Goal: Task Accomplishment & Management: Complete application form

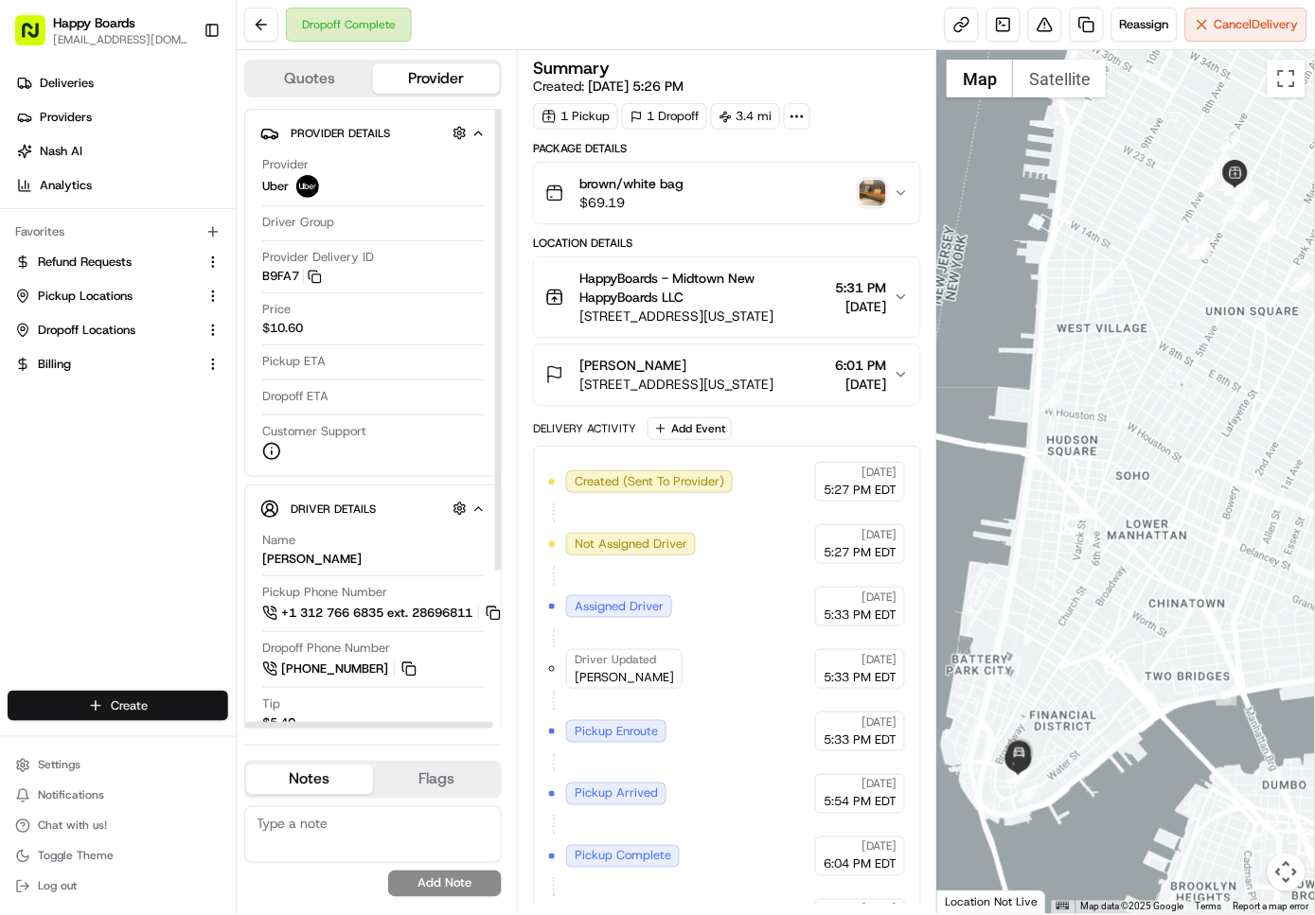
click at [173, 701] on html "Happy Boards [EMAIL_ADDRESS][DOMAIN_NAME] Toggle Sidebar Deliveries Providers […" at bounding box center [657, 457] width 1315 height 915
click at [295, 740] on link "Delivery" at bounding box center [342, 742] width 211 height 34
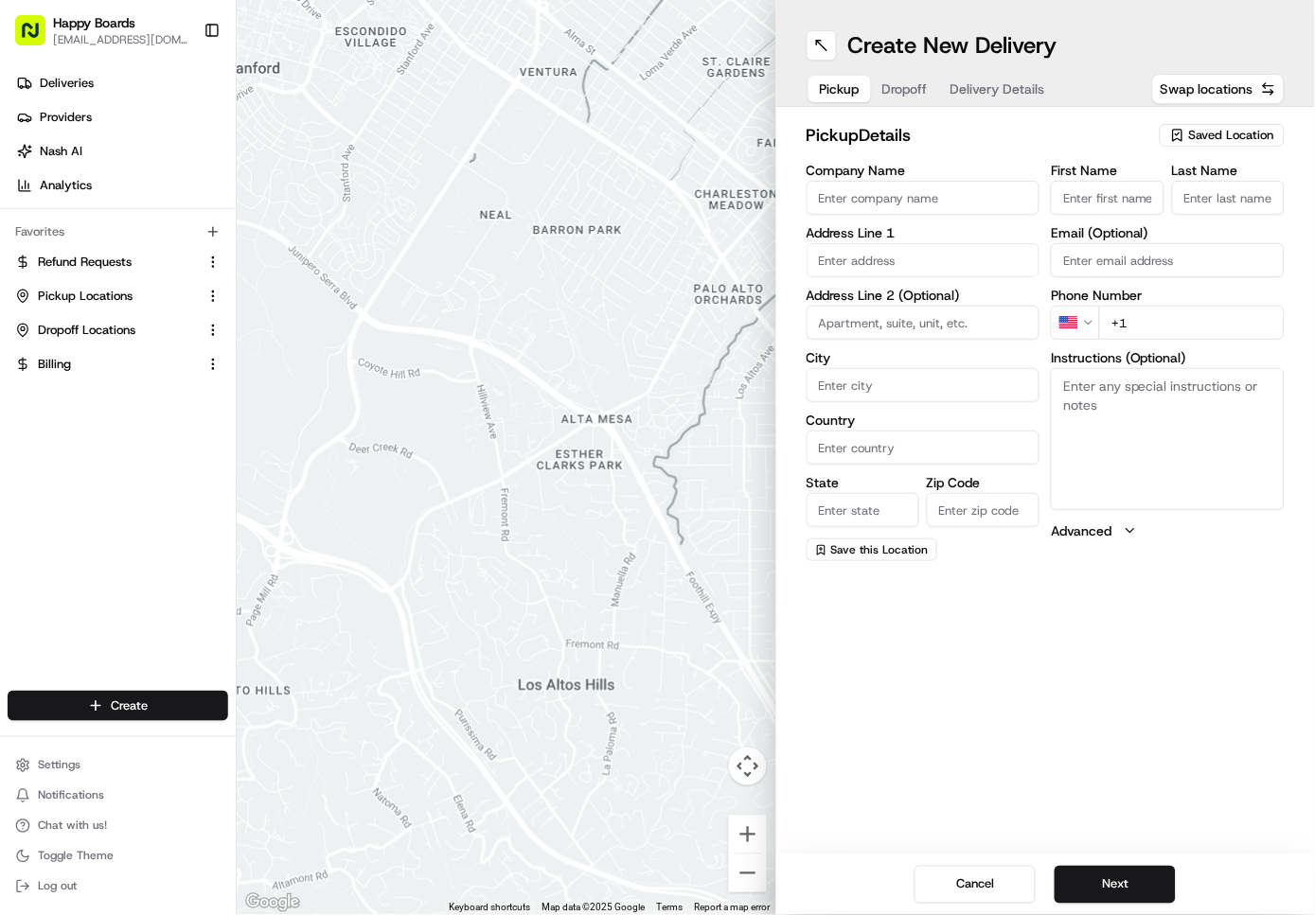
click at [1204, 137] on span "Saved Location" at bounding box center [1231, 135] width 85 height 17
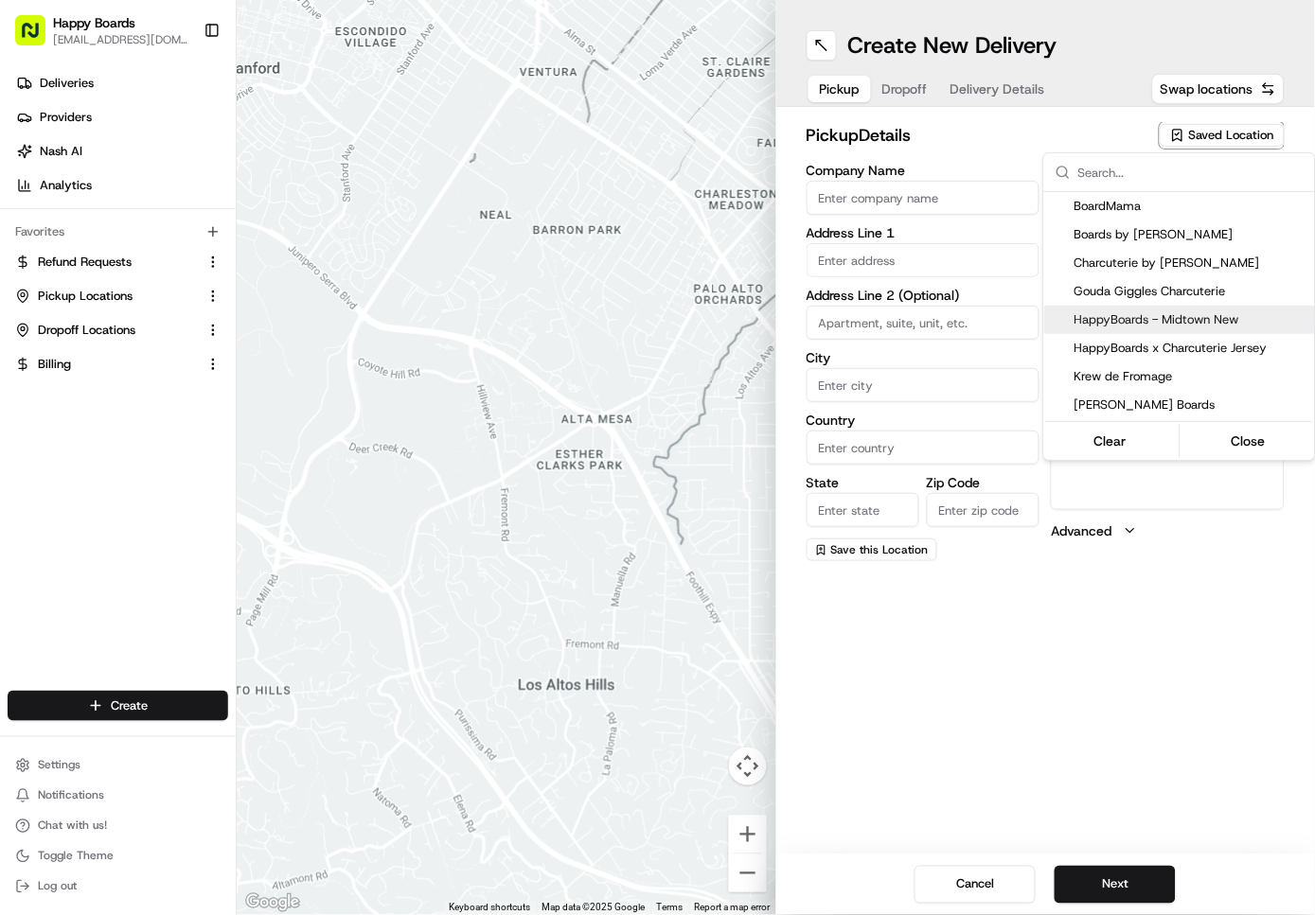
click at [1199, 309] on div "HappyBoards - Midtown New" at bounding box center [1179, 320] width 271 height 28
type input "HappyBoards - Midtown New"
type input "112 W 25th St"
type input "New York"
type input "US"
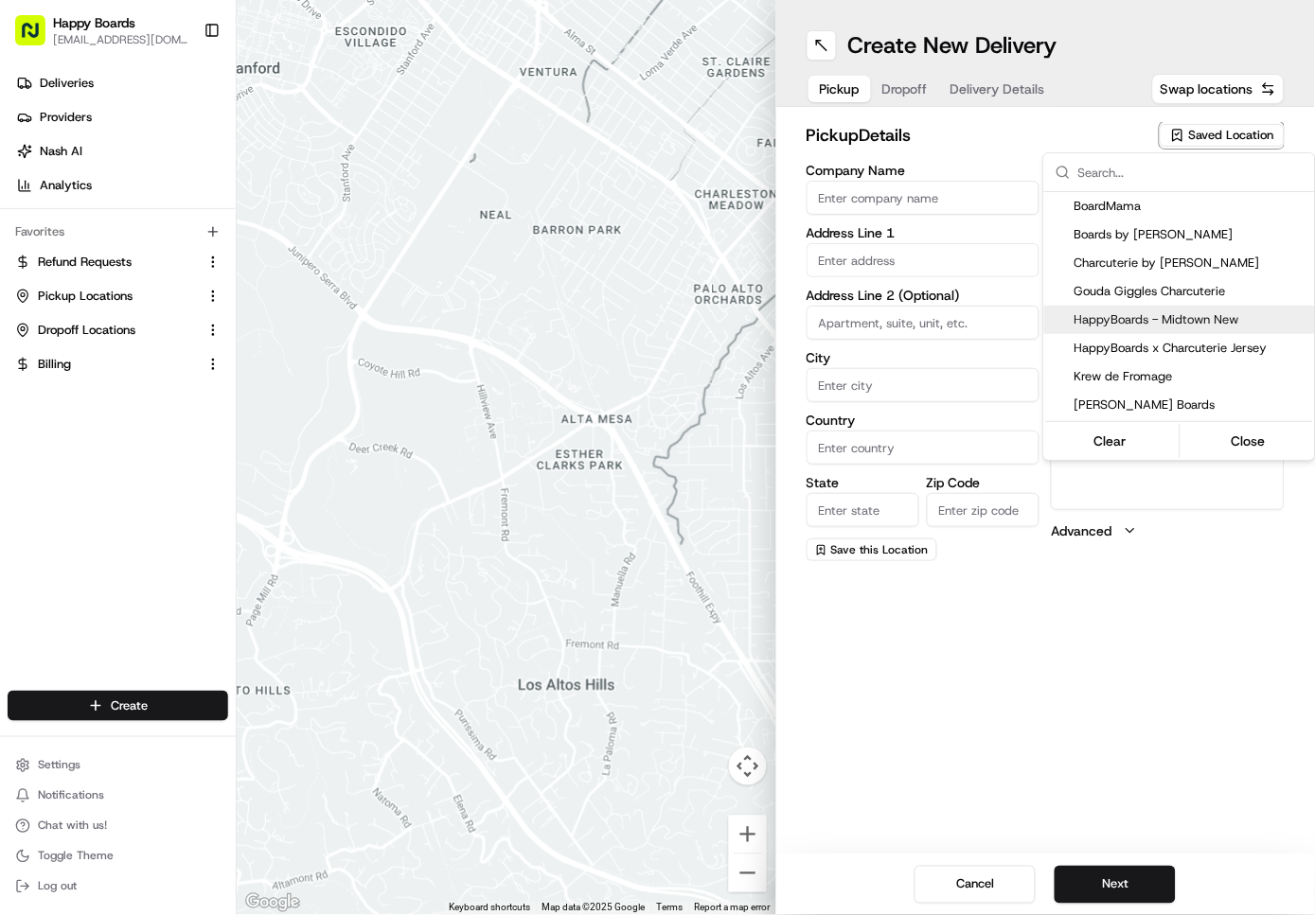
type input "NY"
type input "10001"
type input "HappyBoards"
type input "LLC"
type input "[EMAIL_ADDRESS][DOMAIN_NAME]"
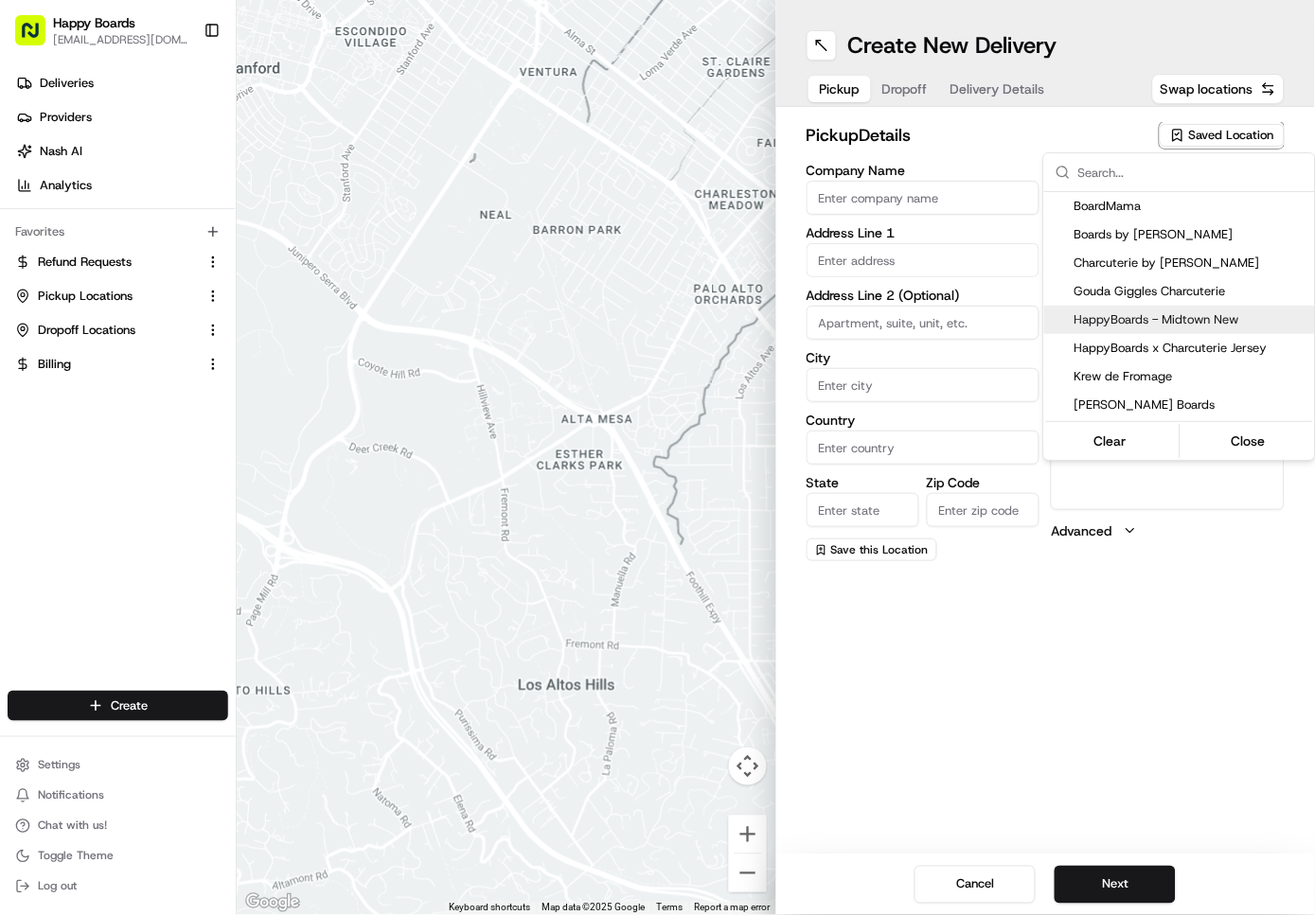
type input "+1 757 798 8095"
type textarea "Enter the hotel lobby and proceed to “Carne Restaurant”. HappyBoards staff memb…"
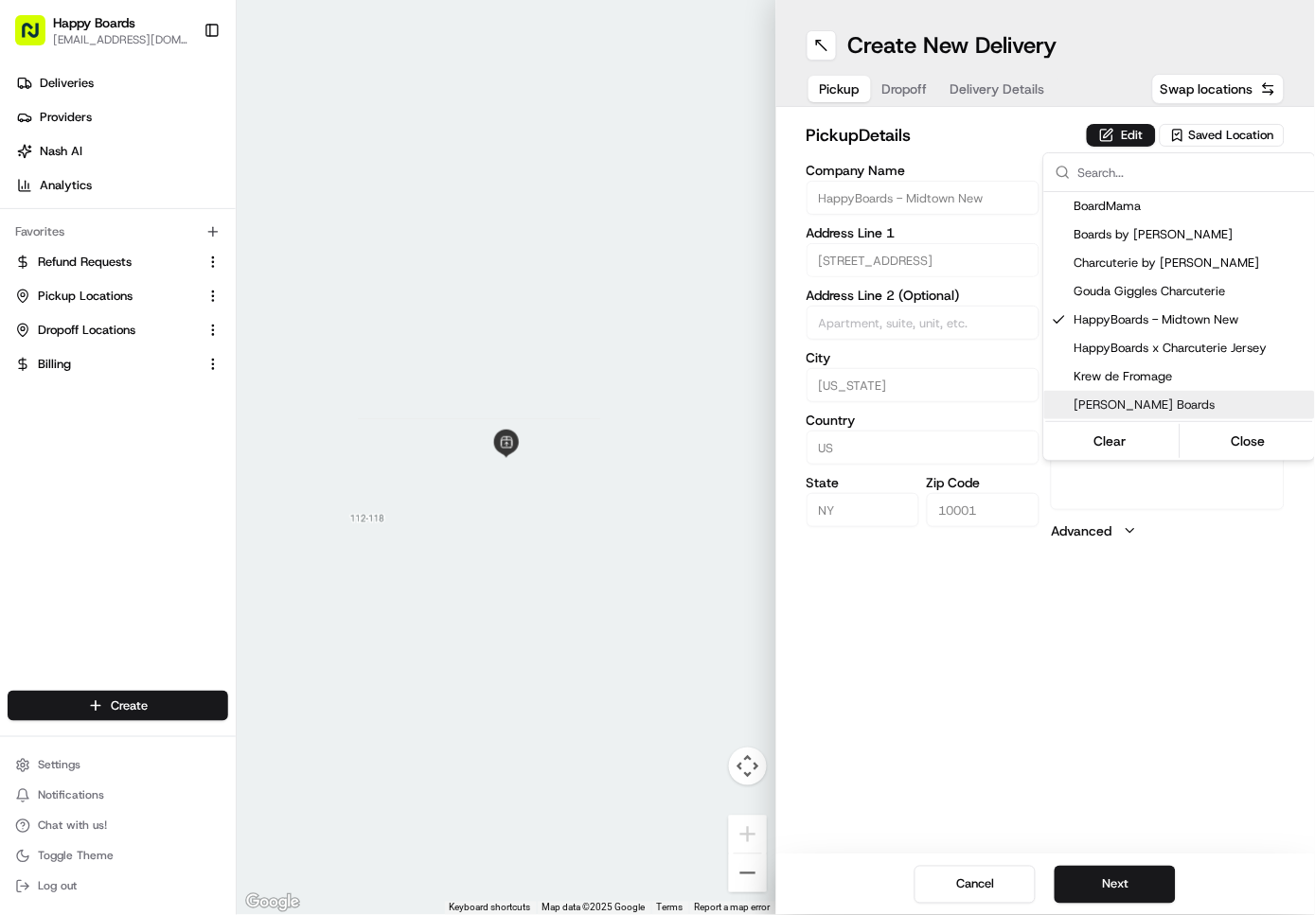
click at [1137, 881] on html "Happy Boards ankit@a7v.co Toggle Sidebar Deliveries Providers Nash AI Analytics…" at bounding box center [657, 457] width 1315 height 915
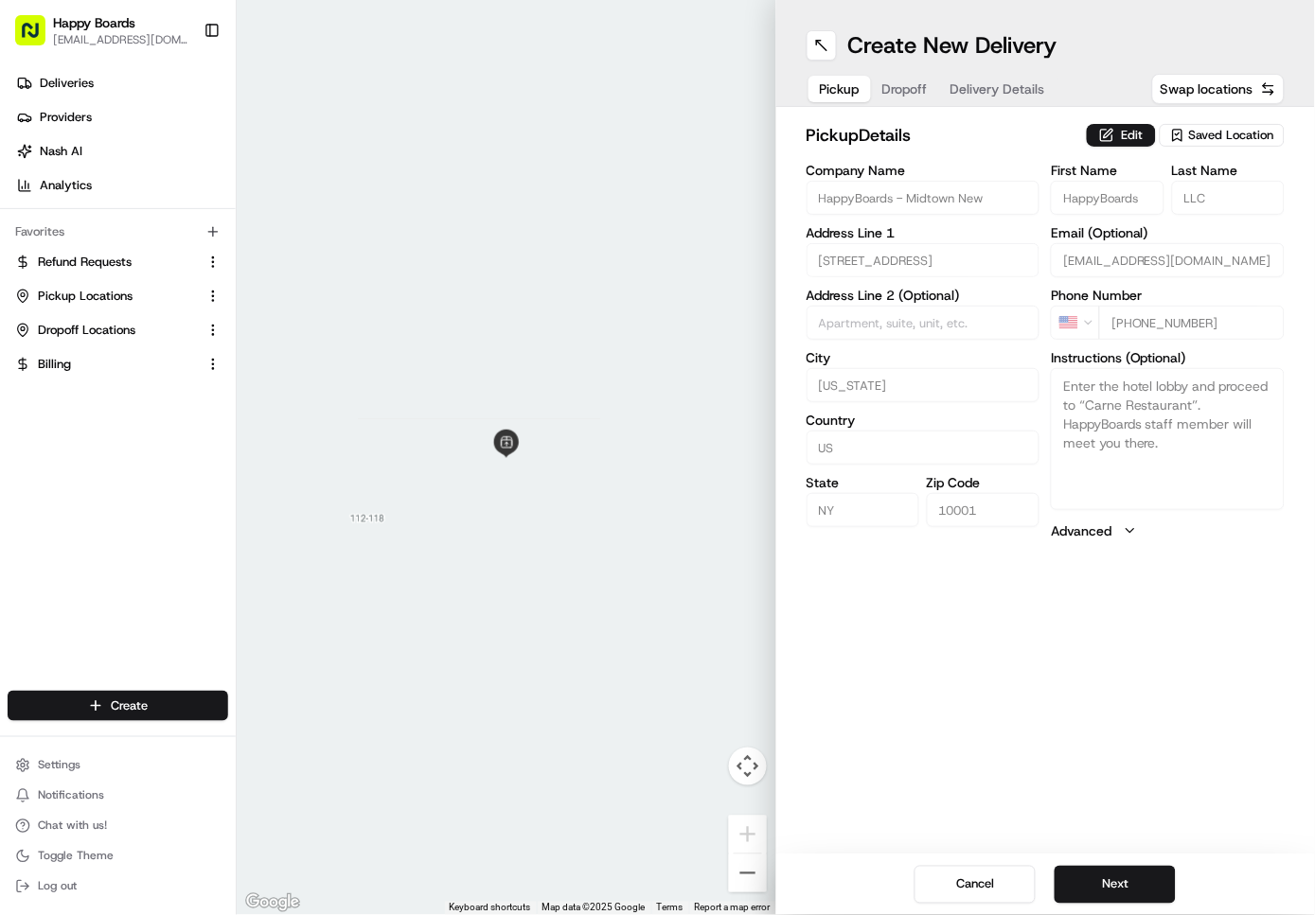
click at [1083, 724] on div "Create New Delivery Pickup Dropoff Delivery Details Swap locations pickup Detai…" at bounding box center [1046, 457] width 540 height 915
click at [1119, 878] on button "Next" at bounding box center [1114, 885] width 121 height 38
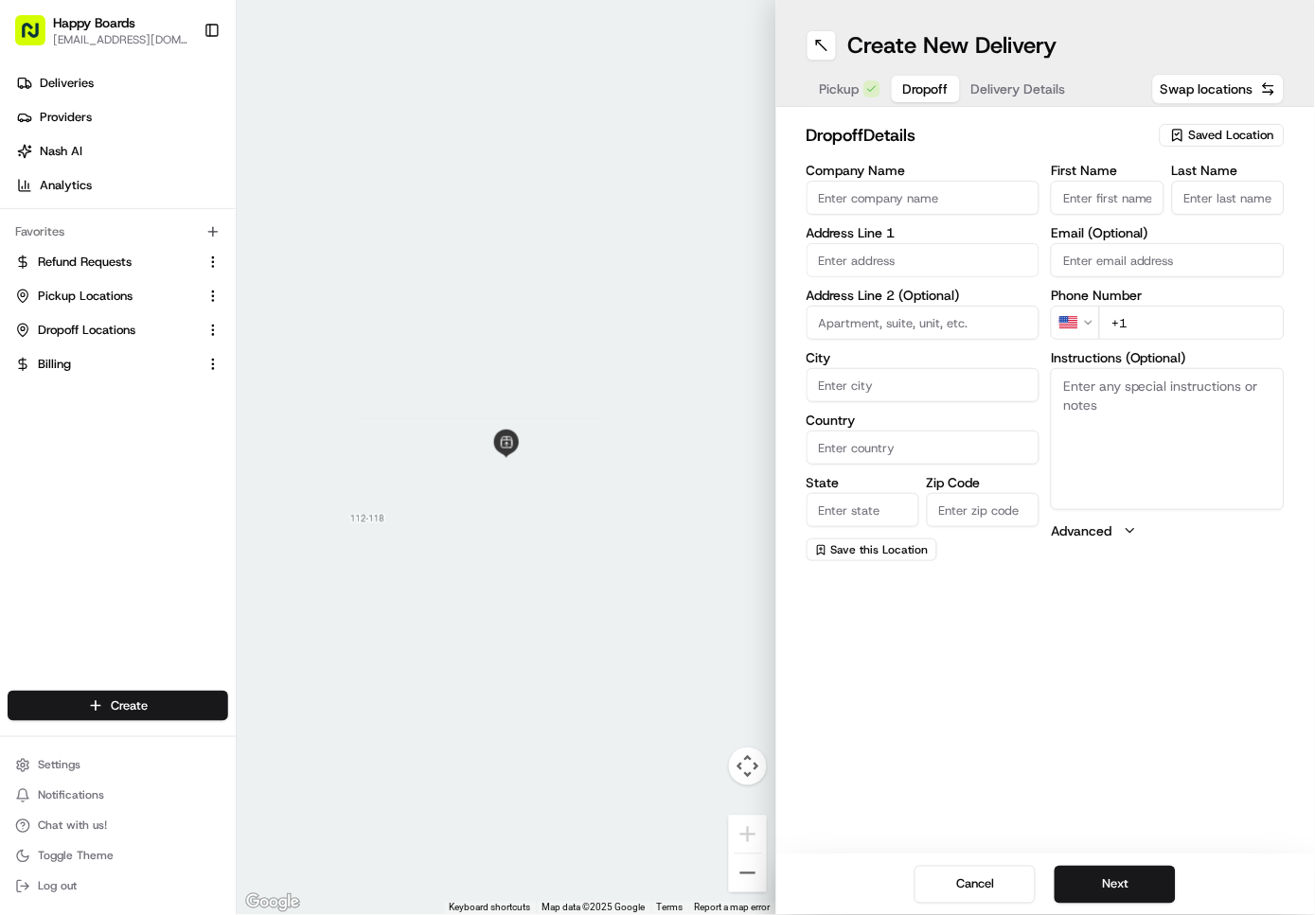
click at [952, 263] on input "text" at bounding box center [923, 260] width 234 height 34
paste input "426 Tompkins Avenue Brooklyn, 11216"
click at [955, 301] on div "426 Tompkins Avenue, Brooklyn, NY 11216" at bounding box center [923, 309] width 224 height 45
type input "426 Tompkins Ave, Brooklyn, NY 11216, USA"
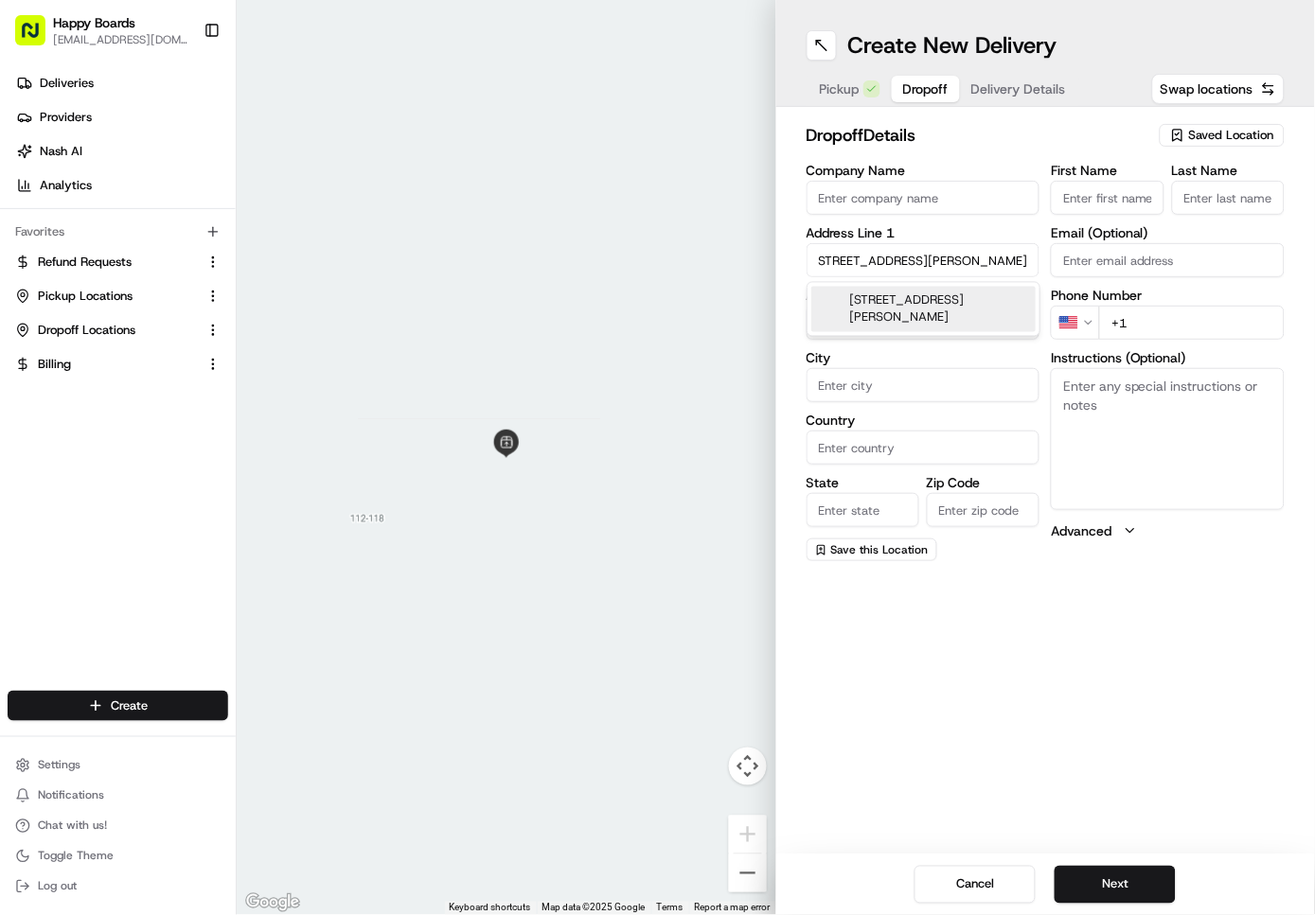
type input "Brooklyn"
type input "United States"
type input "NY"
type input "11216"
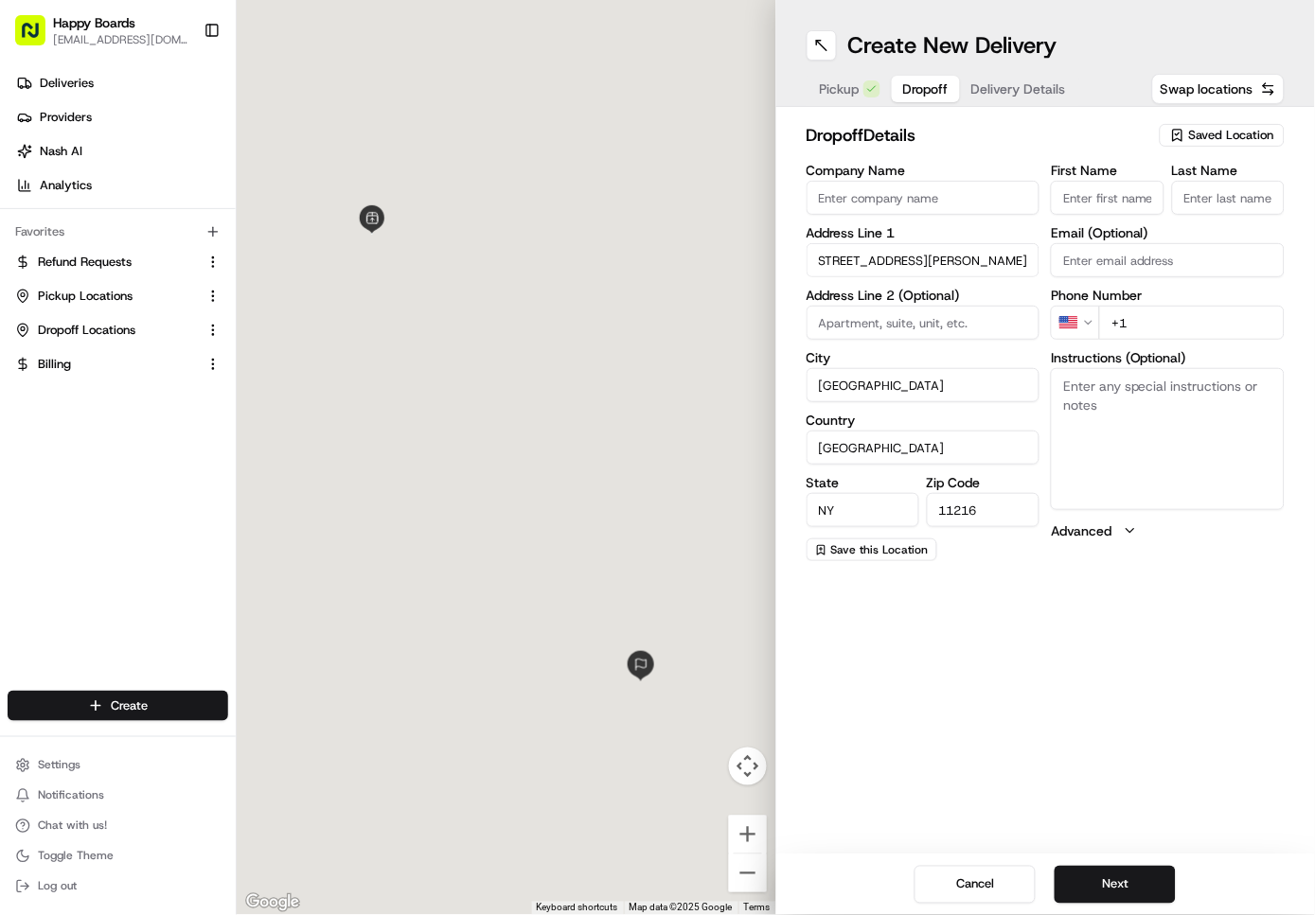
type input "426 Tompkins Avenue"
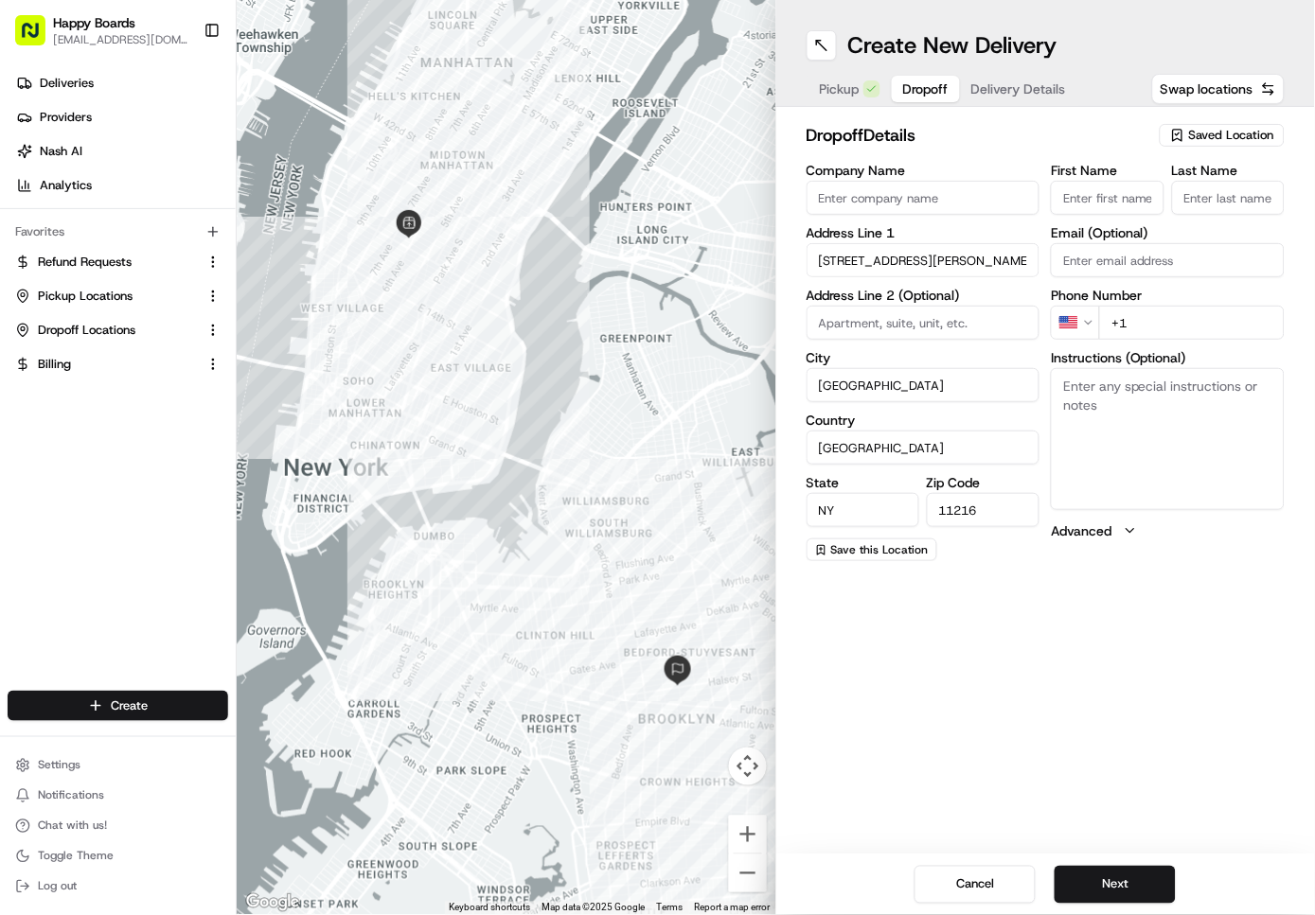
paste input "4F"
type input "4F"
click at [1116, 403] on textarea "Instructions (Optional)" at bounding box center [1168, 439] width 234 height 142
paste textarea "4F"
click at [1106, 395] on textarea "4F ." at bounding box center [1168, 439] width 234 height 142
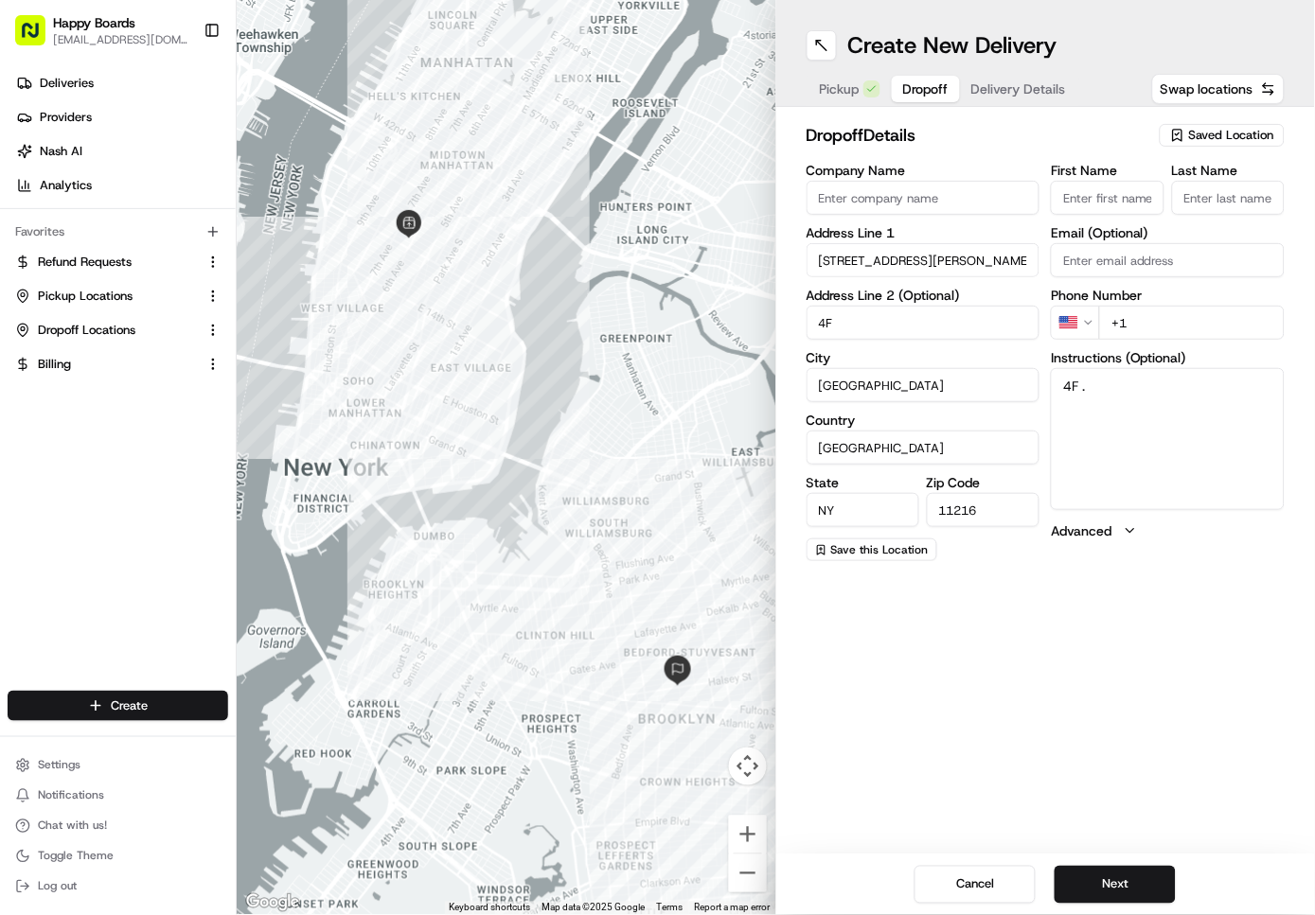
paste textarea "Please call when arrived"
type textarea "4F . Please call when arrived"
click at [1093, 213] on input "First Name" at bounding box center [1107, 198] width 113 height 34
paste input "Joshua"
type input "Joshua"
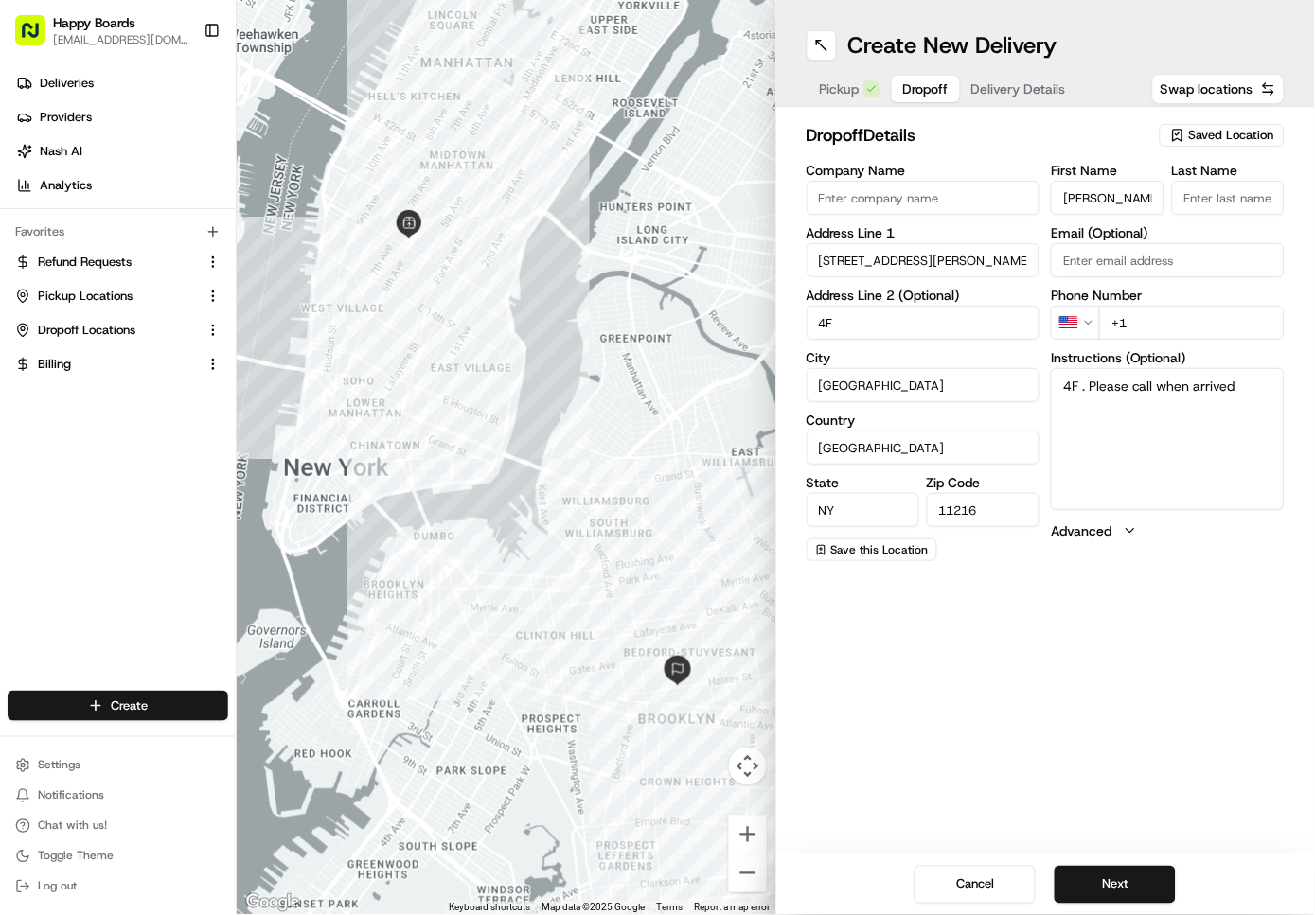
click at [1246, 213] on input "Last Name" at bounding box center [1228, 198] width 113 height 34
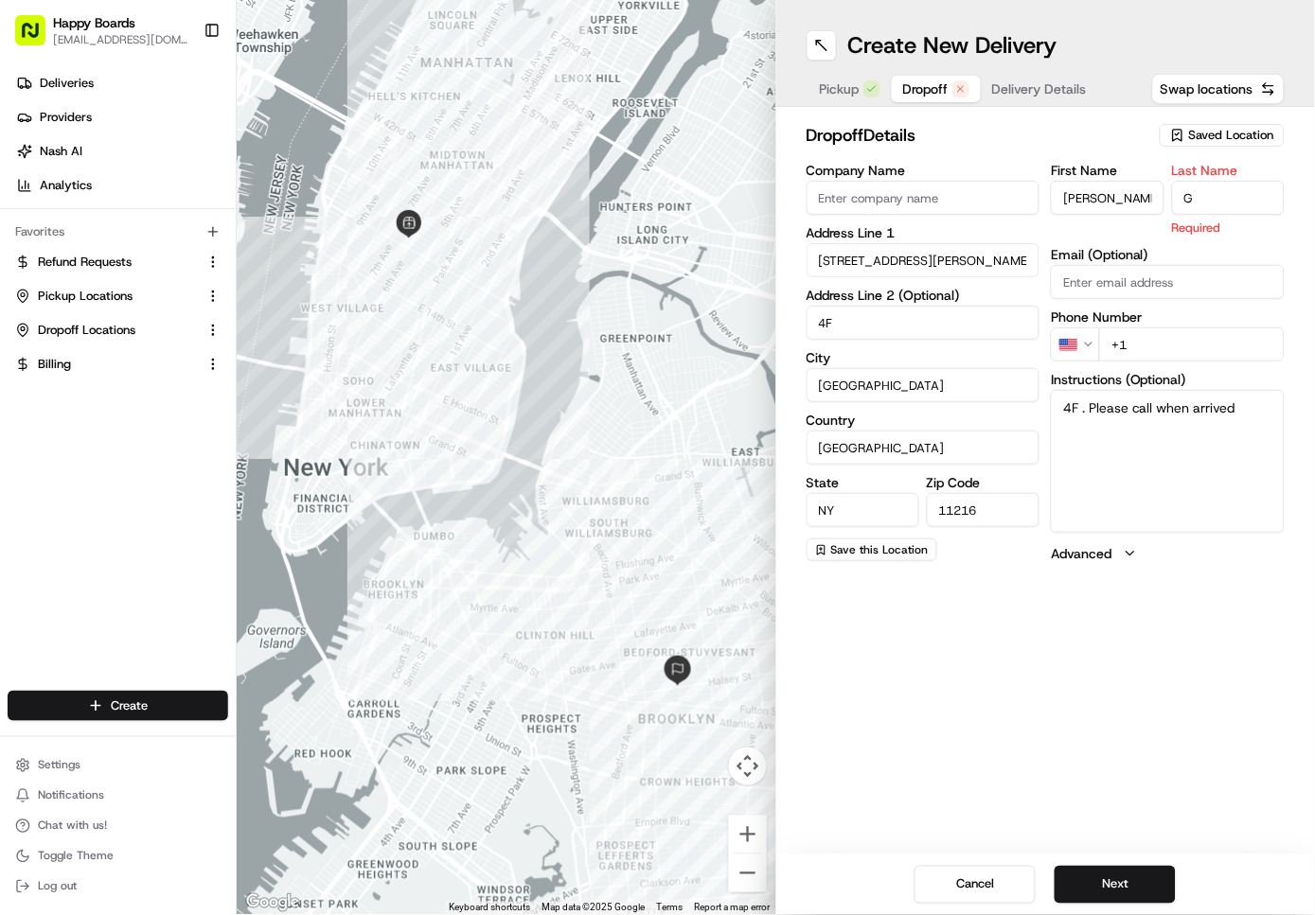
type input "G"
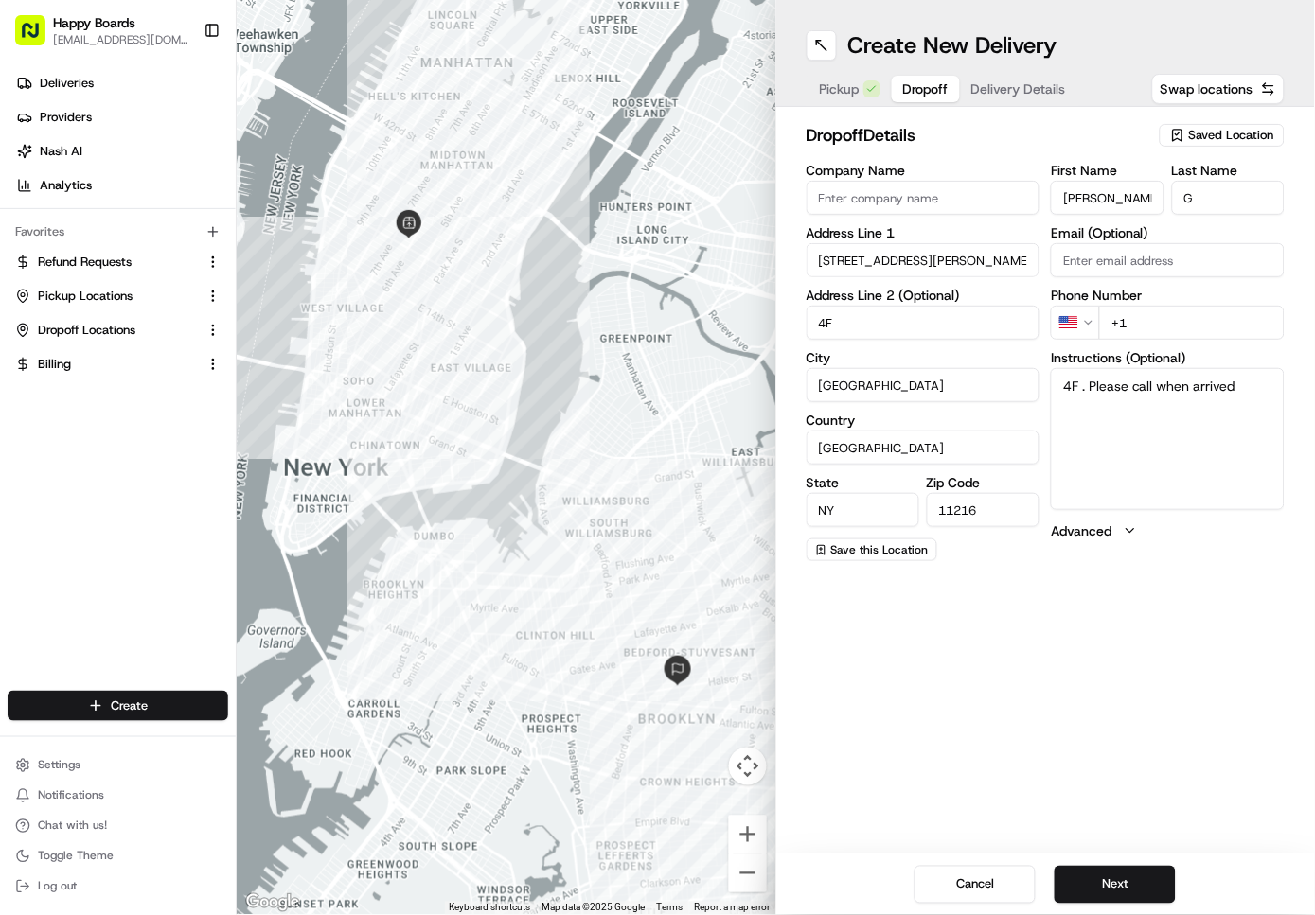
click at [1237, 486] on textarea "4F . Please call when arrived" at bounding box center [1168, 439] width 234 height 142
click at [1189, 322] on input "+1" at bounding box center [1192, 323] width 186 height 34
paste input "443 510 6683"
type input "+1 443 510 6683"
click at [1147, 762] on div "Create New Delivery Pickup Dropoff Delivery Details Swap locations dropoff Deta…" at bounding box center [1046, 457] width 540 height 915
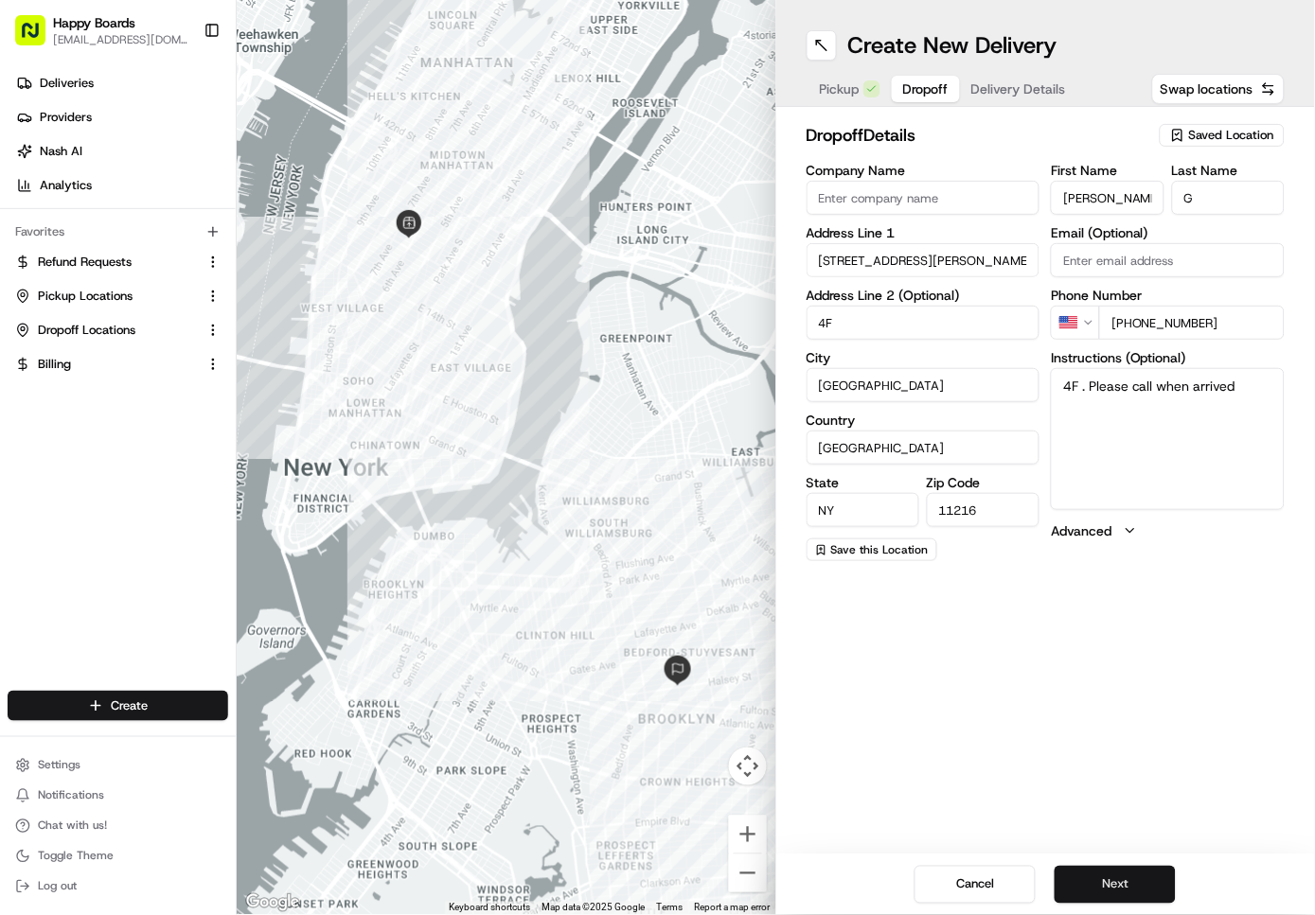
click at [1124, 877] on button "Next" at bounding box center [1114, 885] width 121 height 38
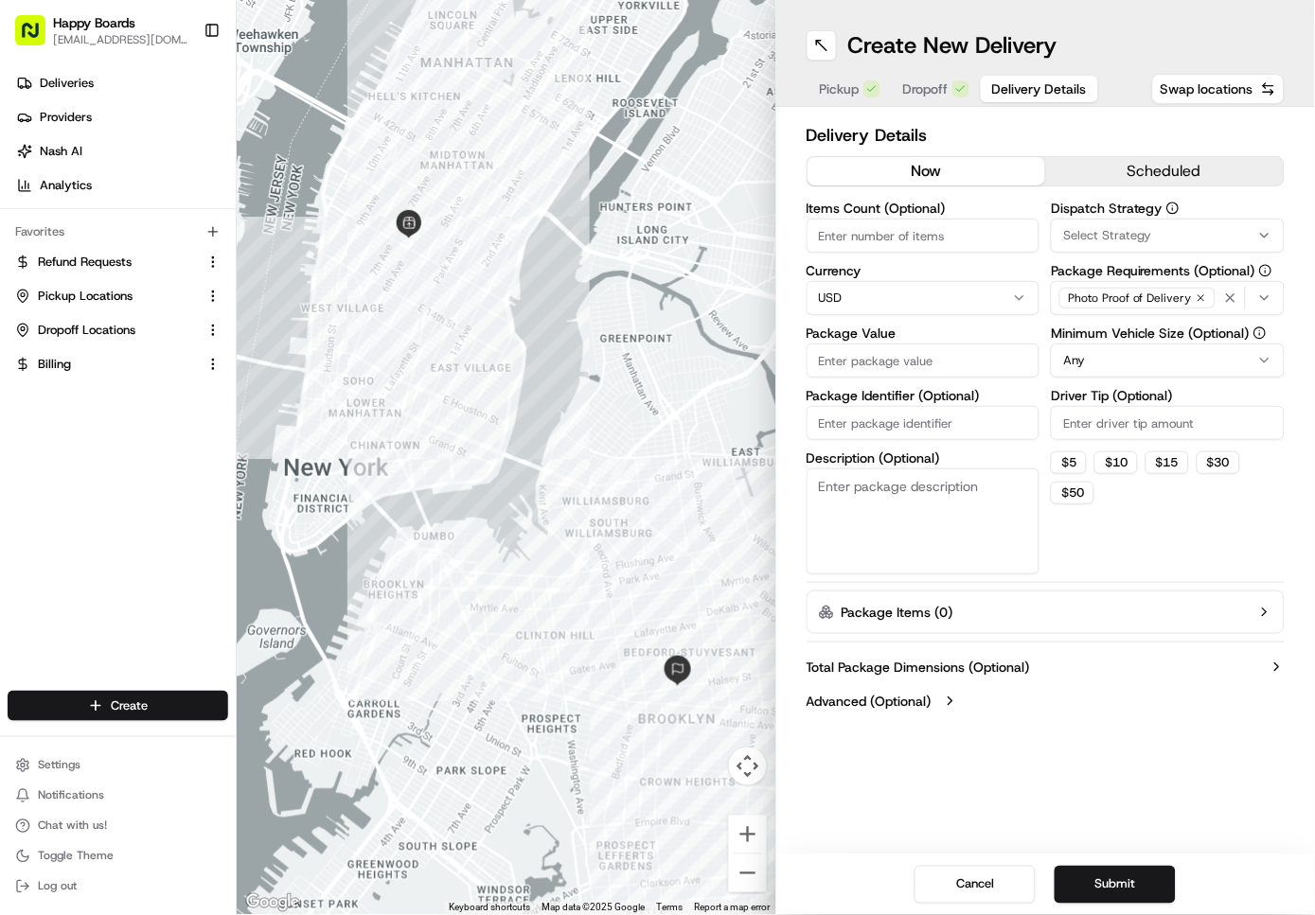
click at [922, 237] on input "Items Count (Optional)" at bounding box center [923, 236] width 234 height 34
type input "1"
click at [916, 364] on input "Package Value" at bounding box center [923, 361] width 234 height 34
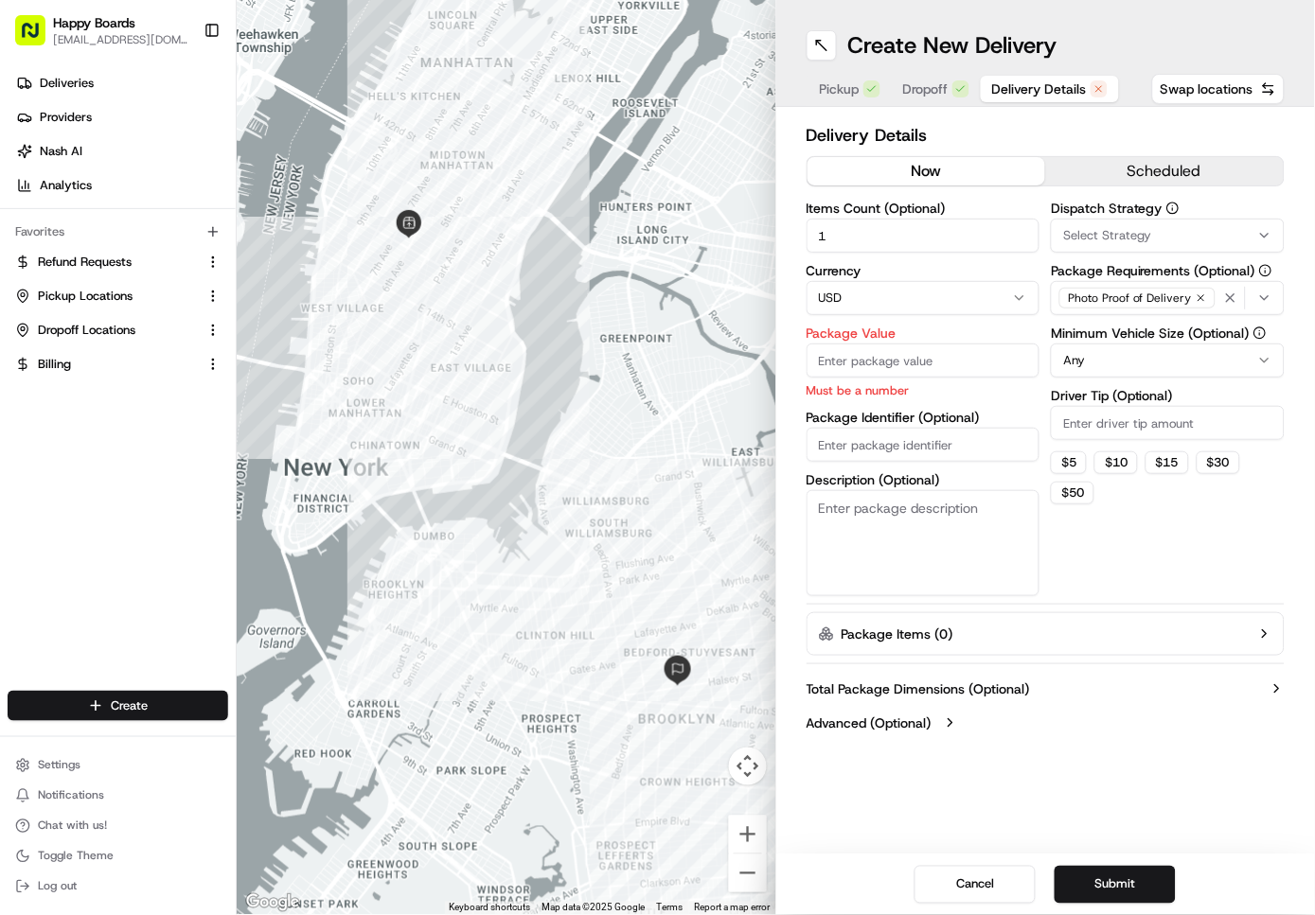
click at [1106, 424] on input "Driver Tip (Optional)" at bounding box center [1168, 423] width 234 height 34
paste input "21.96"
type input "21.96"
click at [1094, 364] on html "Happy Boards ankit@a7v.co Toggle Sidebar Deliveries Providers Nash AI Analytics…" at bounding box center [657, 457] width 1315 height 915
click at [978, 365] on input "Package Value" at bounding box center [923, 361] width 234 height 34
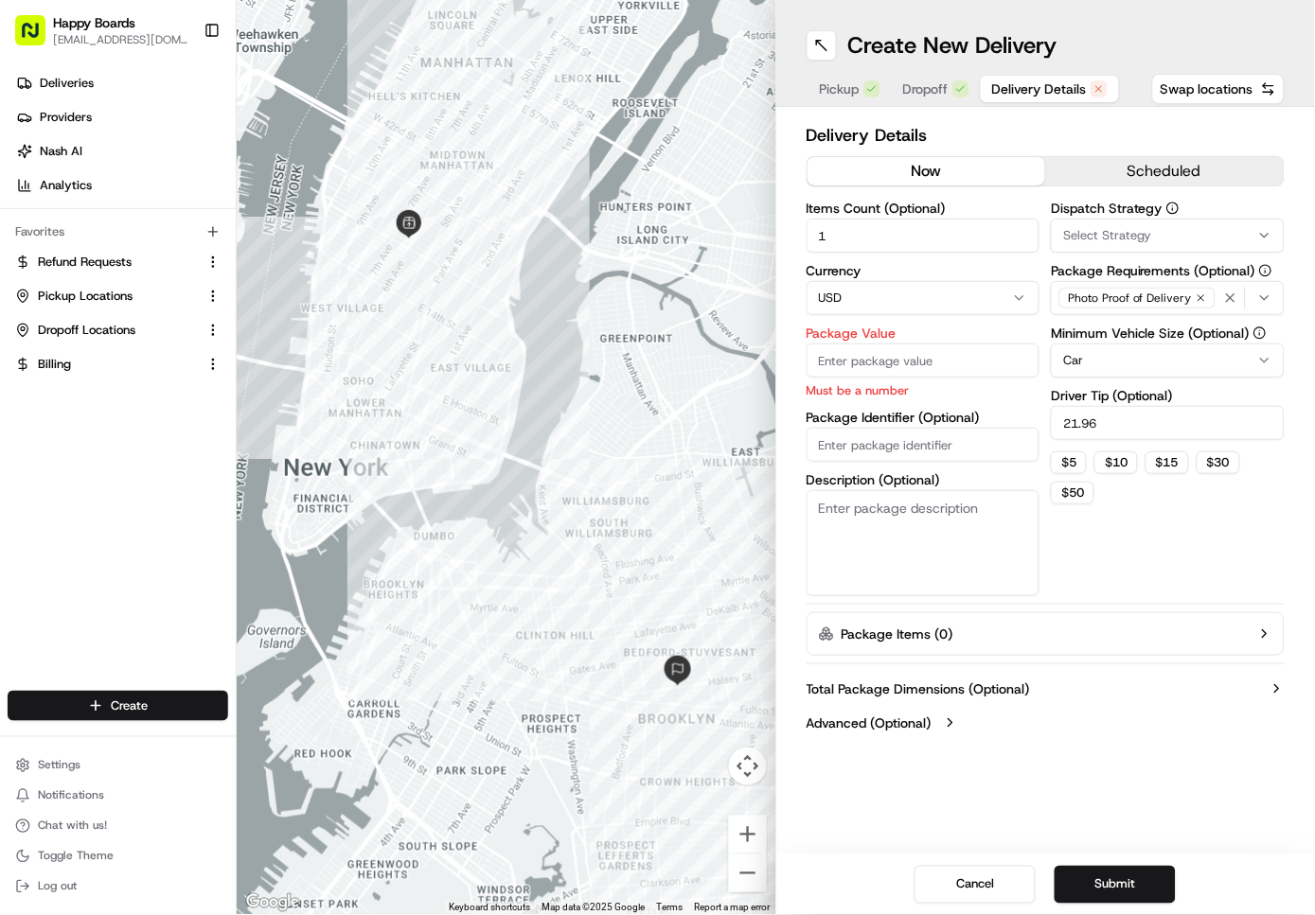
paste input "139.55"
click at [856, 362] on input "139.55" at bounding box center [923, 361] width 234 height 34
paste input "13955"
type input "139.55"
click at [873, 445] on div "Items Count (Optional) 1 Currency USD Package Value 139.55 Must be a number Pac…" at bounding box center [923, 399] width 234 height 395
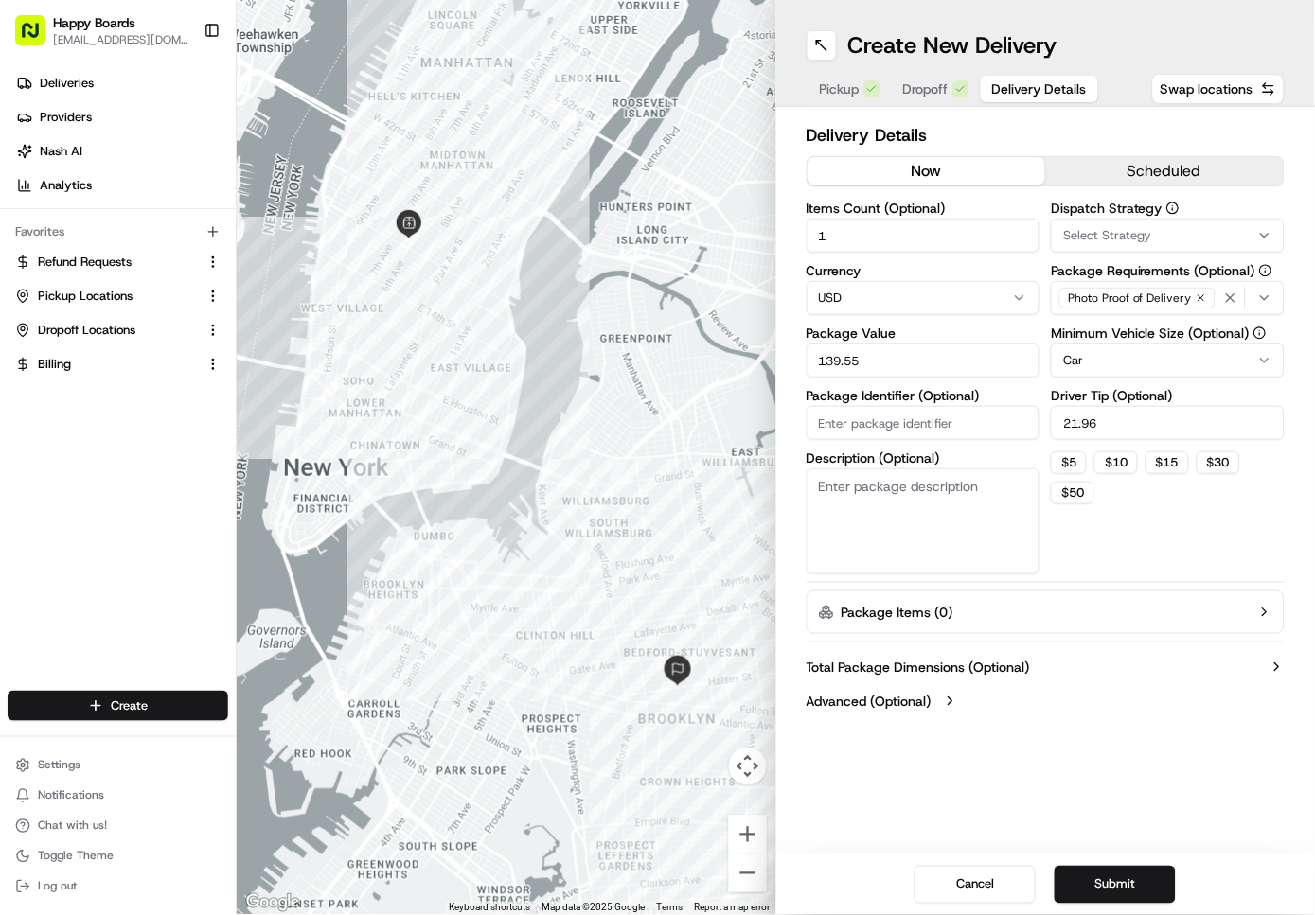
paste input "62c72480"
type input "62c72480"
click at [884, 528] on textarea "Description (Optional)" at bounding box center [923, 522] width 234 height 106
type textarea "brown/white"
click at [1107, 887] on button "Submit" at bounding box center [1114, 885] width 121 height 38
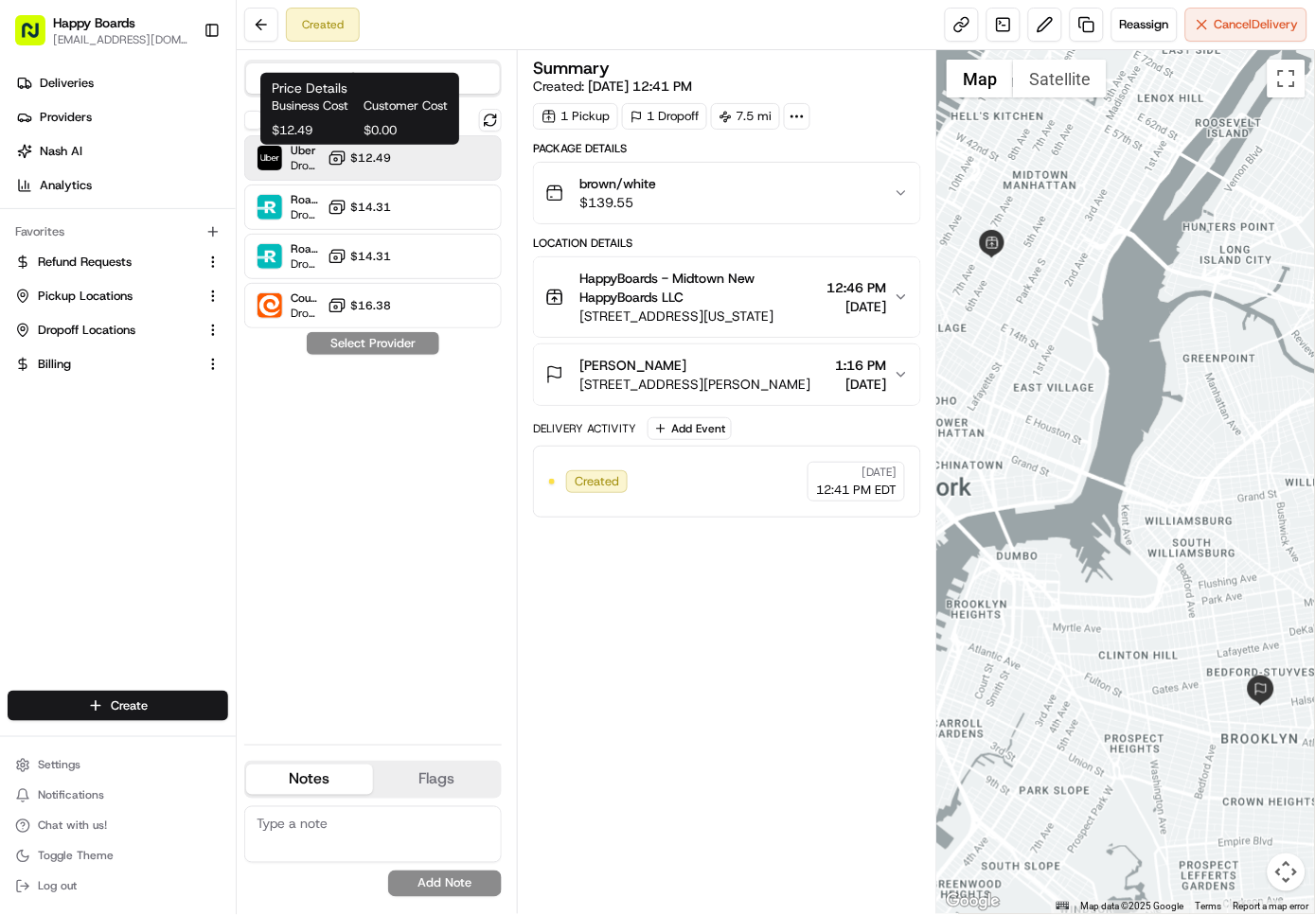
click at [382, 160] on span "$12.49" at bounding box center [370, 157] width 41 height 15
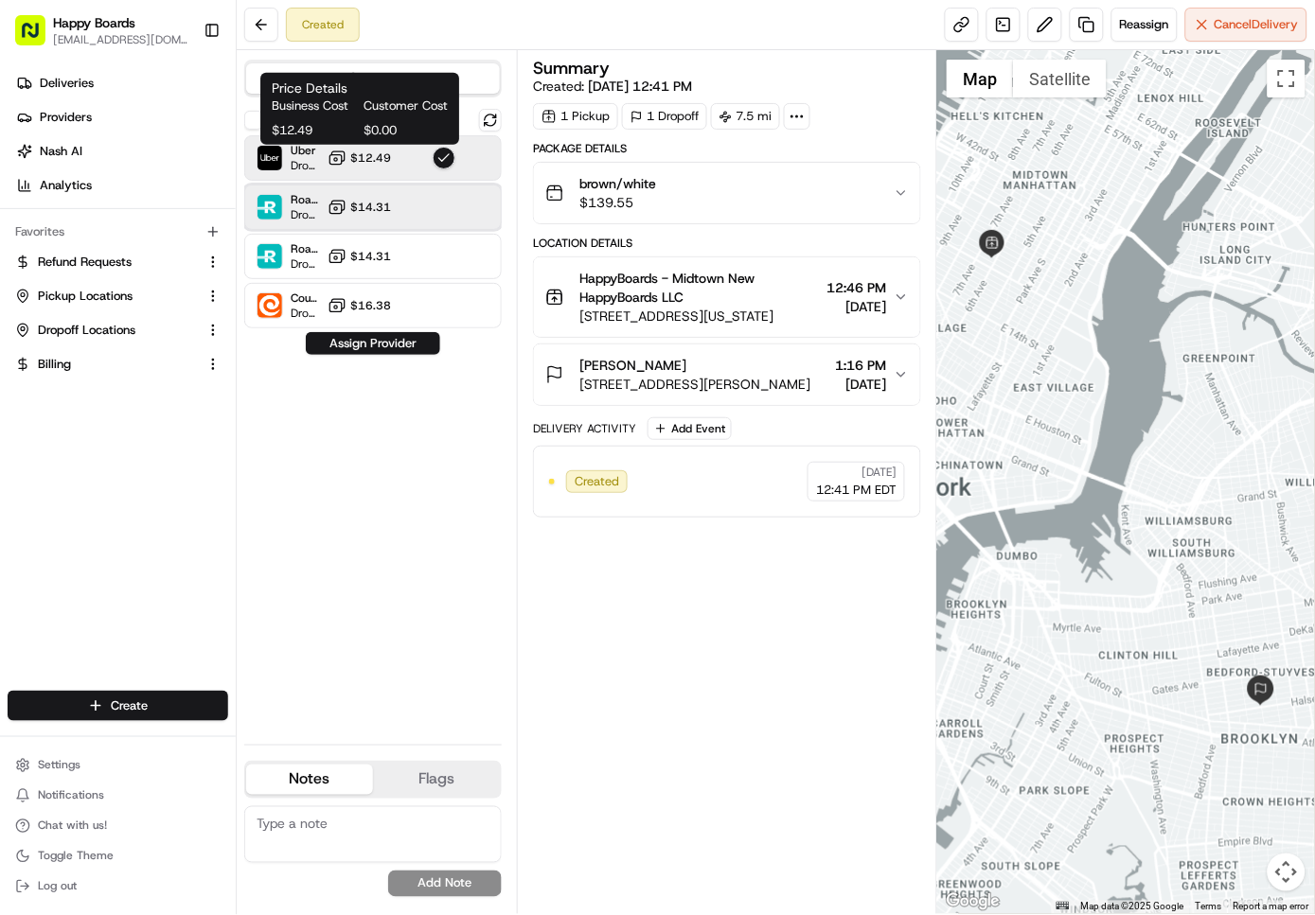
click at [417, 205] on div "Roadie Rush (P2P) Dropoff ETA - $14.31" at bounding box center [372, 207] width 257 height 45
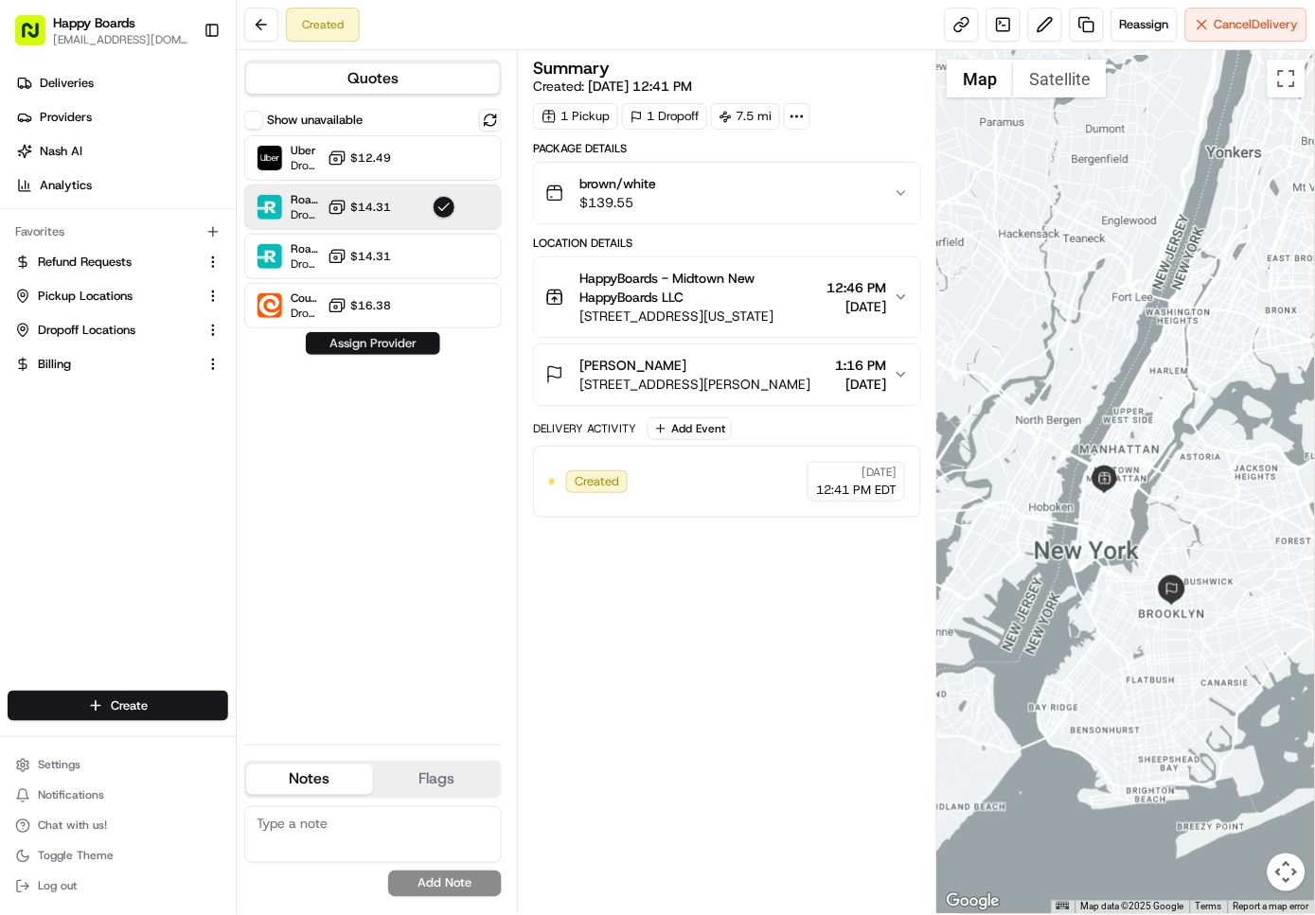
click at [361, 339] on button "Assign Provider" at bounding box center [373, 343] width 134 height 23
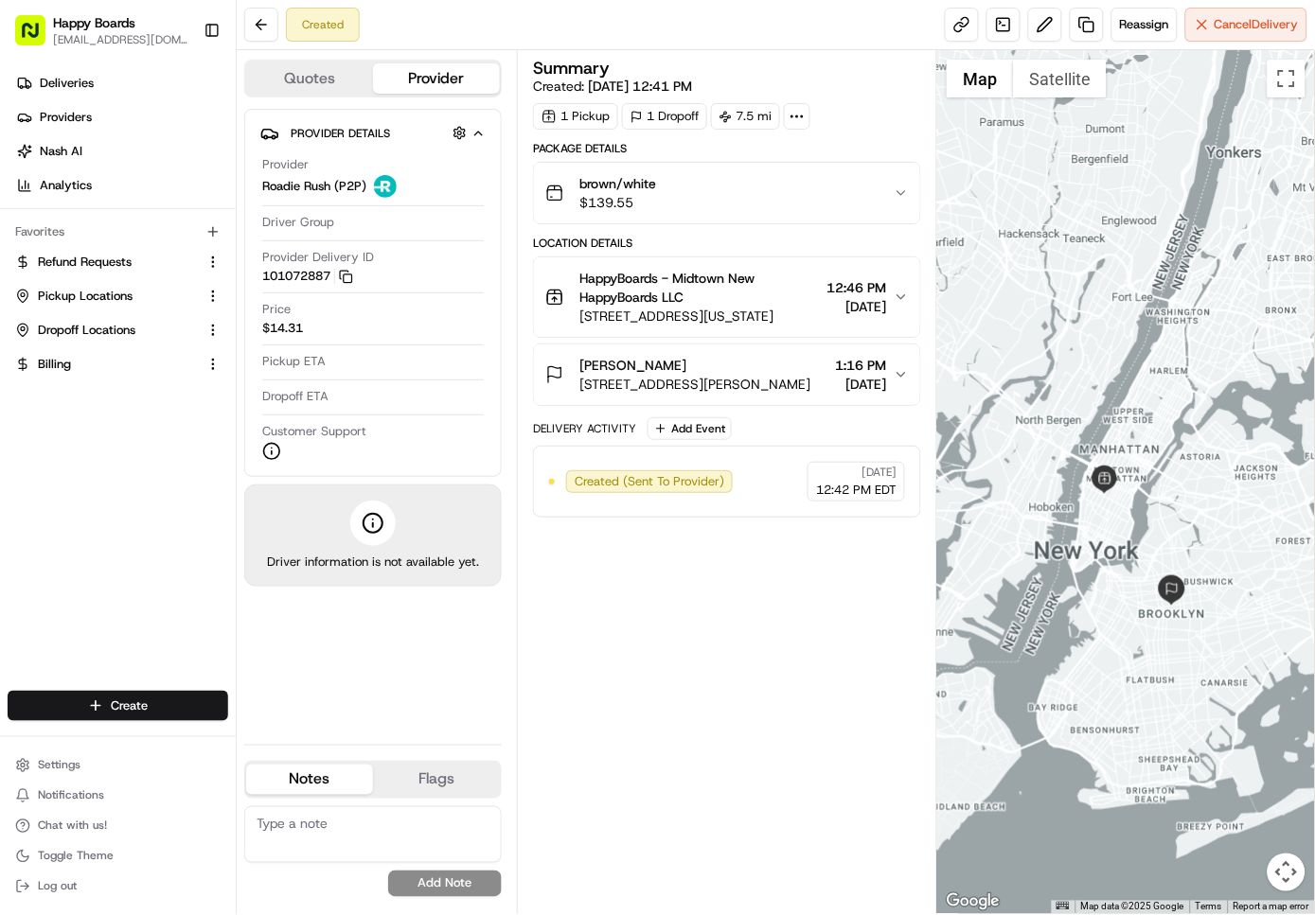
click at [724, 710] on div "Summary Created: 08/16/2025 12:41 PM 1 Pickup 1 Dropoff 7.5 mi Package Details …" at bounding box center [727, 482] width 388 height 845
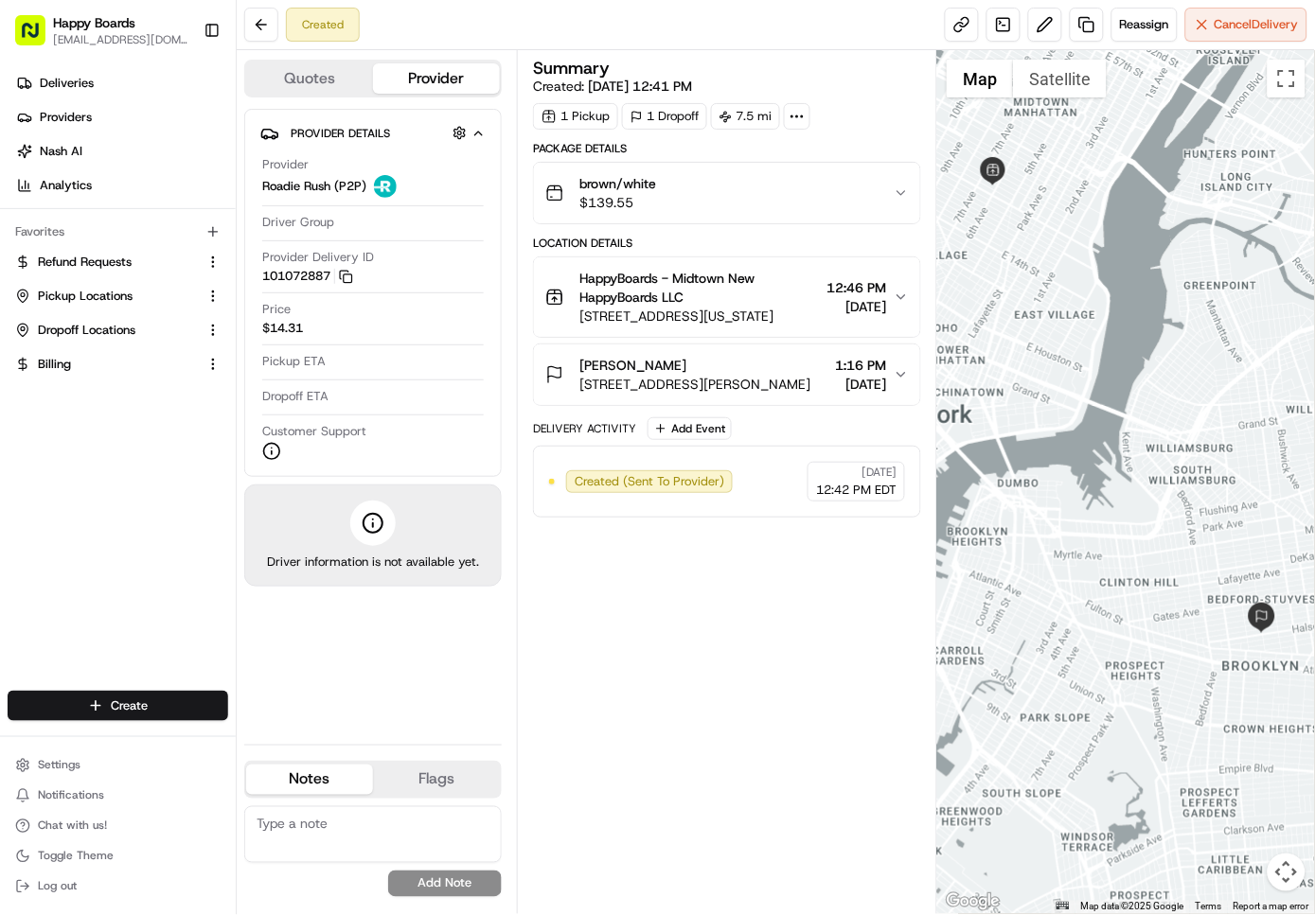
drag, startPoint x: 1139, startPoint y: 578, endPoint x: 973, endPoint y: 505, distance: 181.0
click at [973, 505] on div at bounding box center [1126, 482] width 378 height 864
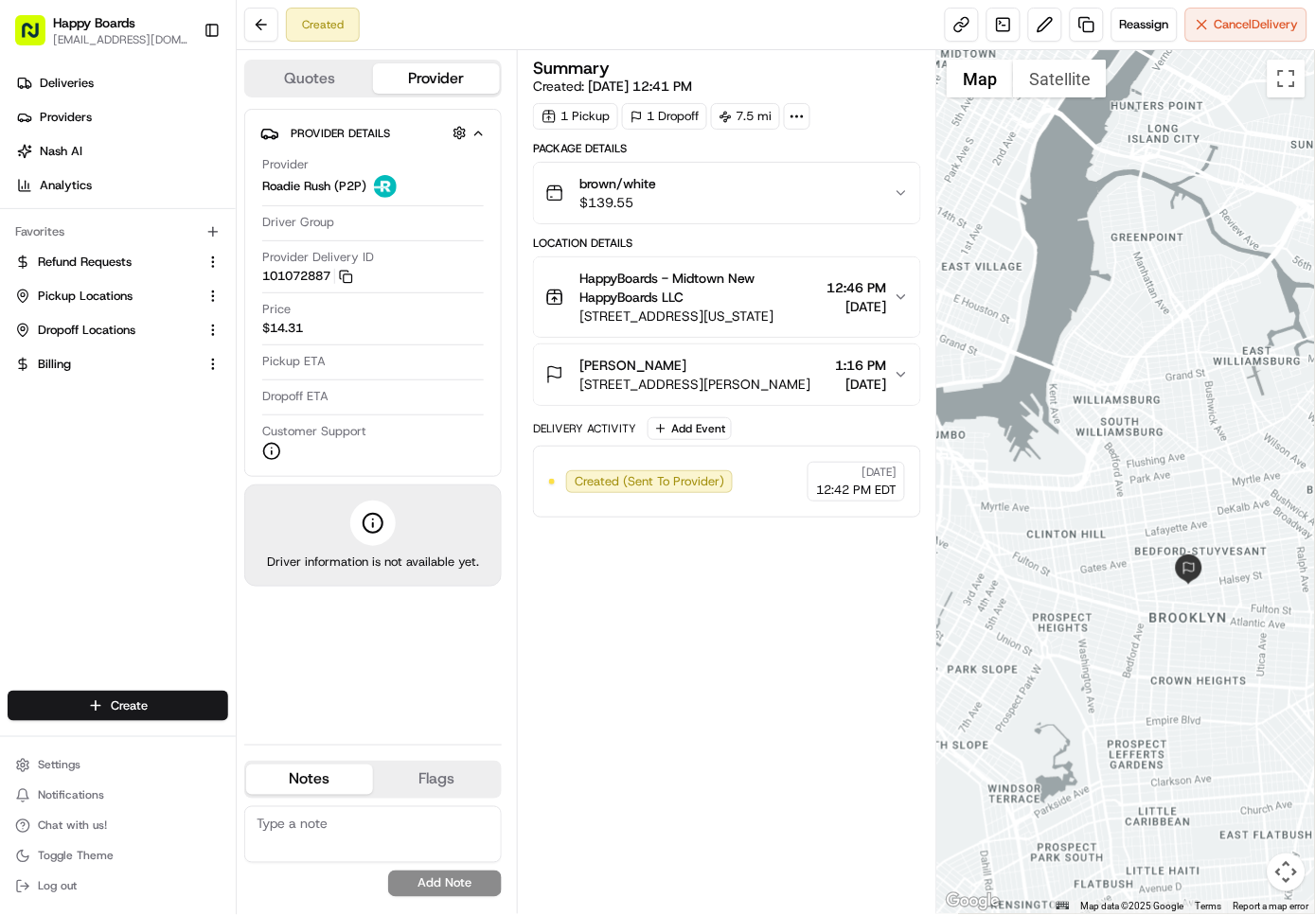
drag, startPoint x: 1187, startPoint y: 634, endPoint x: 1155, endPoint y: 609, distance: 41.1
click at [1157, 610] on div at bounding box center [1126, 482] width 378 height 864
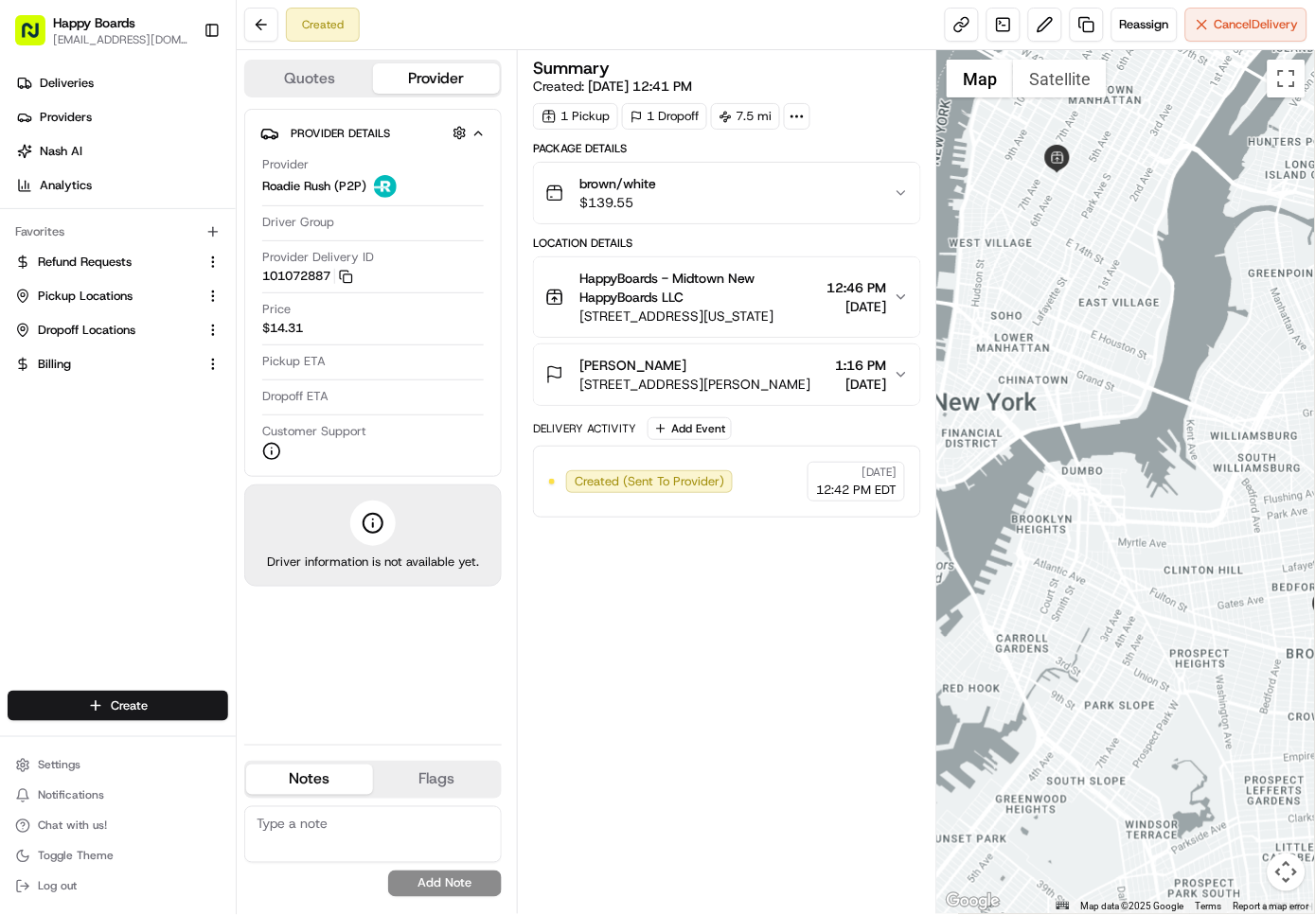
drag, startPoint x: 1128, startPoint y: 598, endPoint x: 1285, endPoint y: 648, distance: 164.9
click at [1285, 648] on div at bounding box center [1126, 482] width 378 height 864
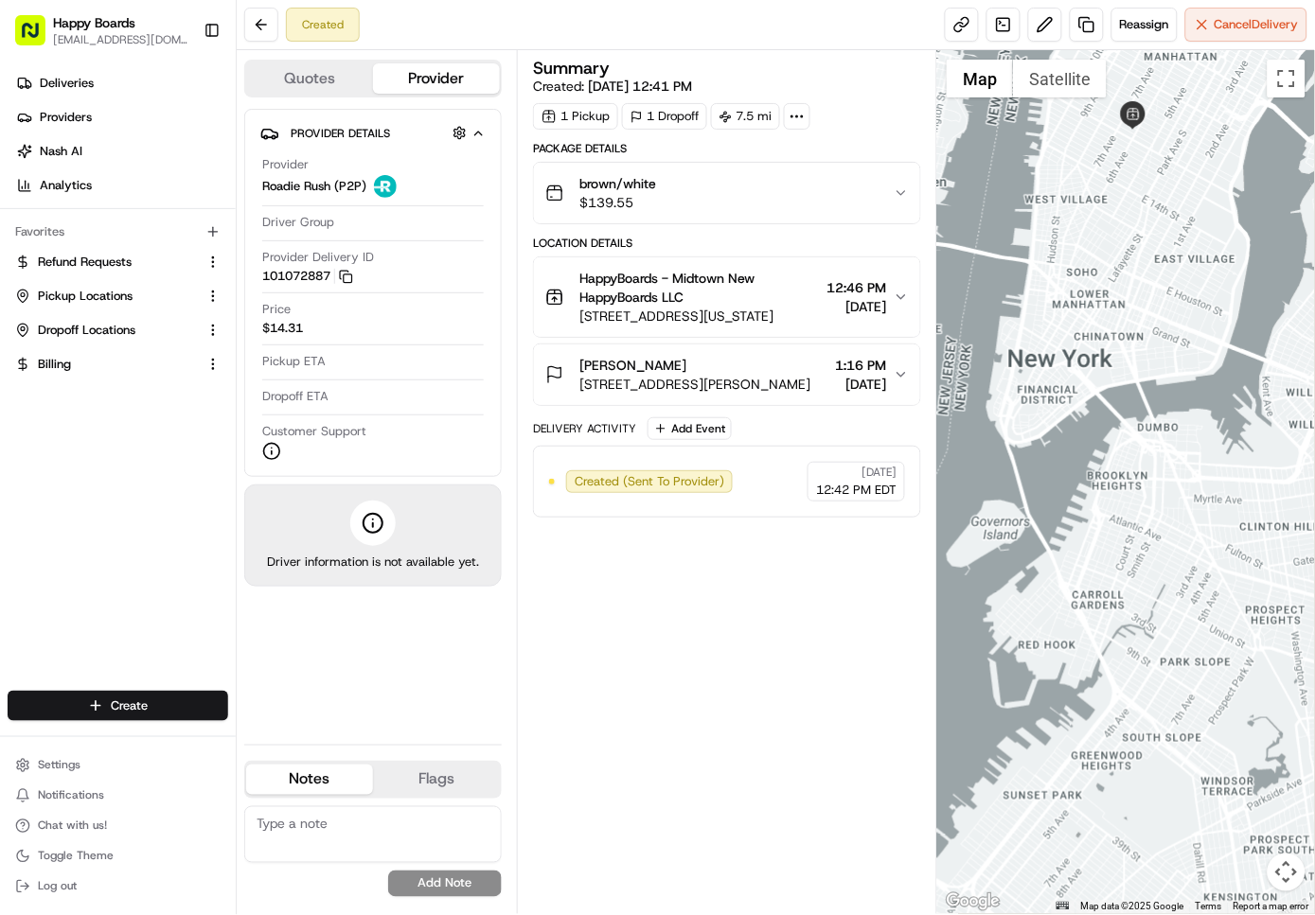
drag, startPoint x: 1066, startPoint y: 595, endPoint x: 1159, endPoint y: 542, distance: 107.7
click at [1159, 542] on div at bounding box center [1126, 482] width 378 height 864
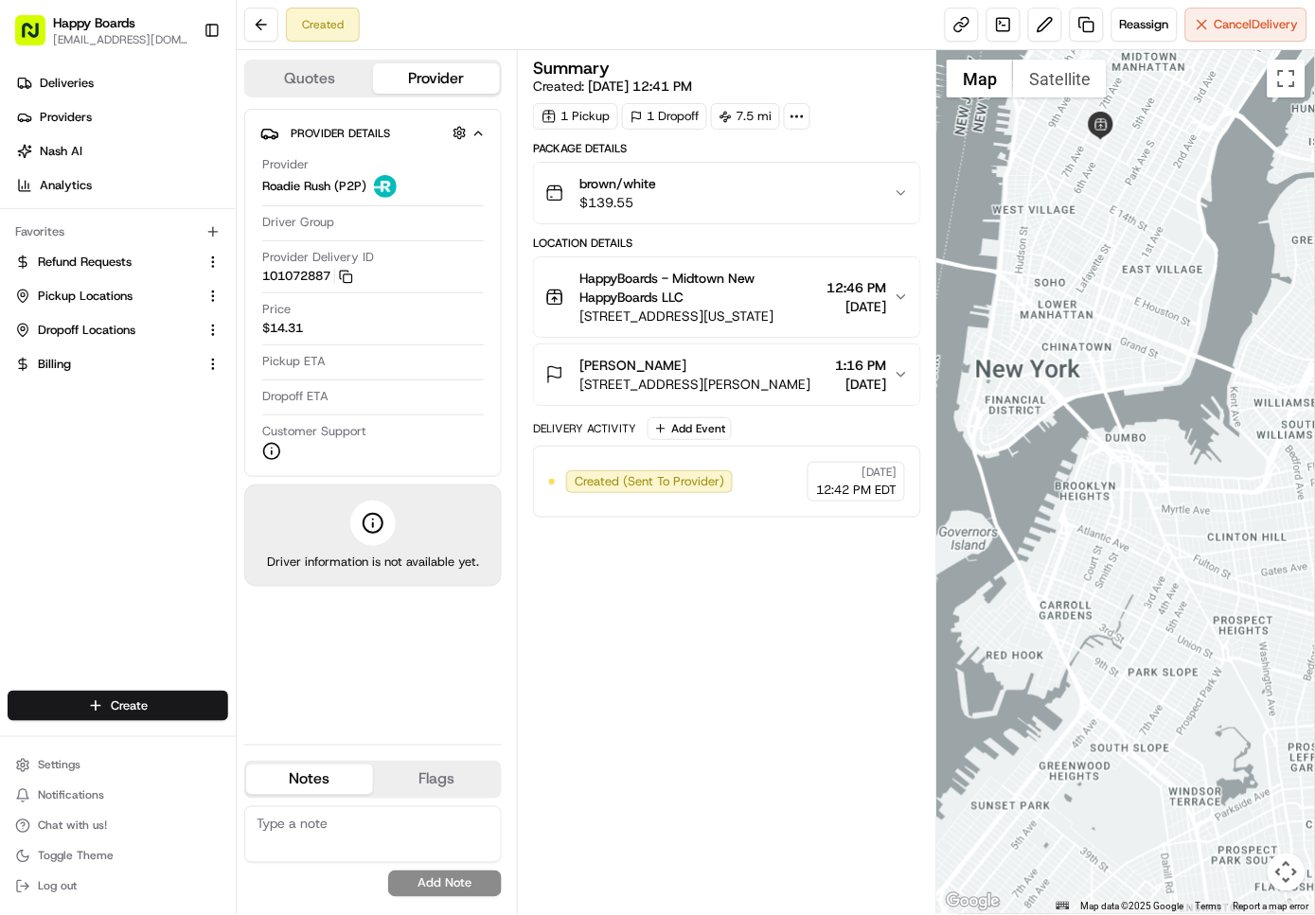
drag, startPoint x: 1204, startPoint y: 567, endPoint x: 1156, endPoint y: 588, distance: 52.6
click at [1156, 588] on div at bounding box center [1126, 482] width 378 height 864
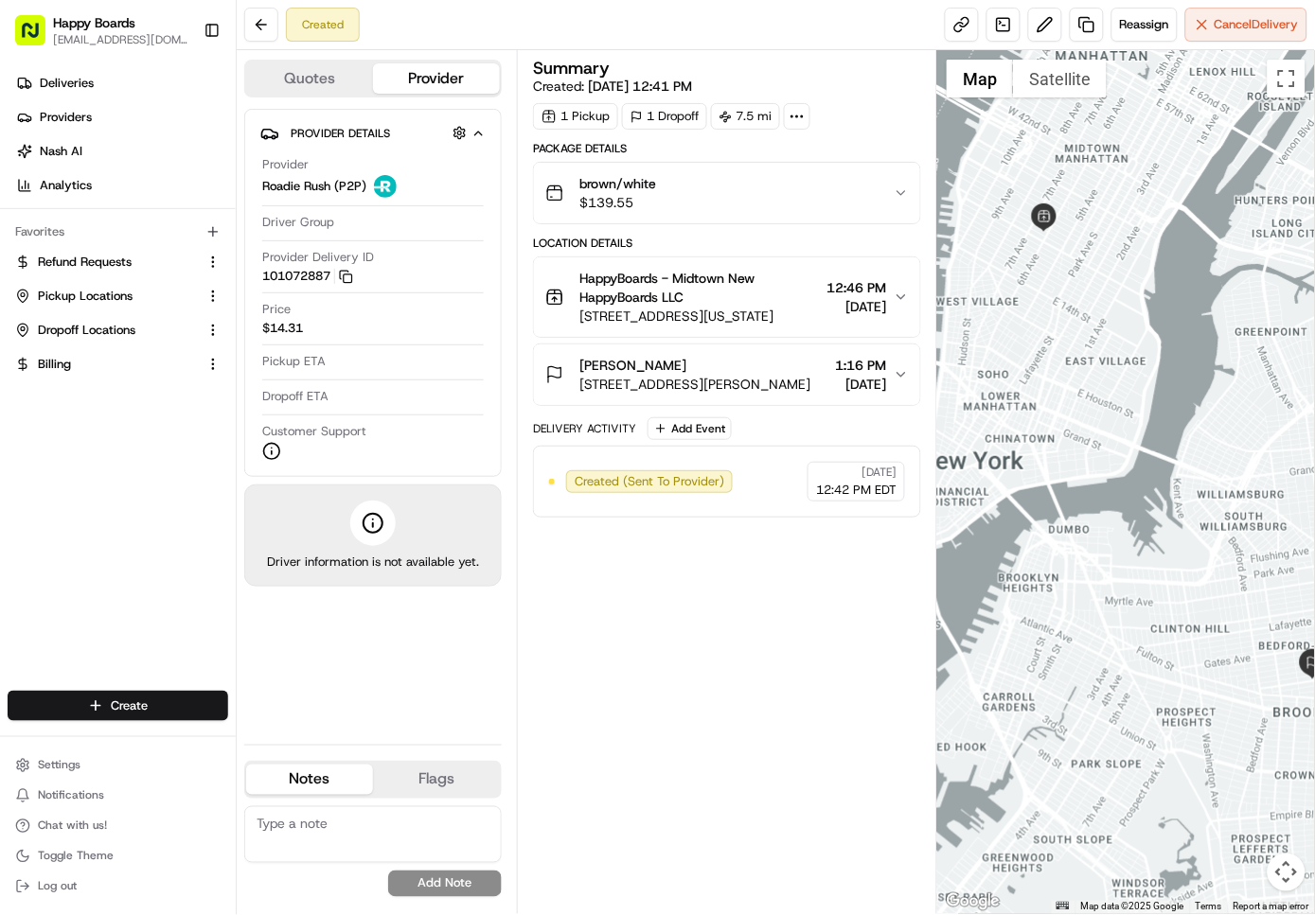
drag, startPoint x: 1190, startPoint y: 508, endPoint x: 1086, endPoint y: 636, distance: 164.8
click at [1098, 636] on div at bounding box center [1126, 482] width 378 height 864
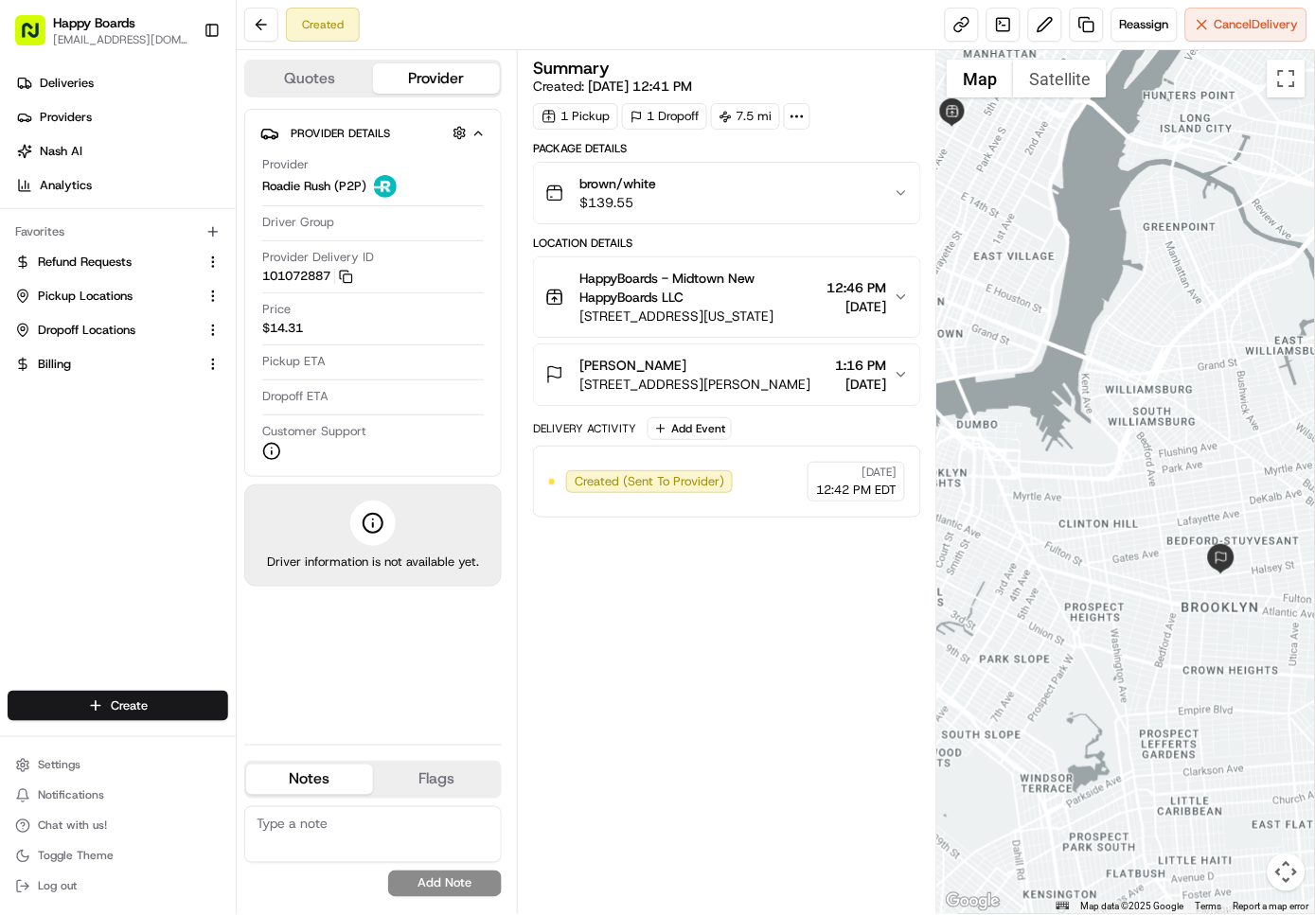
drag, startPoint x: 1170, startPoint y: 614, endPoint x: 1097, endPoint y: 417, distance: 209.9
click at [1097, 417] on div at bounding box center [1126, 482] width 378 height 864
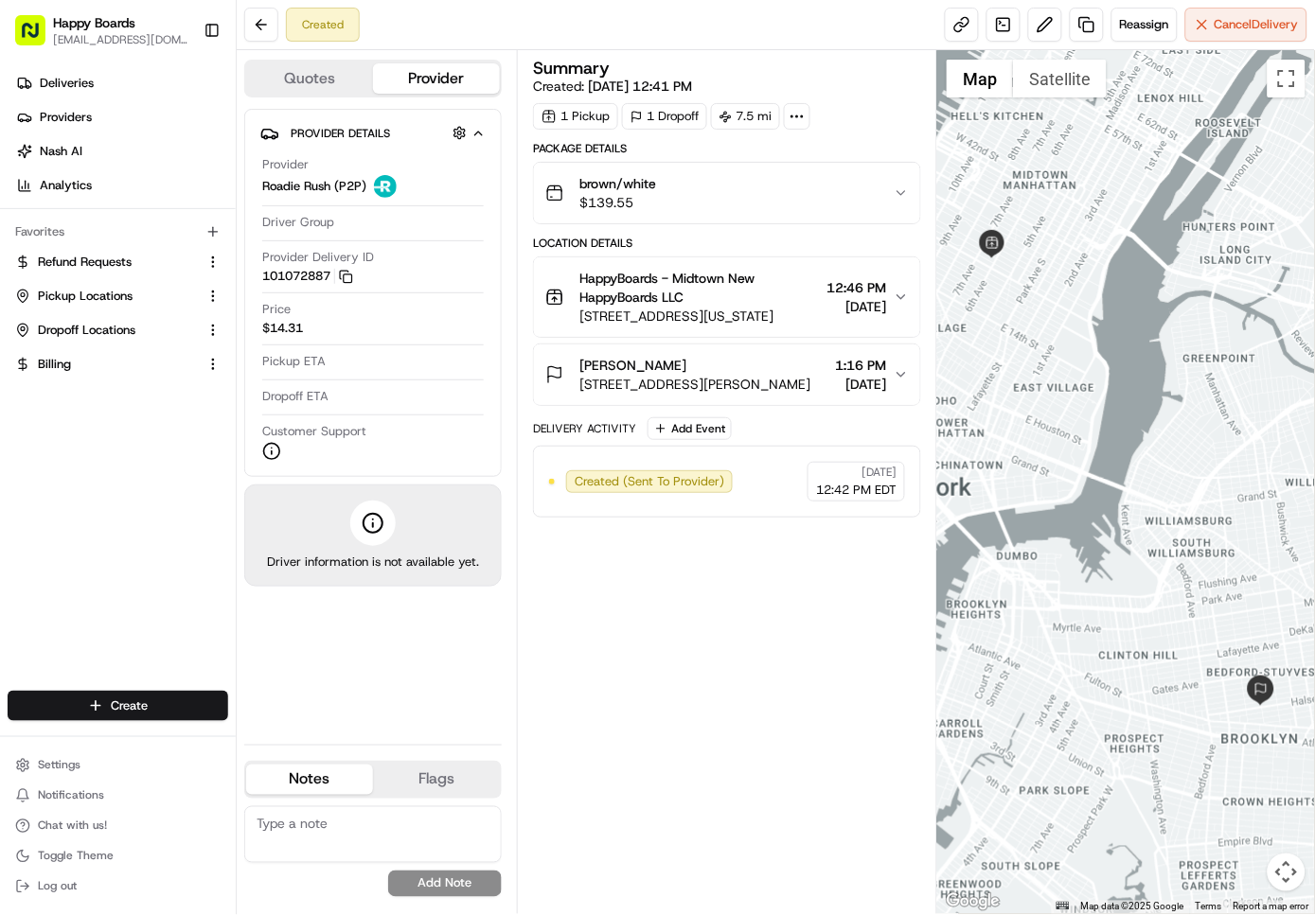
click at [902, 370] on icon "button" at bounding box center [900, 374] width 15 height 15
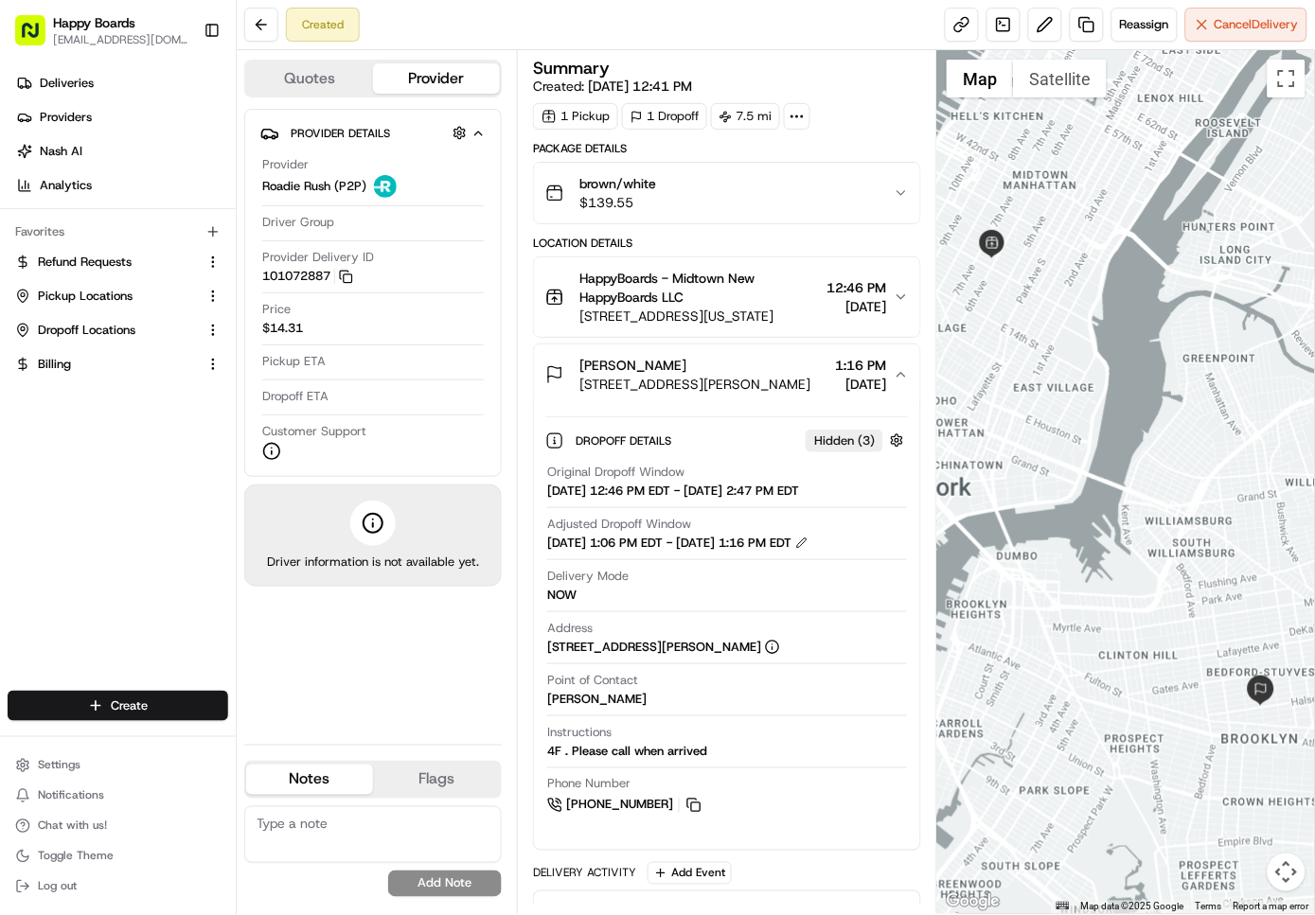
click at [902, 371] on icon "button" at bounding box center [900, 374] width 15 height 15
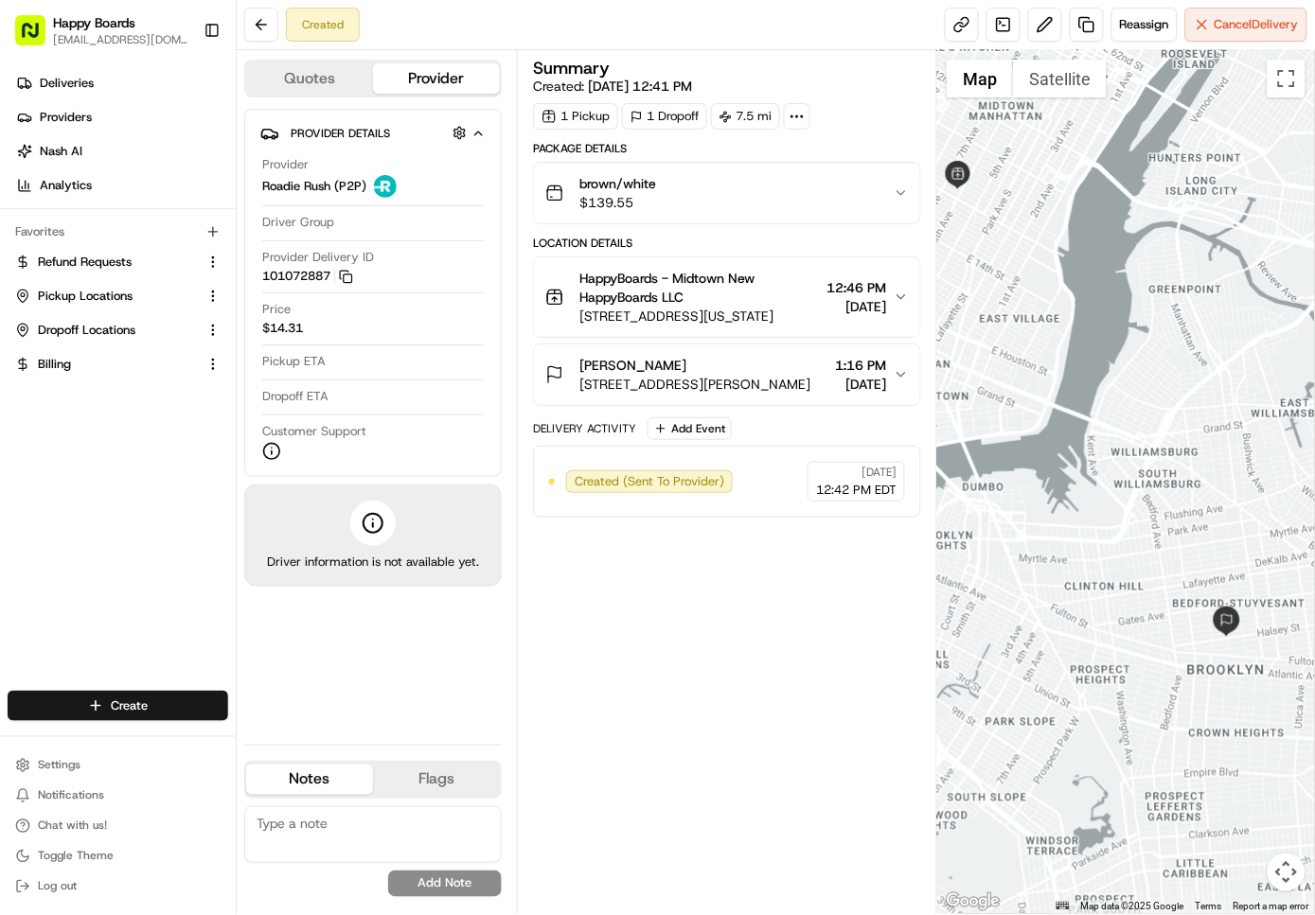
drag, startPoint x: 1115, startPoint y: 617, endPoint x: 1079, endPoint y: 545, distance: 80.4
click at [1079, 545] on div at bounding box center [1126, 482] width 378 height 864
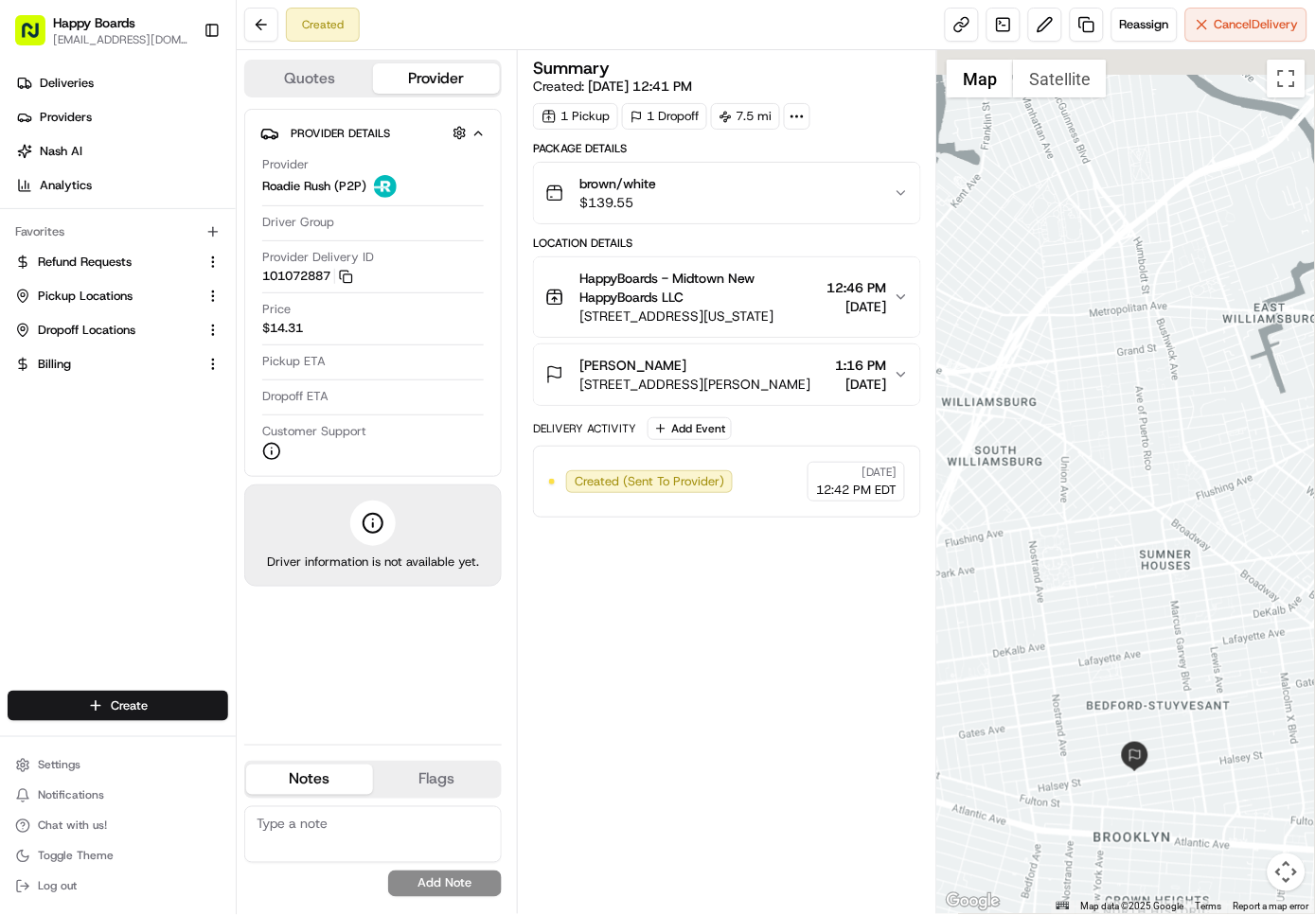
drag, startPoint x: 1140, startPoint y: 643, endPoint x: 1021, endPoint y: 724, distance: 143.6
click at [1021, 724] on div at bounding box center [1126, 482] width 378 height 864
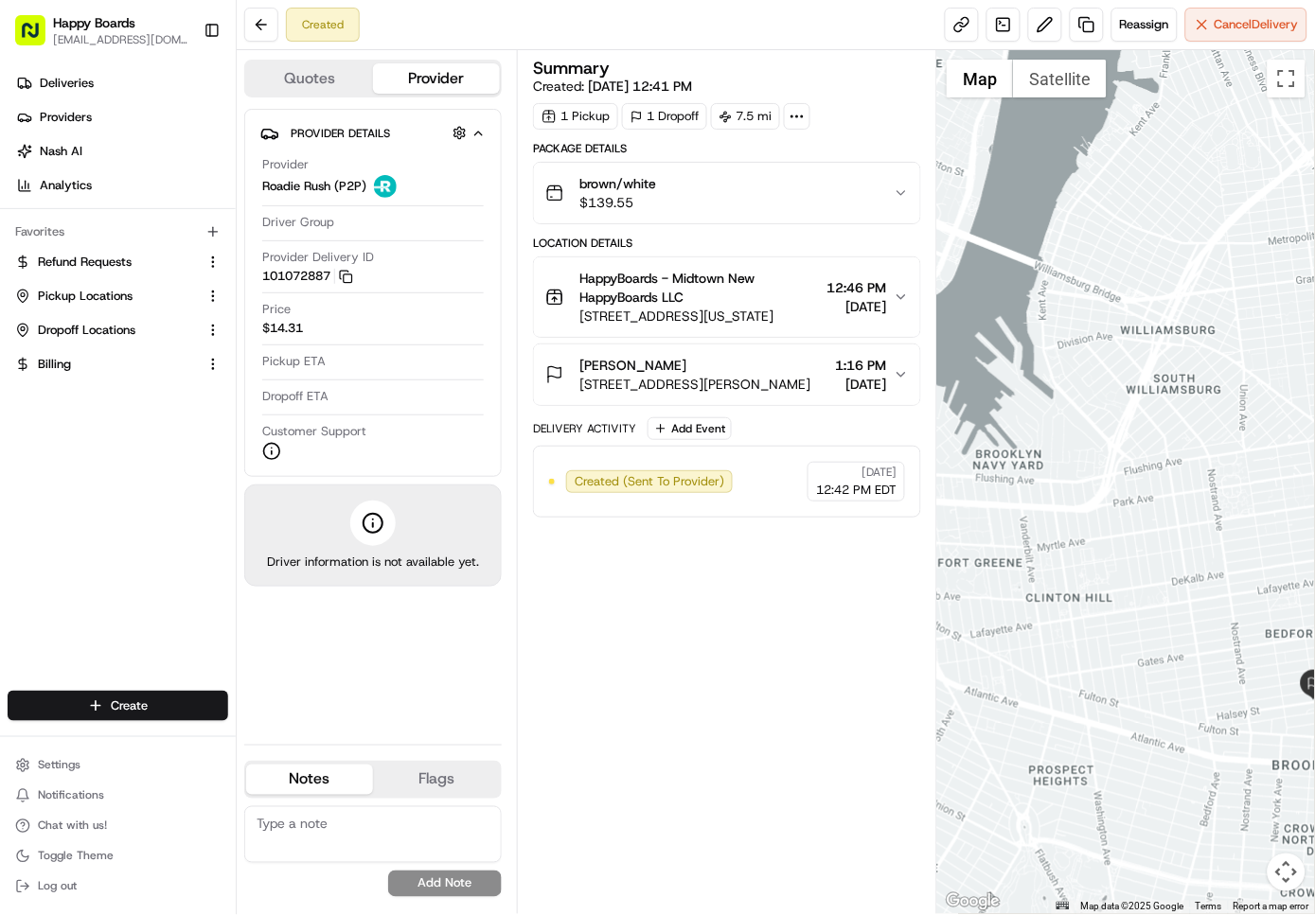
drag, startPoint x: 1041, startPoint y: 635, endPoint x: 1223, endPoint y: 555, distance: 198.7
click at [1223, 555] on div at bounding box center [1126, 482] width 378 height 864
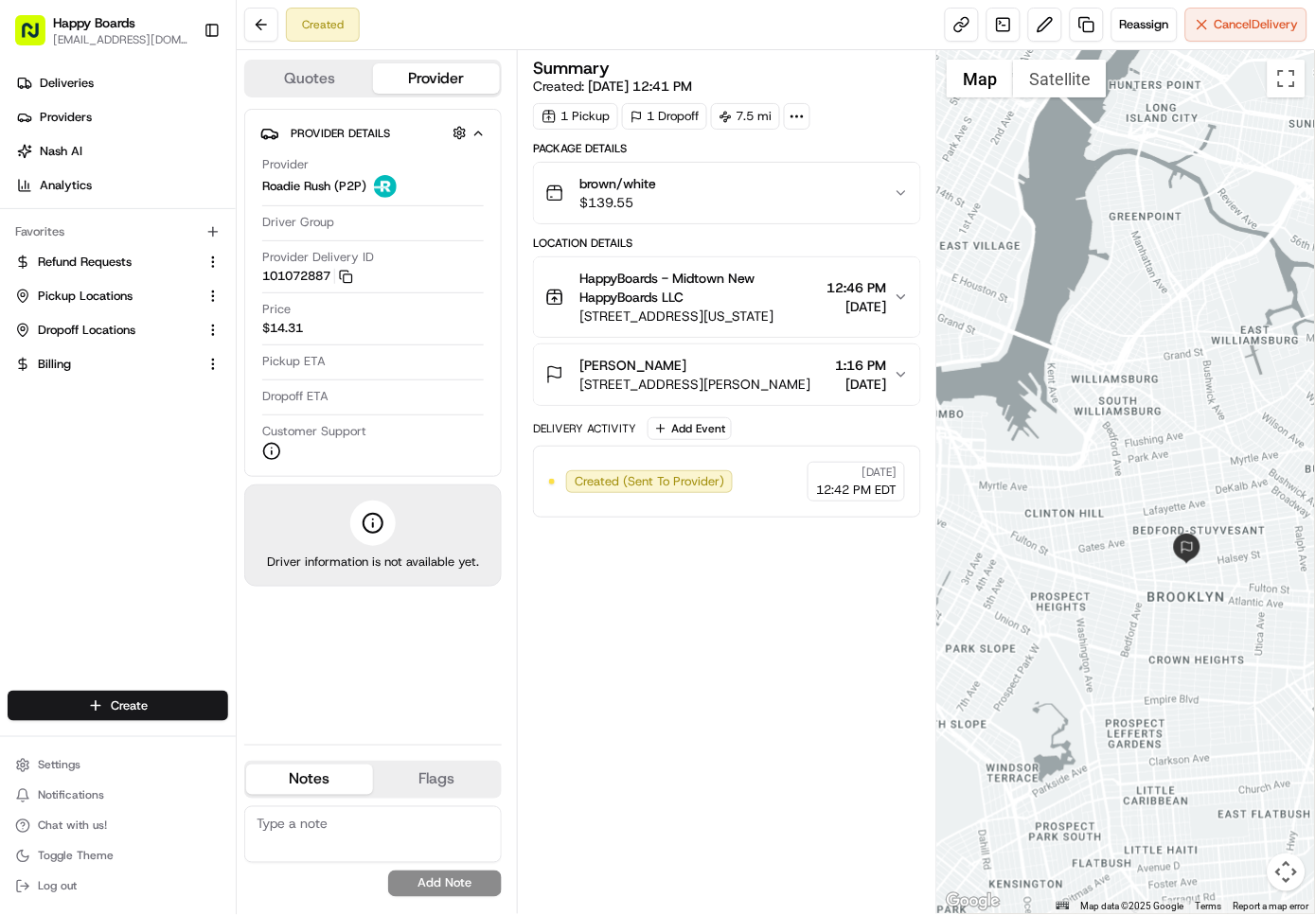
drag, startPoint x: 1179, startPoint y: 547, endPoint x: 1107, endPoint y: 468, distance: 107.2
click at [1107, 468] on div at bounding box center [1126, 482] width 378 height 864
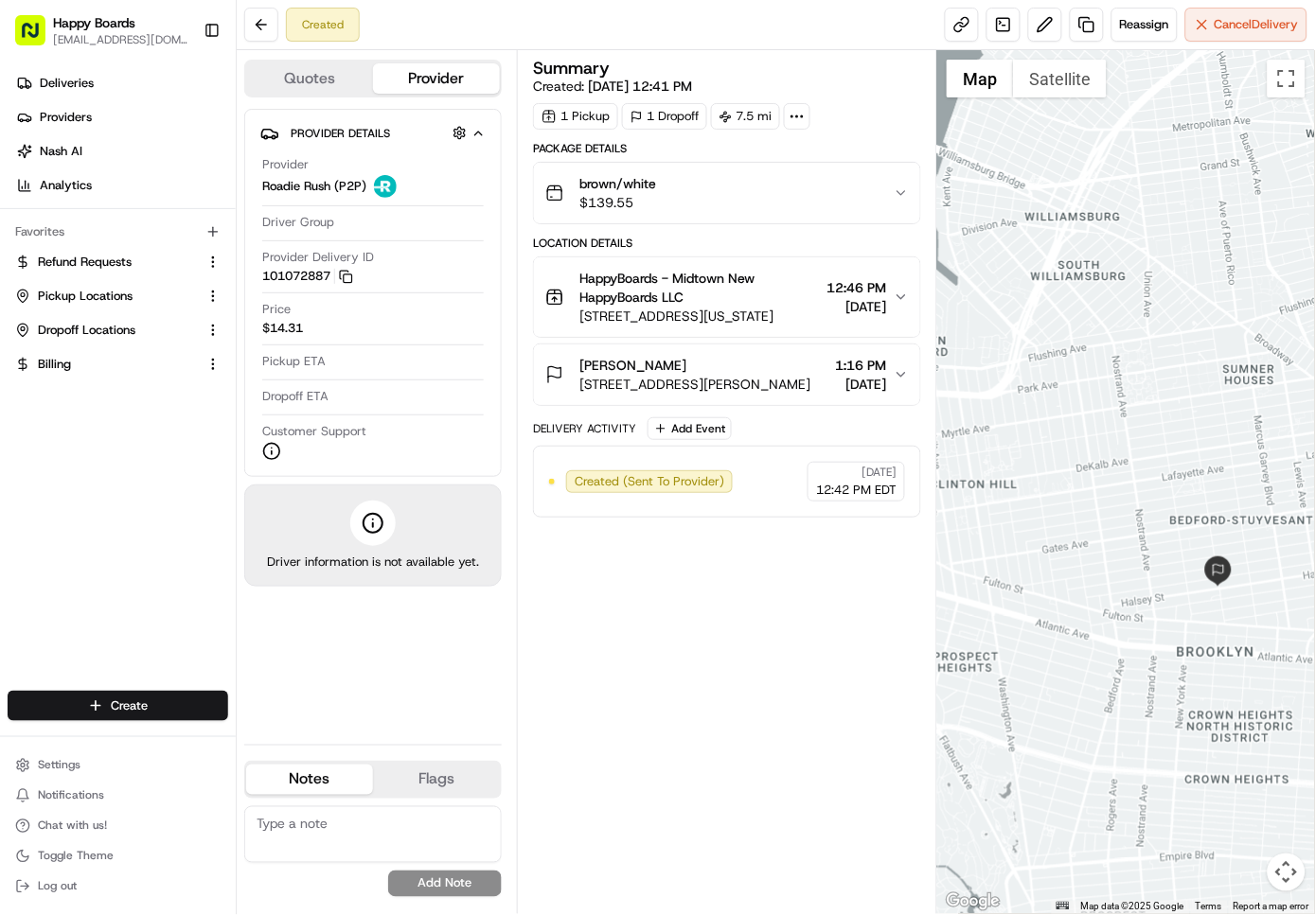
drag, startPoint x: 1046, startPoint y: 585, endPoint x: 1160, endPoint y: 621, distance: 120.0
click at [1160, 621] on div at bounding box center [1126, 482] width 378 height 864
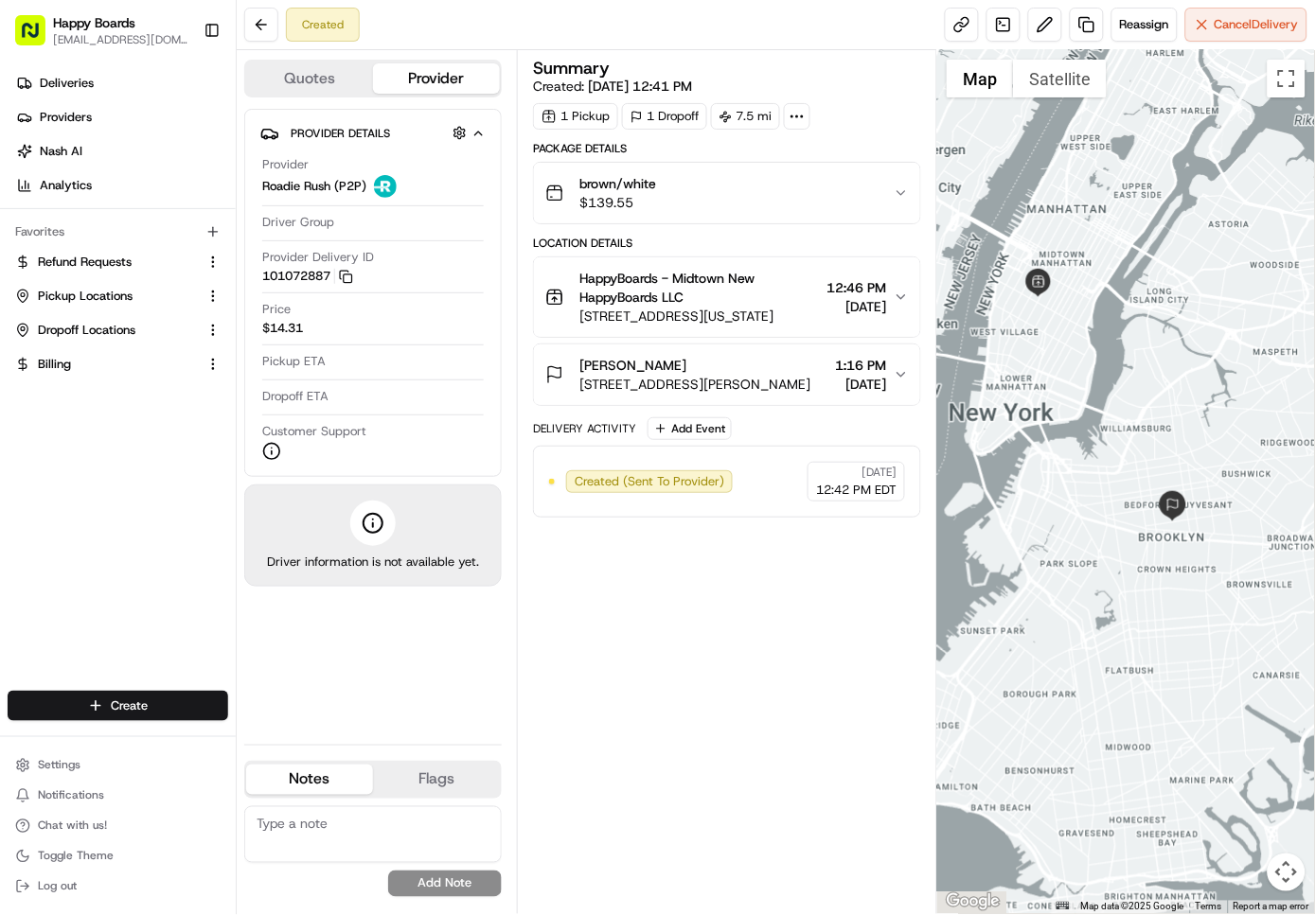
drag, startPoint x: 1037, startPoint y: 574, endPoint x: 1134, endPoint y: 504, distance: 119.3
click at [1134, 504] on div at bounding box center [1126, 482] width 378 height 864
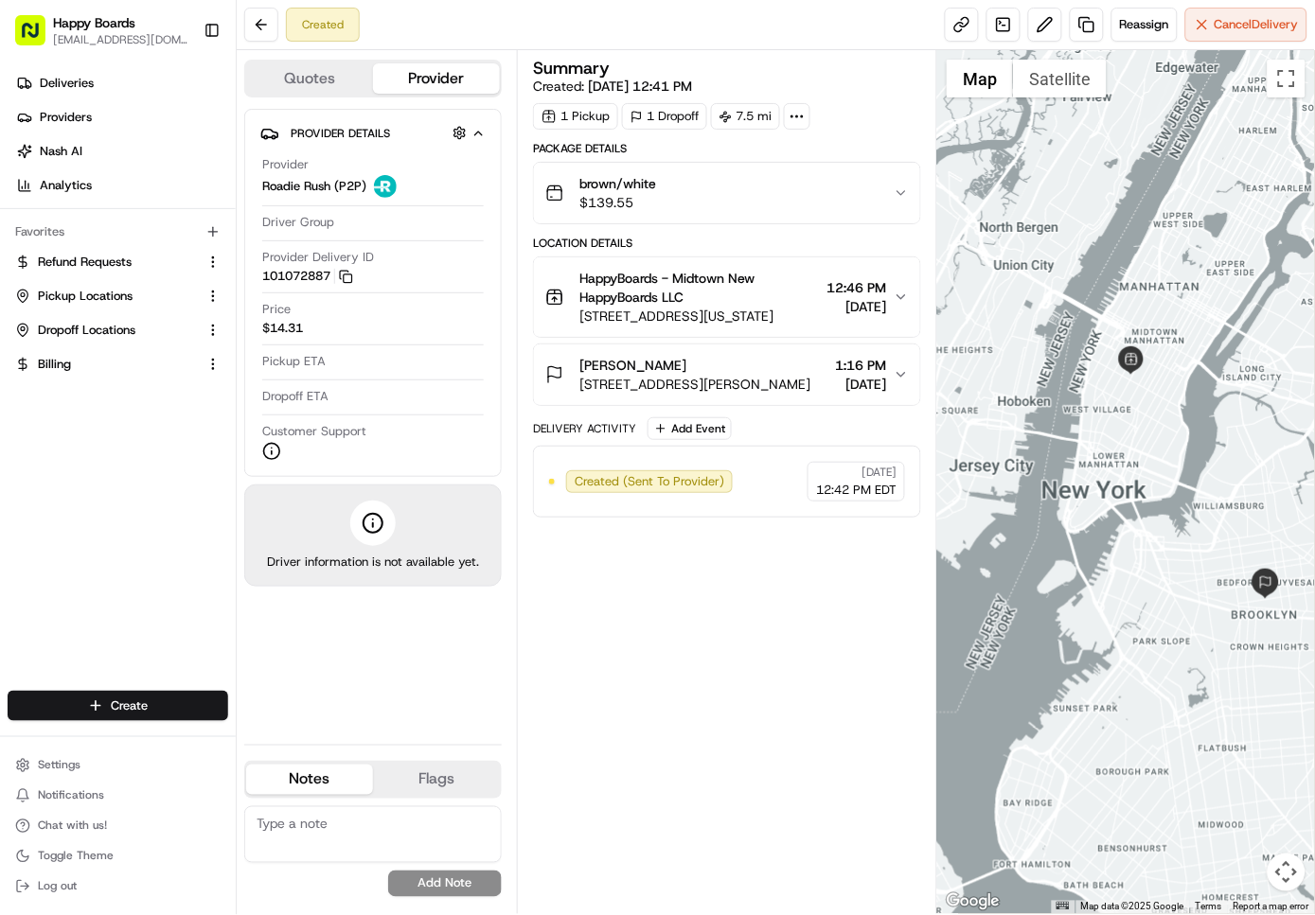
drag, startPoint x: 1147, startPoint y: 557, endPoint x: 1138, endPoint y: 667, distance: 110.2
click at [1140, 667] on div at bounding box center [1126, 482] width 378 height 864
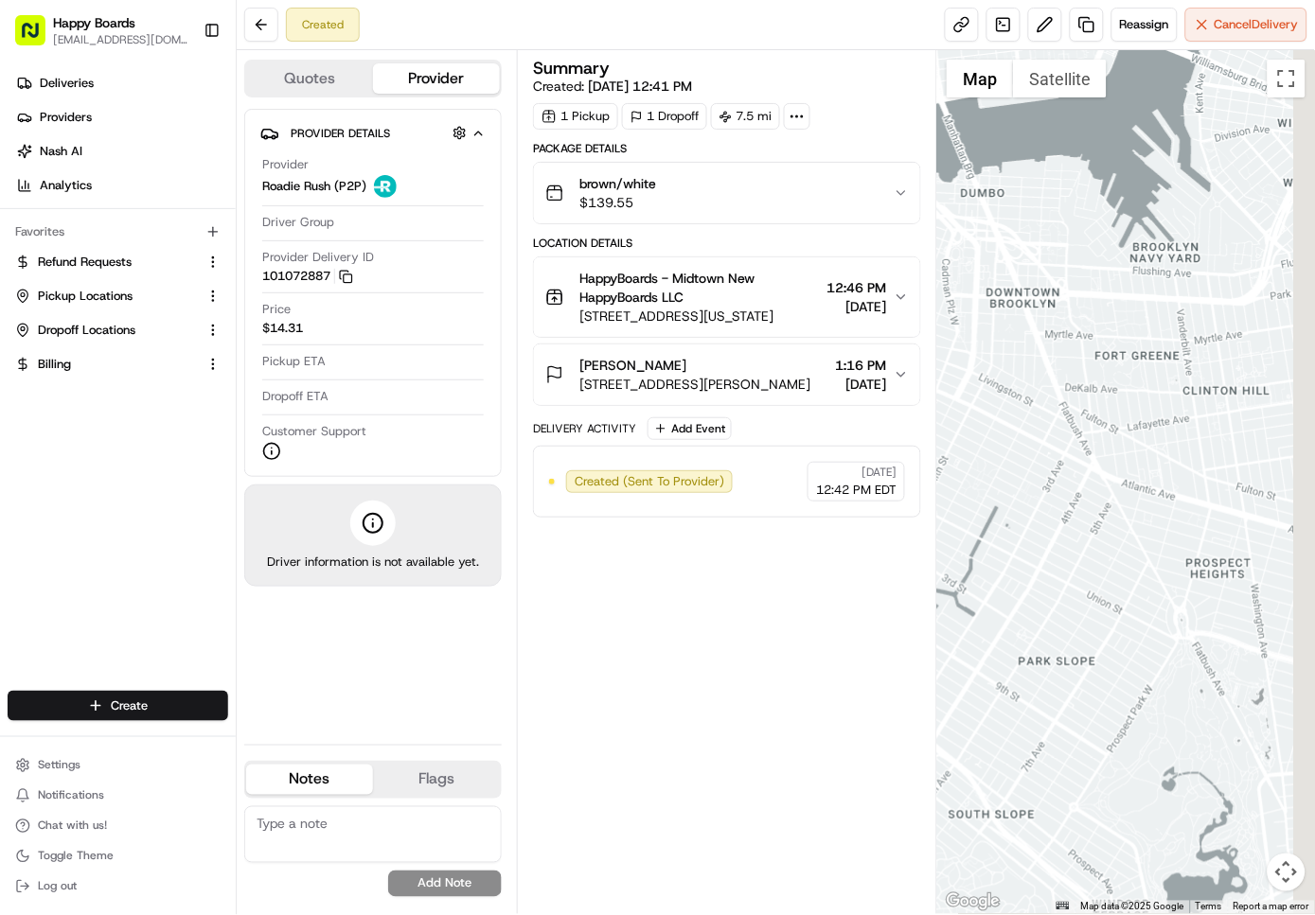
drag, startPoint x: 1208, startPoint y: 588, endPoint x: 1020, endPoint y: 491, distance: 210.8
click at [1020, 491] on div at bounding box center [1126, 482] width 378 height 864
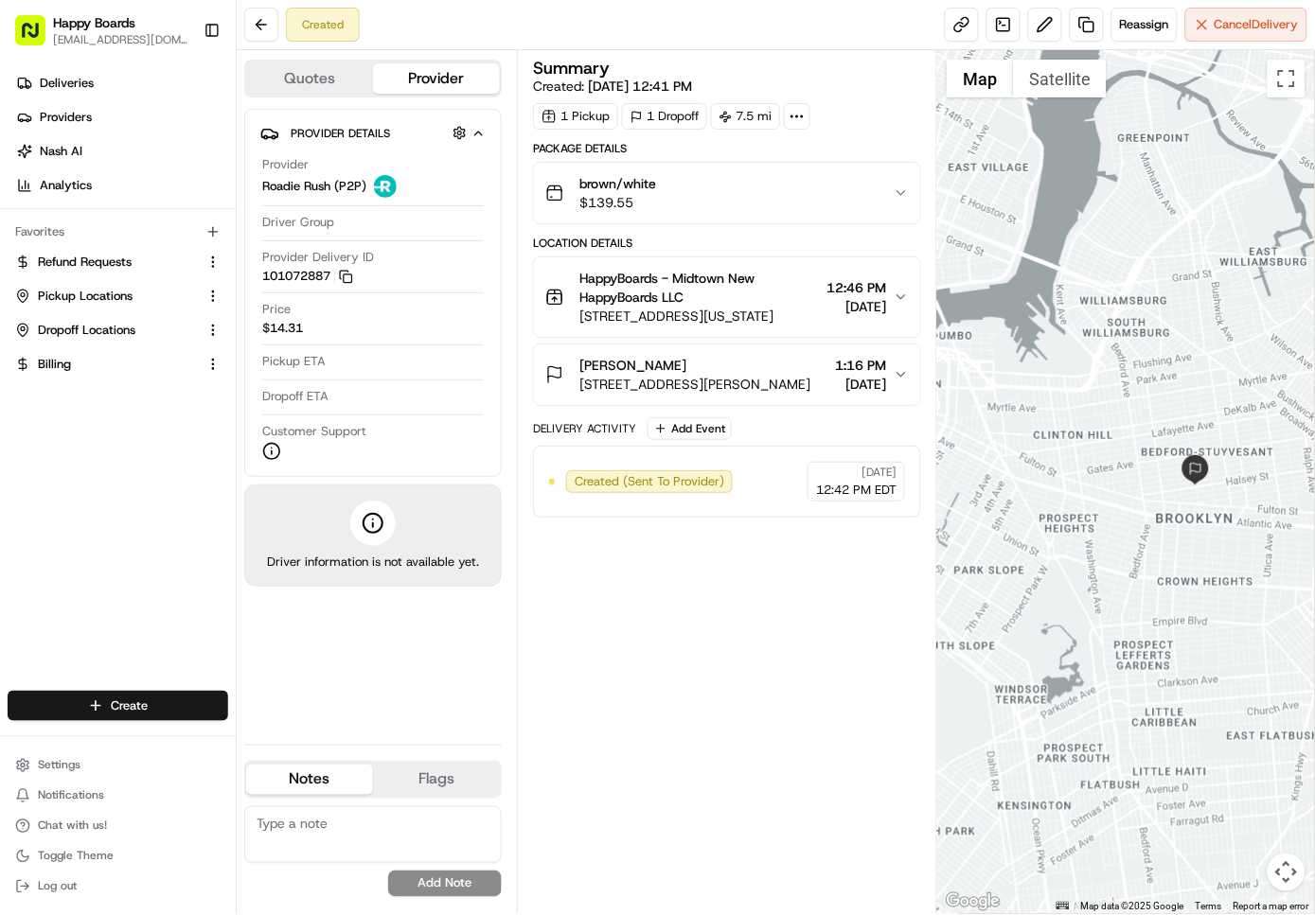
drag, startPoint x: 1168, startPoint y: 542, endPoint x: 1123, endPoint y: 589, distance: 64.3
click at [1123, 589] on div at bounding box center [1126, 482] width 378 height 864
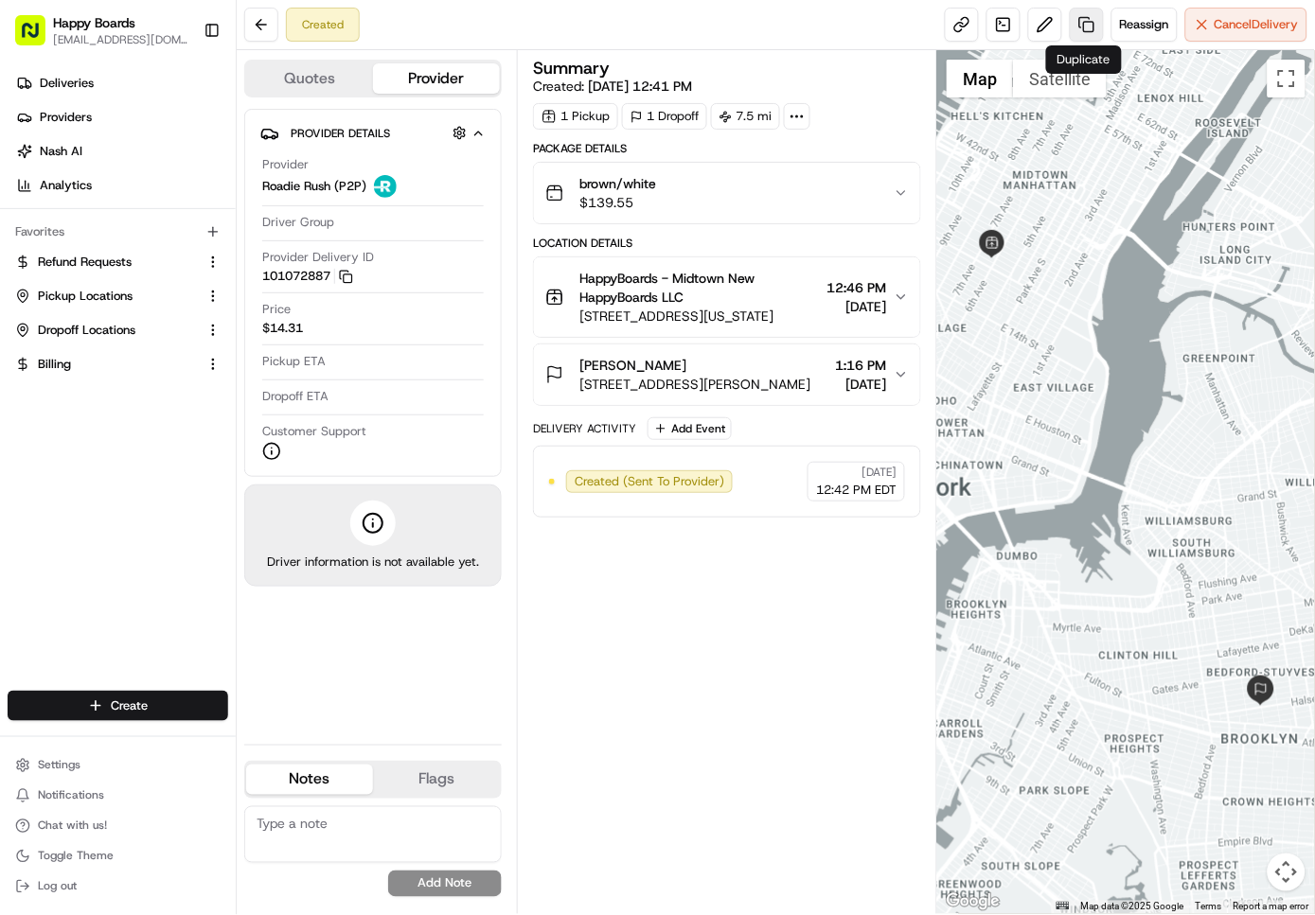
click at [1079, 28] on link at bounding box center [1087, 25] width 34 height 34
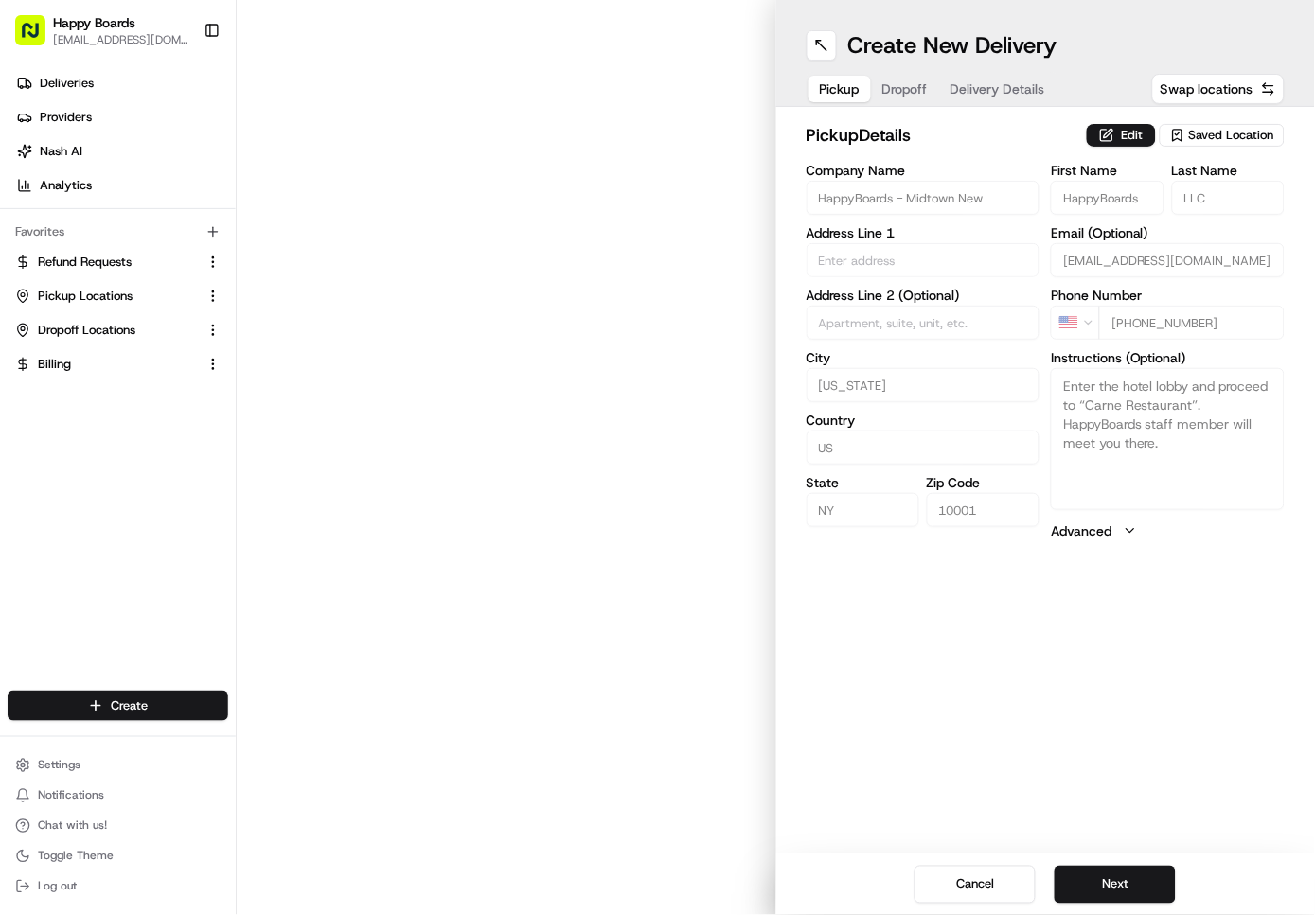
type input "[STREET_ADDRESS]"
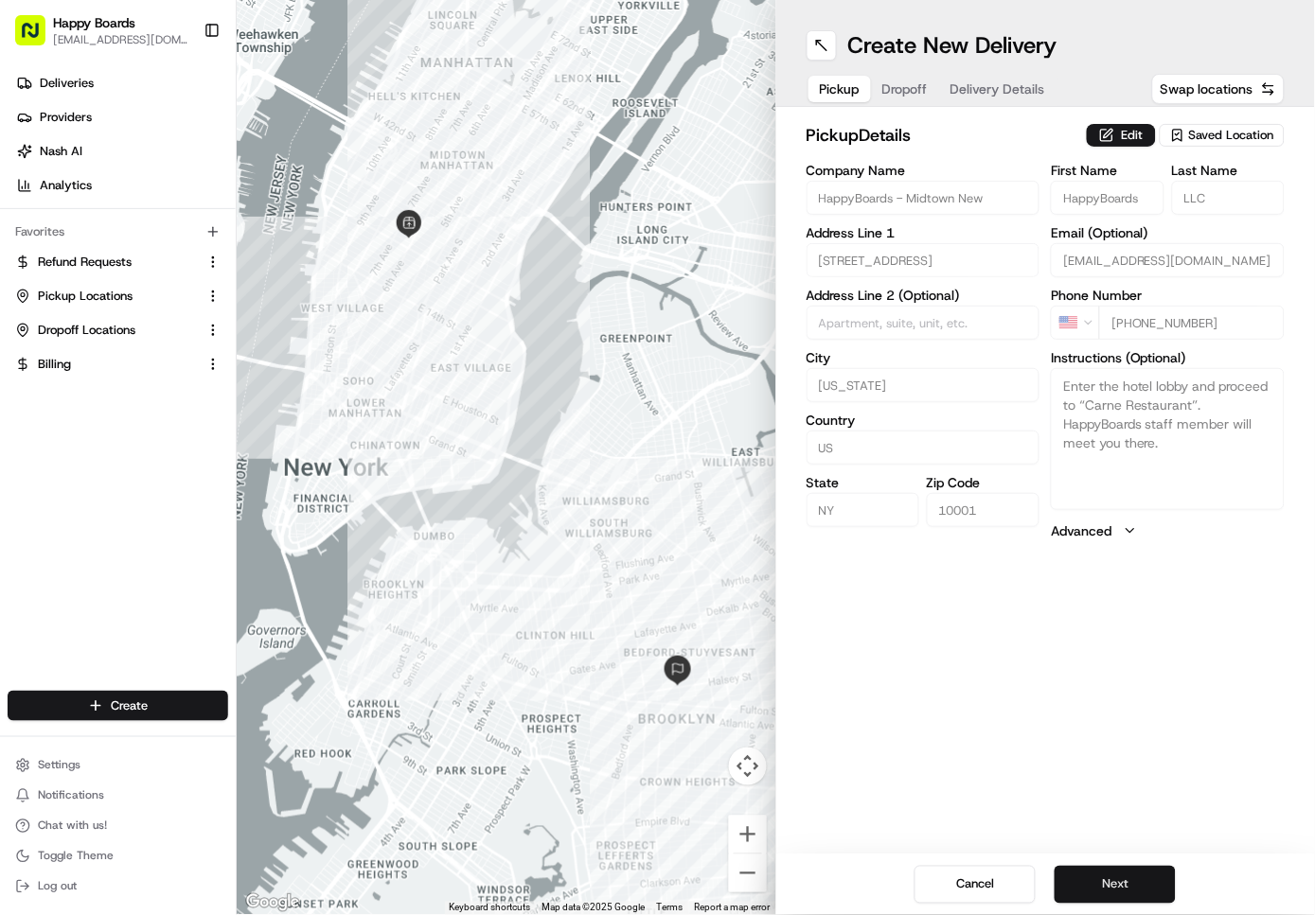
click at [1106, 879] on button "Next" at bounding box center [1114, 885] width 121 height 38
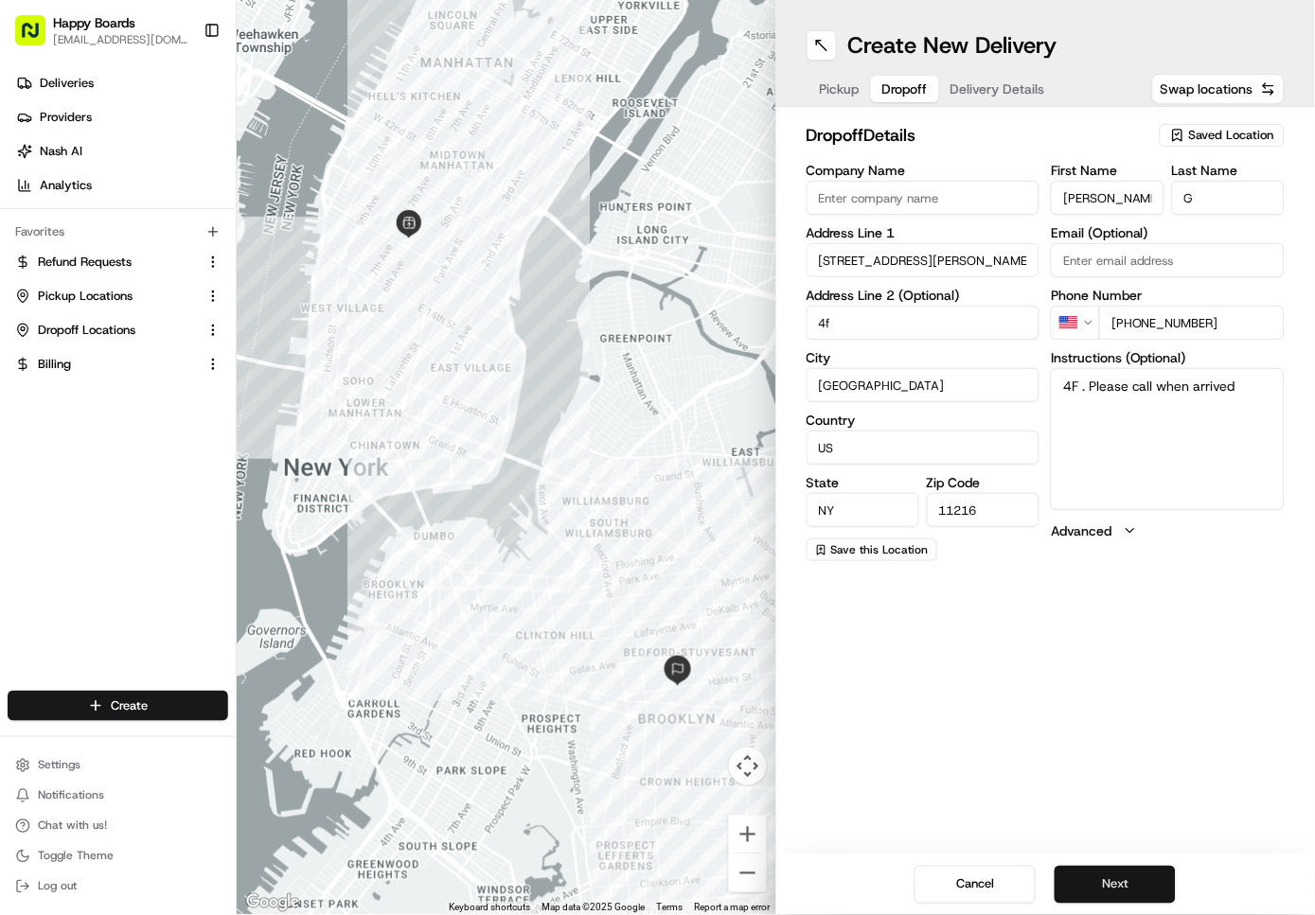
click at [1106, 879] on button "Next" at bounding box center [1114, 885] width 121 height 38
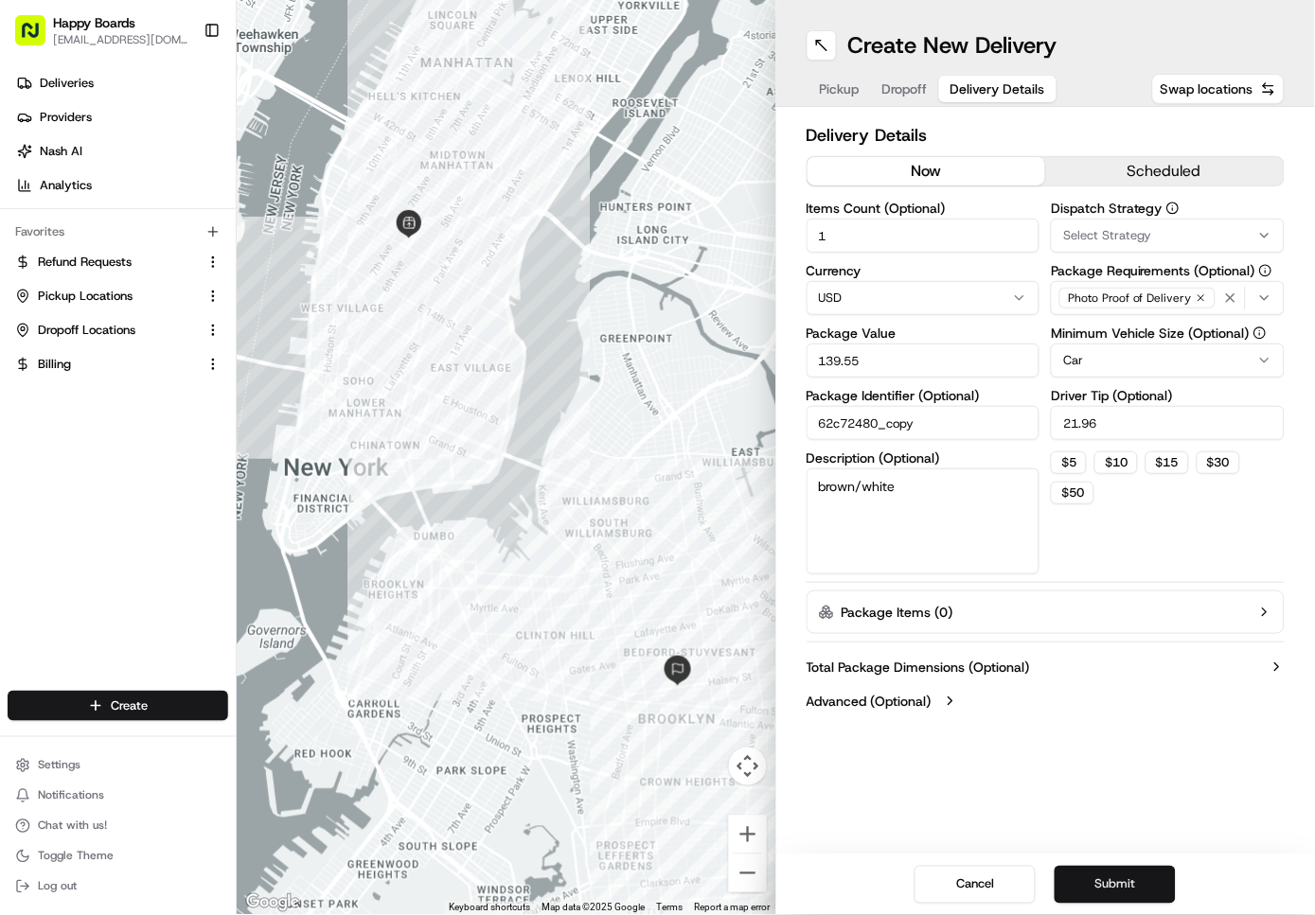
click at [1124, 884] on button "Submit" at bounding box center [1114, 885] width 121 height 38
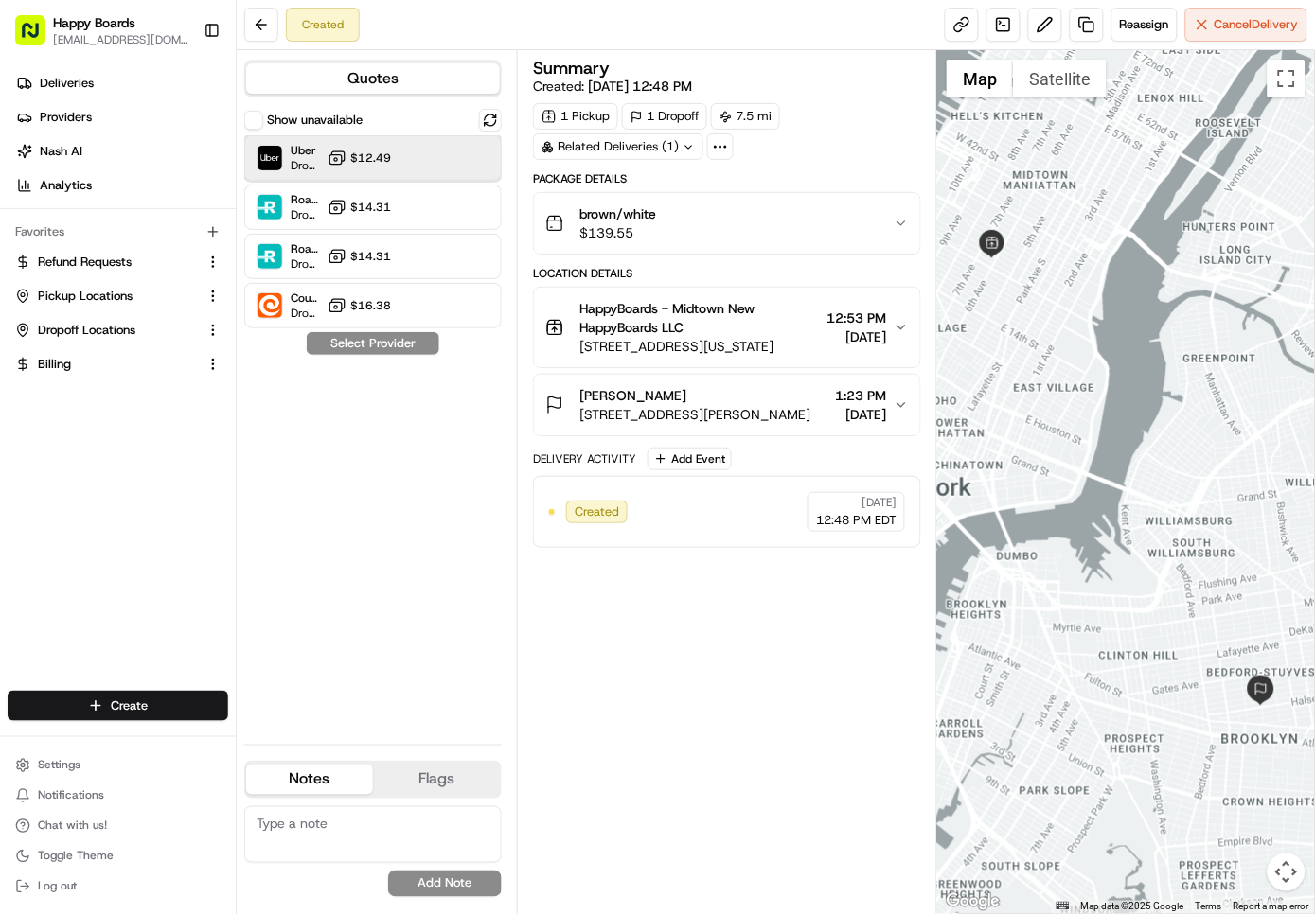
click at [420, 146] on div "Uber Dropoff ETA 1 hour $12.49" at bounding box center [372, 157] width 257 height 45
click at [412, 340] on button "Assign Provider" at bounding box center [373, 343] width 134 height 23
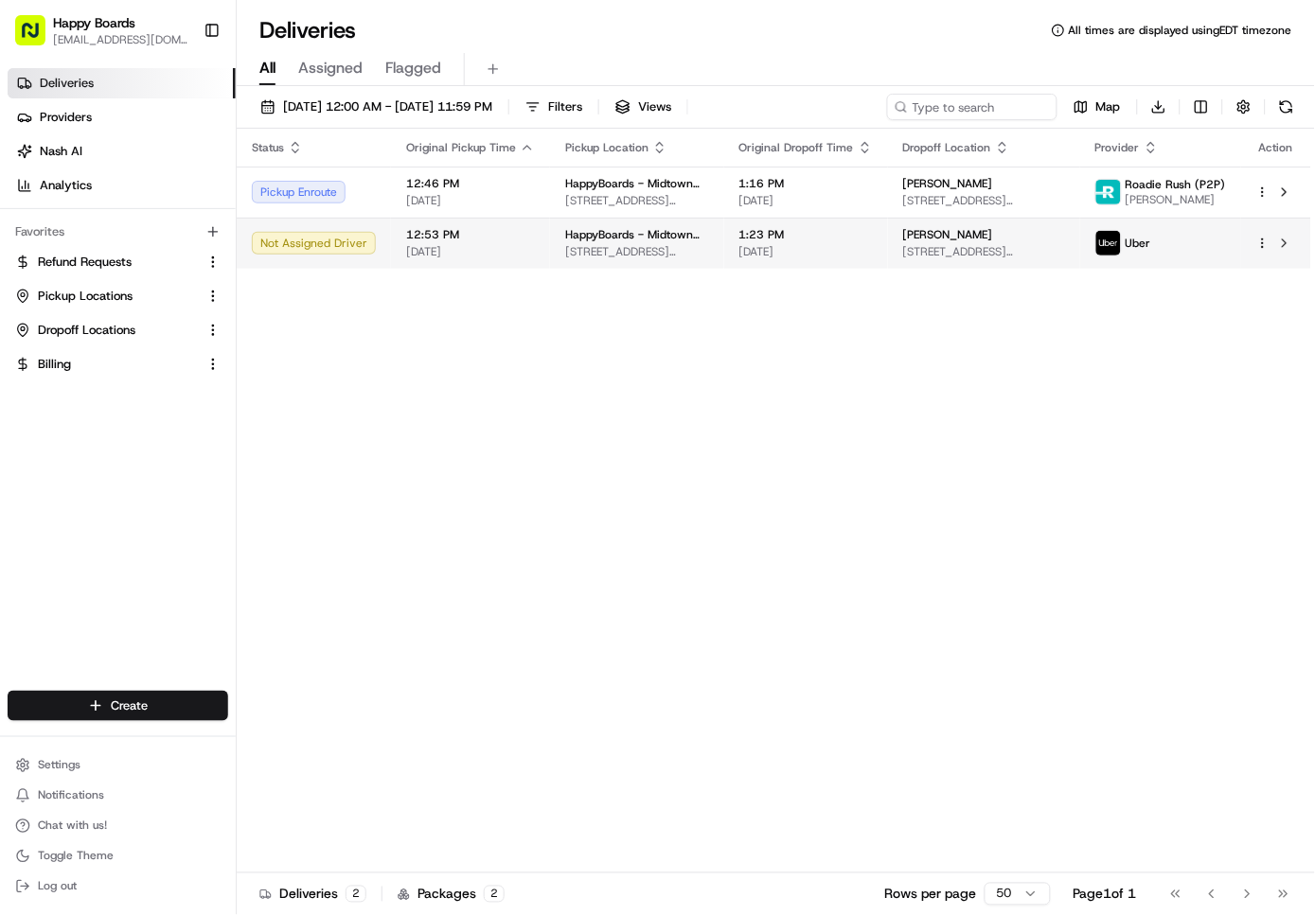
click at [1270, 241] on div at bounding box center [1276, 243] width 40 height 23
click at [1261, 239] on html "Happy Boards [EMAIL_ADDRESS][DOMAIN_NAME] Toggle Sidebar Deliveries Providers […" at bounding box center [657, 457] width 1315 height 915
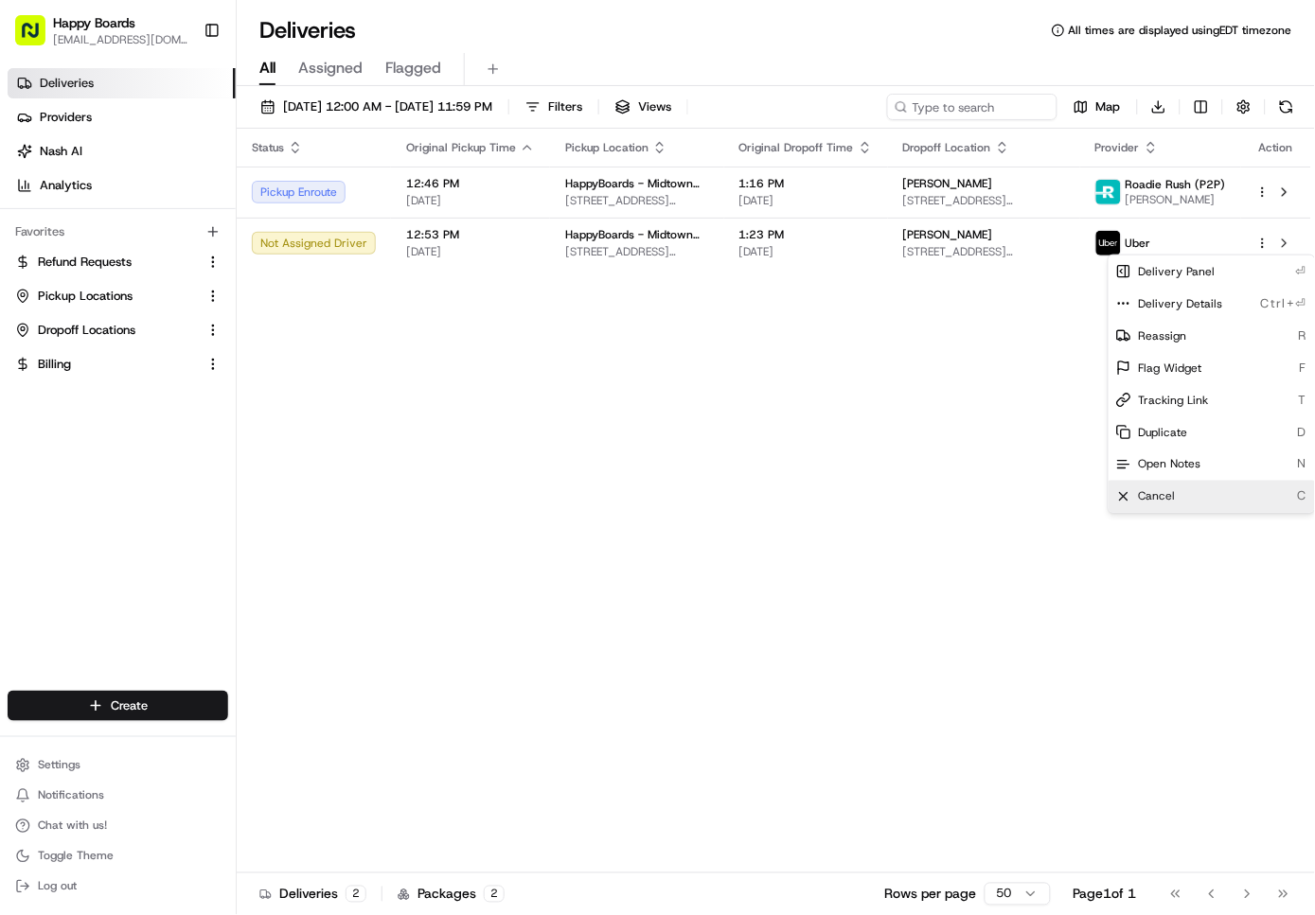
click at [1176, 493] on div "Cancel C" at bounding box center [1211, 497] width 206 height 32
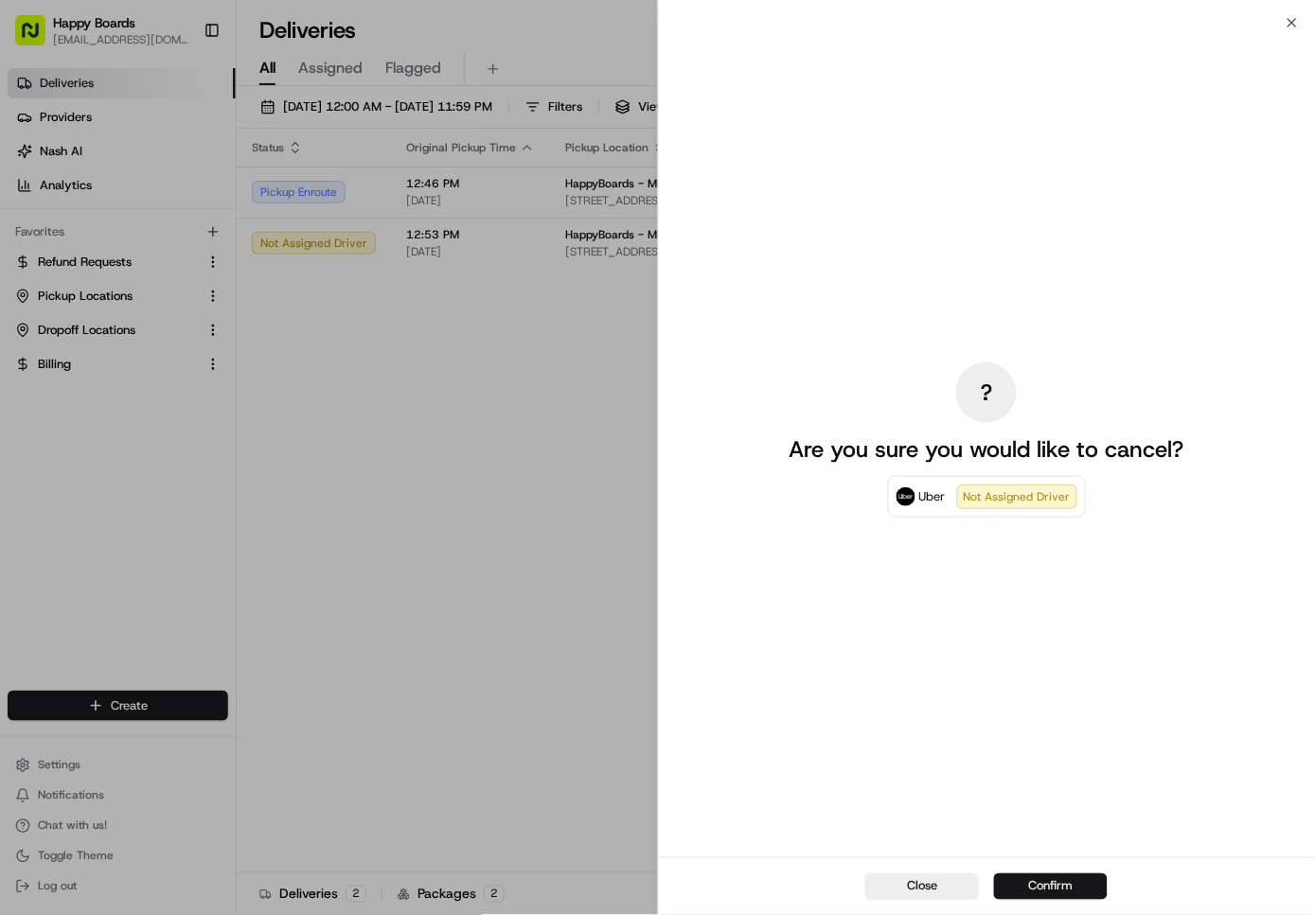
click at [1022, 882] on button "Confirm" at bounding box center [1051, 887] width 114 height 27
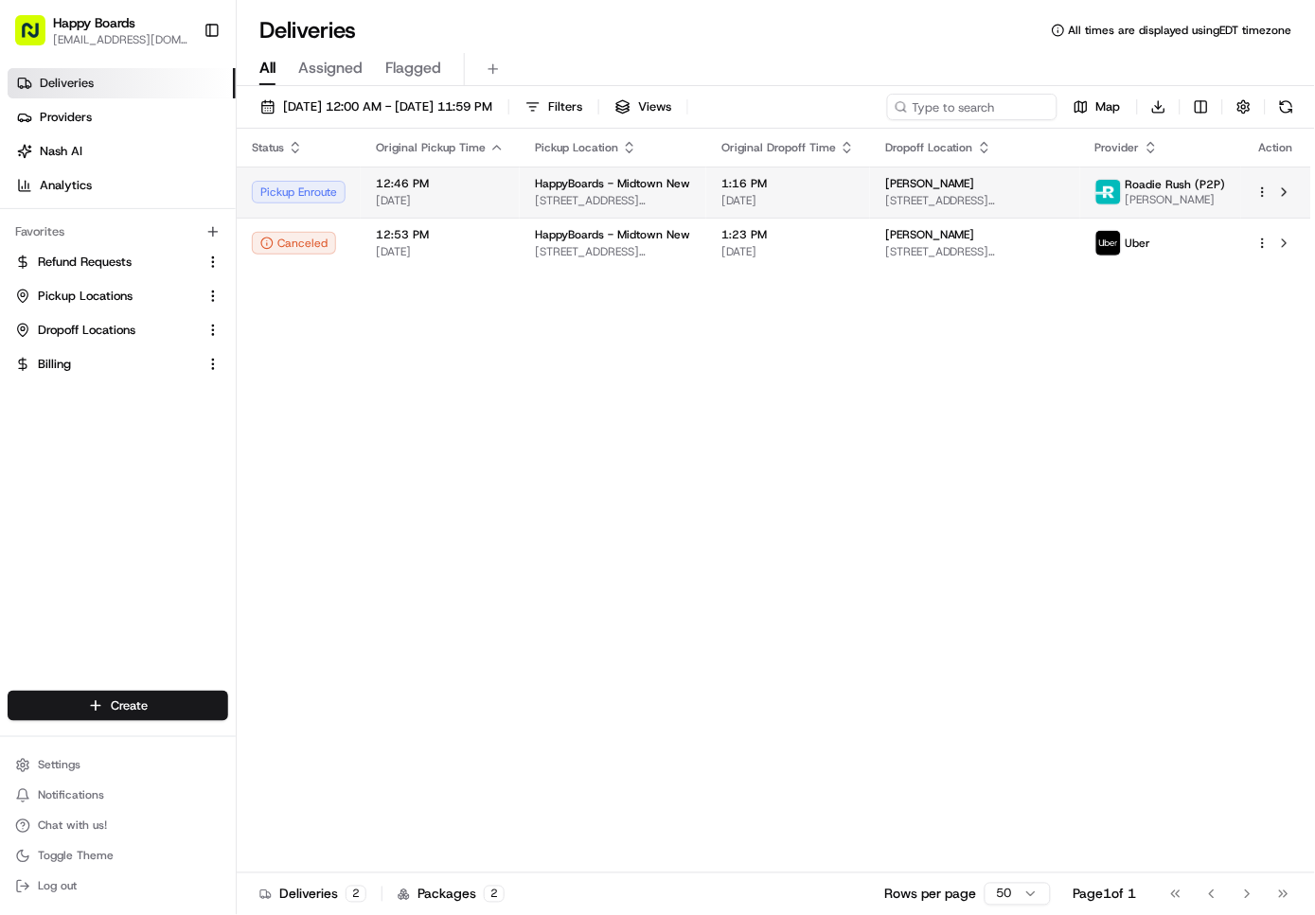
click at [1258, 194] on html "Happy Boards [EMAIL_ADDRESS][DOMAIN_NAME] Toggle Sidebar Deliveries Providers […" at bounding box center [657, 457] width 1315 height 915
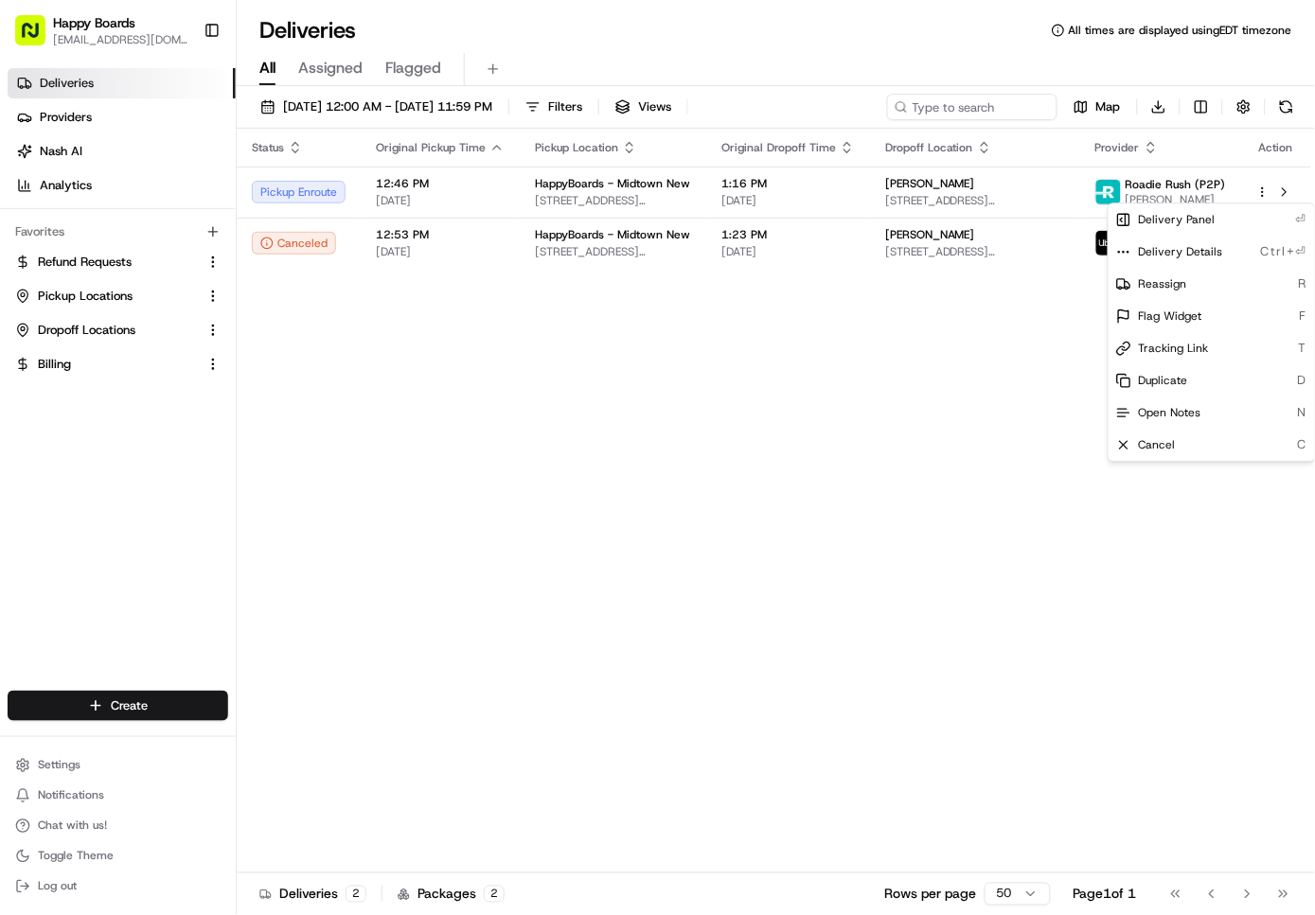
click at [1283, 190] on html "Happy Boards [EMAIL_ADDRESS][DOMAIN_NAME] Toggle Sidebar Deliveries Providers […" at bounding box center [657, 457] width 1315 height 915
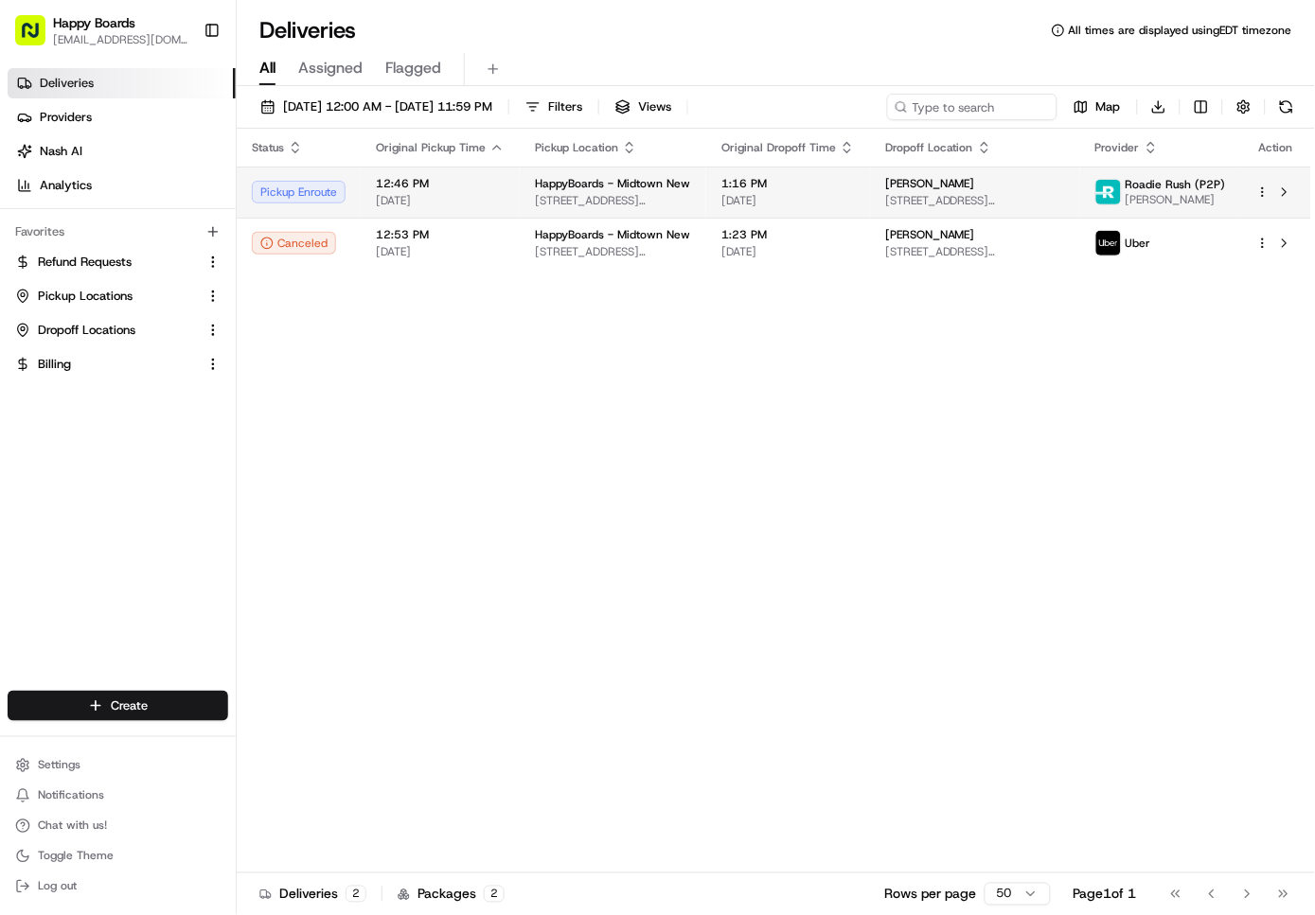
click at [1266, 195] on html "Happy Boards [EMAIL_ADDRESS][DOMAIN_NAME] Toggle Sidebar Deliveries Providers […" at bounding box center [657, 457] width 1315 height 915
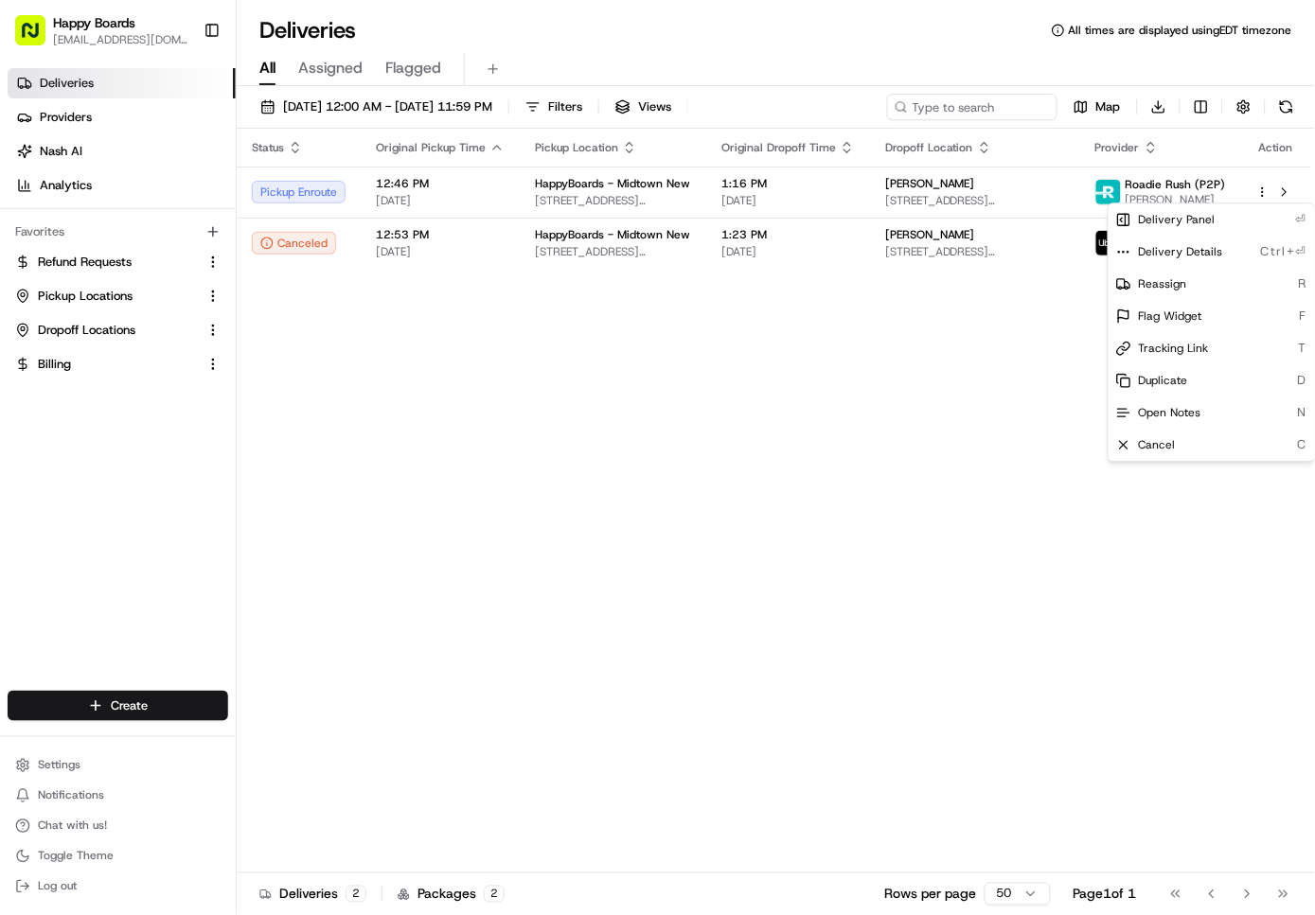
click at [1216, 232] on div "Delivery Panel ⏎" at bounding box center [1211, 219] width 206 height 32
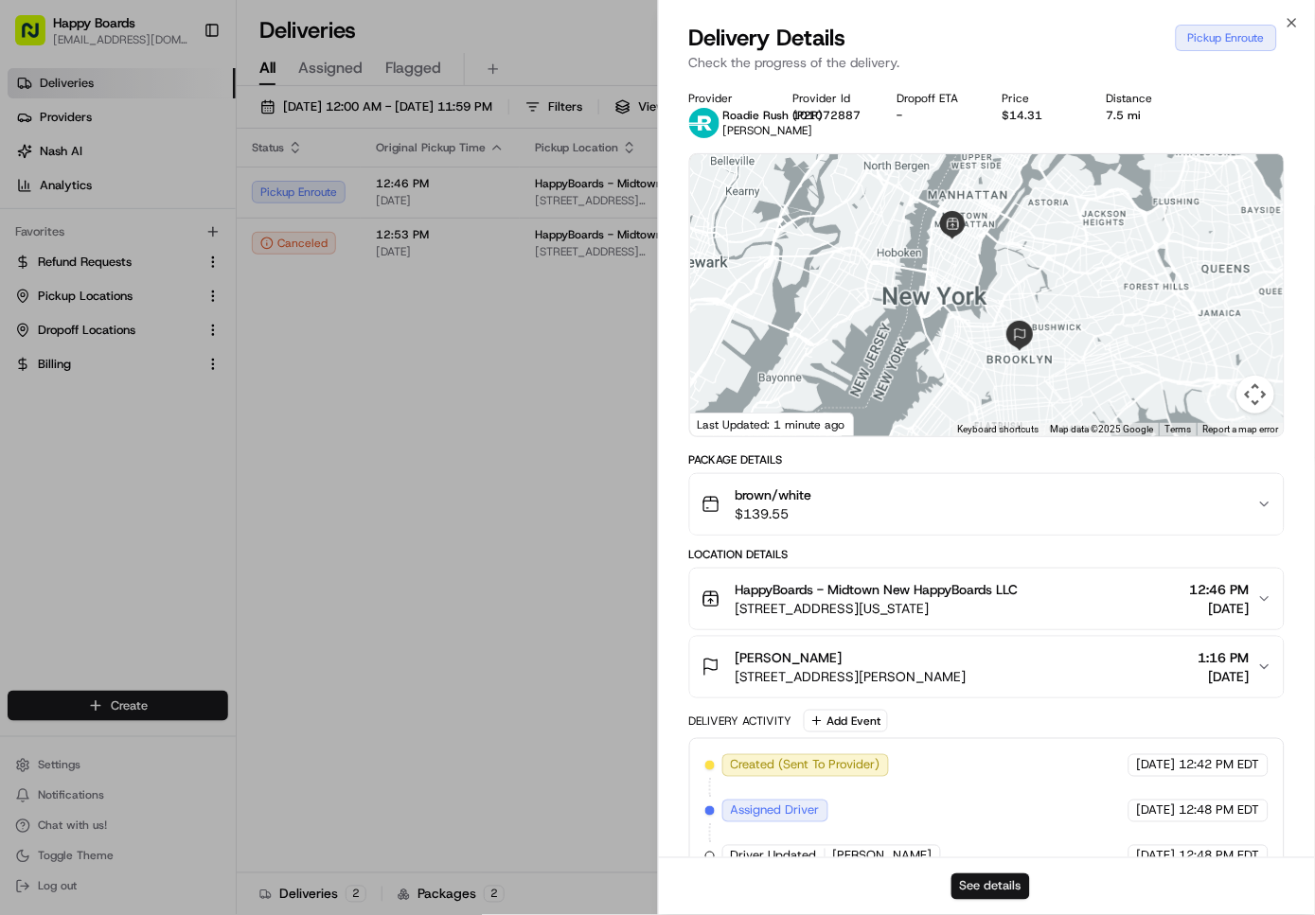
click at [984, 878] on button "See details" at bounding box center [990, 887] width 79 height 27
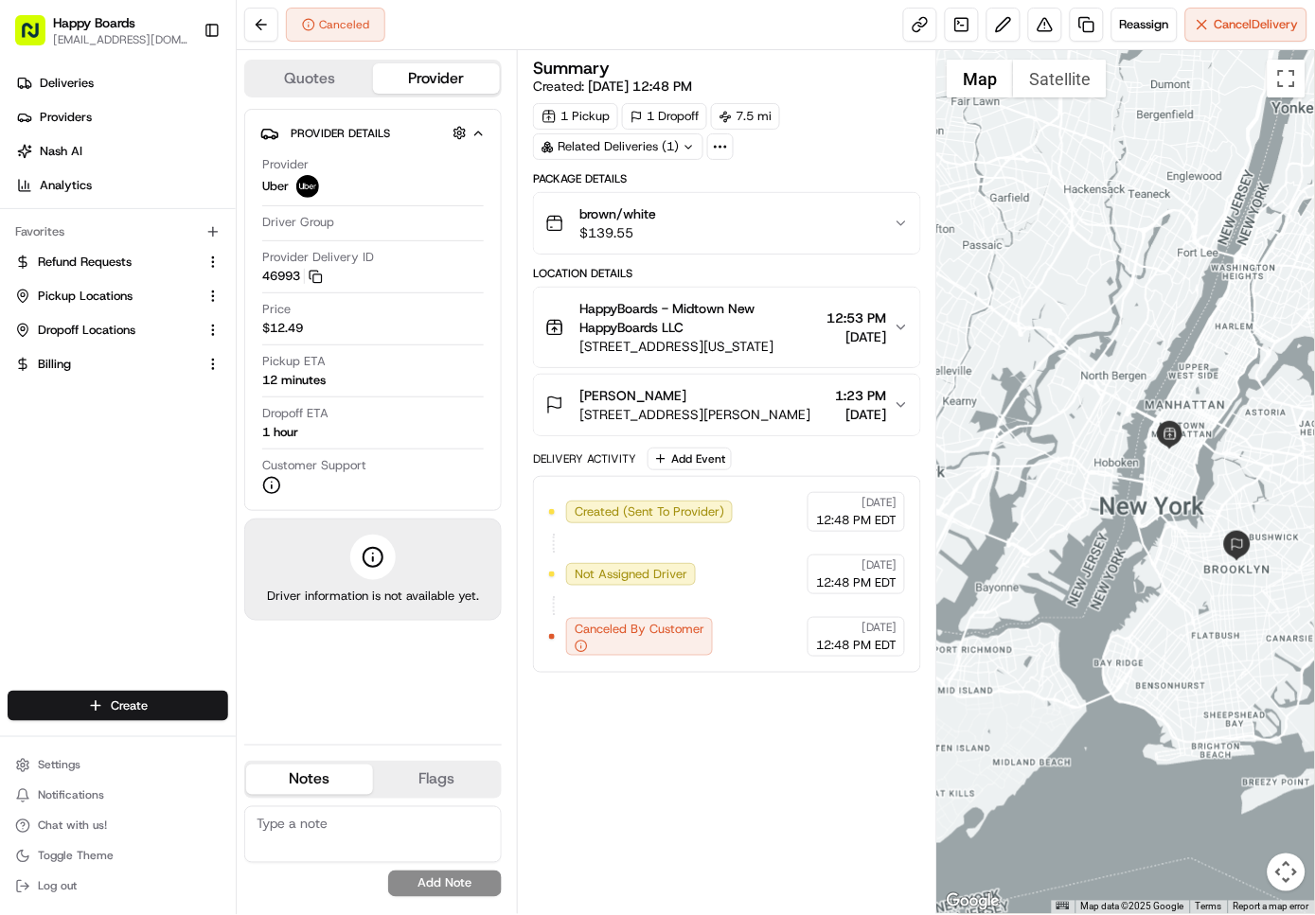
drag, startPoint x: 1038, startPoint y: 621, endPoint x: 1172, endPoint y: 567, distance: 143.9
click at [1172, 567] on div at bounding box center [1126, 482] width 378 height 864
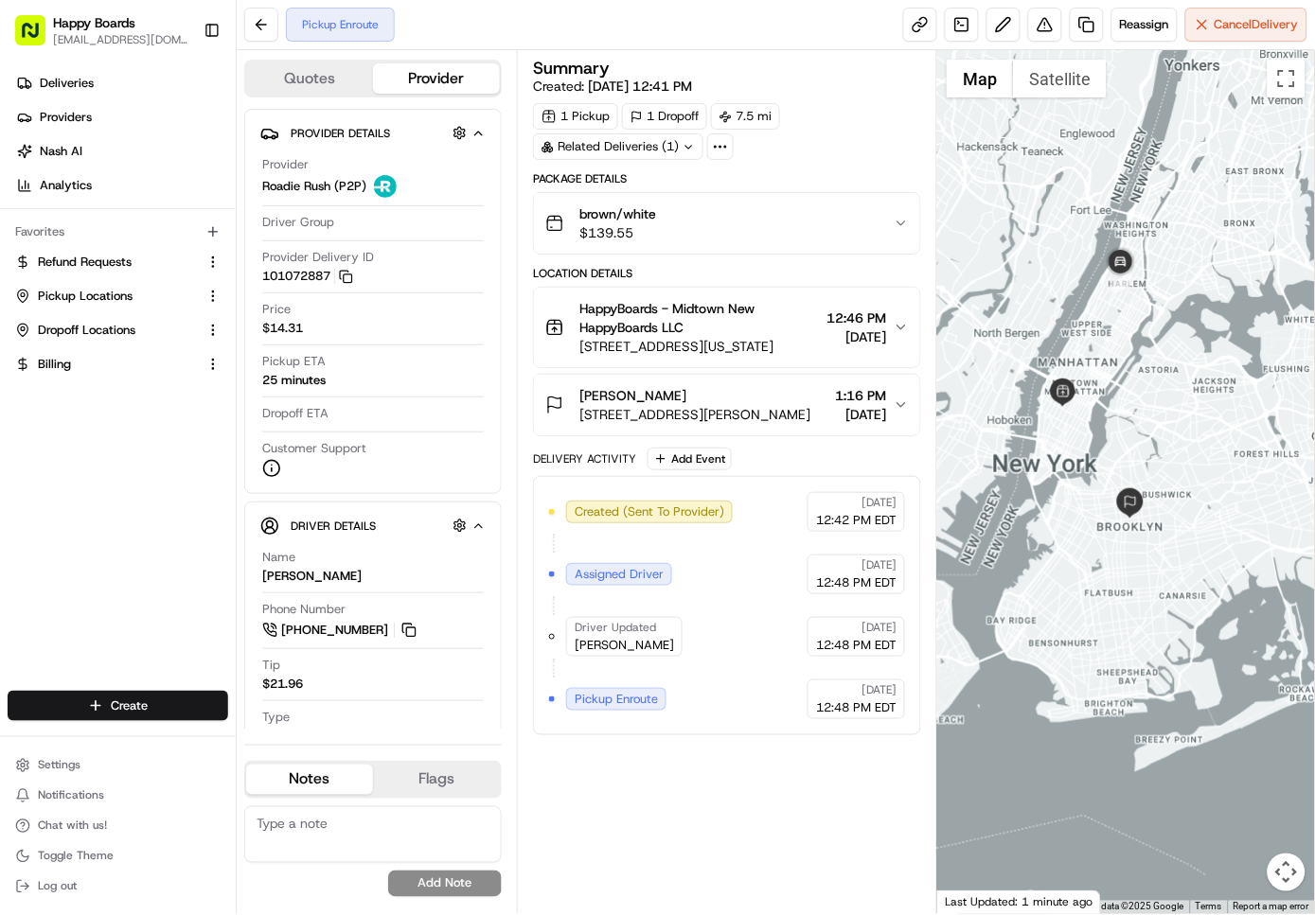
drag, startPoint x: 1097, startPoint y: 416, endPoint x: 1108, endPoint y: 469, distance: 54.2
click at [1108, 469] on div at bounding box center [1126, 482] width 378 height 864
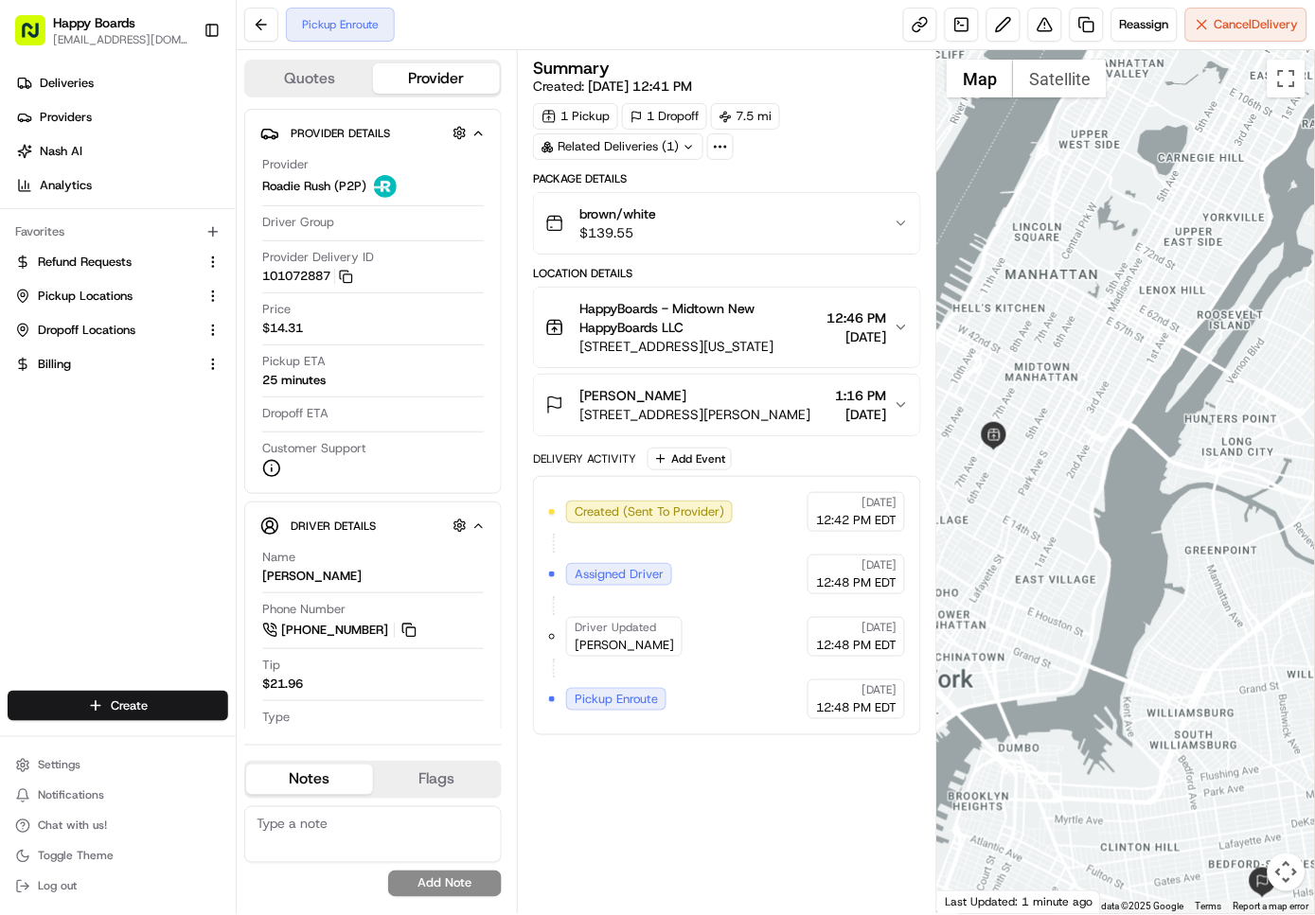
click at [728, 24] on div "Pickup Enroute Reassign Cancel Delivery" at bounding box center [776, 25] width 1078 height 50
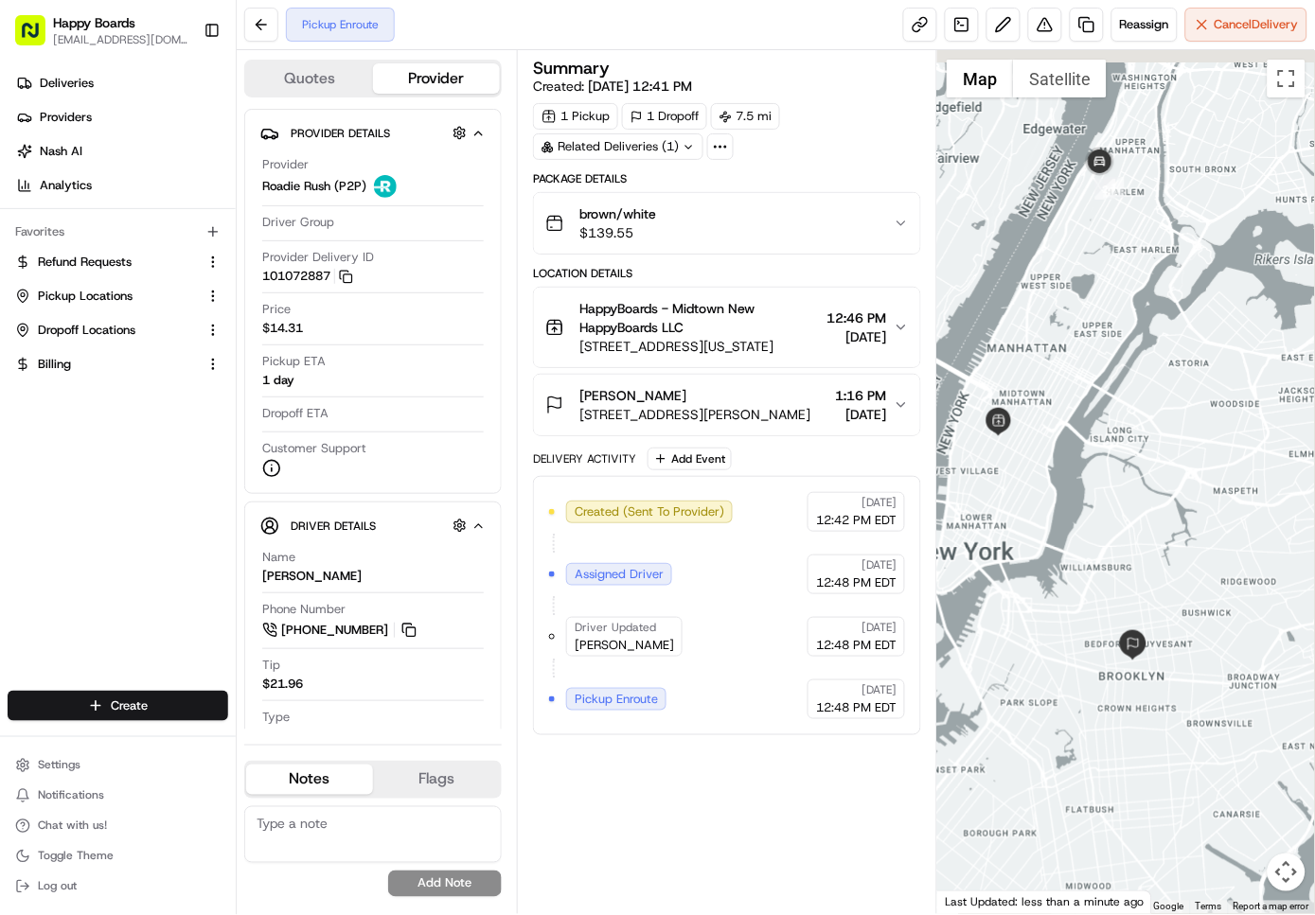
drag, startPoint x: 1070, startPoint y: 308, endPoint x: 1056, endPoint y: 485, distance: 177.6
click at [1056, 485] on div at bounding box center [1126, 482] width 378 height 864
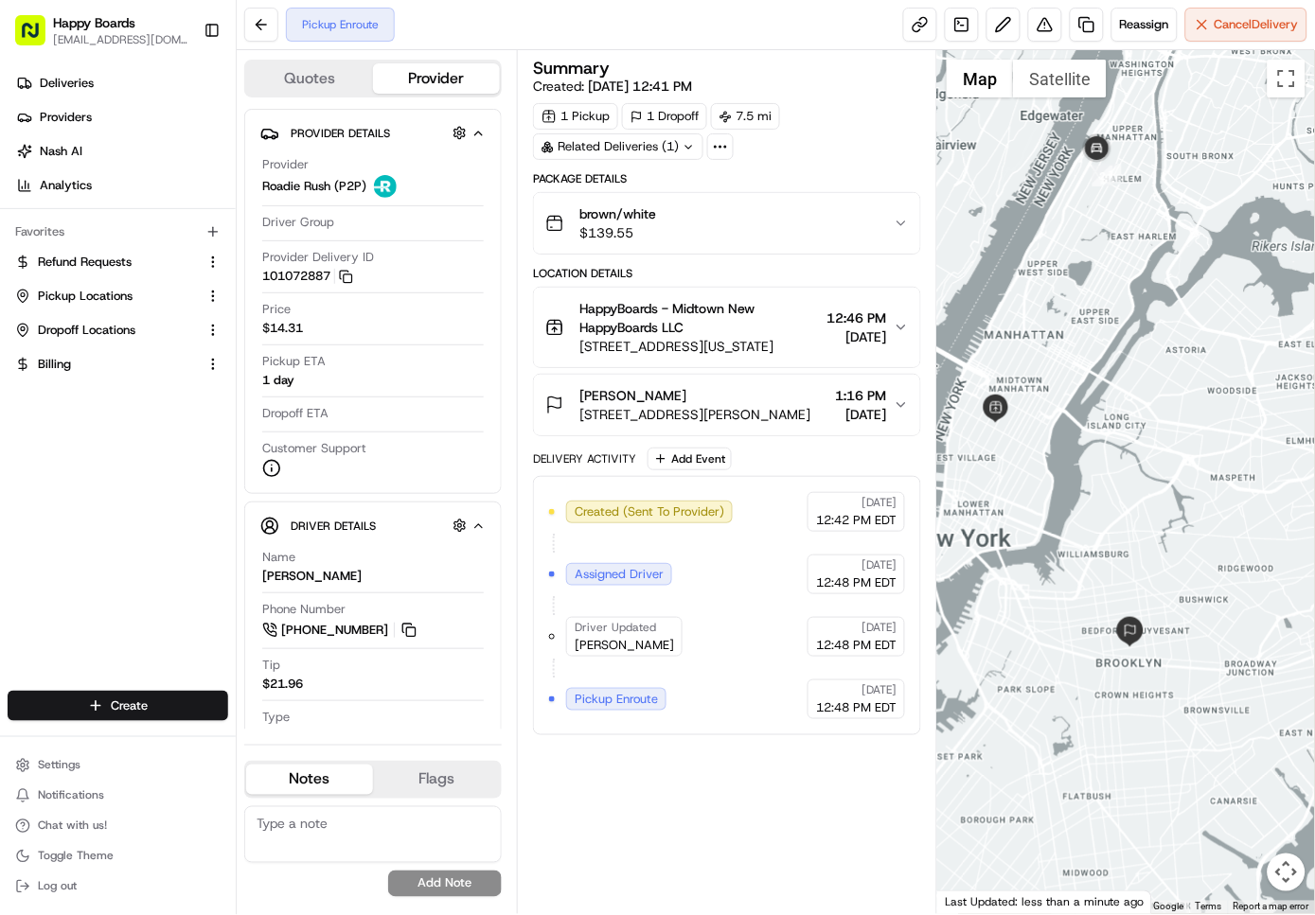
drag, startPoint x: 1035, startPoint y: 484, endPoint x: 1047, endPoint y: 522, distance: 39.5
click at [1047, 522] on div at bounding box center [1126, 482] width 378 height 864
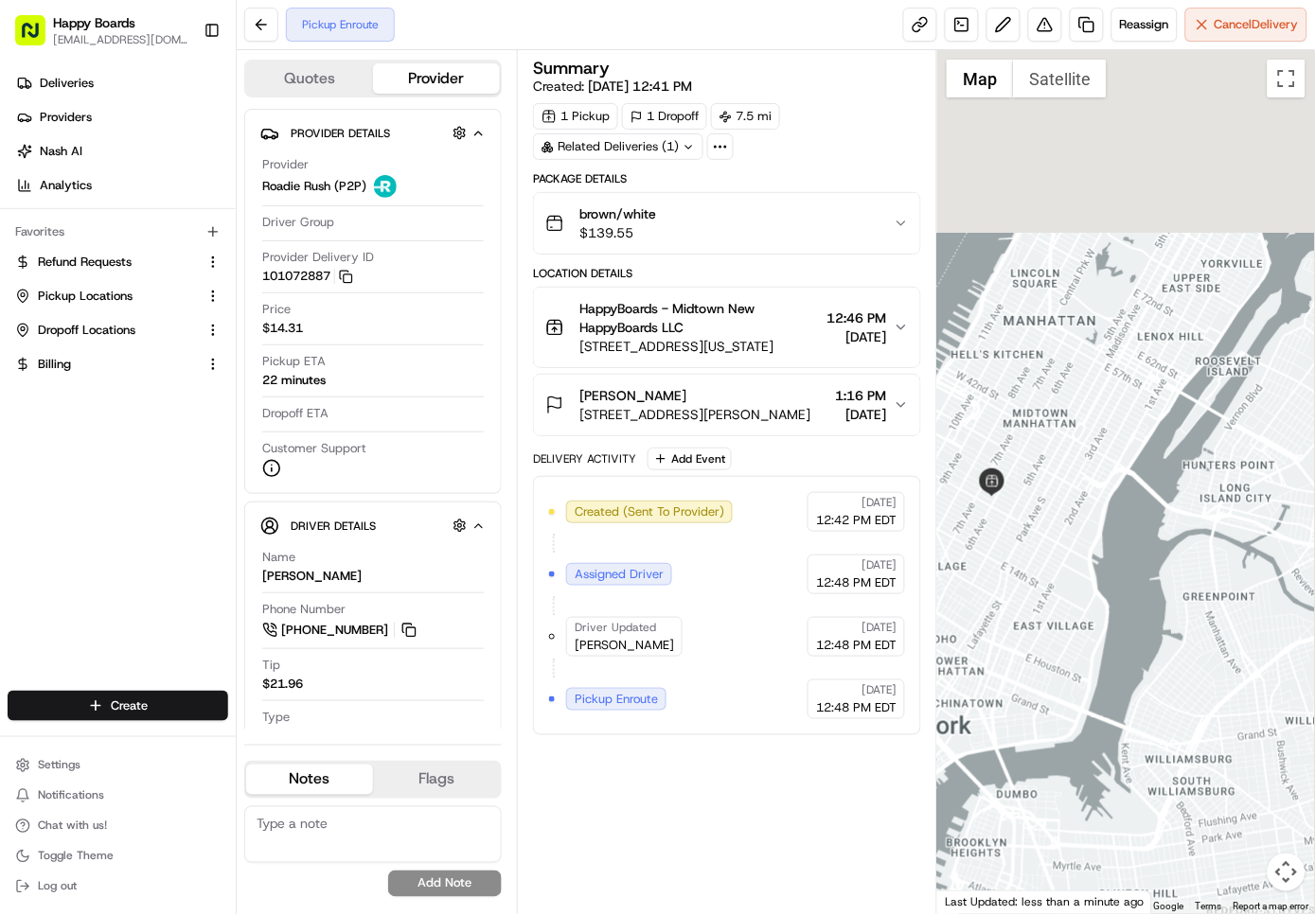
drag, startPoint x: 1167, startPoint y: 681, endPoint x: 1171, endPoint y: 727, distance: 45.6
click at [1171, 727] on div at bounding box center [1126, 482] width 378 height 864
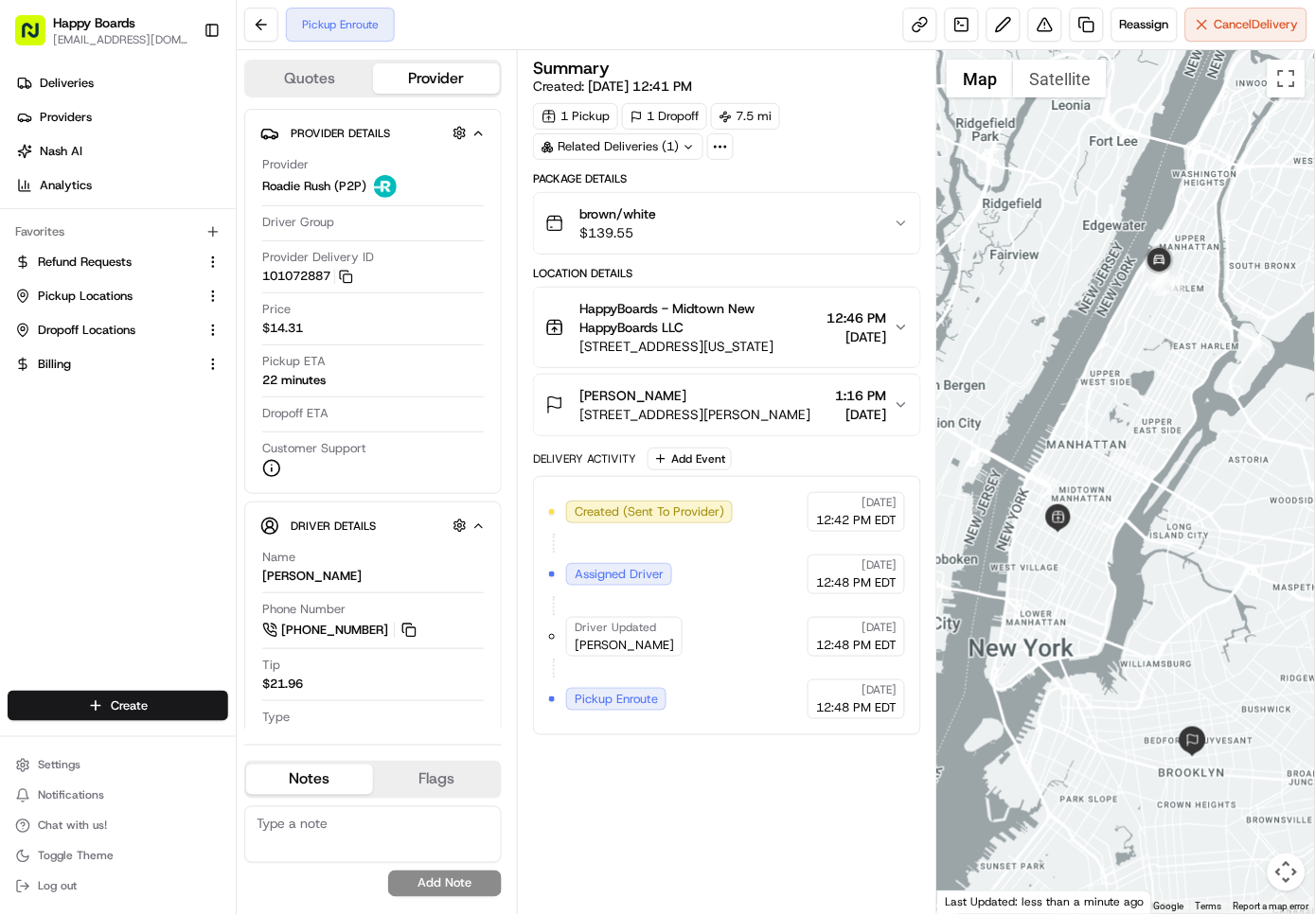
click at [680, 823] on div "Summary Created: 08/16/2025 12:41 PM 1 Pickup 1 Dropoff 7.5 mi Related Deliveri…" at bounding box center [727, 482] width 388 height 845
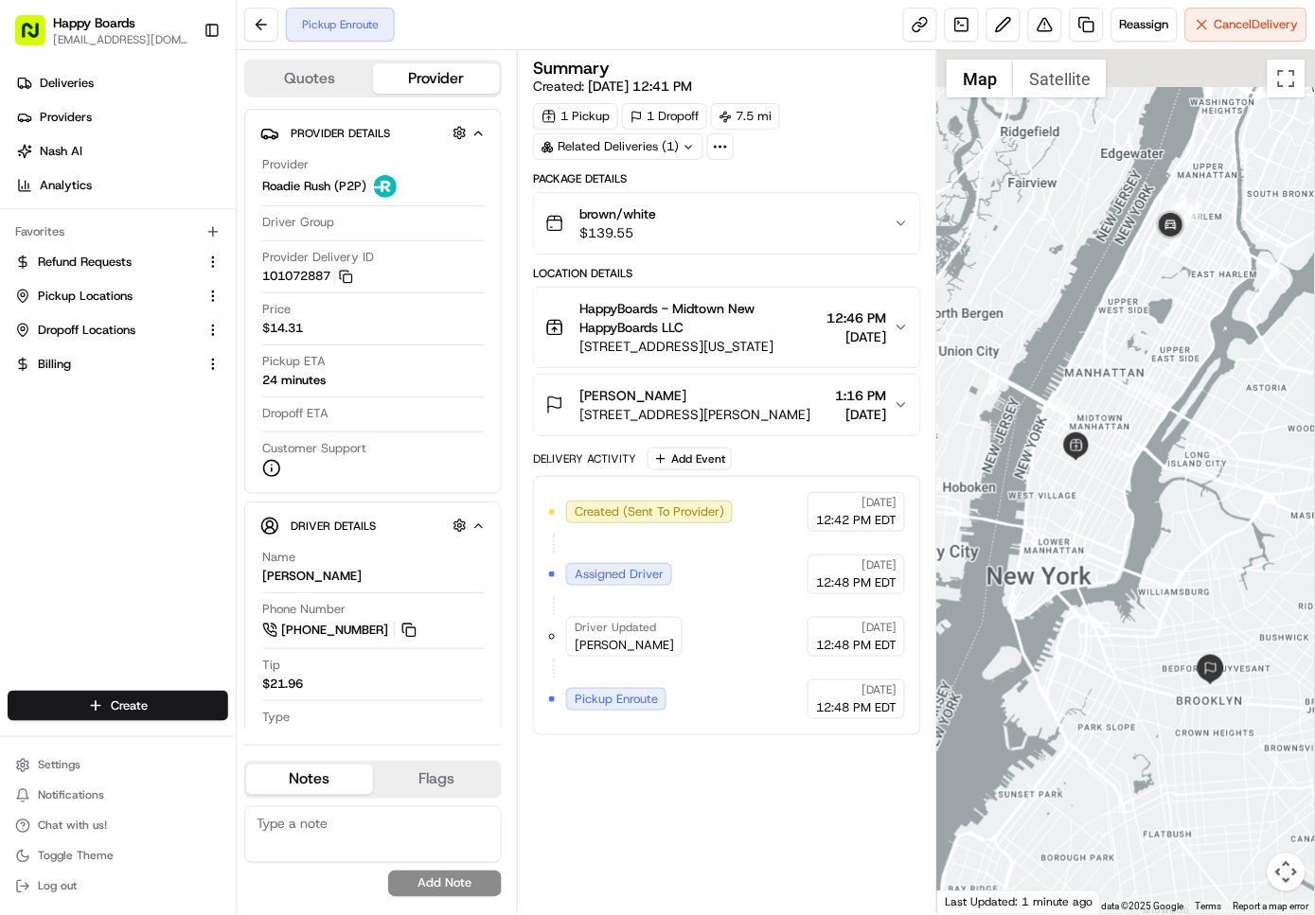
drag, startPoint x: 1167, startPoint y: 573, endPoint x: 1147, endPoint y: 611, distance: 43.6
click at [1147, 611] on div at bounding box center [1126, 482] width 378 height 864
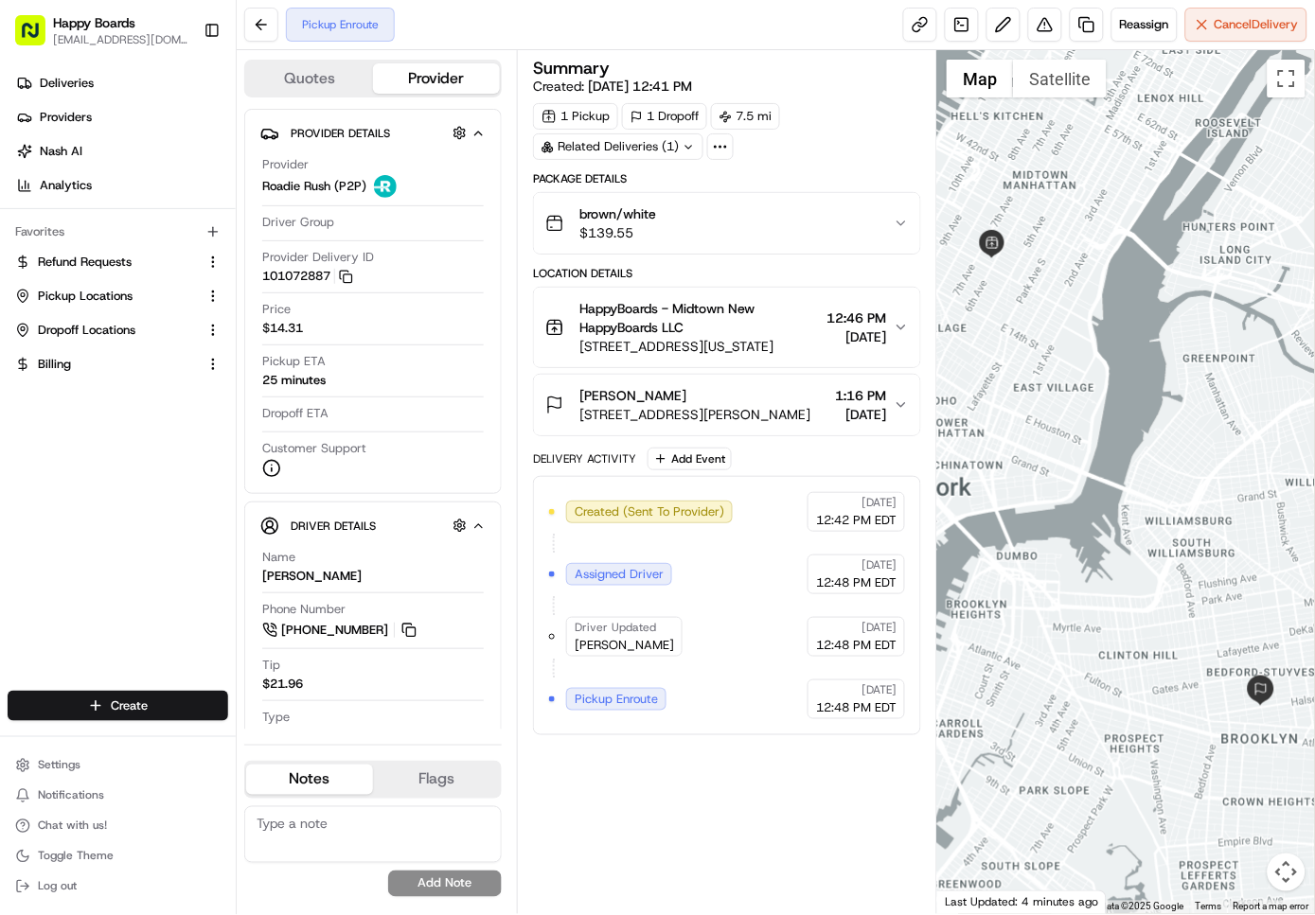
drag, startPoint x: 575, startPoint y: 767, endPoint x: 581, endPoint y: 789, distance: 23.4
click at [575, 767] on div "Summary Created: 08/16/2025 12:41 PM 1 Pickup 1 Dropoff 7.5 mi Related Deliveri…" at bounding box center [727, 482] width 388 height 845
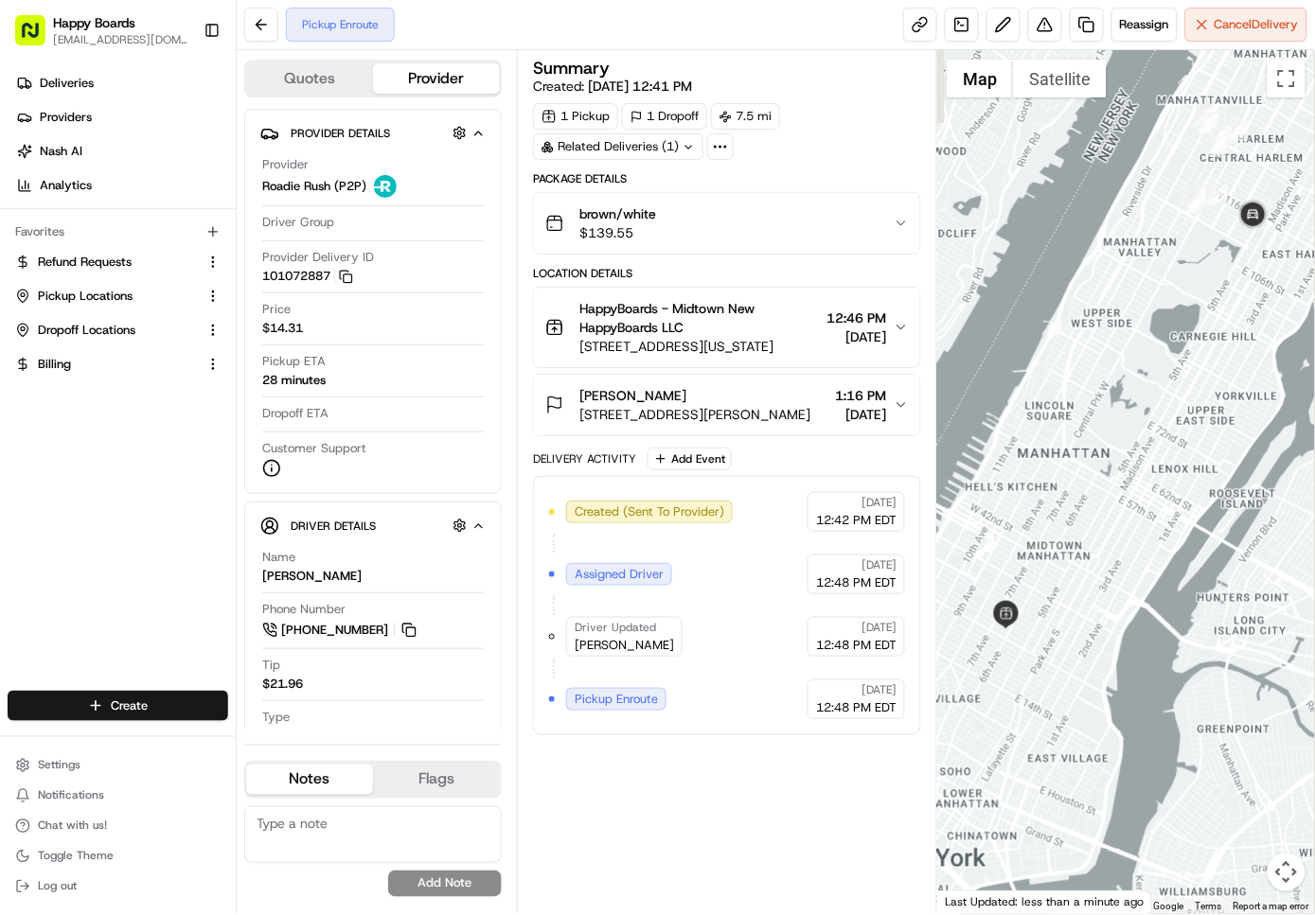
drag, startPoint x: 1113, startPoint y: 392, endPoint x: 1128, endPoint y: 770, distance: 378.0
click at [1129, 770] on div at bounding box center [1126, 482] width 378 height 864
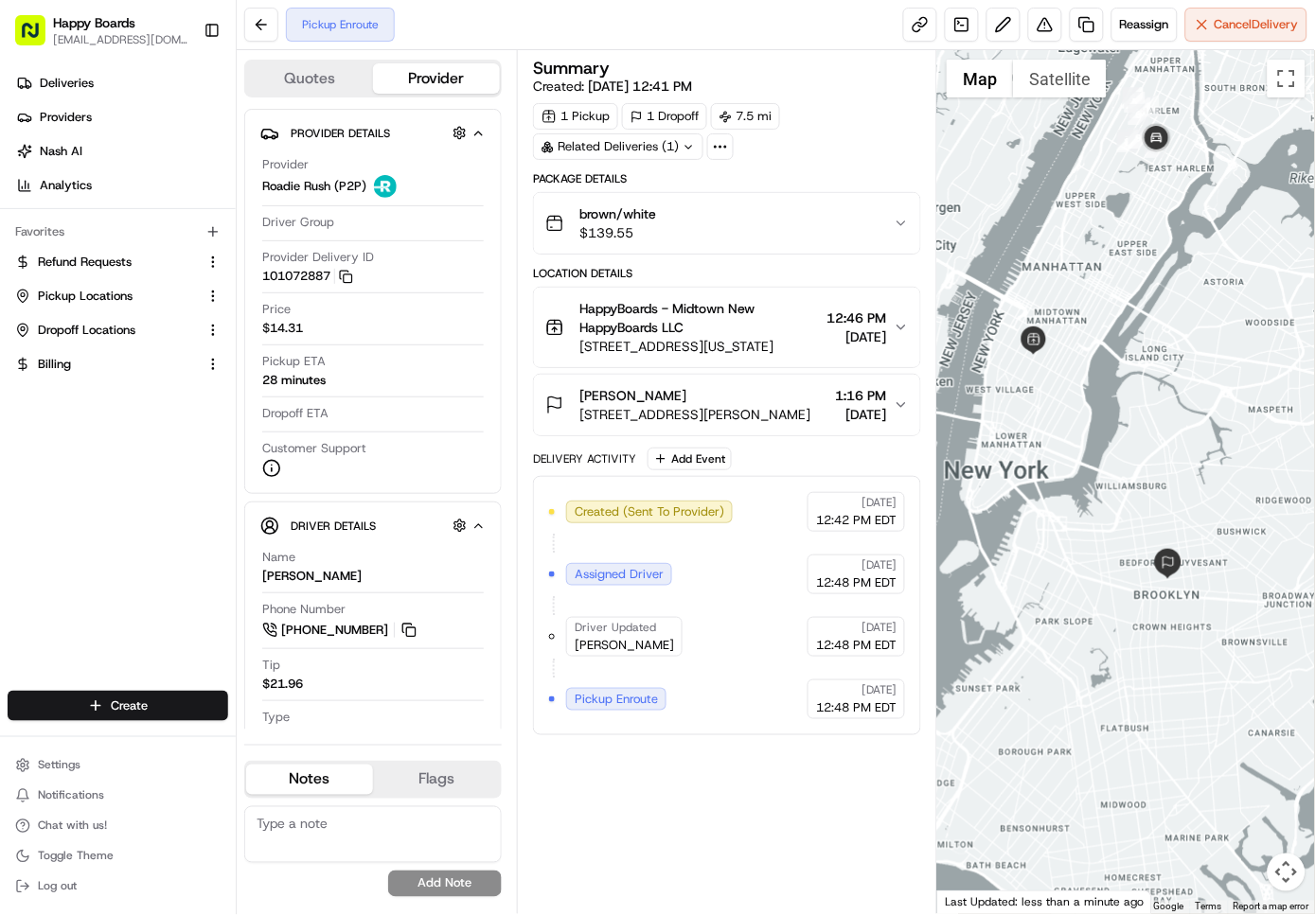
drag, startPoint x: 1119, startPoint y: 320, endPoint x: 1119, endPoint y: 368, distance: 48.3
click at [1119, 368] on div at bounding box center [1126, 482] width 378 height 864
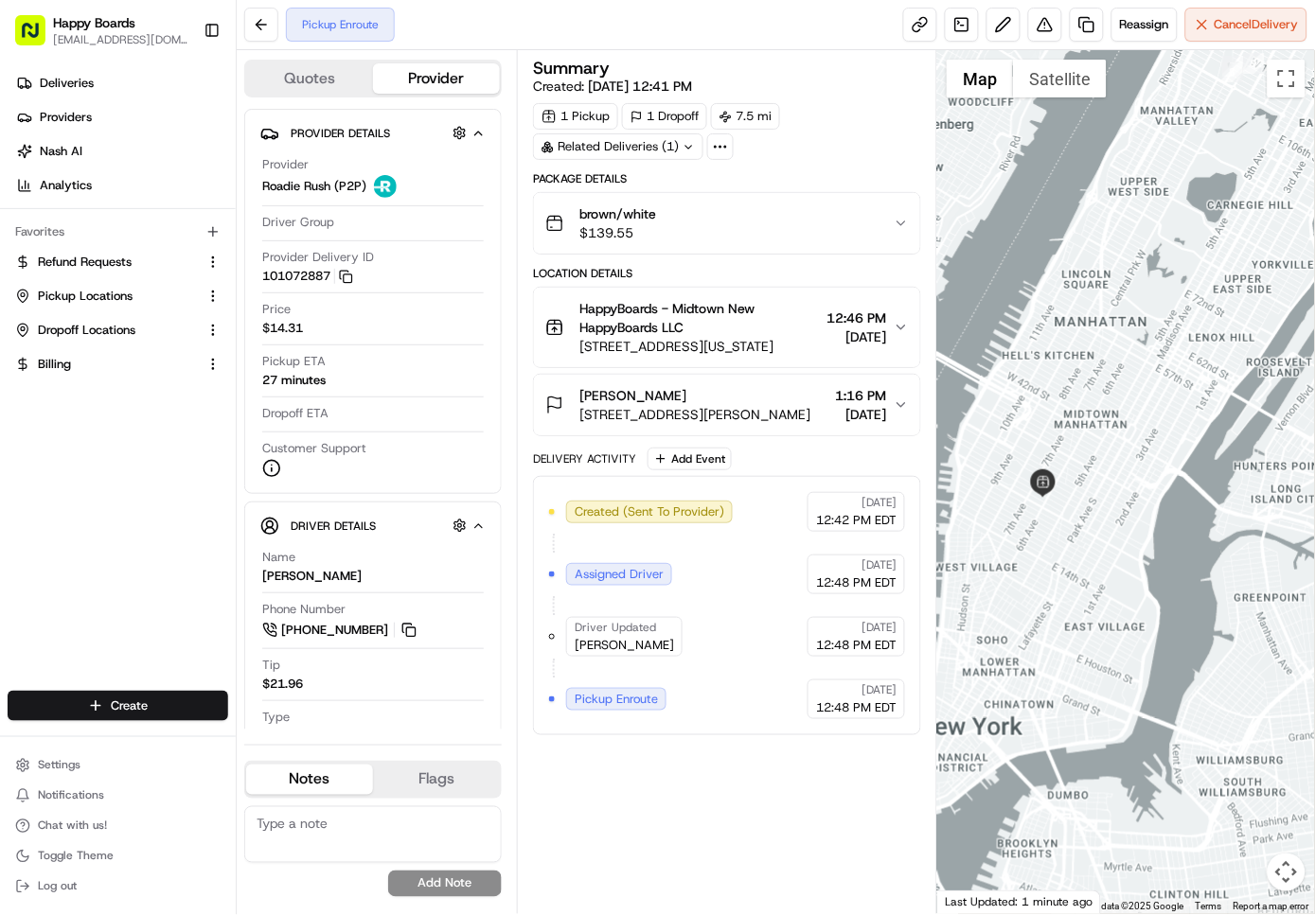
drag, startPoint x: 1081, startPoint y: 260, endPoint x: 1132, endPoint y: 506, distance: 251.3
click at [1132, 506] on div at bounding box center [1126, 482] width 378 height 864
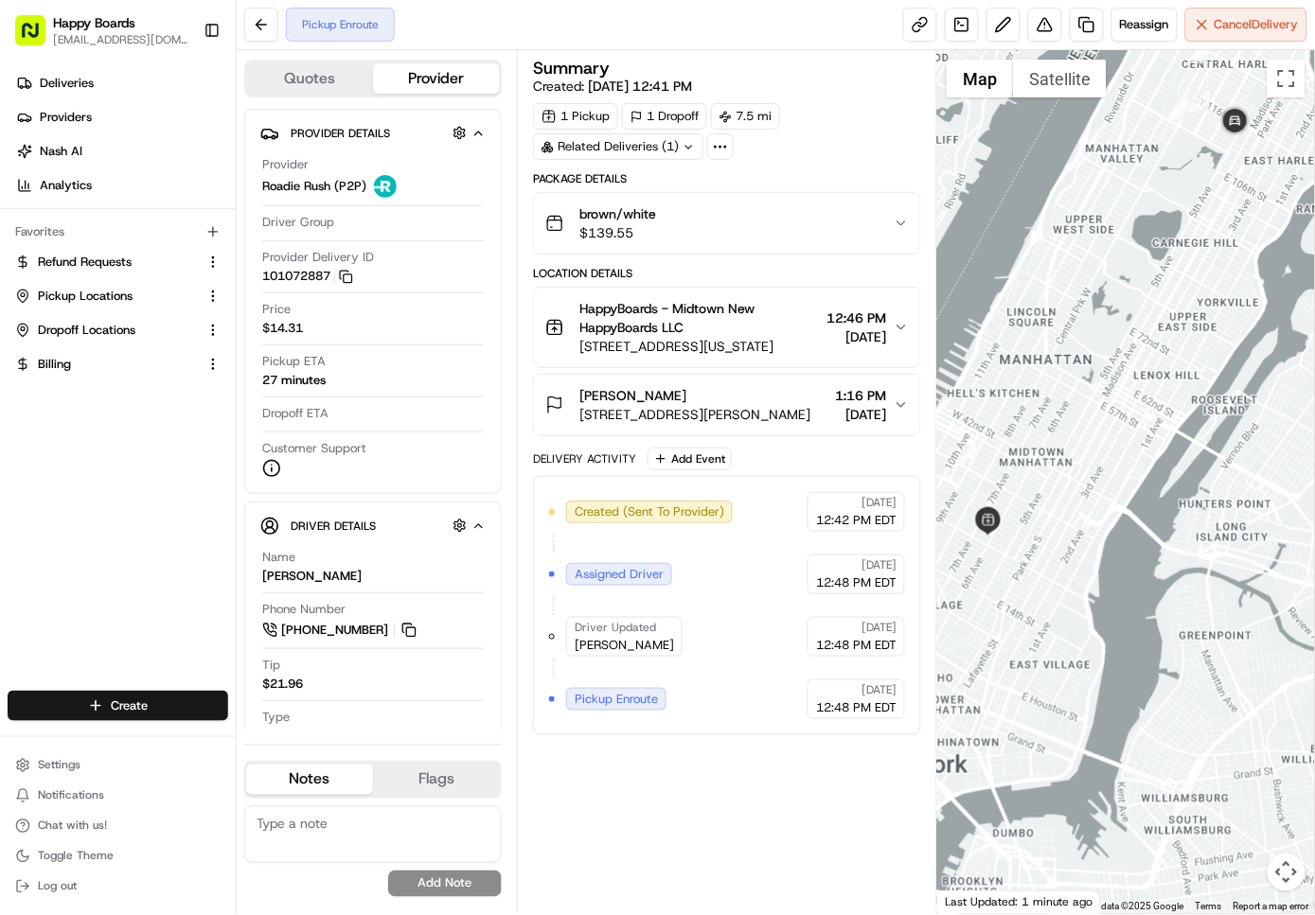
drag, startPoint x: 1148, startPoint y: 433, endPoint x: 1091, endPoint y: 477, distance: 72.1
click at [1091, 477] on div at bounding box center [1126, 482] width 378 height 864
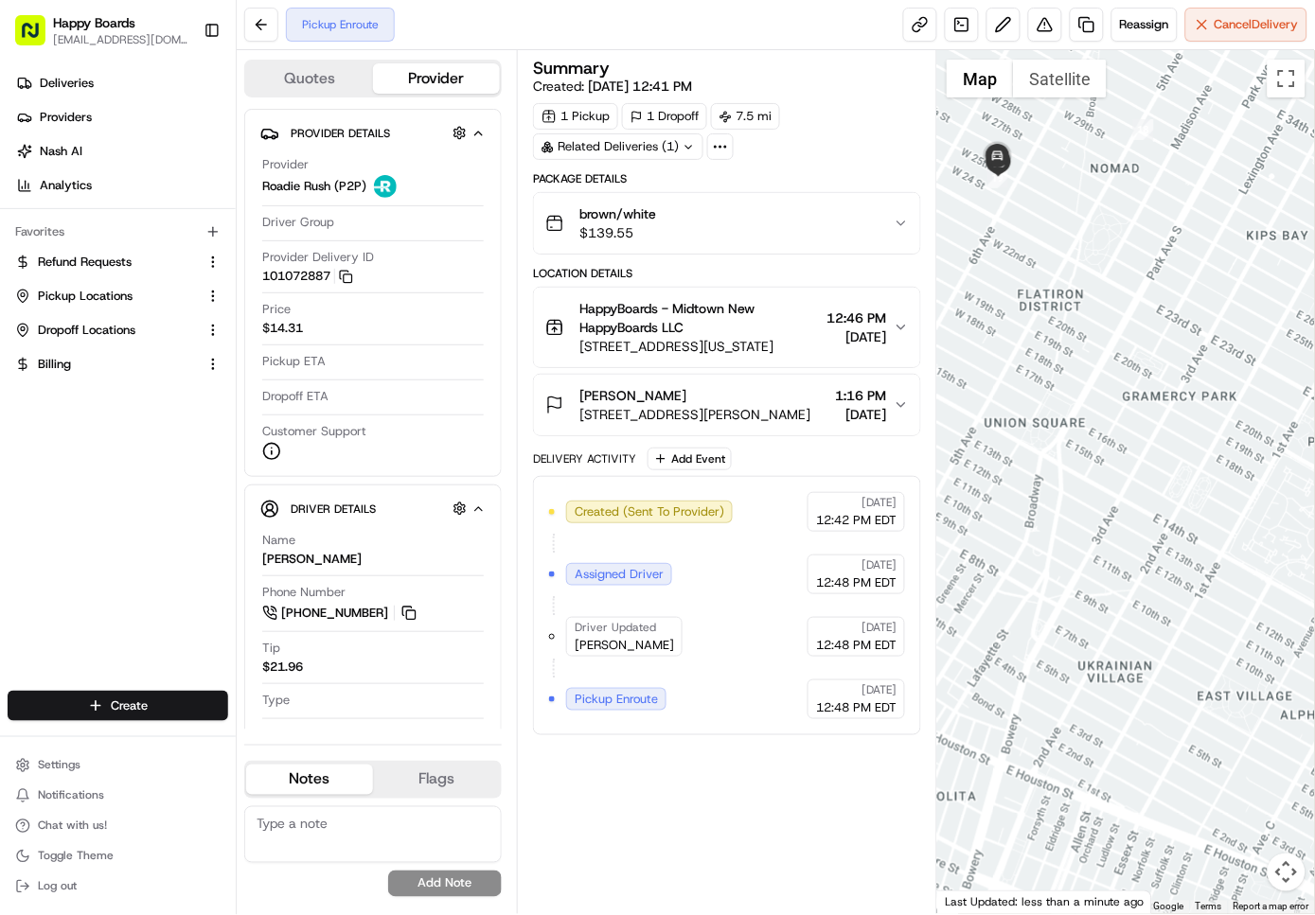
drag, startPoint x: 995, startPoint y: 296, endPoint x: 1106, endPoint y: 482, distance: 216.5
click at [1106, 482] on div at bounding box center [1126, 482] width 378 height 864
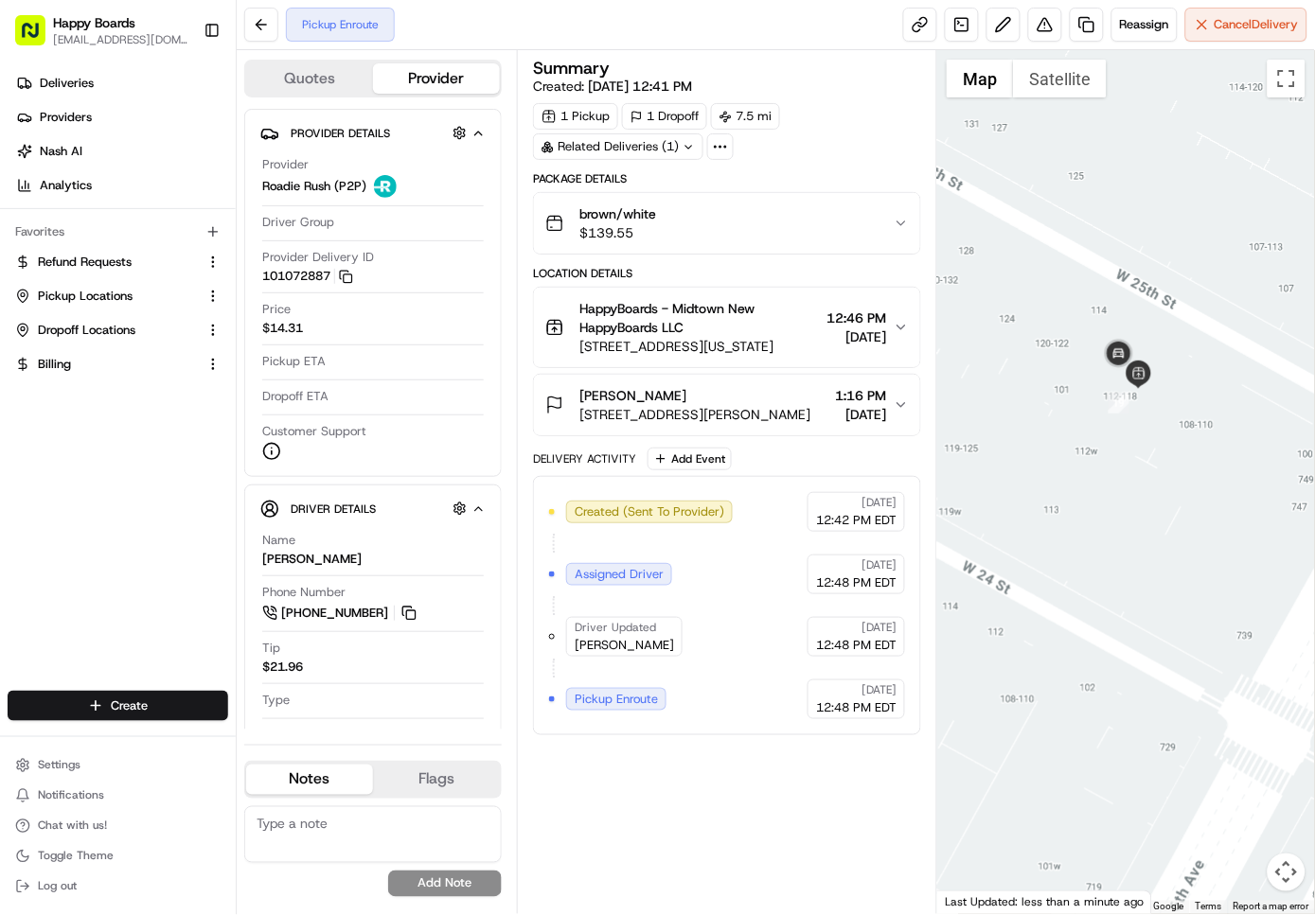
drag, startPoint x: 1123, startPoint y: 416, endPoint x: 1103, endPoint y: 534, distance: 120.1
click at [1103, 534] on div at bounding box center [1126, 482] width 378 height 864
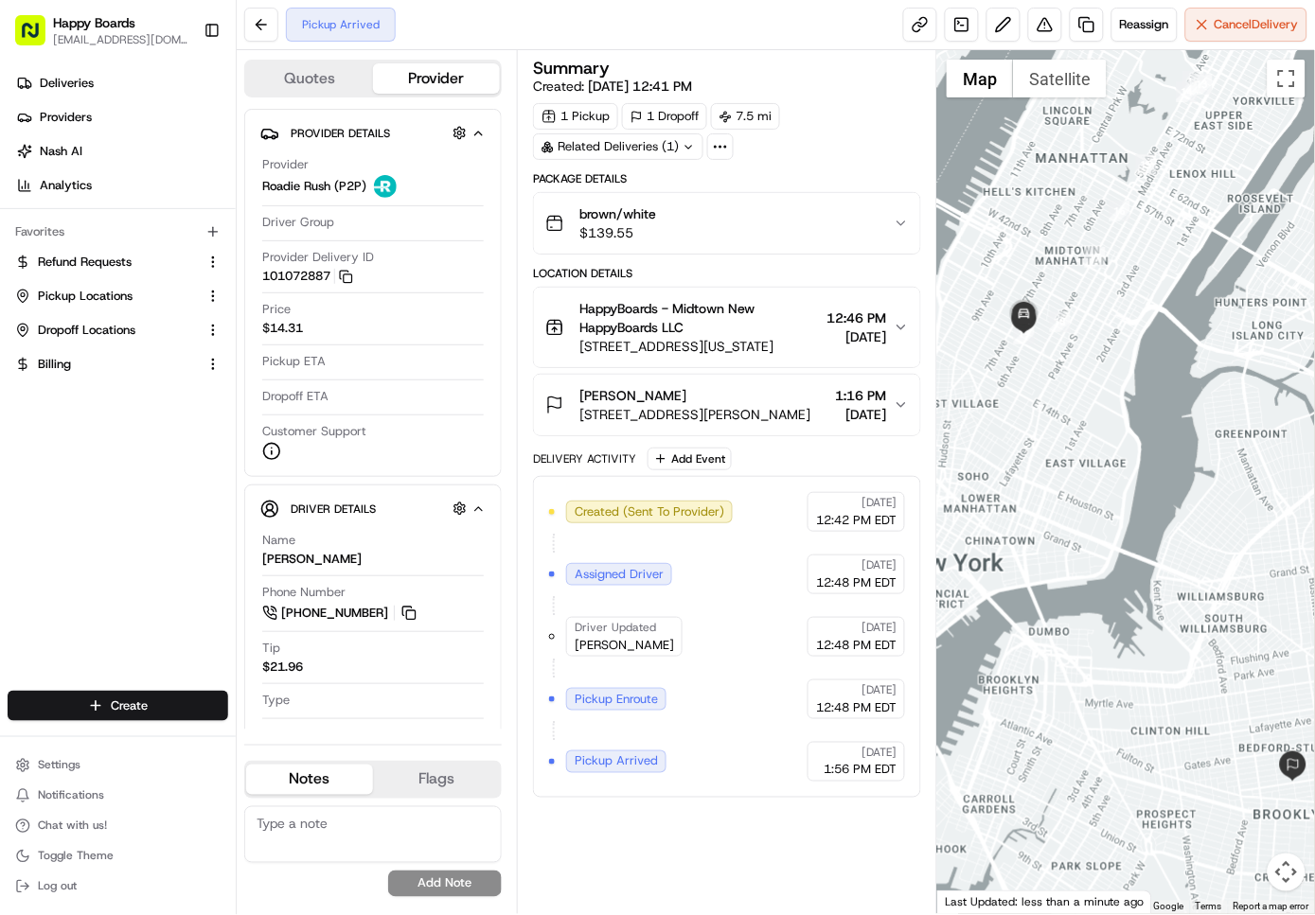
drag, startPoint x: 1049, startPoint y: 354, endPoint x: 1083, endPoint y: 432, distance: 84.8
click at [1083, 432] on div at bounding box center [1126, 482] width 378 height 864
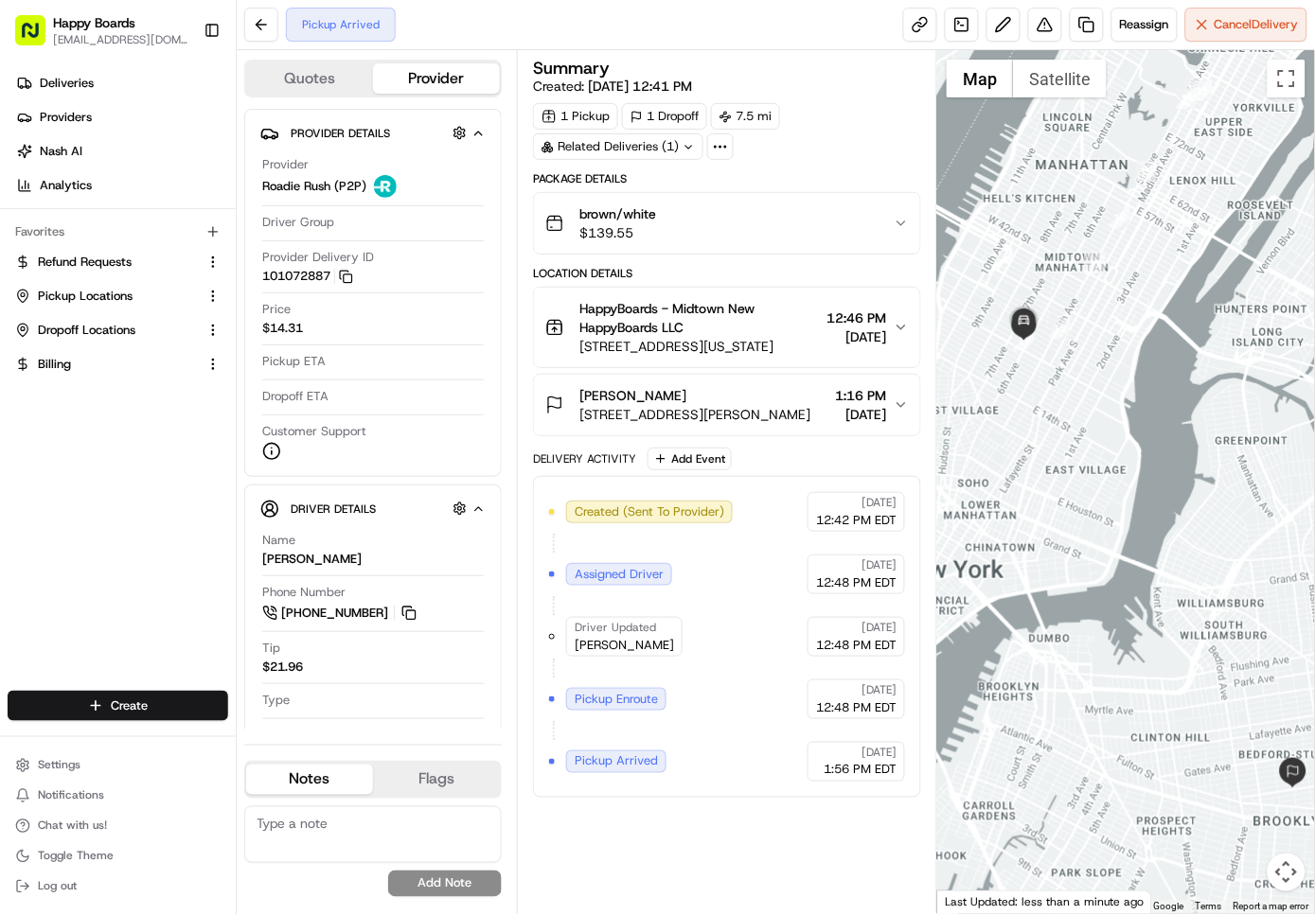
click at [823, 836] on div "Summary Created: [DATE] 12:41 PM 1 Pickup 1 Dropoff 7.5 mi Related Deliveries (…" at bounding box center [727, 482] width 388 height 845
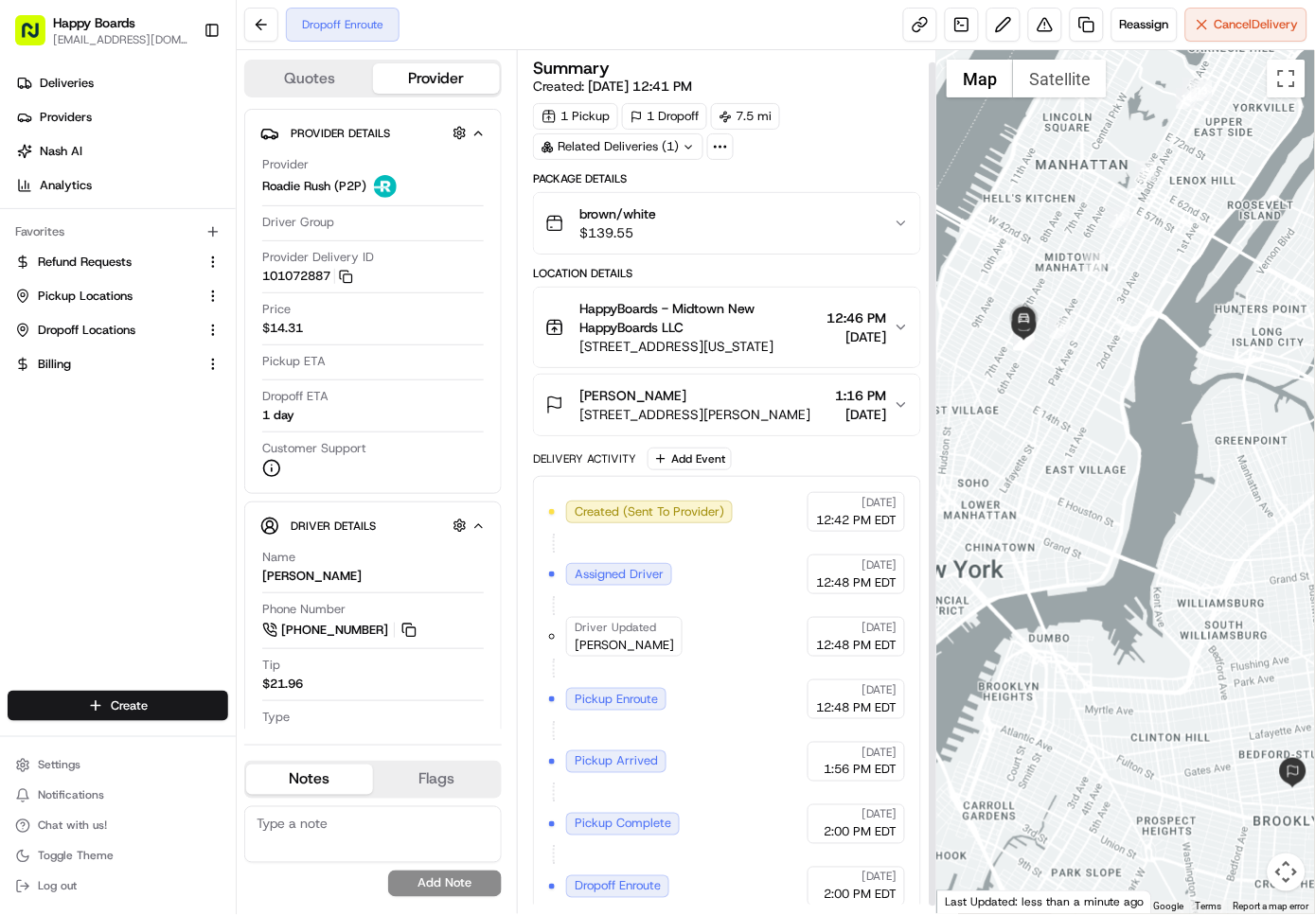
scroll to position [19, 0]
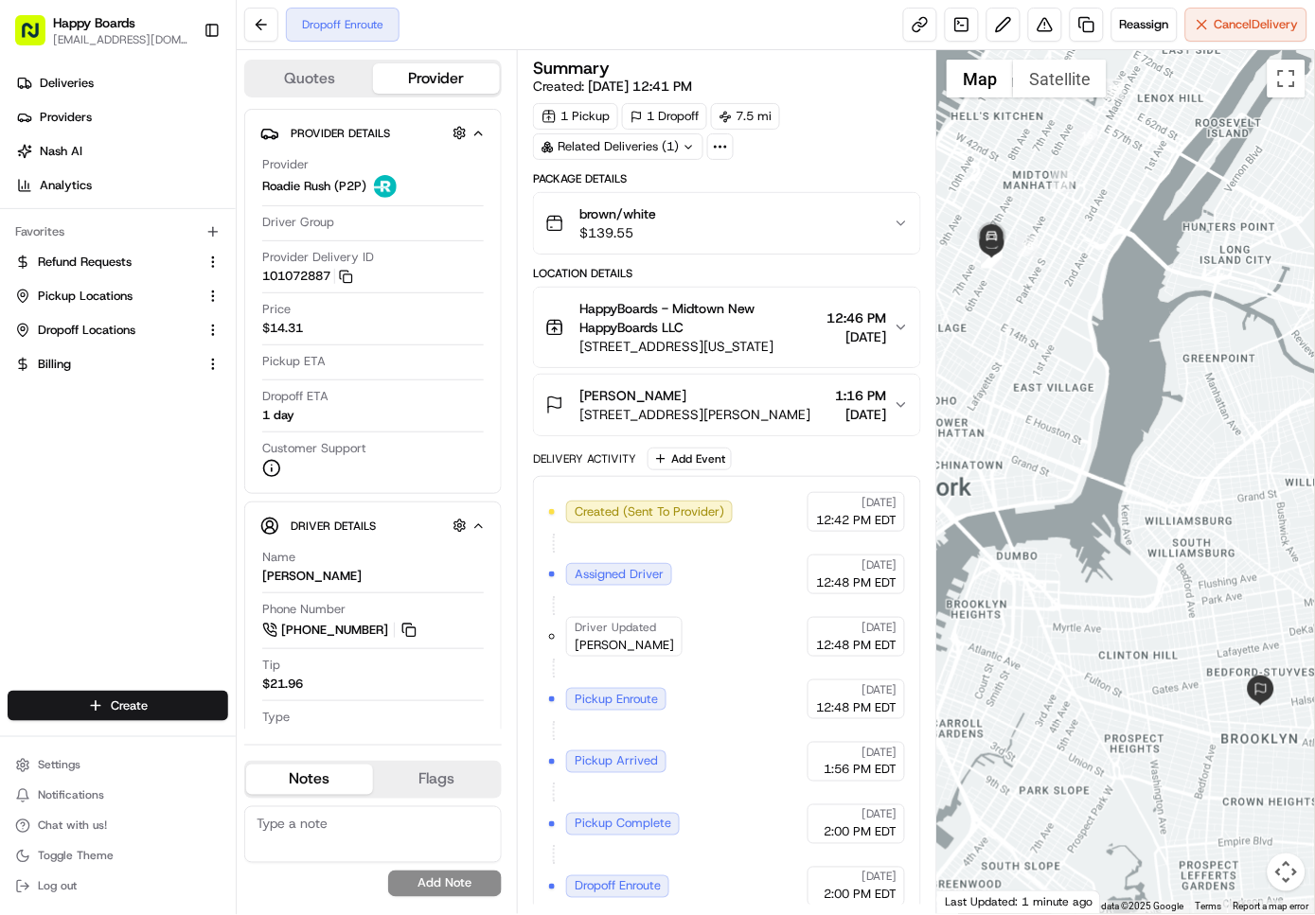
scroll to position [19, 0]
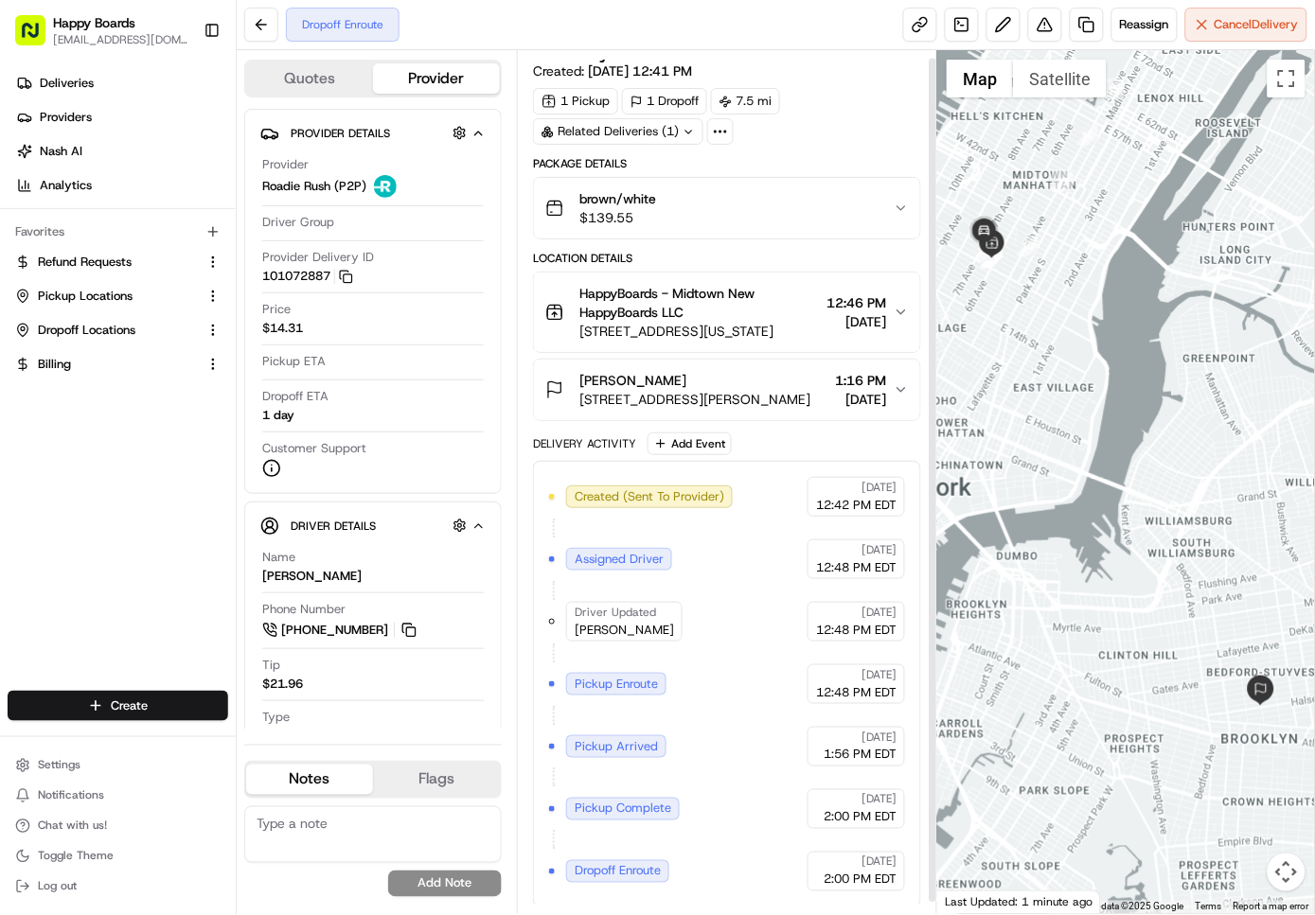
scroll to position [19, 0]
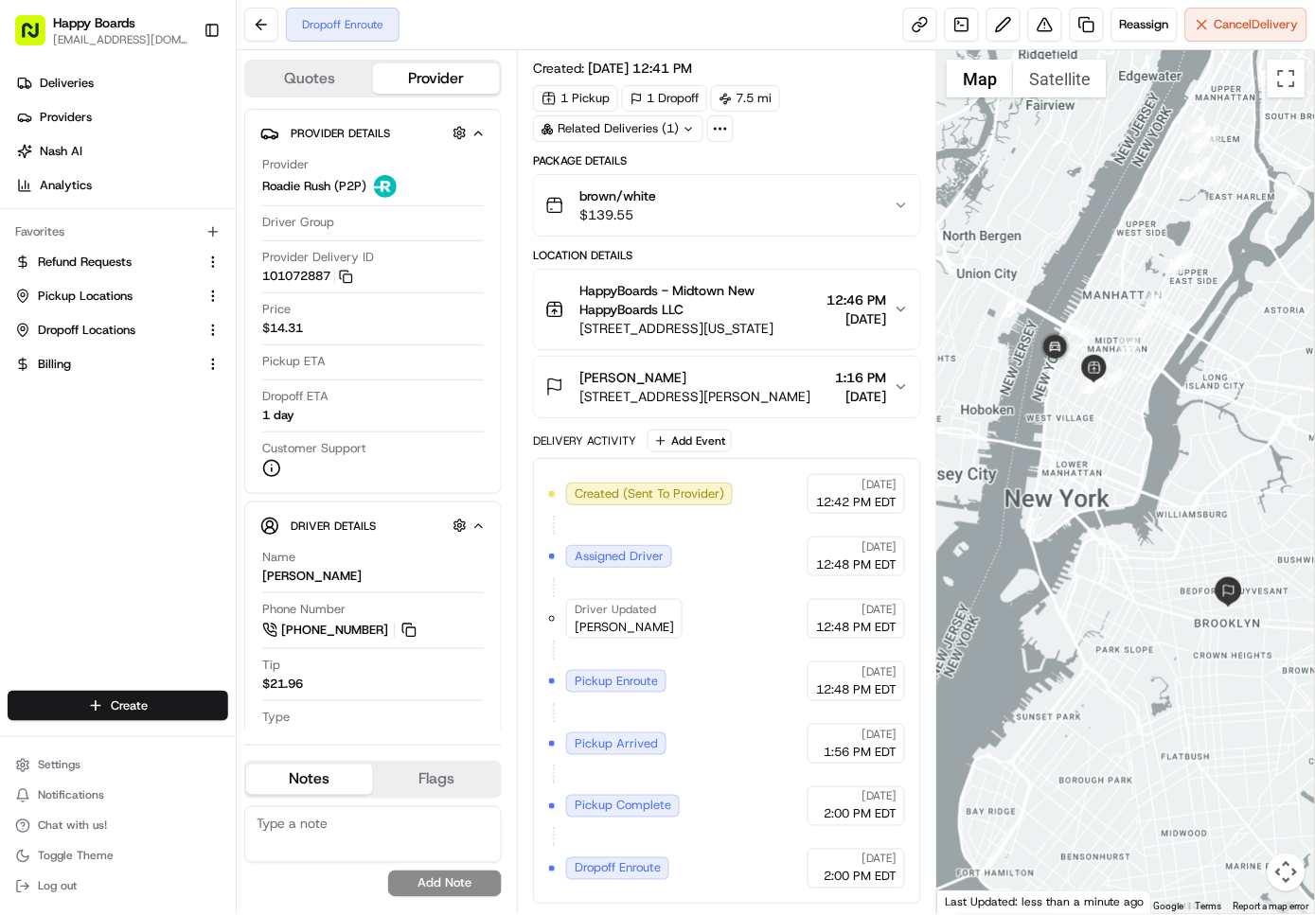
drag, startPoint x: 1015, startPoint y: 335, endPoint x: 1322, endPoint y: 765, distance: 528.5
click at [1314, 765] on html "Happy Boards [EMAIL_ADDRESS][DOMAIN_NAME] Toggle Sidebar Deliveries Providers […" at bounding box center [657, 457] width 1315 height 915
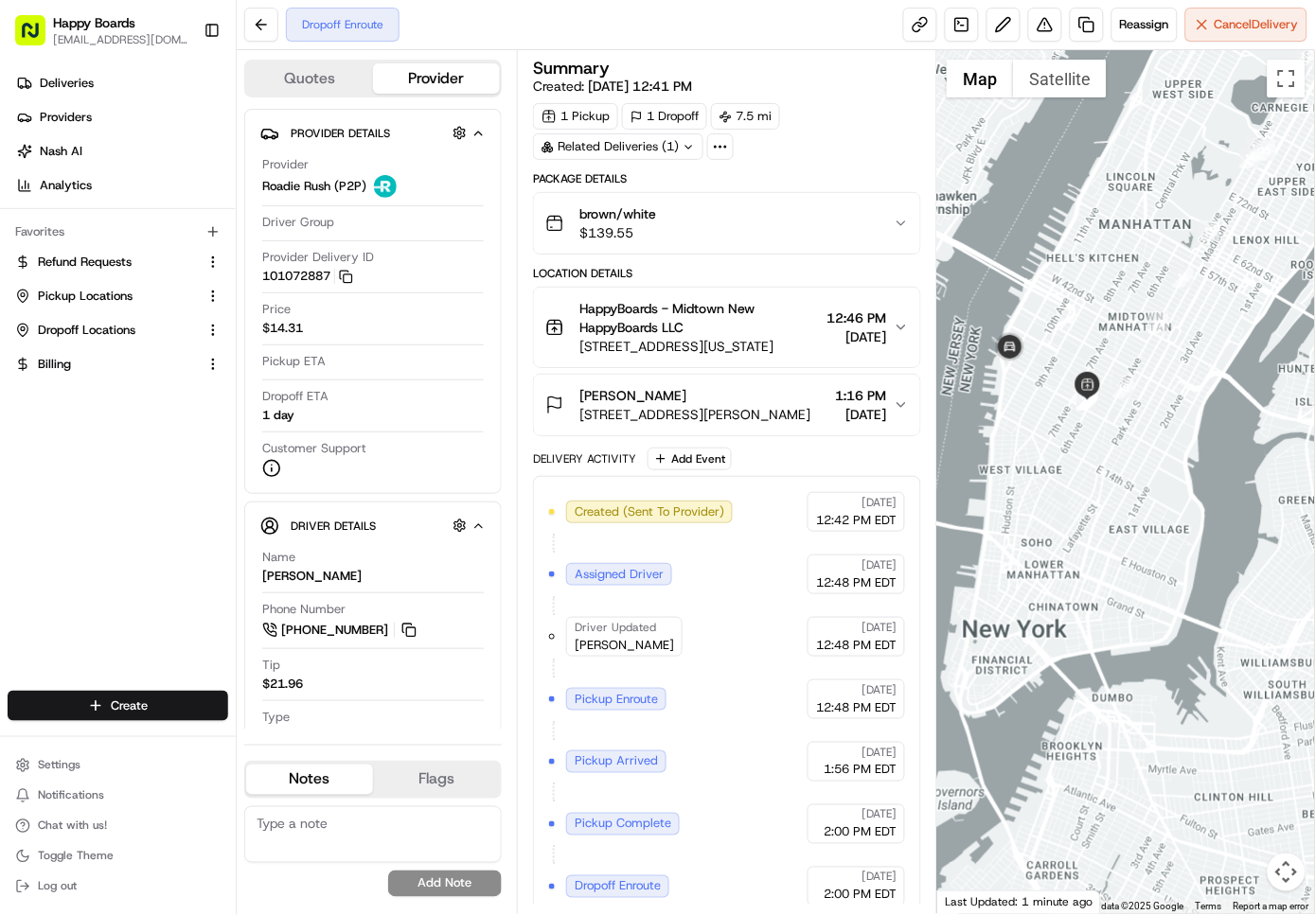
drag, startPoint x: 1080, startPoint y: 438, endPoint x: 1169, endPoint y: 549, distance: 142.1
click at [1169, 549] on div at bounding box center [1126, 482] width 378 height 864
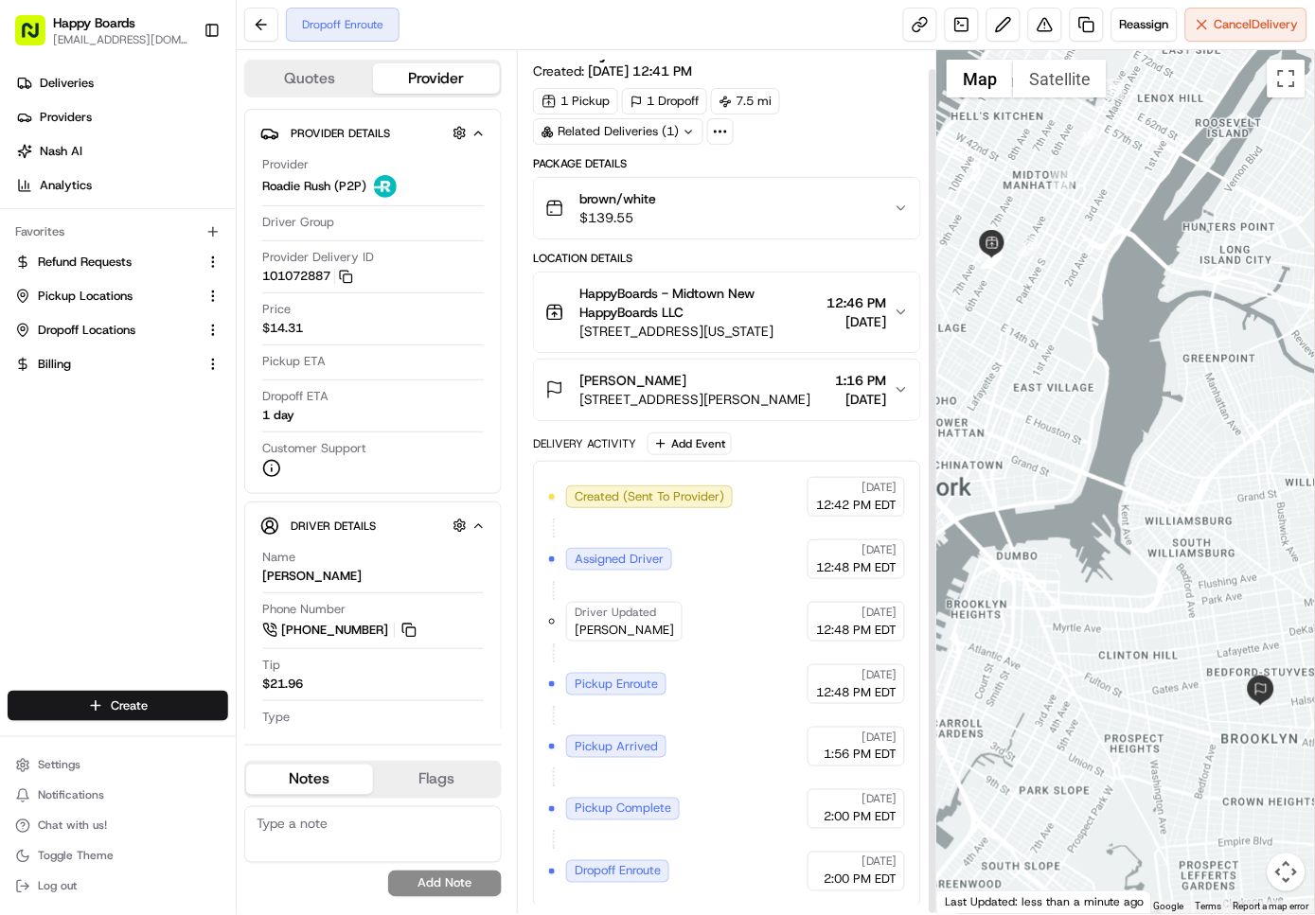
scroll to position [19, 0]
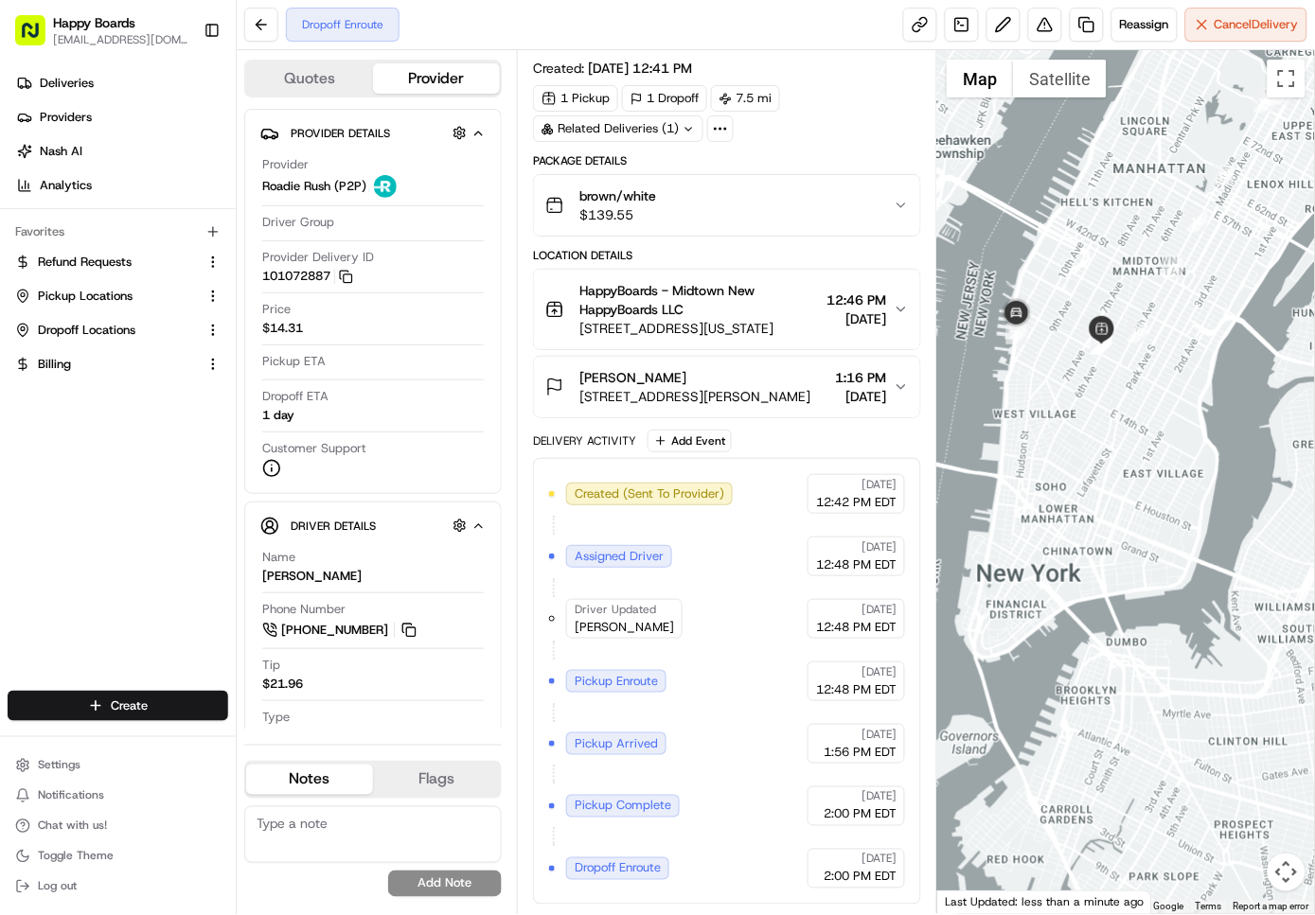
drag, startPoint x: 1035, startPoint y: 547, endPoint x: 1146, endPoint y: 633, distance: 141.0
click at [1146, 633] on div at bounding box center [1126, 482] width 378 height 864
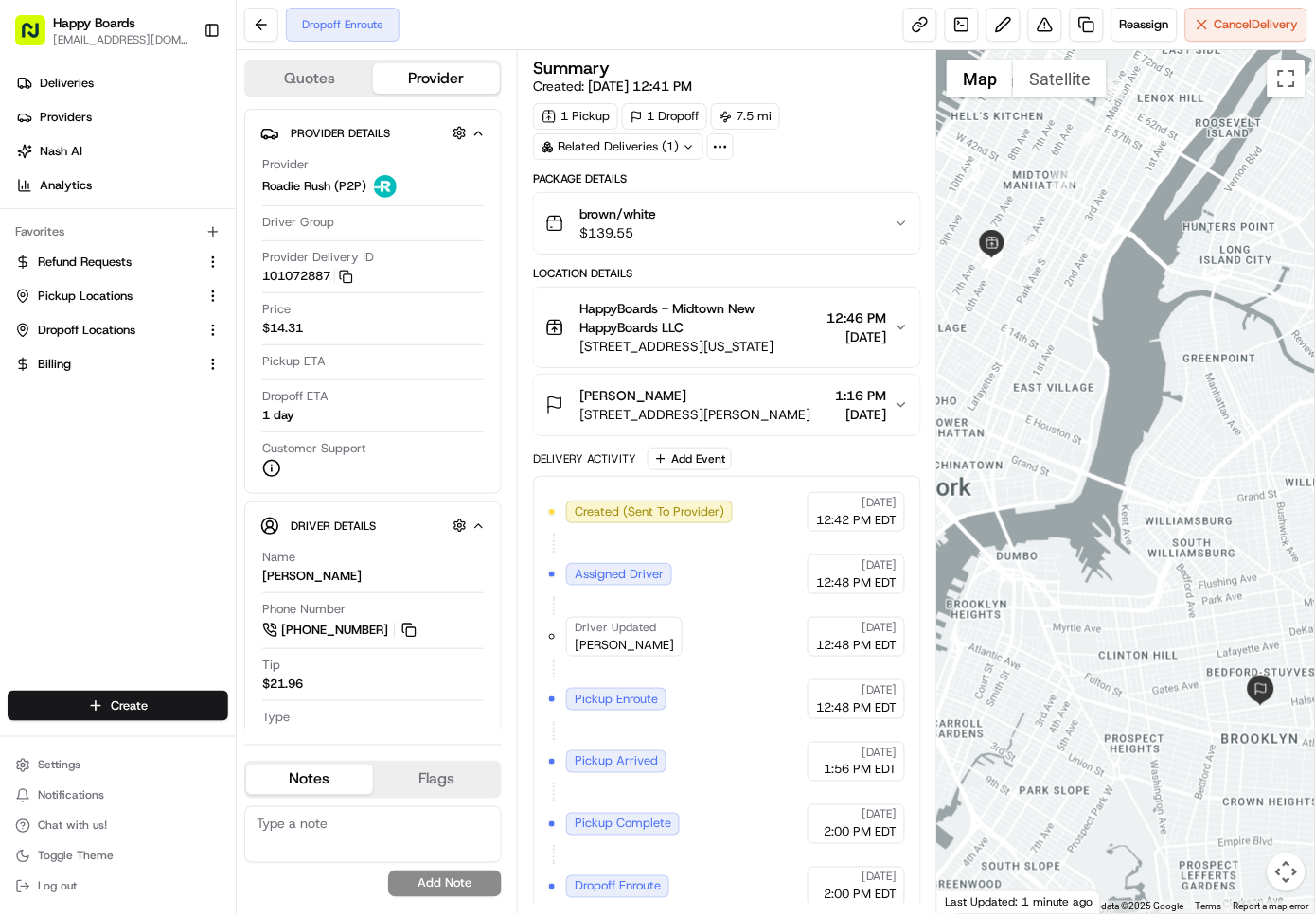
click at [164, 716] on html "Happy Boards [EMAIL_ADDRESS][DOMAIN_NAME] Toggle Sidebar Deliveries Providers […" at bounding box center [657, 457] width 1315 height 915
click at [324, 742] on link "Delivery" at bounding box center [342, 742] width 211 height 34
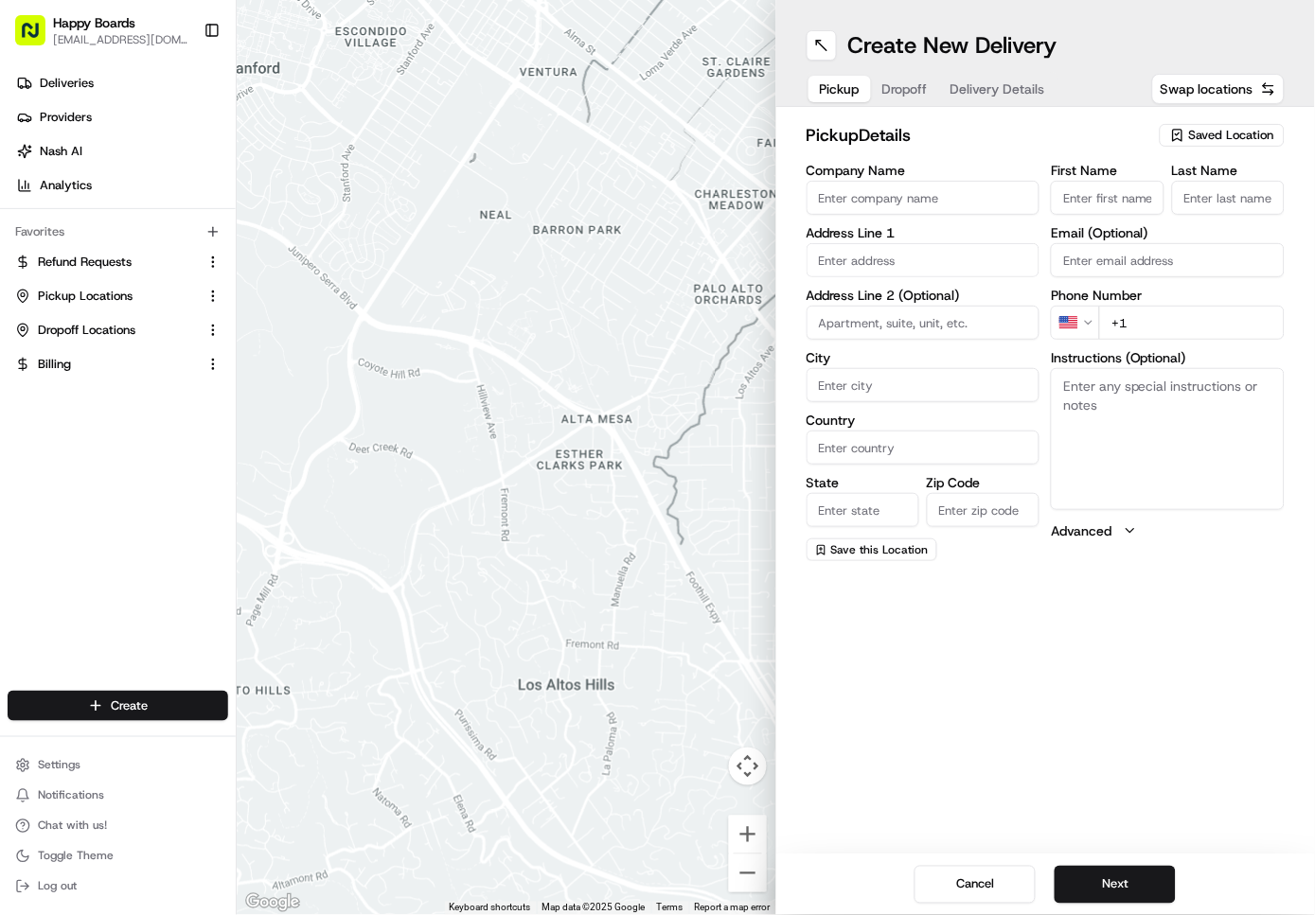
click at [1196, 139] on span "Saved Location" at bounding box center [1231, 135] width 85 height 17
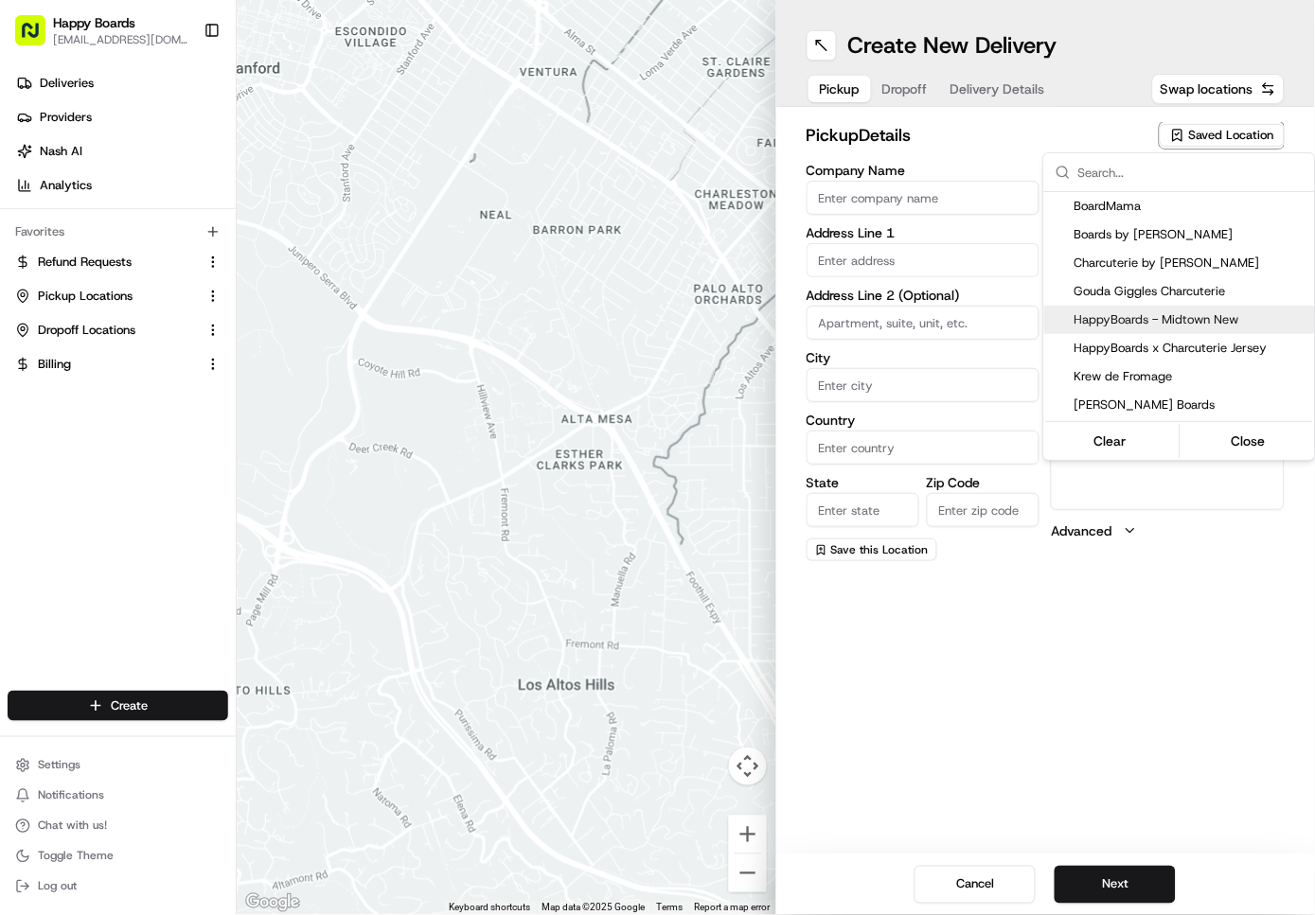
click at [1176, 323] on span "HappyBoards - Midtown New" at bounding box center [1190, 319] width 233 height 17
type input "HappyBoards - Midtown New"
type input "112 W 25th St"
type input "New York"
type input "US"
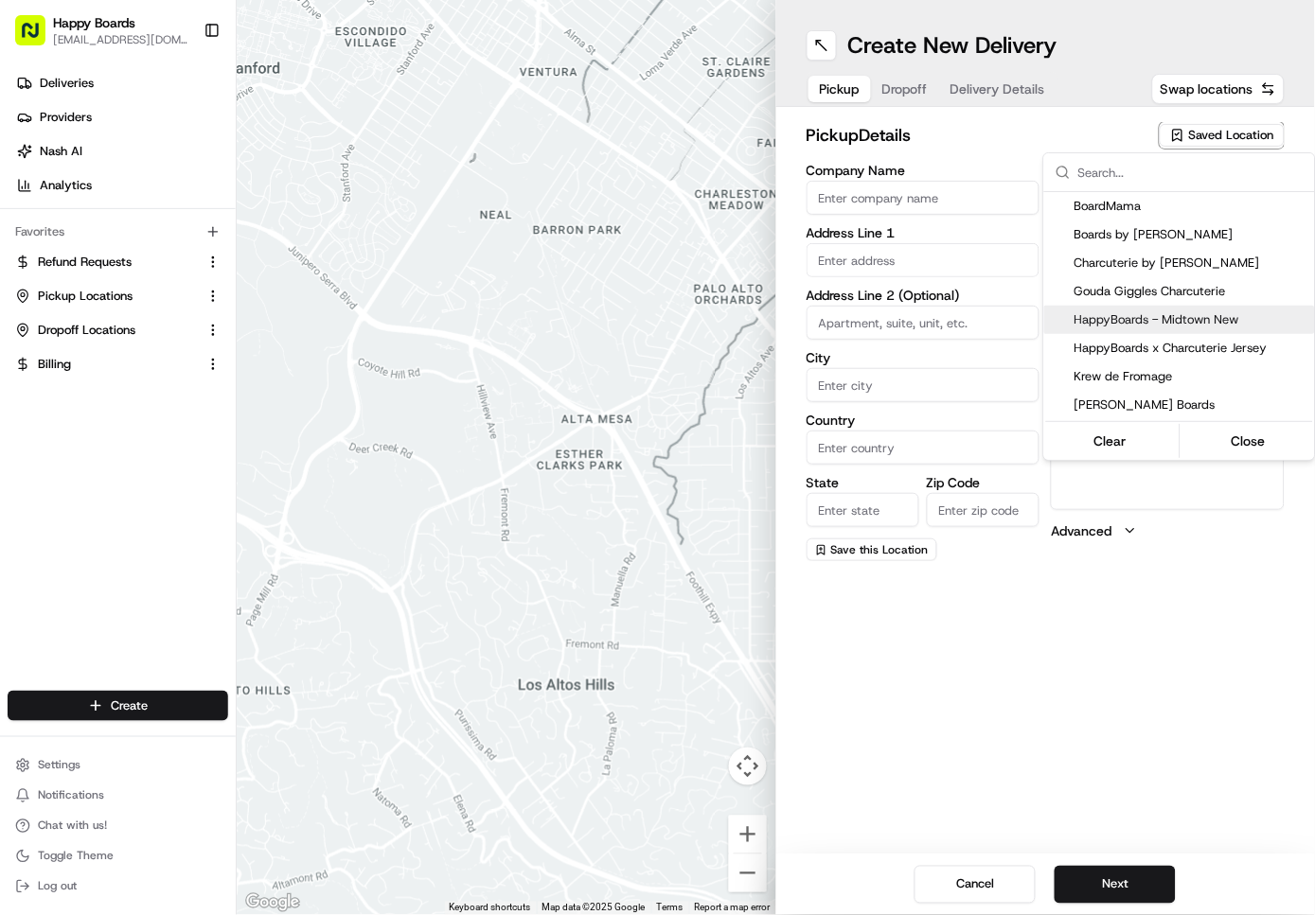
type input "NY"
type input "10001"
type input "HappyBoards"
type input "LLC"
type input "[EMAIL_ADDRESS][DOMAIN_NAME]"
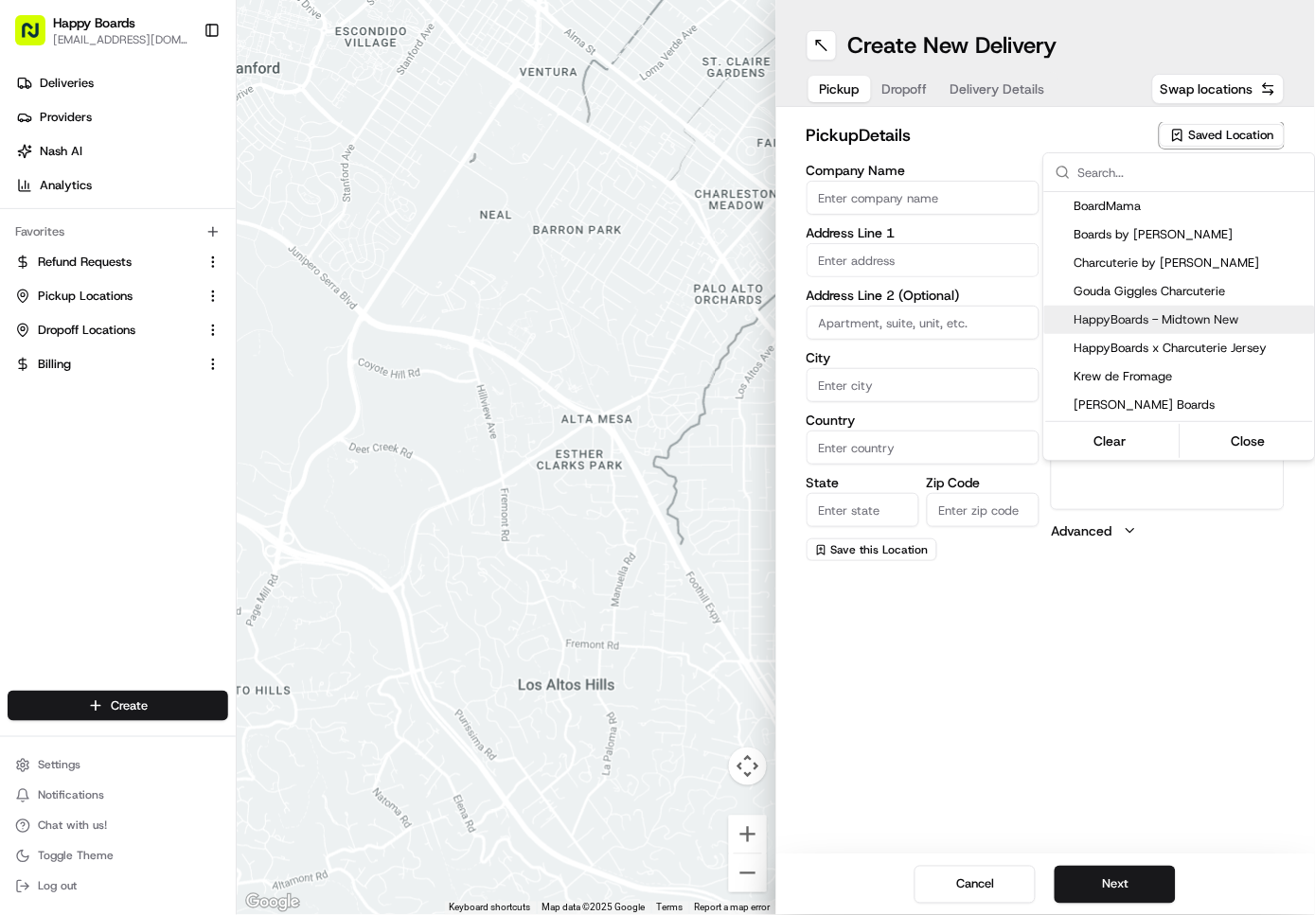
type input "+1 757 798 8095"
type textarea "Enter the hotel lobby and proceed to “Carne Restaurant”. HappyBoards staff memb…"
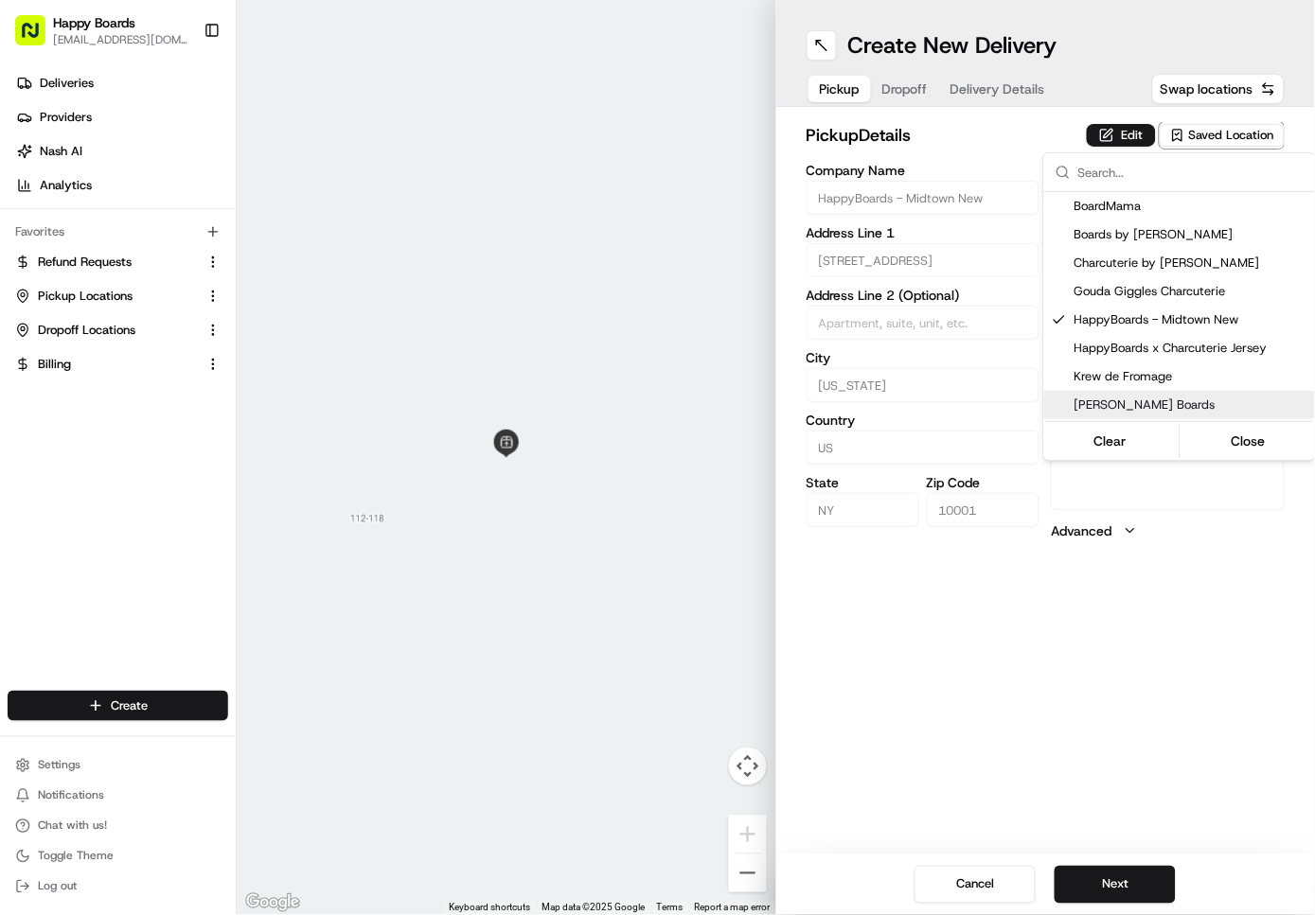
click at [1130, 891] on html "Happy Boards ankit@a7v.co Toggle Sidebar Deliveries Providers Nash AI Analytics…" at bounding box center [657, 457] width 1315 height 915
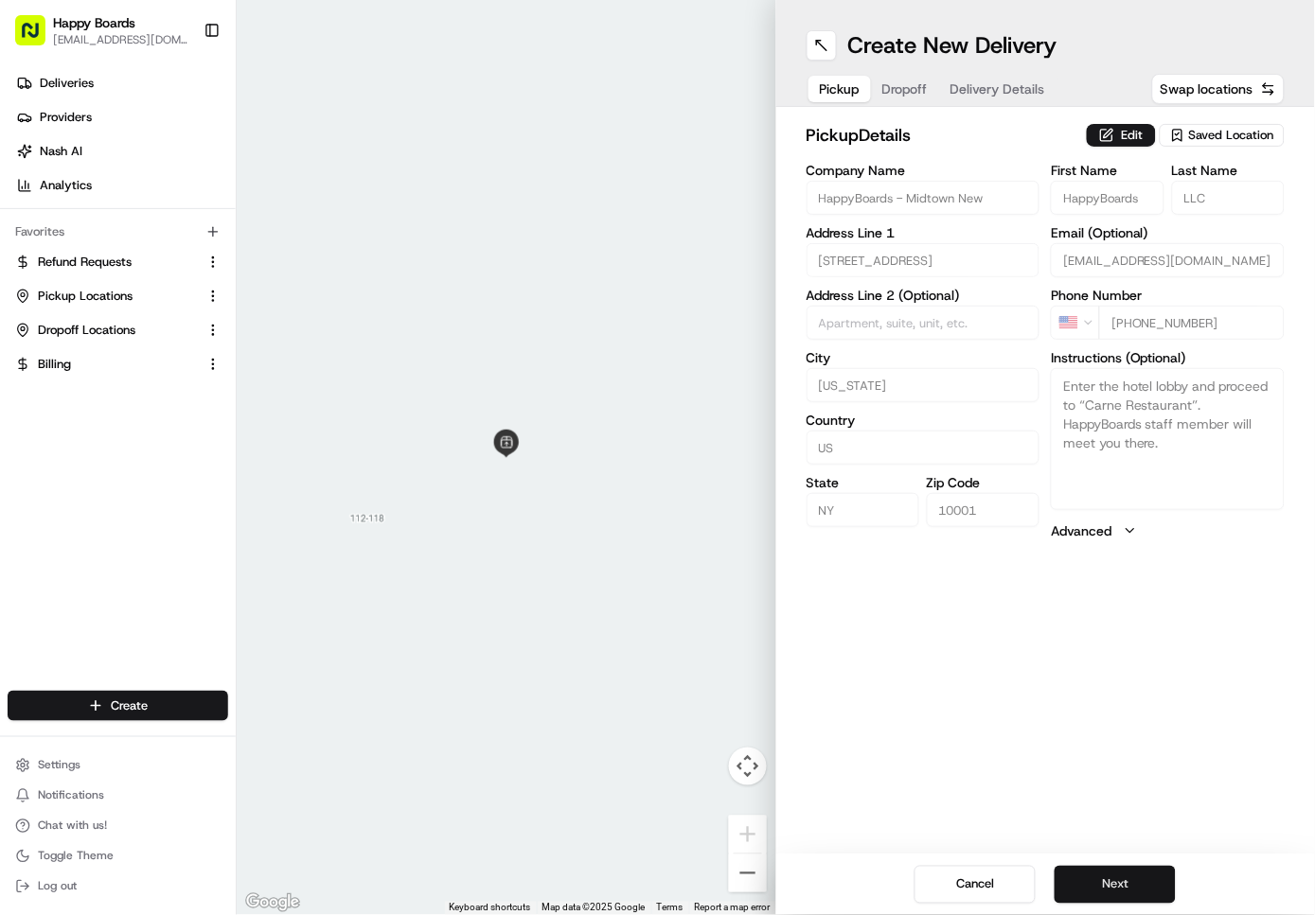
drag, startPoint x: 1129, startPoint y: 887, endPoint x: 1156, endPoint y: 884, distance: 26.7
click at [1129, 887] on button "Next" at bounding box center [1114, 885] width 121 height 38
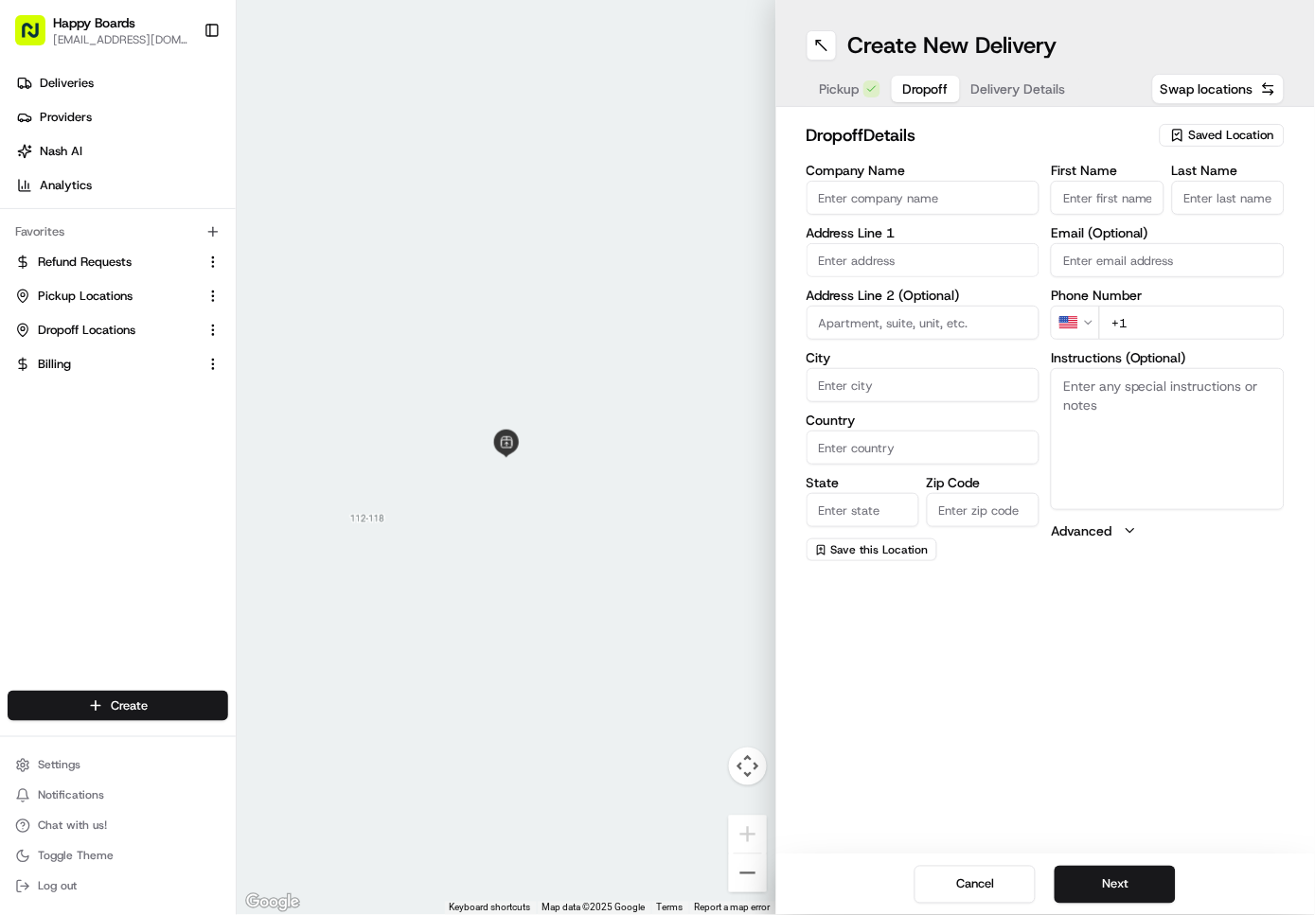
click at [912, 203] on input "Company Name" at bounding box center [923, 198] width 234 height 34
click at [899, 760] on div "Create New Delivery Pickup Dropoff Delivery Details Swap locations dropoff Deta…" at bounding box center [1046, 457] width 540 height 915
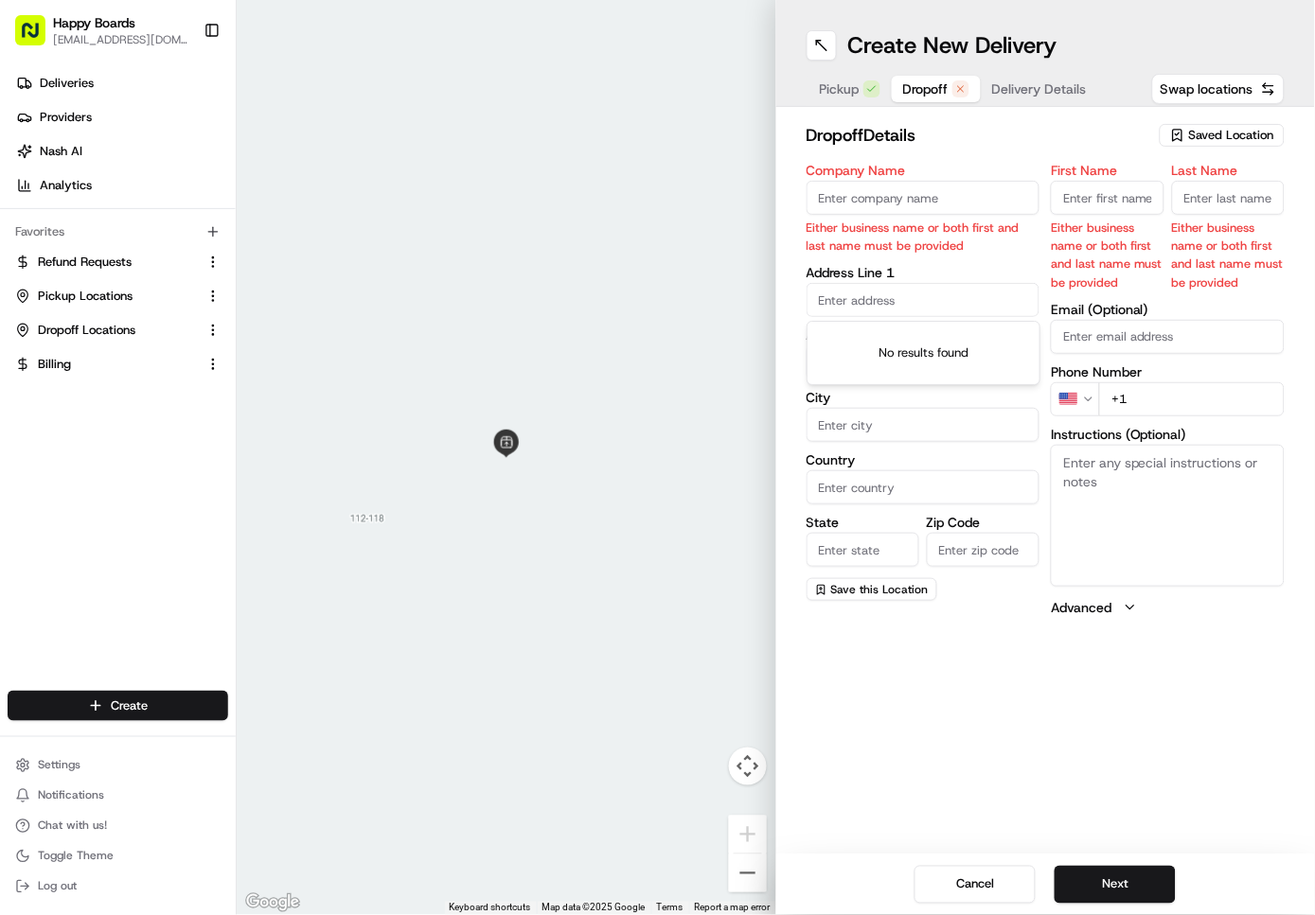
click at [937, 309] on input "text" at bounding box center [923, 300] width 234 height 34
paste input "1 West Street New York, 10004"
click at [917, 341] on div "1 West Street, New York, NY 10280" at bounding box center [923, 348] width 224 height 45
type input "[GEOGRAPHIC_DATA] - [GEOGRAPHIC_DATA], [STREET_ADDRESS][US_STATE]"
type input "[US_STATE]"
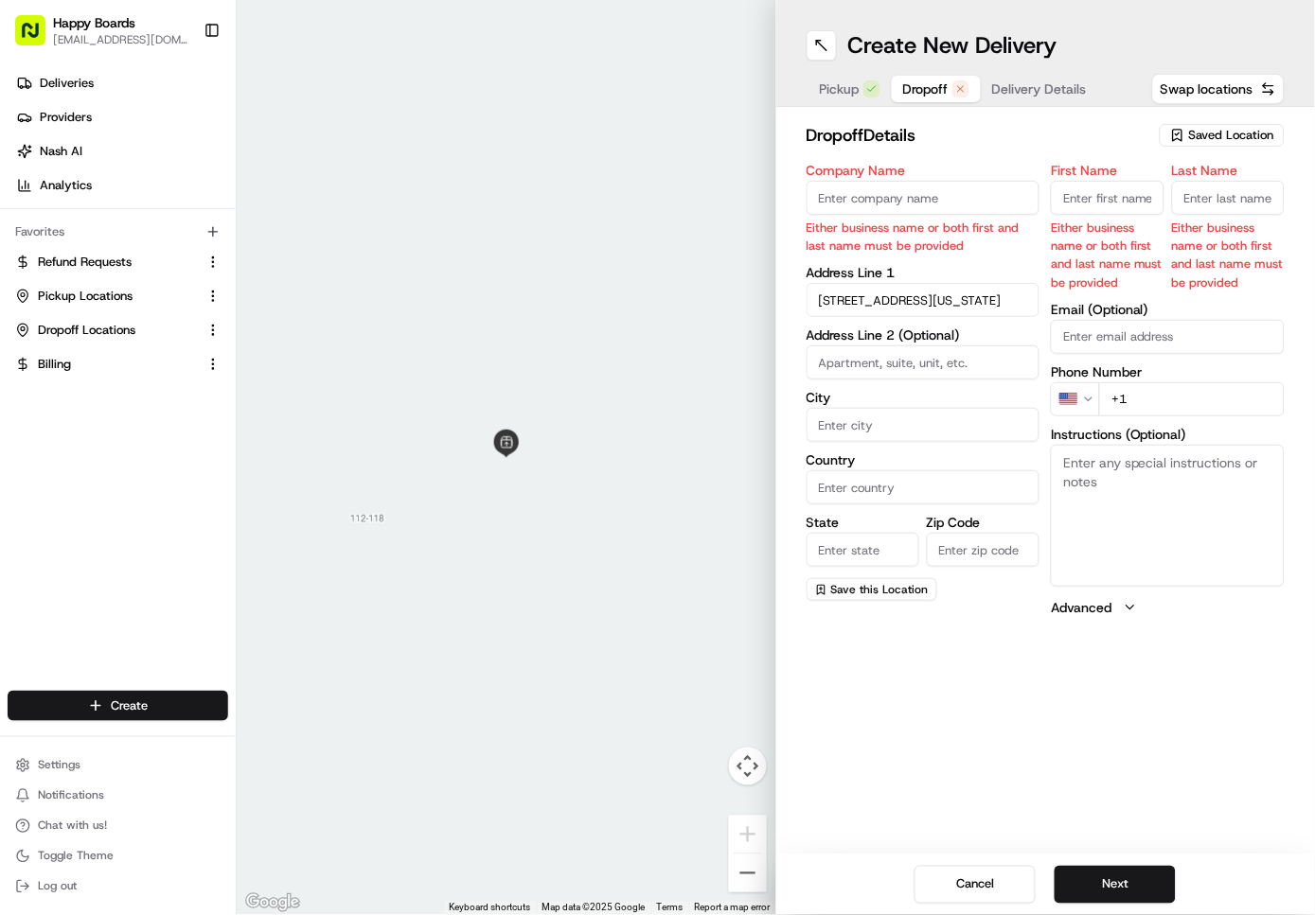
type input "[GEOGRAPHIC_DATA]"
type input "NY"
type input "10004"
type input "1 West Street"
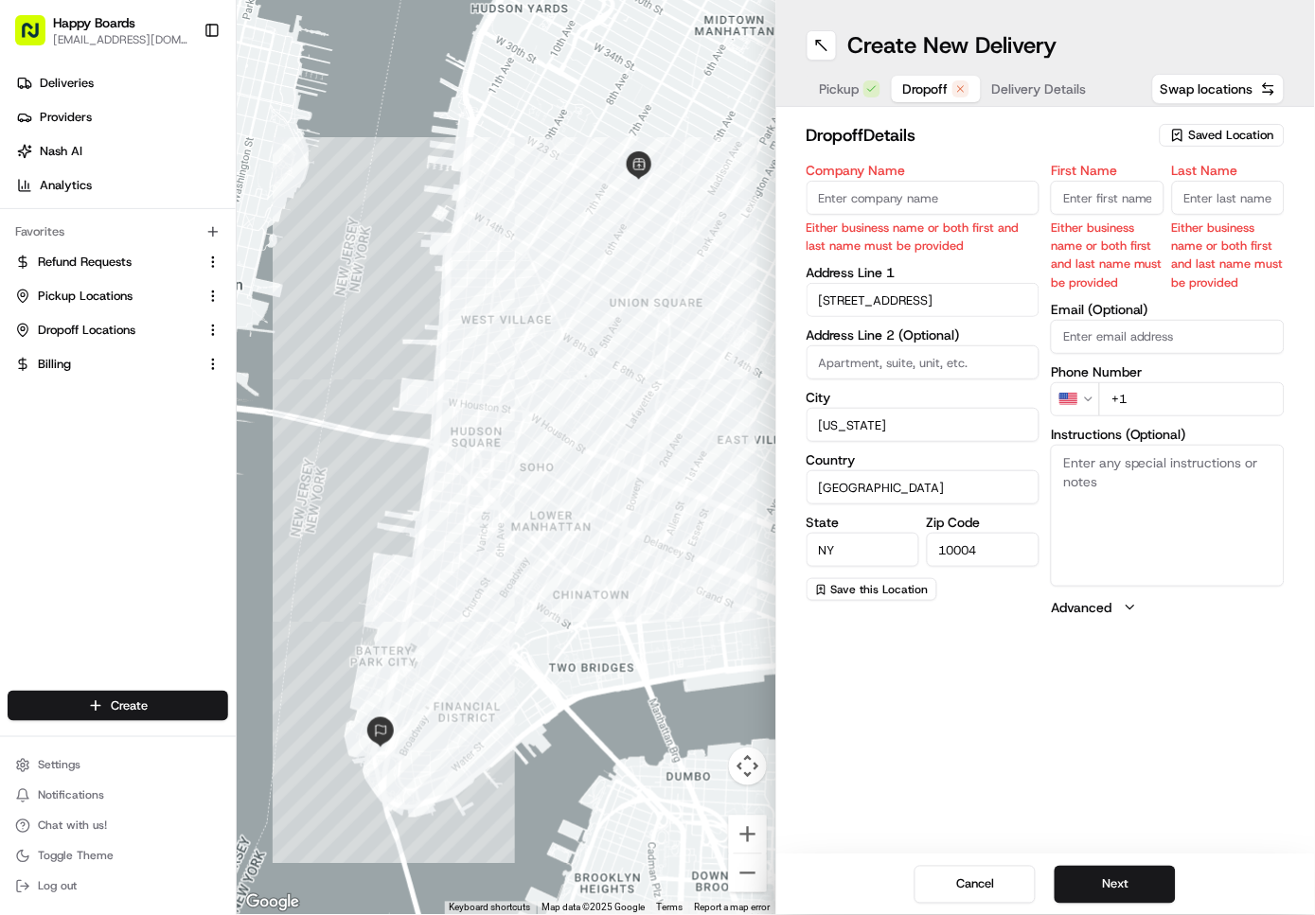
click at [1110, 474] on textarea "Instructions (Optional)" at bounding box center [1168, 516] width 234 height 142
type textarea "v"
paste textarea "Leave at my door: Doorman can accept it. Thank you!, Apartment Info: 2609"
type textarea "Leave at my door: Doorman can accept it. Thank you!, Apartment Info: 2609"
drag, startPoint x: 1092, startPoint y: 194, endPoint x: 1122, endPoint y: 188, distance: 29.9
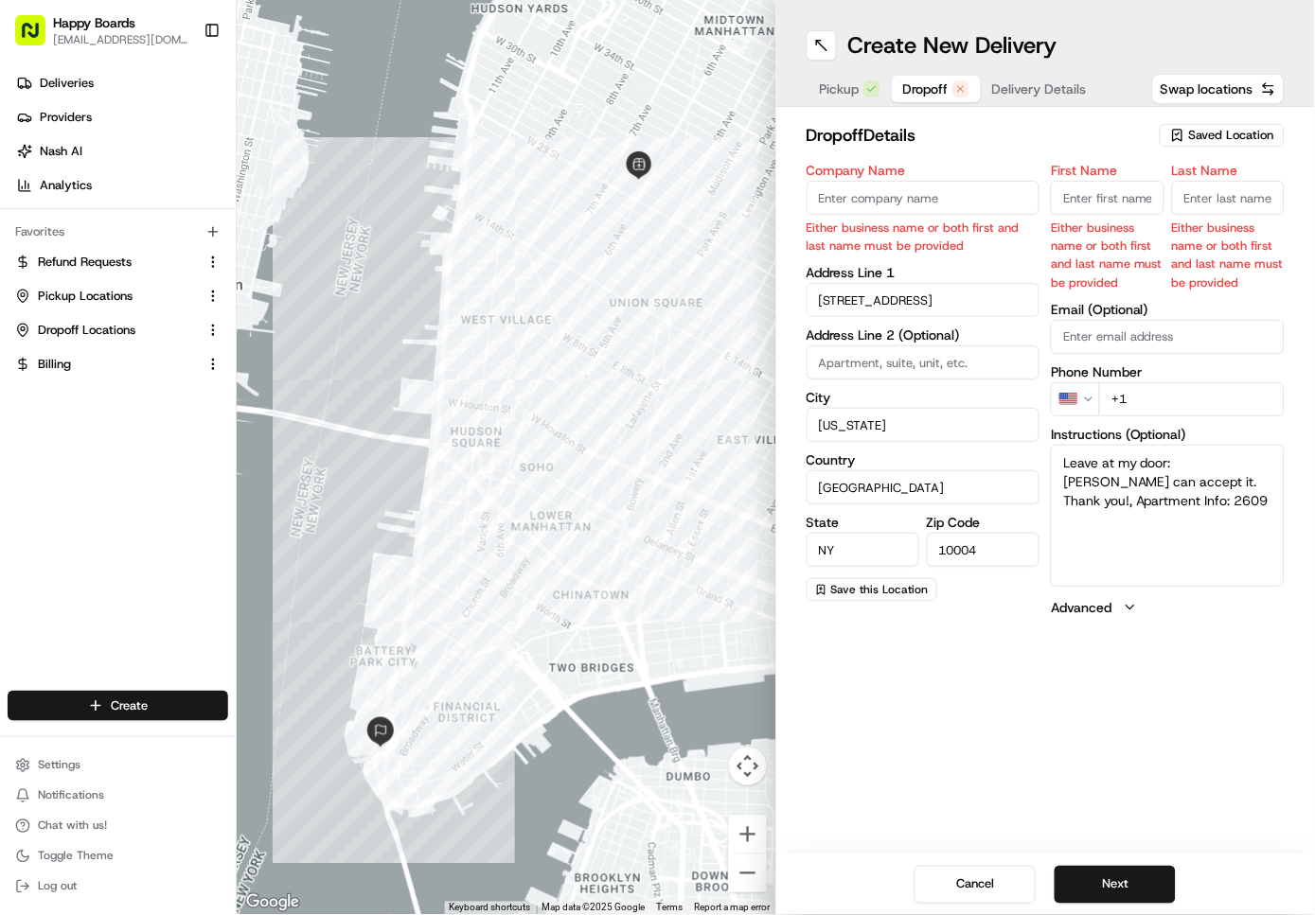
click at [1092, 194] on input "First Name" at bounding box center [1107, 198] width 113 height 34
paste input "Candice"
type input "Candice"
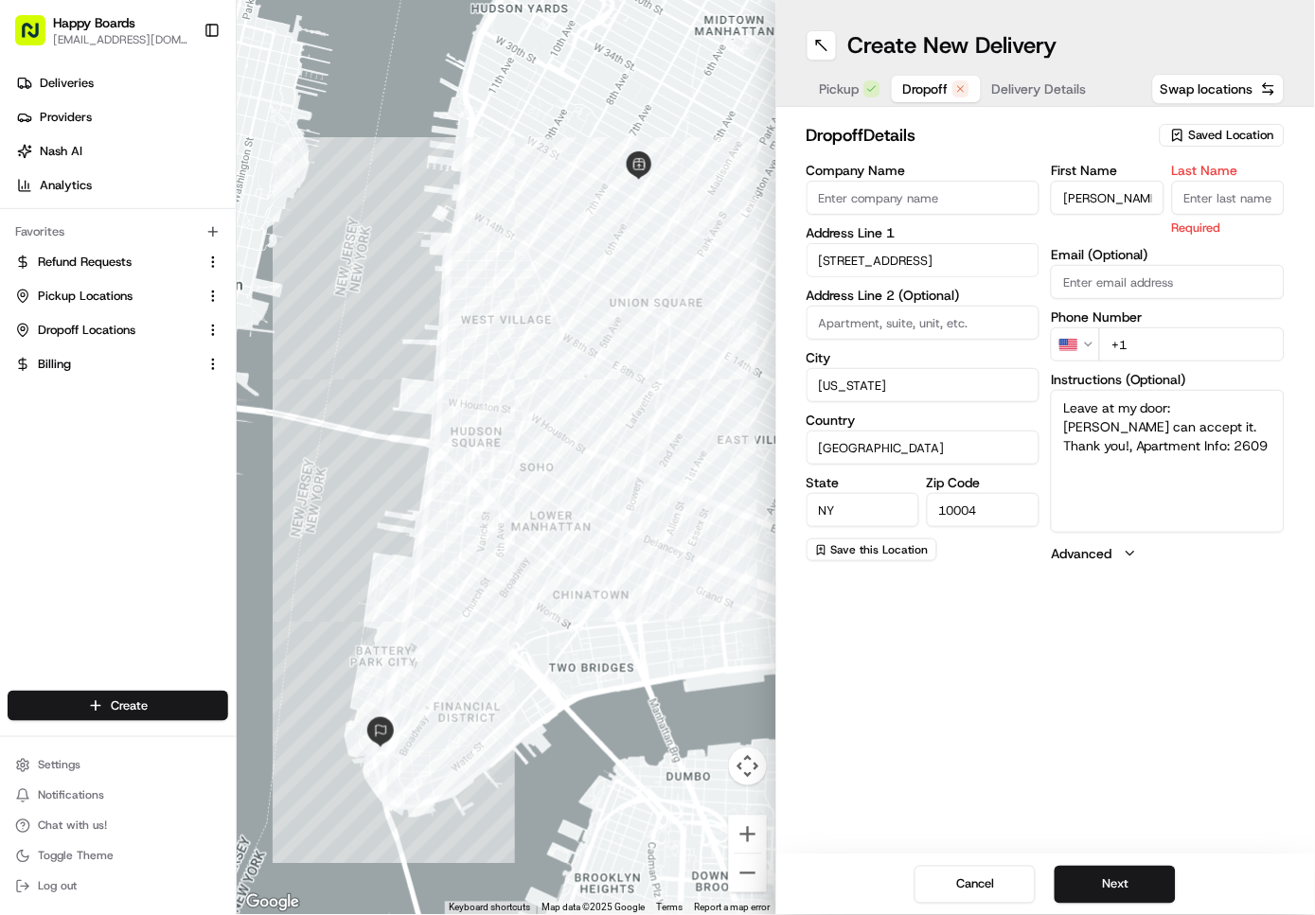
click at [1232, 197] on input "Last Name" at bounding box center [1228, 198] width 113 height 34
type input "L"
click at [1161, 513] on div "First Name Candice Last Name L Required Email (Optional) Phone Number US +1 Ins…" at bounding box center [1168, 363] width 234 height 399
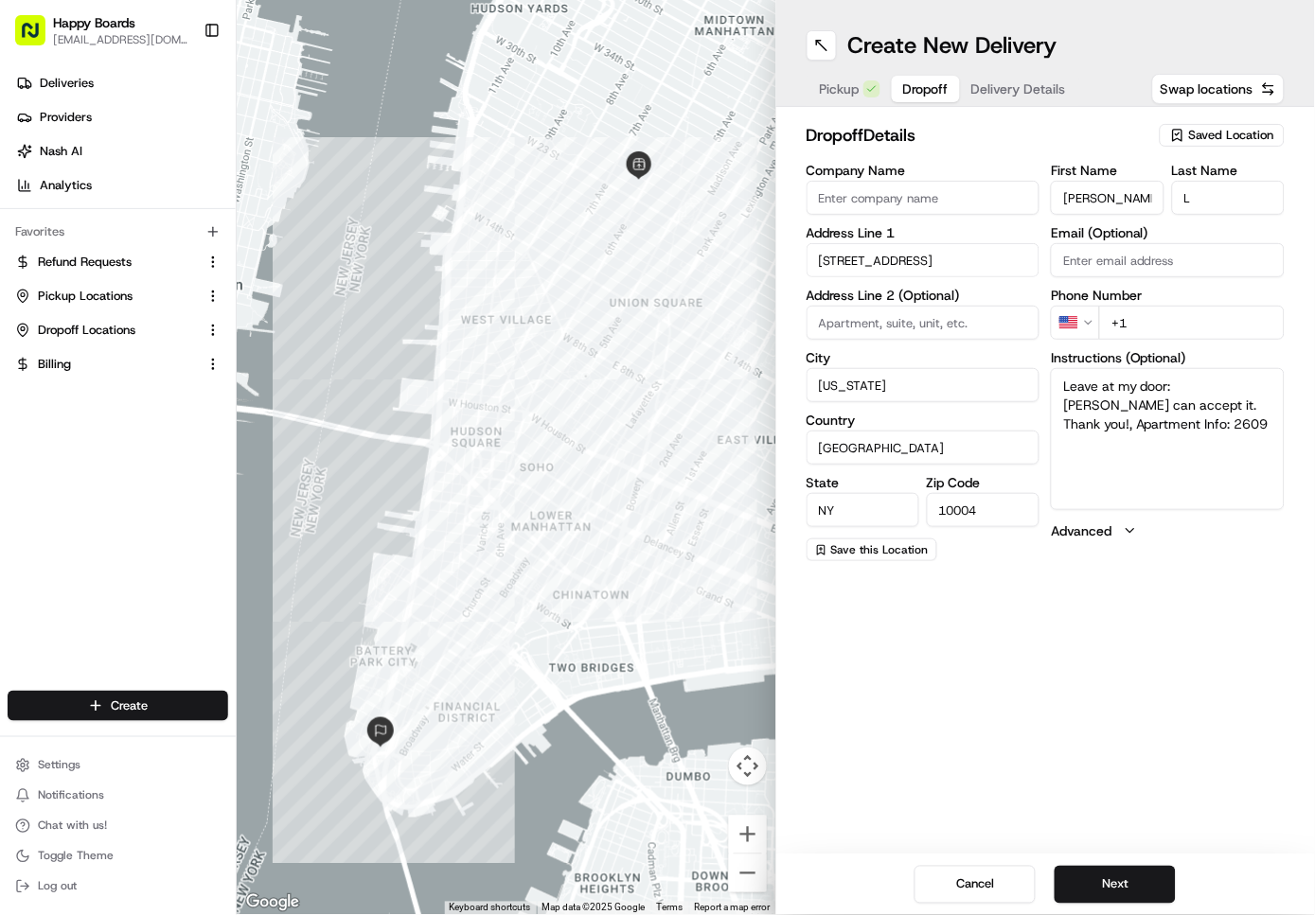
click at [1170, 330] on input "+1" at bounding box center [1192, 323] width 186 height 34
paste input "310 435 5648"
type input "+1 310 435 5648"
click at [1098, 876] on button "Next" at bounding box center [1114, 885] width 121 height 38
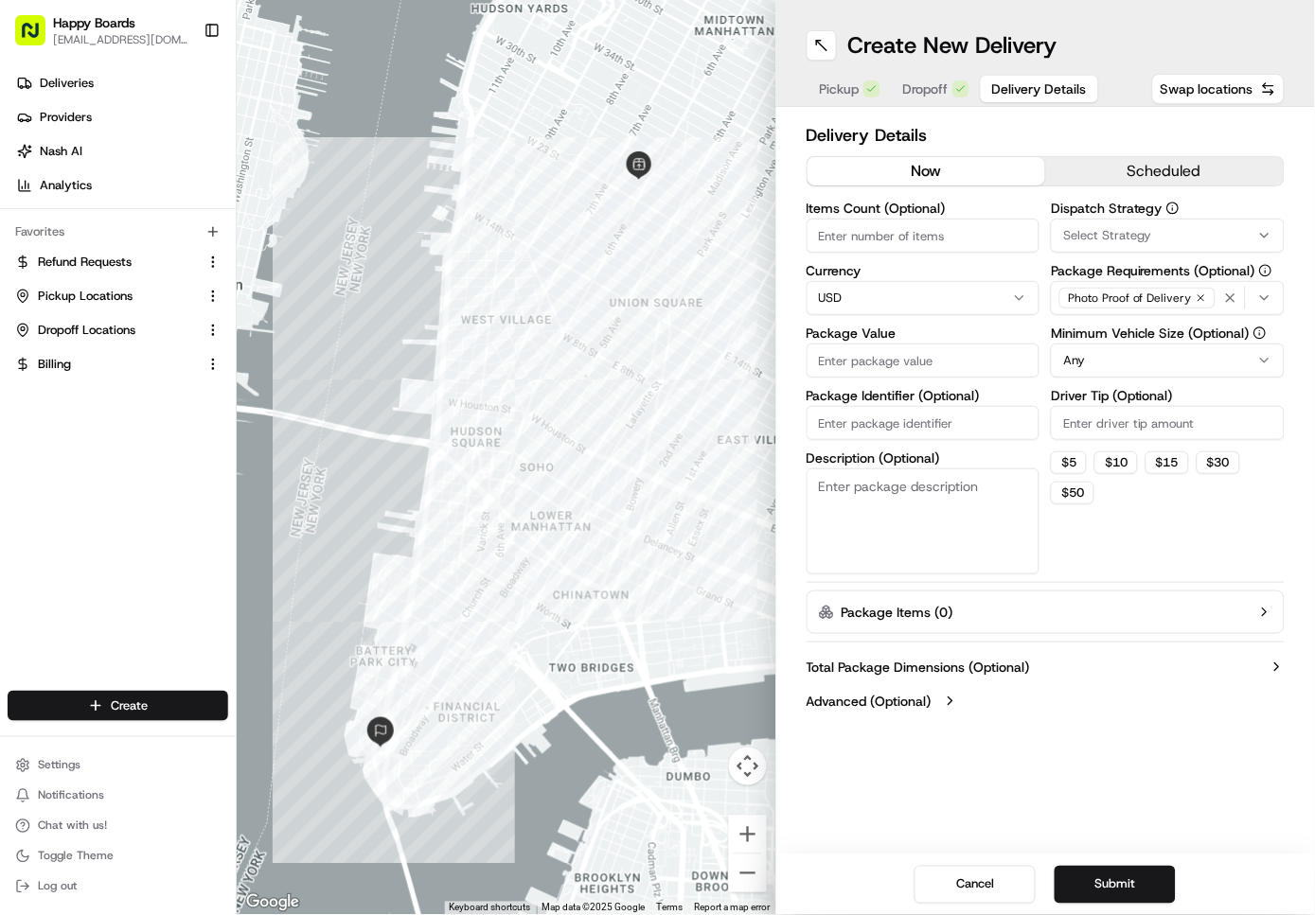
click at [917, 236] on input "Items Count (Optional)" at bounding box center [923, 236] width 234 height 34
type input "1"
click at [916, 371] on input "Package Value" at bounding box center [923, 361] width 234 height 34
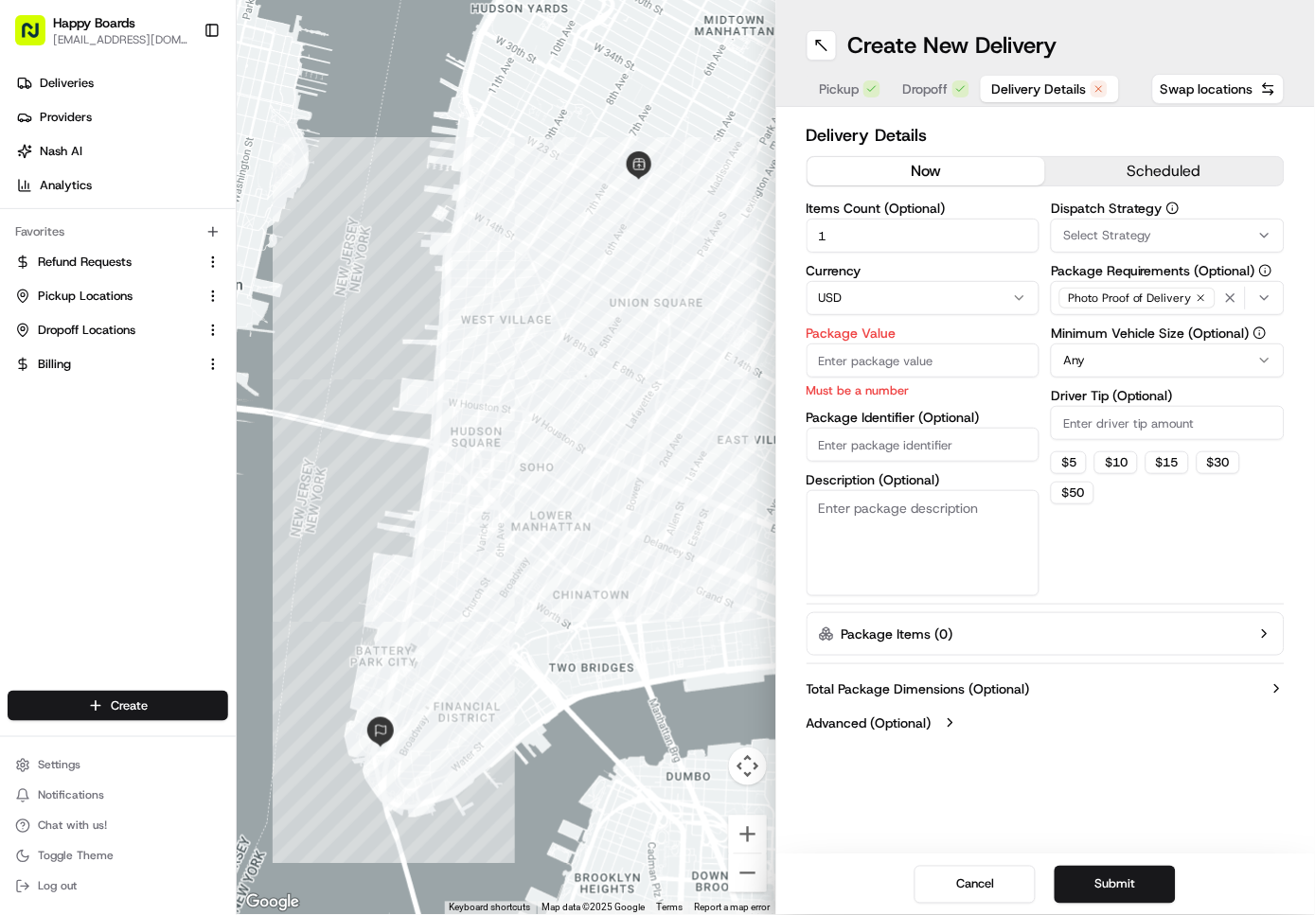
paste input "65.26"
type input "65.26"
click at [870, 449] on div "Items Count (Optional) 1 Currency USD Package Value 65.26 Must be a number Pack…" at bounding box center [923, 399] width 234 height 395
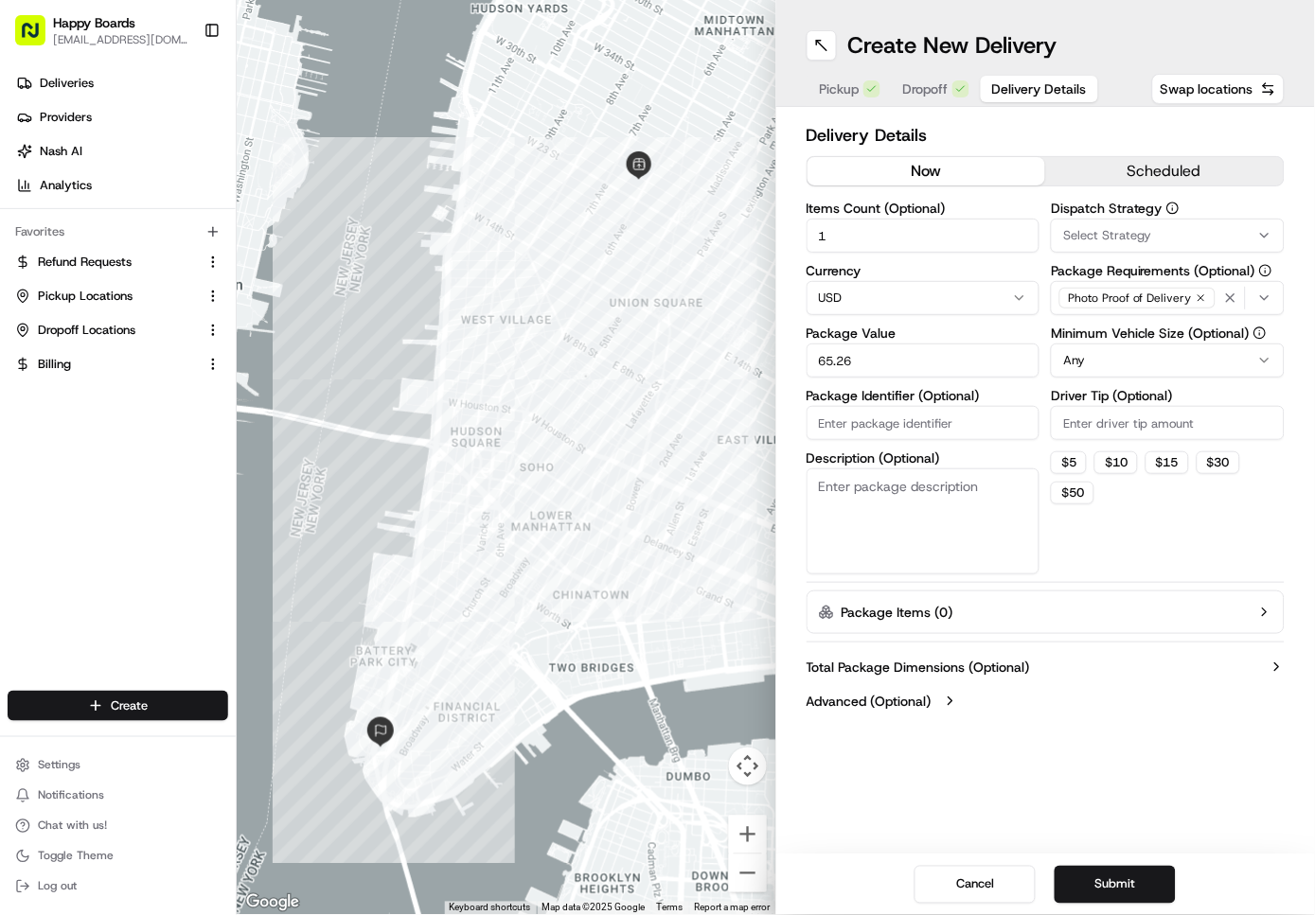
paste input "37f37f6b"
type input "37f37f6b"
drag, startPoint x: 851, startPoint y: 509, endPoint x: 865, endPoint y: 486, distance: 26.8
click at [854, 507] on textarea "Description (Optional)" at bounding box center [923, 522] width 234 height 106
type textarea "brown/white bag"
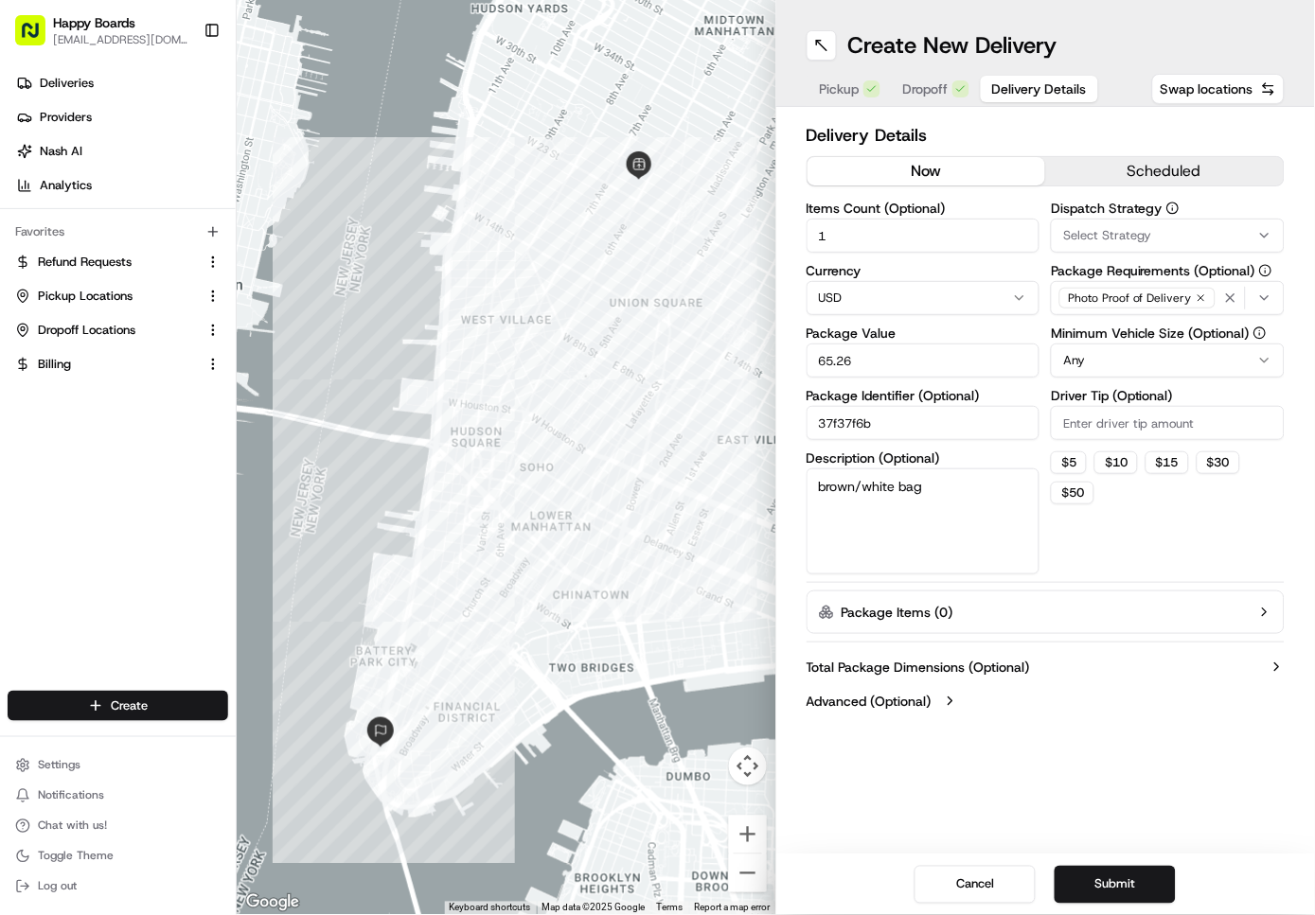
click at [1131, 416] on input "Driver Tip (Optional)" at bounding box center [1168, 423] width 234 height 34
paste input "13.00"
type input "13.00"
click at [1114, 358] on html "Happy Boards ankit@a7v.co Toggle Sidebar Deliveries Providers Nash AI Analytics…" at bounding box center [657, 457] width 1315 height 915
click at [1092, 888] on button "Submit" at bounding box center [1114, 885] width 121 height 38
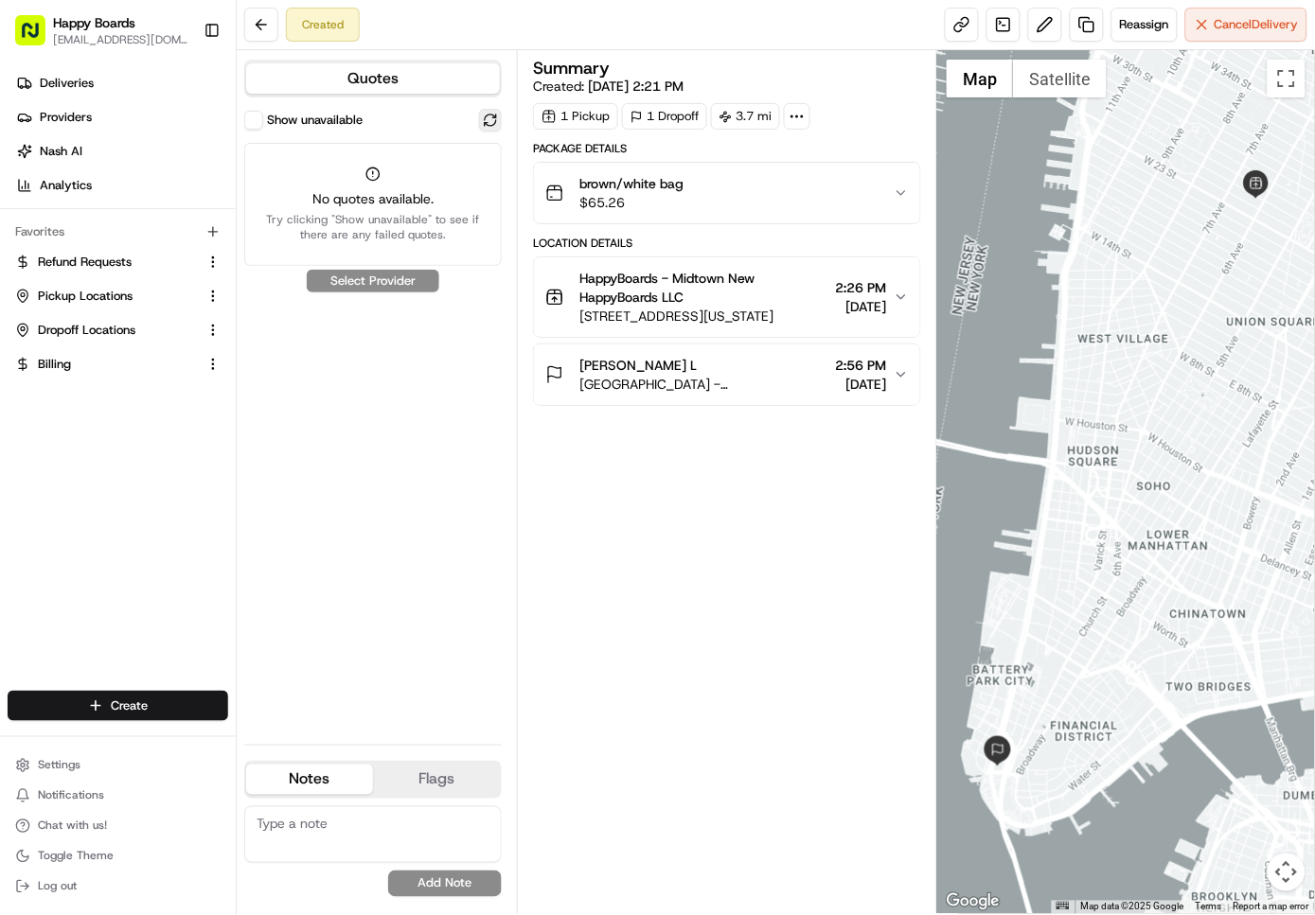
click at [488, 117] on button at bounding box center [490, 120] width 23 height 23
click at [496, 115] on button at bounding box center [490, 120] width 23 height 23
click at [903, 377] on icon "button" at bounding box center [900, 374] width 15 height 15
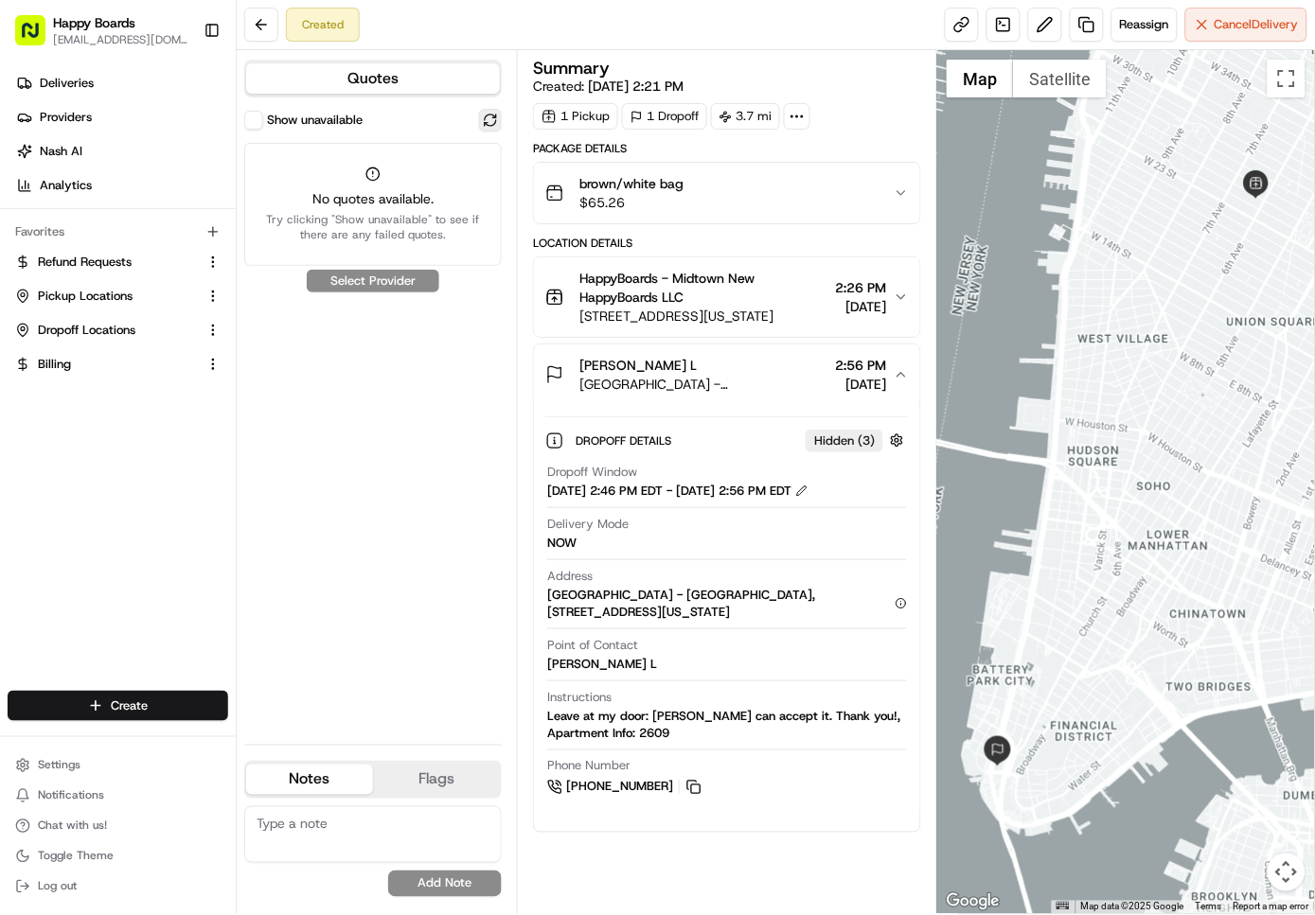
click at [485, 125] on button at bounding box center [490, 120] width 23 height 23
click at [487, 130] on button at bounding box center [490, 120] width 23 height 23
click at [490, 121] on button at bounding box center [490, 120] width 23 height 23
click at [399, 286] on div "Show unavailable No quotes available. Try clicking "Show unavailable" to see if…" at bounding box center [372, 419] width 257 height 621
click at [493, 115] on button at bounding box center [490, 120] width 23 height 23
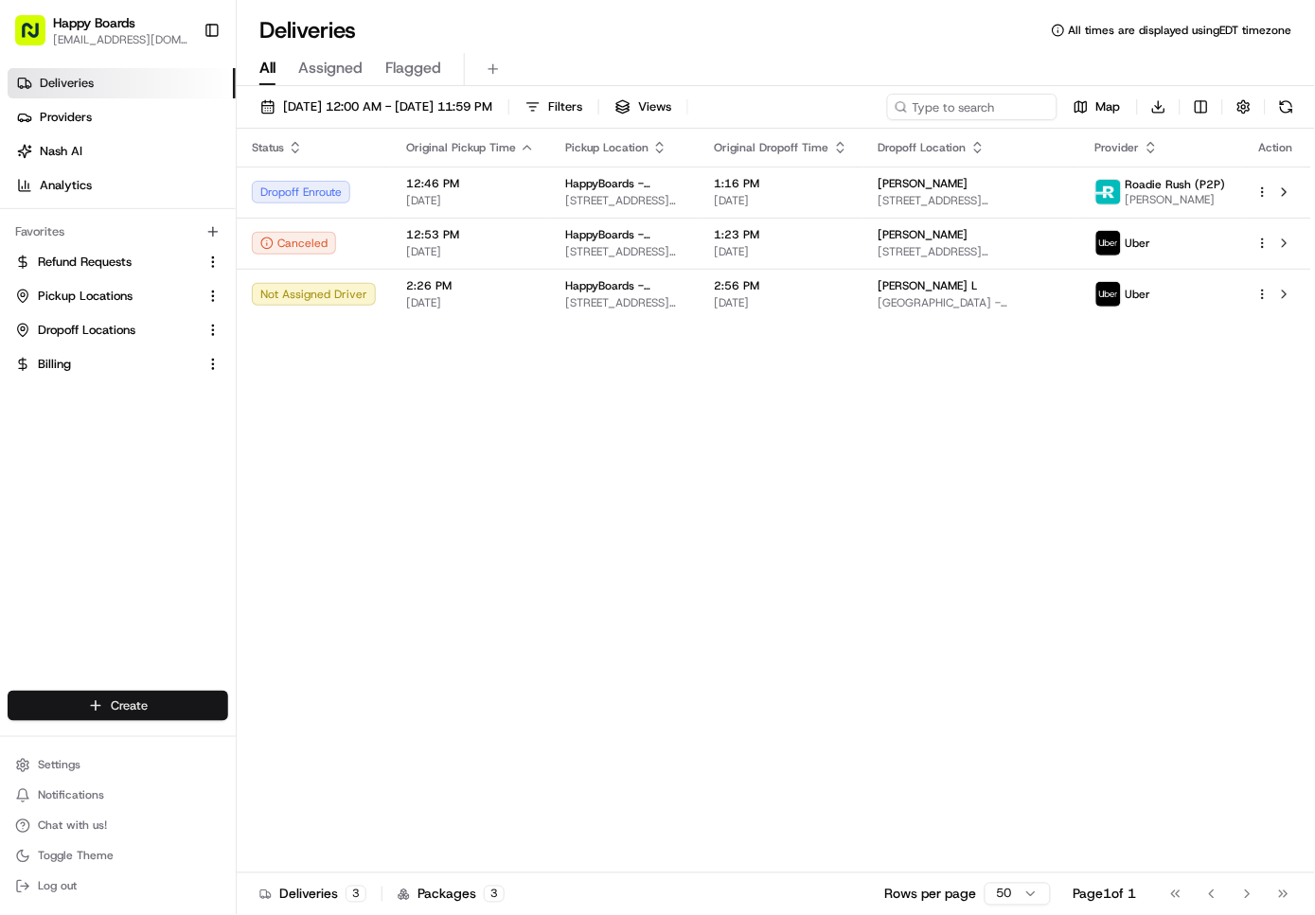
click at [203, 703] on html "Happy Boards [EMAIL_ADDRESS][DOMAIN_NAME] Toggle Sidebar Deliveries Providers […" at bounding box center [657, 457] width 1315 height 915
click at [342, 738] on link "Delivery" at bounding box center [342, 742] width 211 height 34
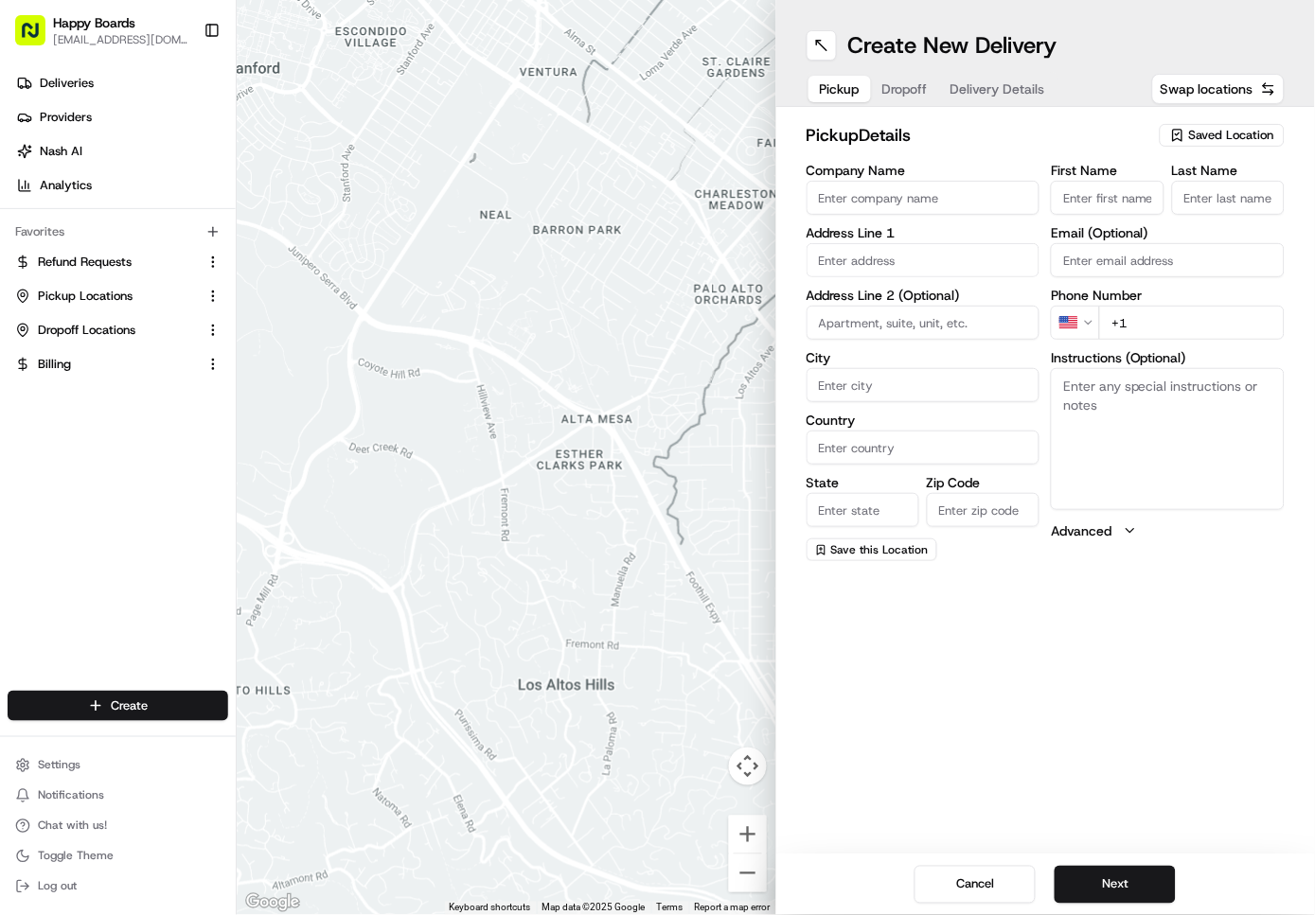
click at [1208, 134] on span "Saved Location" at bounding box center [1231, 135] width 85 height 17
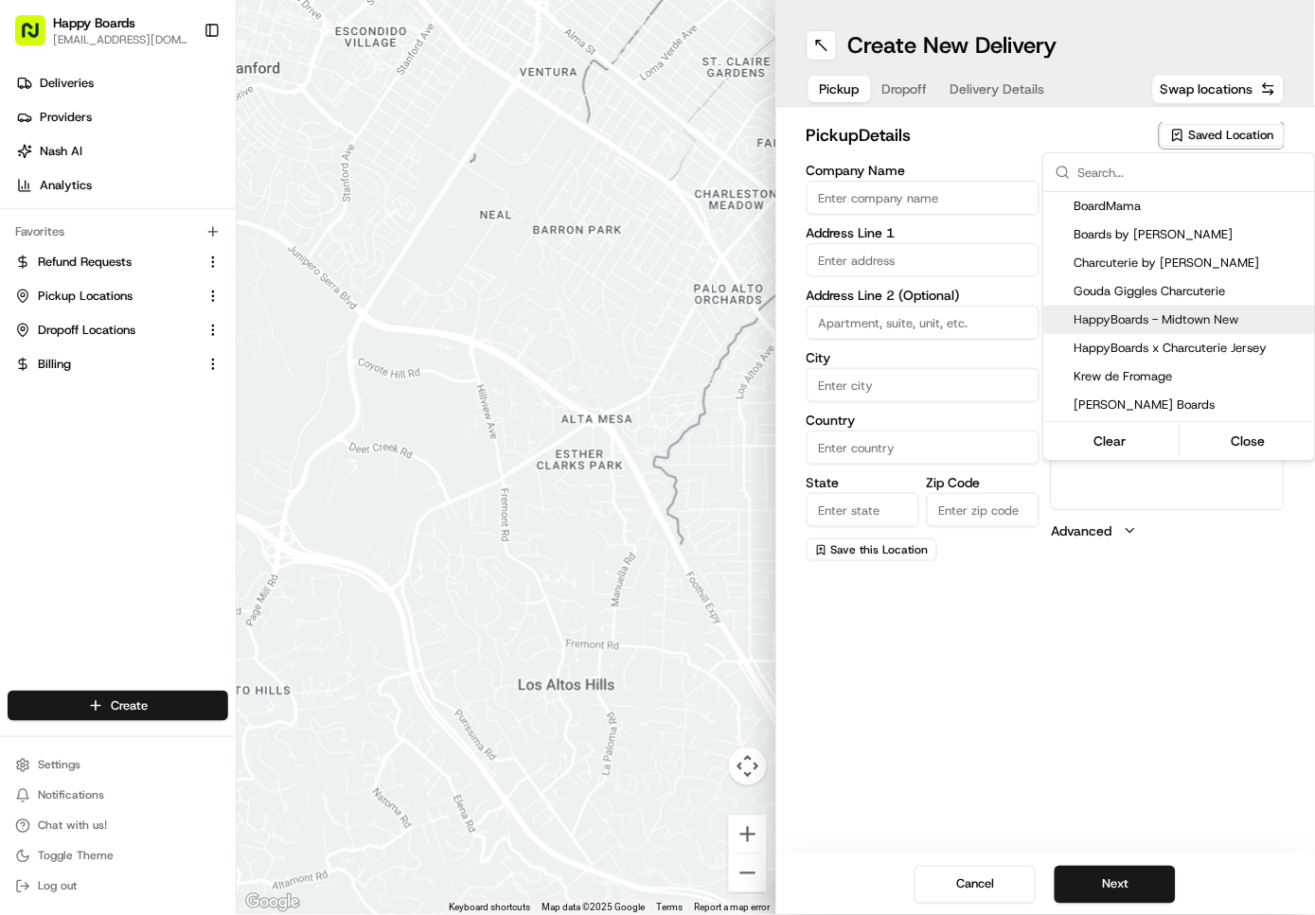
click at [1147, 327] on span "HappyBoards - Midtown New" at bounding box center [1190, 319] width 233 height 17
type input "HappyBoards - Midtown New"
type input "[STREET_ADDRESS]"
type input "[US_STATE]"
type input "US"
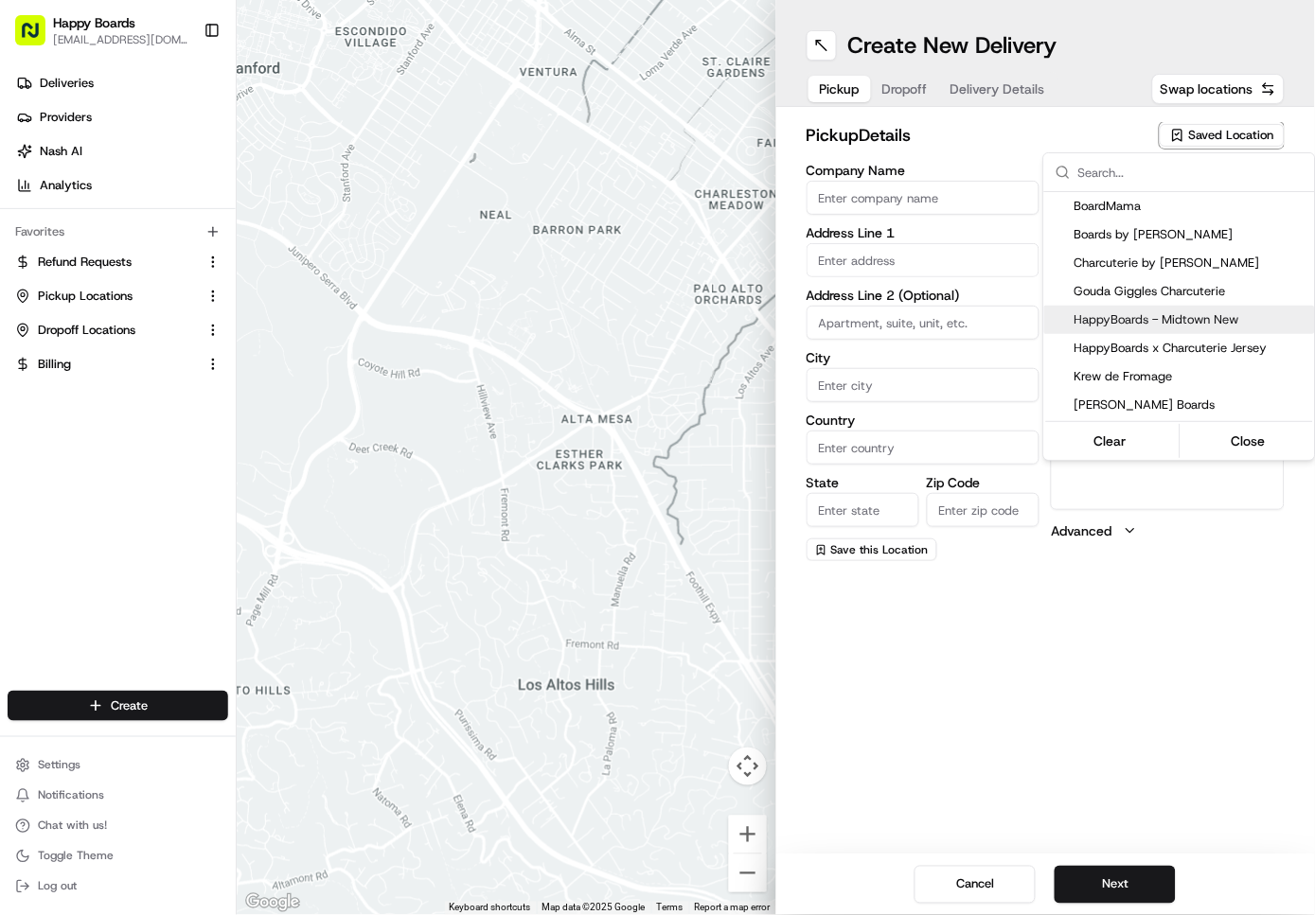
type input "NY"
type input "10001"
type input "HappyBoards"
type input "LLC"
type input "[EMAIL_ADDRESS][DOMAIN_NAME]"
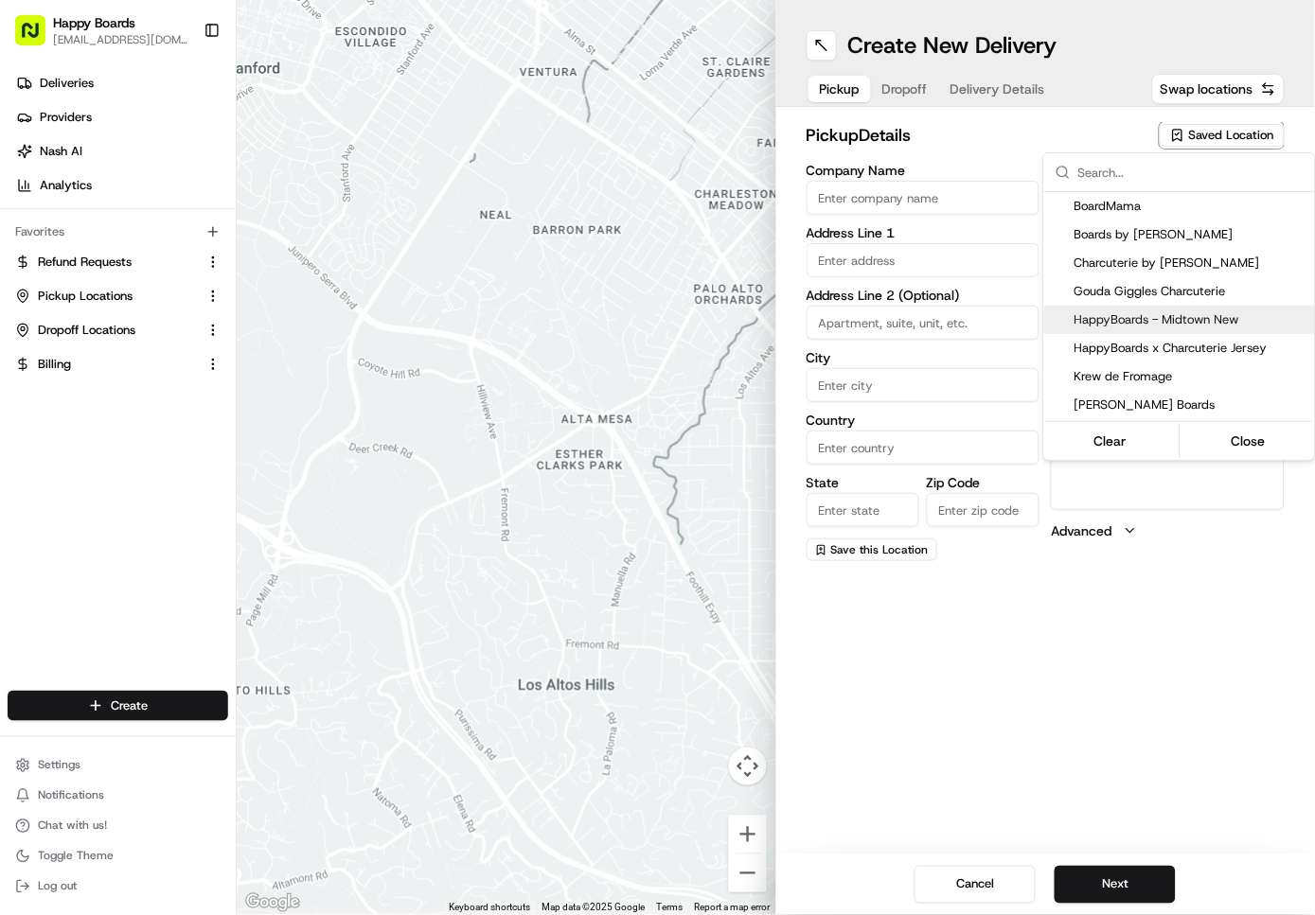
type input "+1 757 798 8095"
type textarea "Enter the hotel lobby and proceed to “Carne Restaurant”. HappyBoards staff memb…"
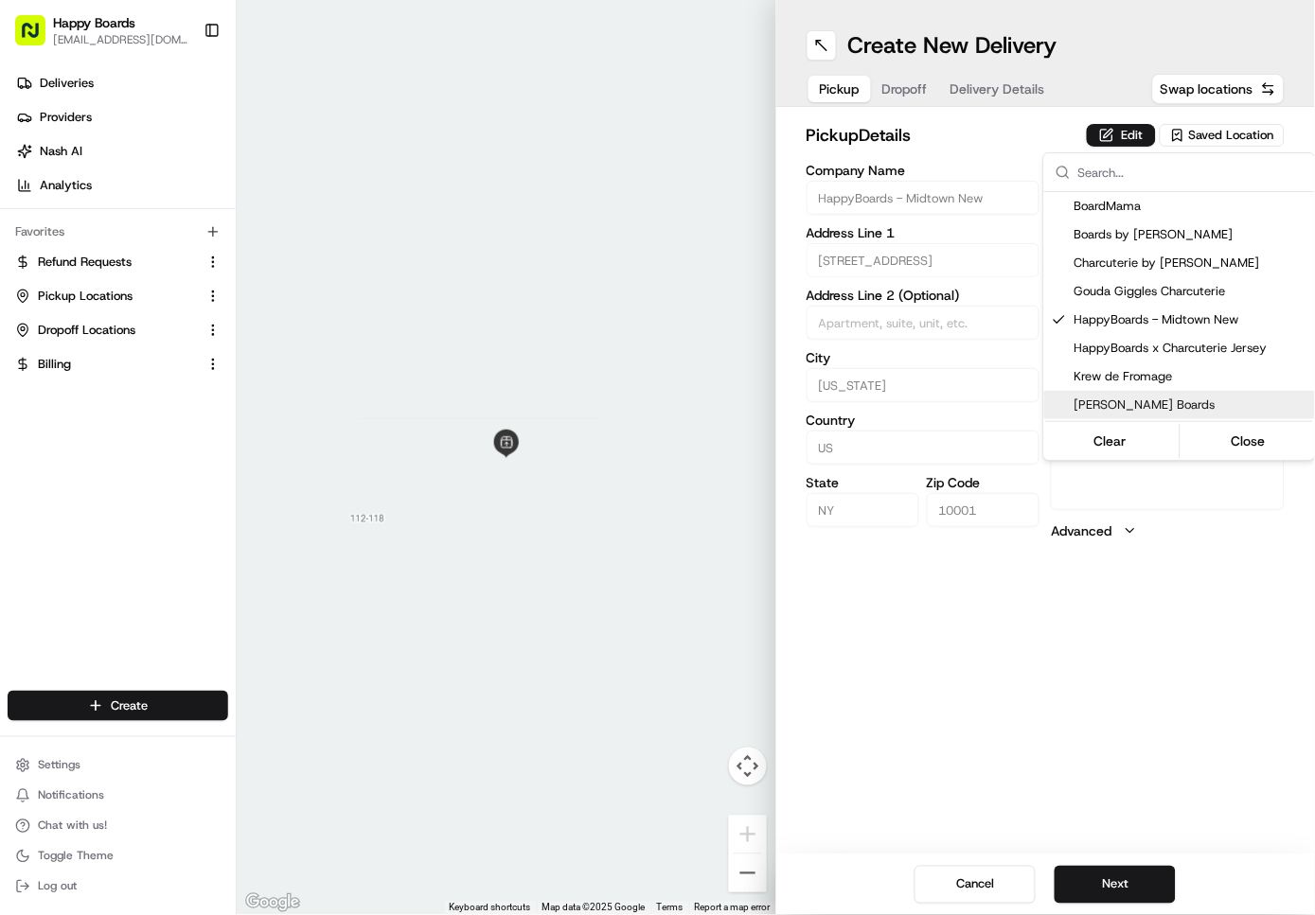
click at [1106, 894] on html "Happy Boards ankit@a7v.co Toggle Sidebar Deliveries Providers Nash AI Analytics…" at bounding box center [657, 457] width 1315 height 915
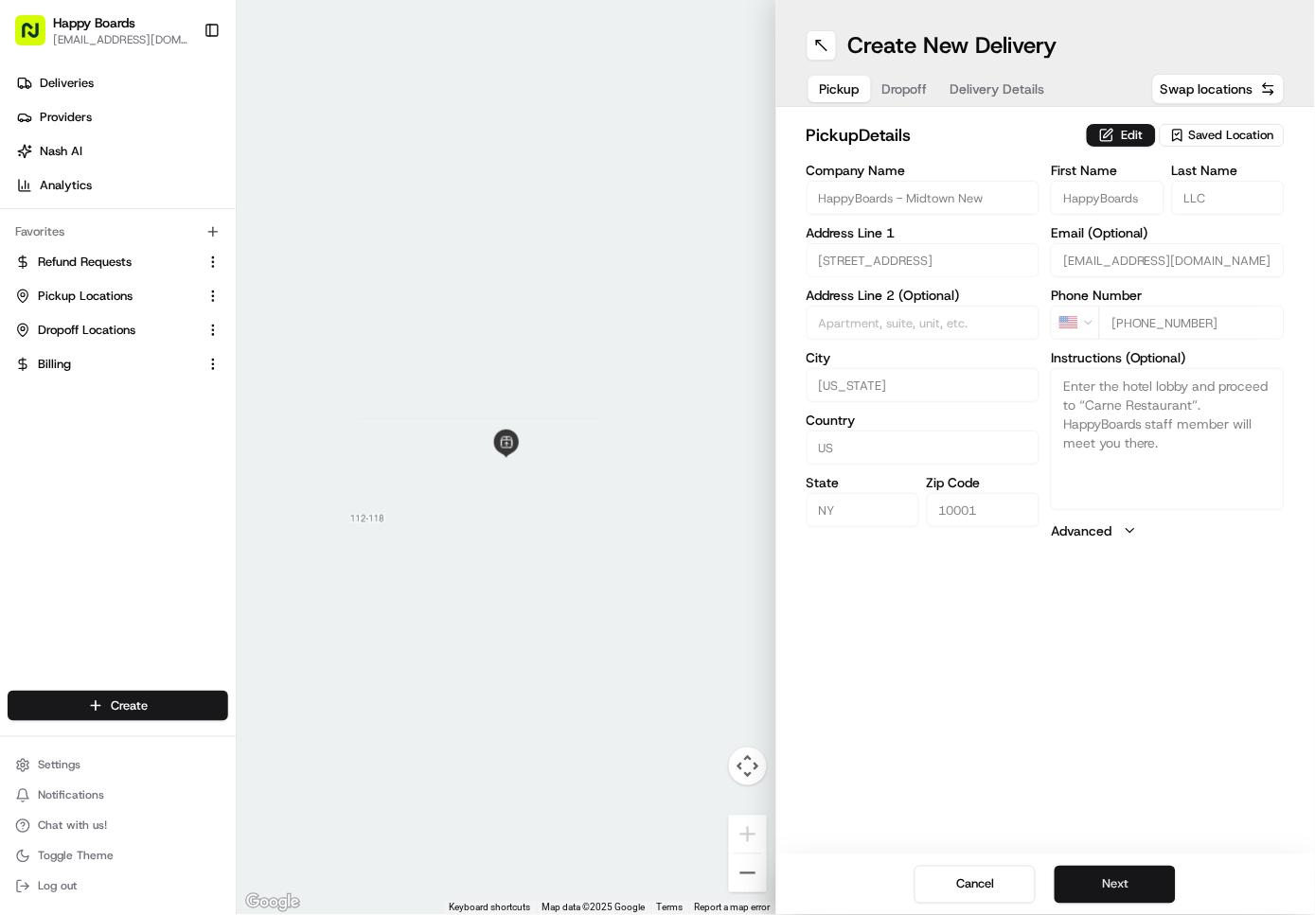
click at [1143, 883] on button "Next" at bounding box center [1114, 885] width 121 height 38
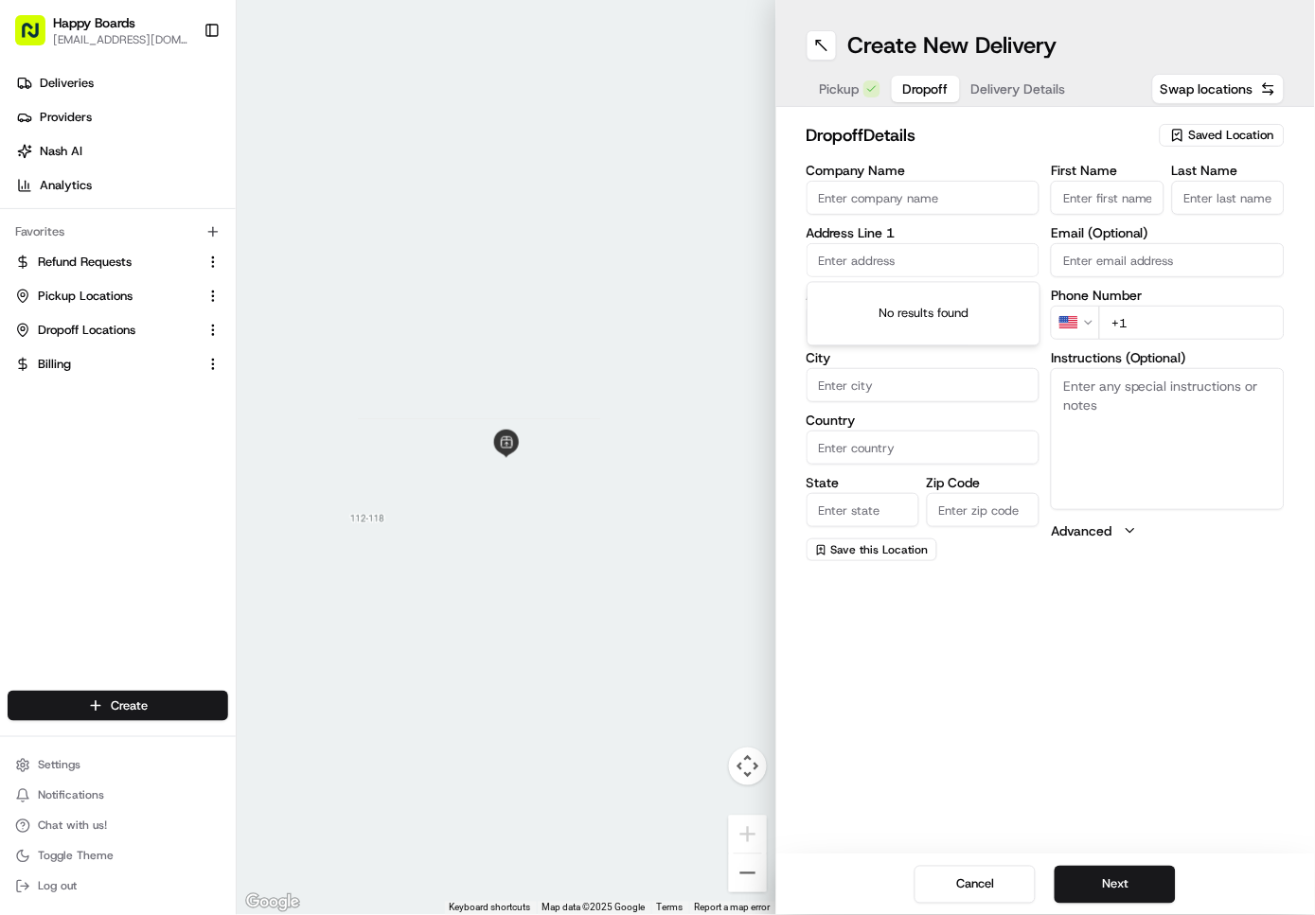
click at [920, 260] on input "text" at bounding box center [923, 260] width 234 height 34
paste input "1500 Lexington Ave New York, 10029"
click at [871, 303] on div "1500 Lexington Ave, New York, NY 10029" at bounding box center [923, 309] width 224 height 45
type input "1500 Lexington Ave, New York, NY 10029, USA"
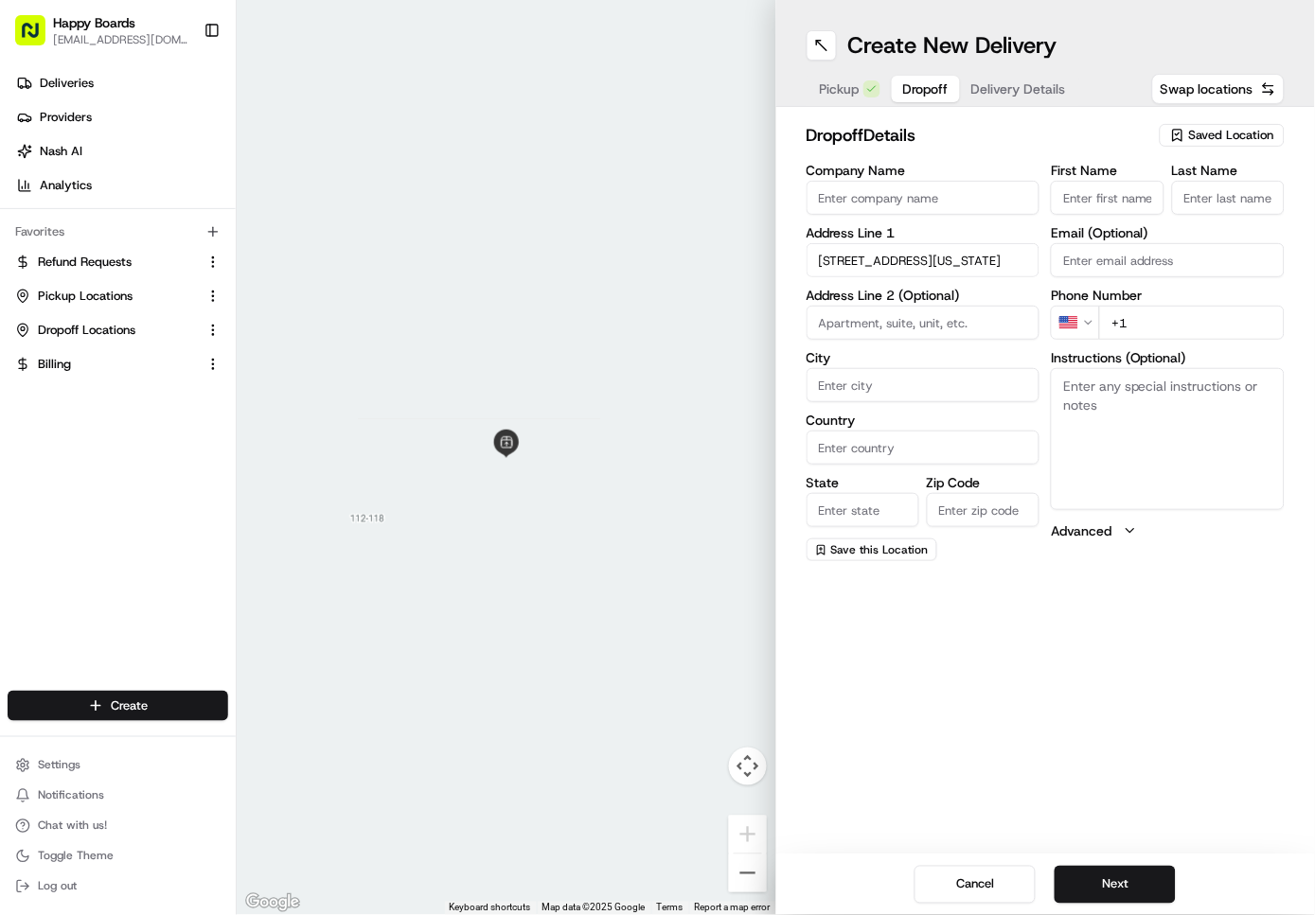
type input "New York"
type input "United States"
type input "NY"
type input "10029"
type input "1500 Lexington Avenue"
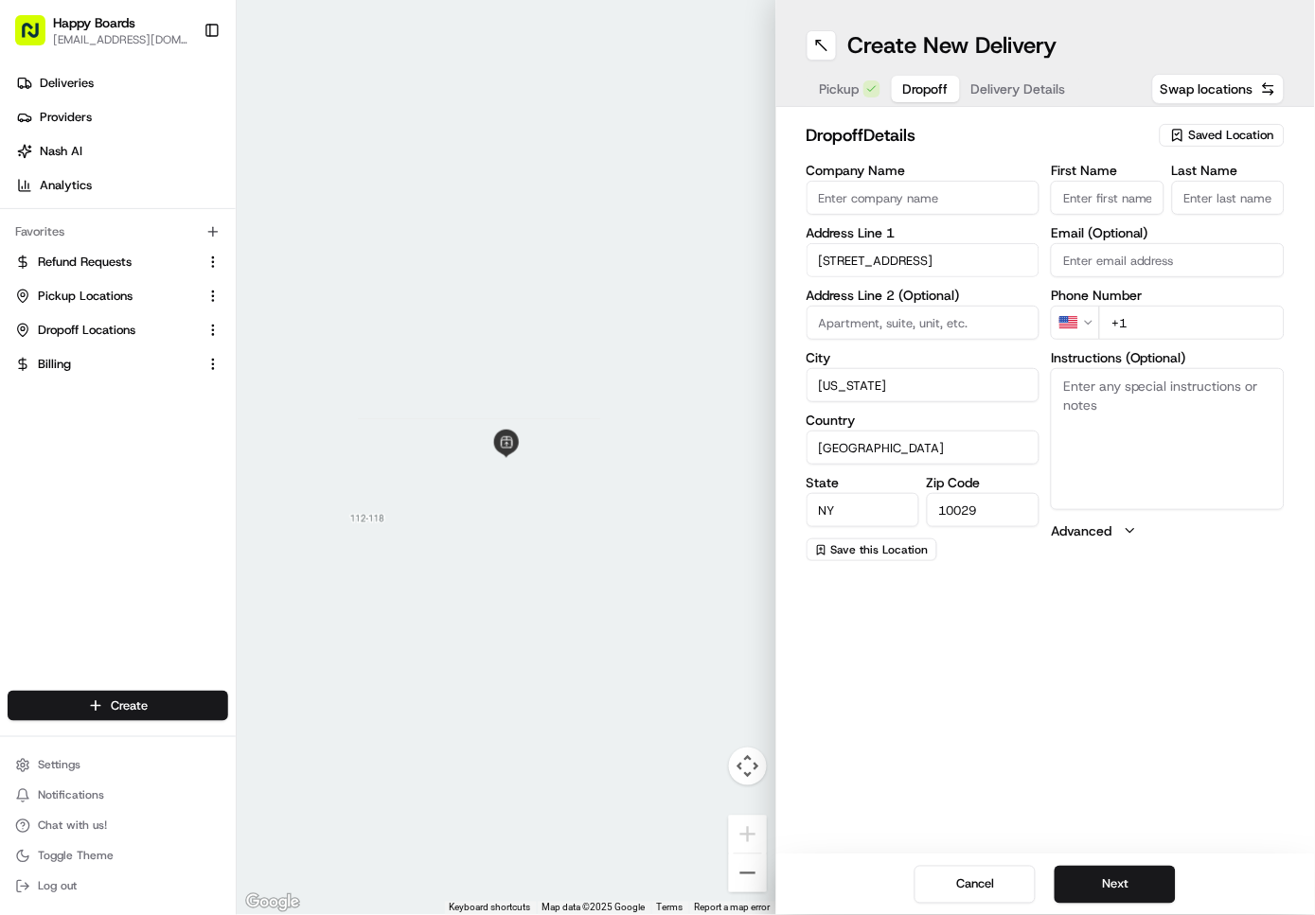
scroll to position [0, 0]
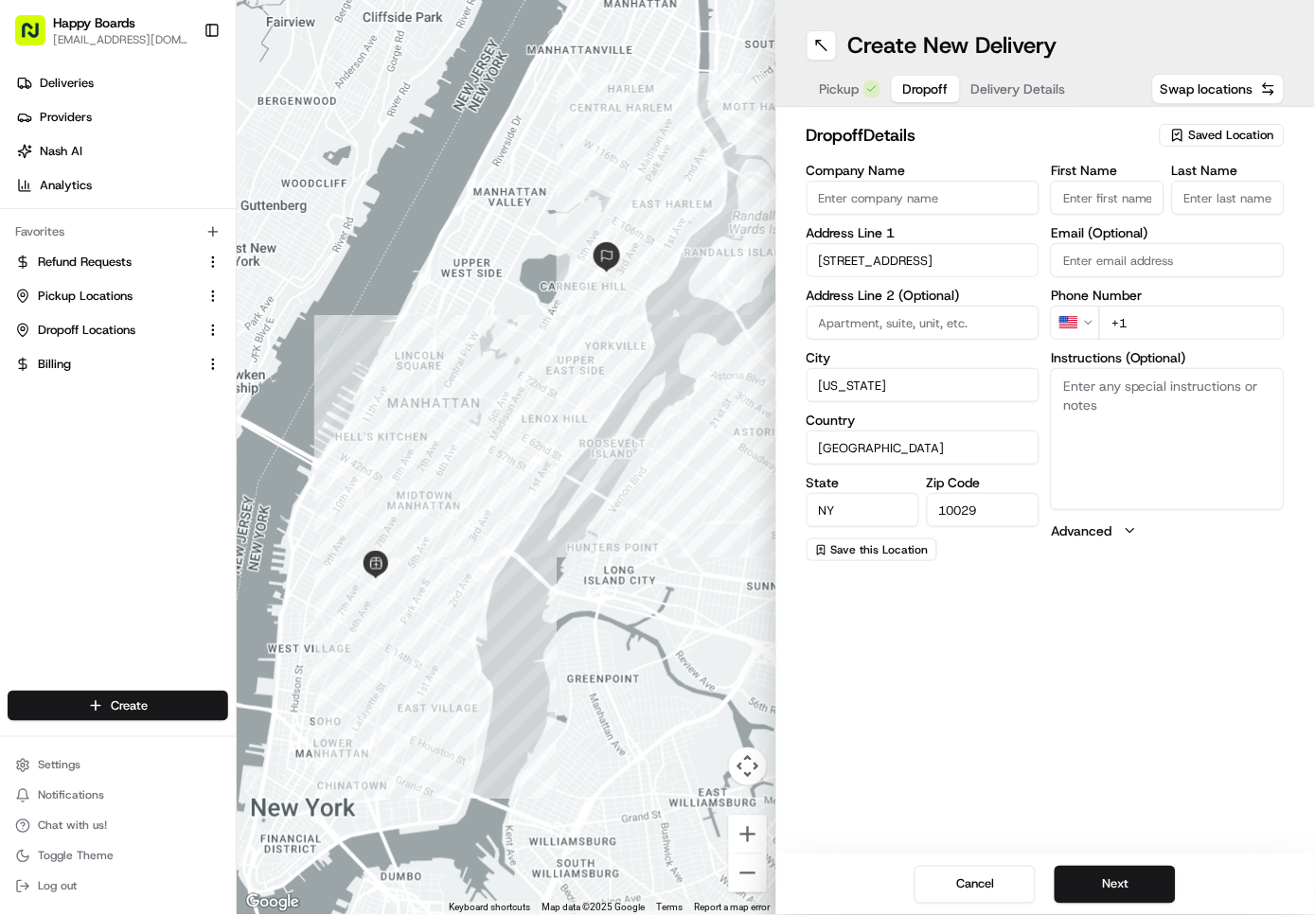
click at [1123, 413] on textarea "Instructions (Optional)" at bounding box center [1168, 439] width 234 height 142
paste textarea "Apartment Info: 15G"
type textarea "Apartment Info: 15G"
click at [1172, 316] on input "+1" at bounding box center [1192, 323] width 186 height 34
paste input "908 420 3195"
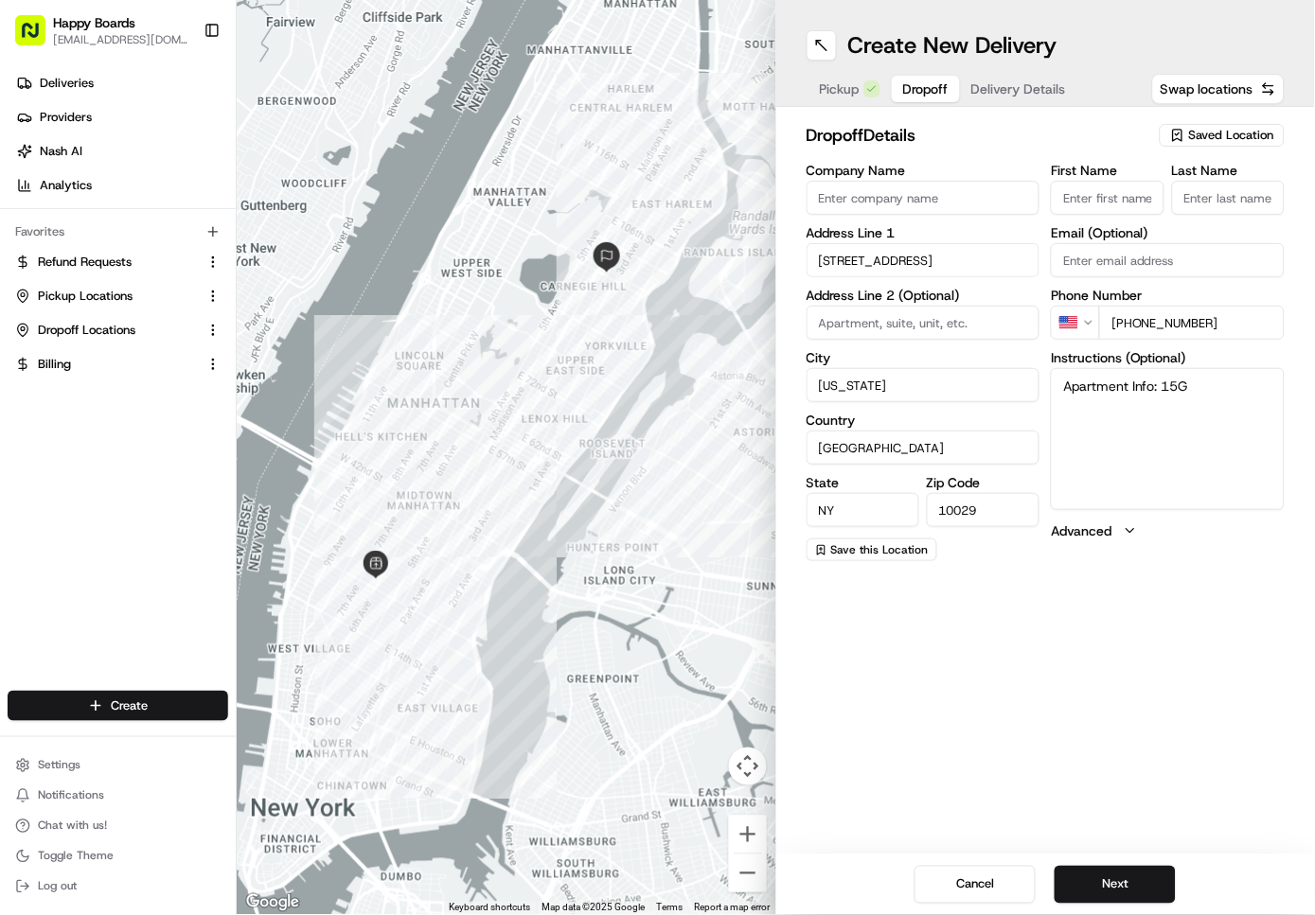
type input "+1 908 420 3195"
click at [1108, 202] on input "First Name" at bounding box center [1107, 198] width 113 height 34
paste input "Amrita"
type input "Amrita"
click at [1230, 203] on input "Last Name" at bounding box center [1228, 198] width 113 height 34
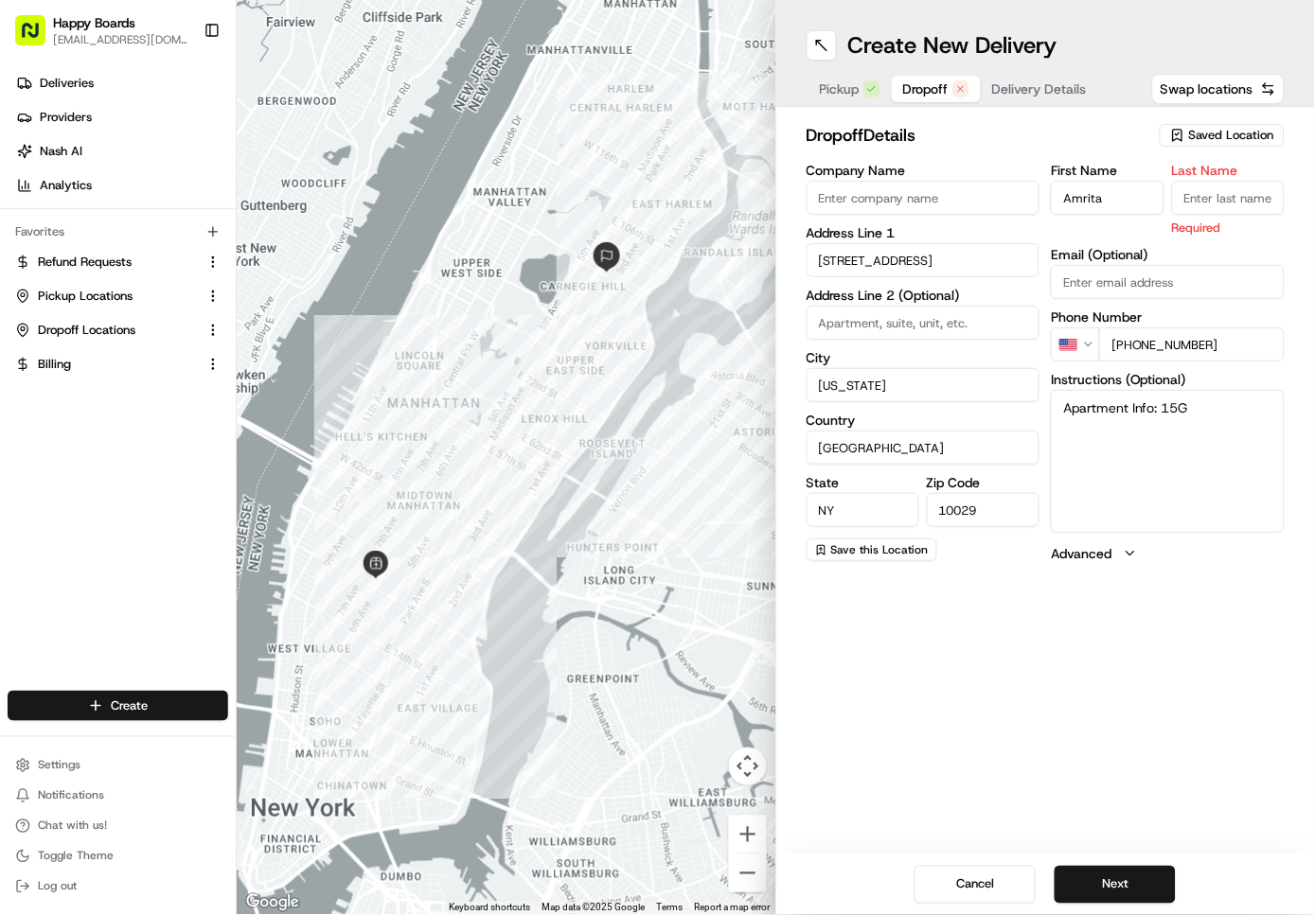
type input "D"
type input "S"
click at [1164, 682] on div "Create New Delivery Pickup Dropoff Delivery Details Swap locations dropoff Deta…" at bounding box center [1046, 457] width 540 height 915
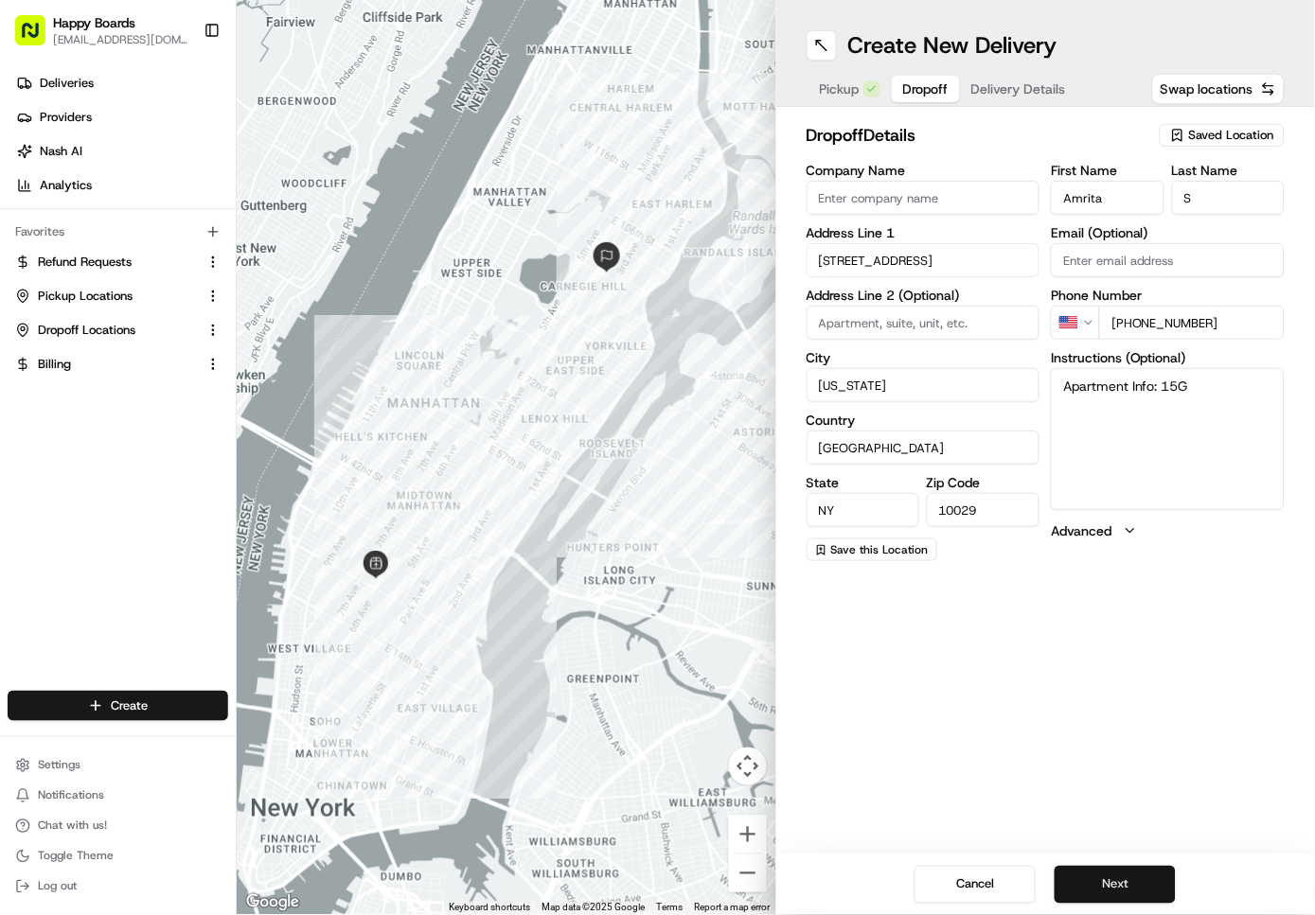
click at [1149, 885] on button "Next" at bounding box center [1114, 885] width 121 height 38
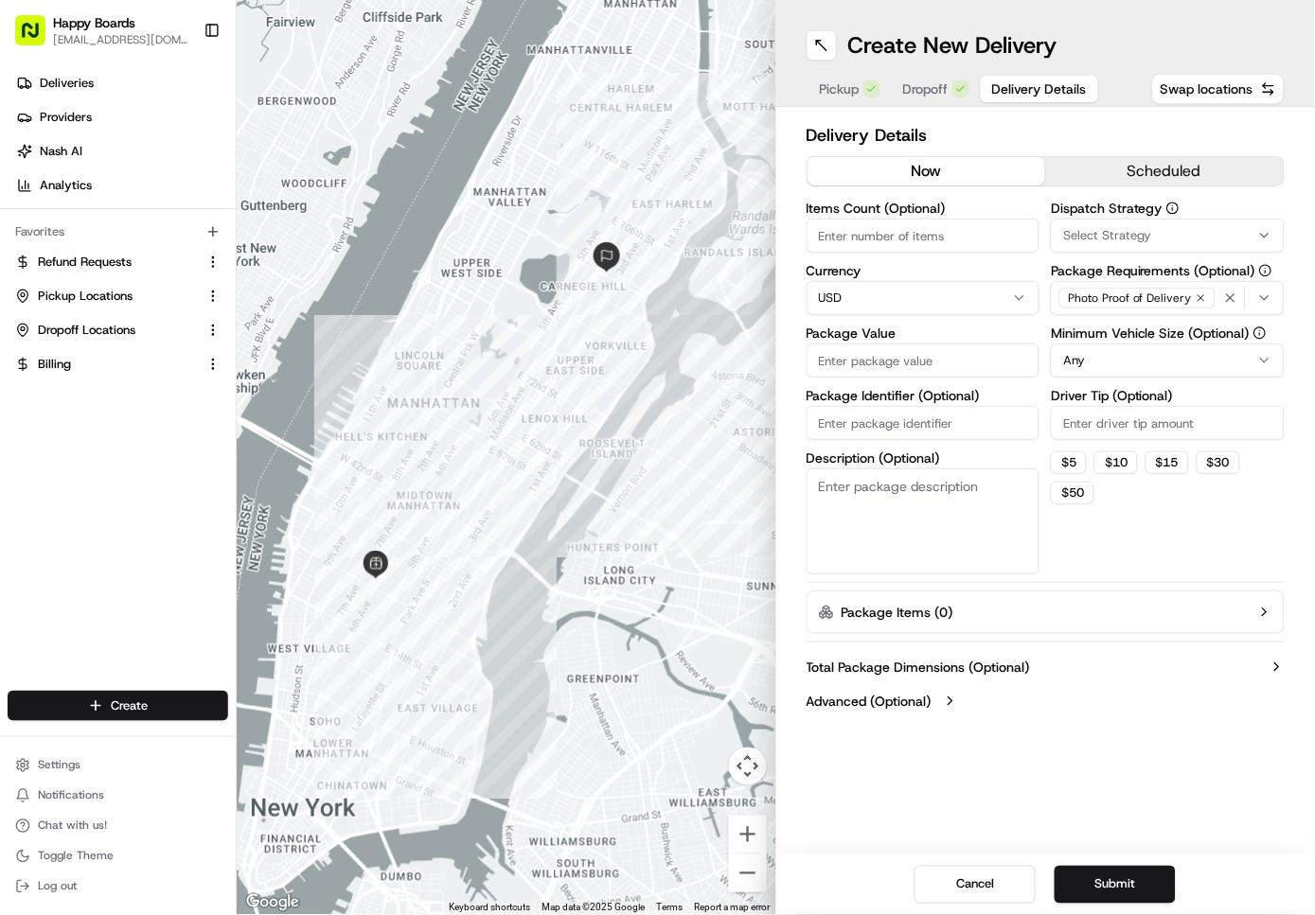
click at [917, 230] on input "Items Count (Optional)" at bounding box center [923, 236] width 234 height 34
type input "1"
click at [906, 356] on input "Package Value" at bounding box center [923, 361] width 234 height 34
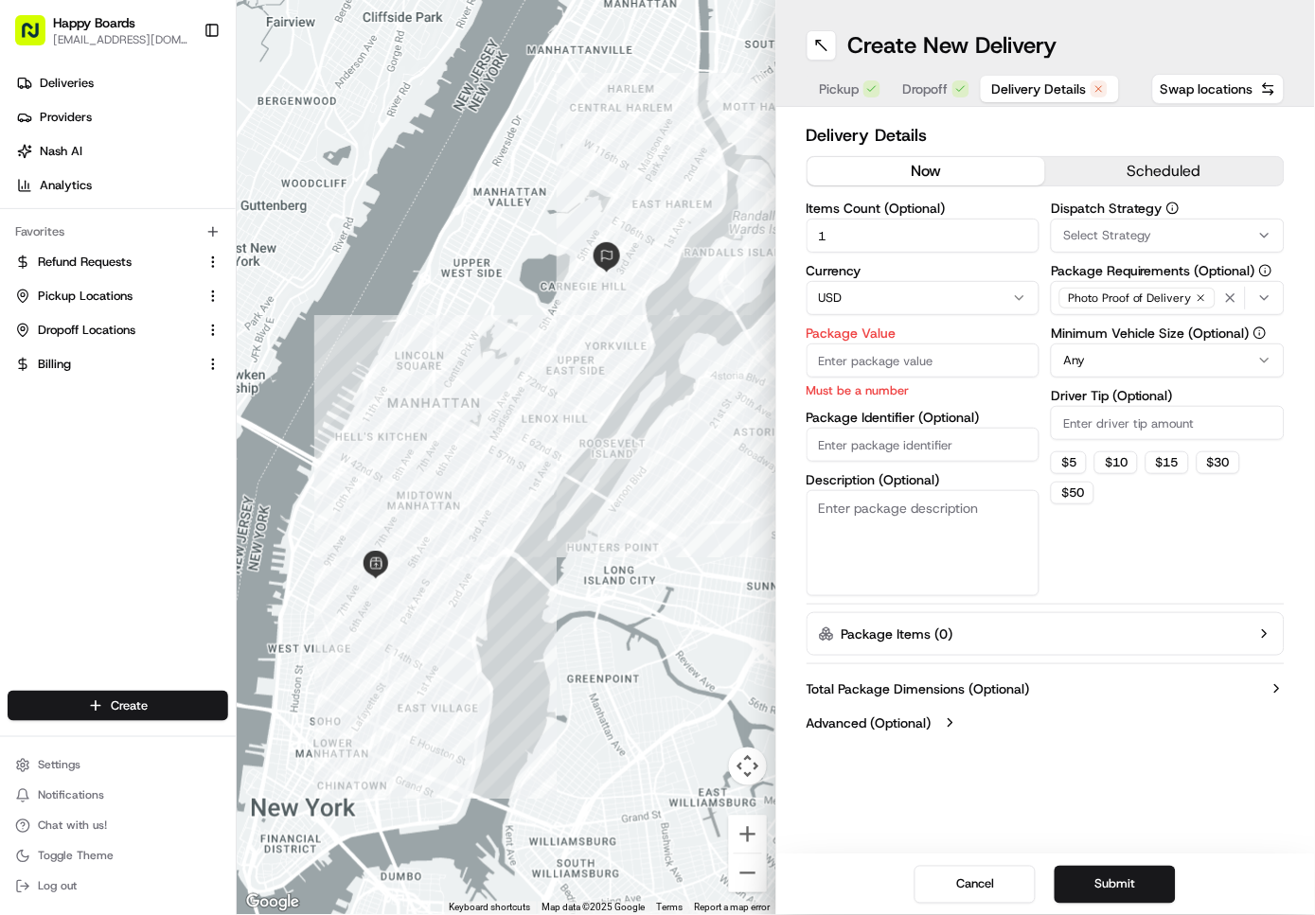
paste input "46.55"
type input "46.55"
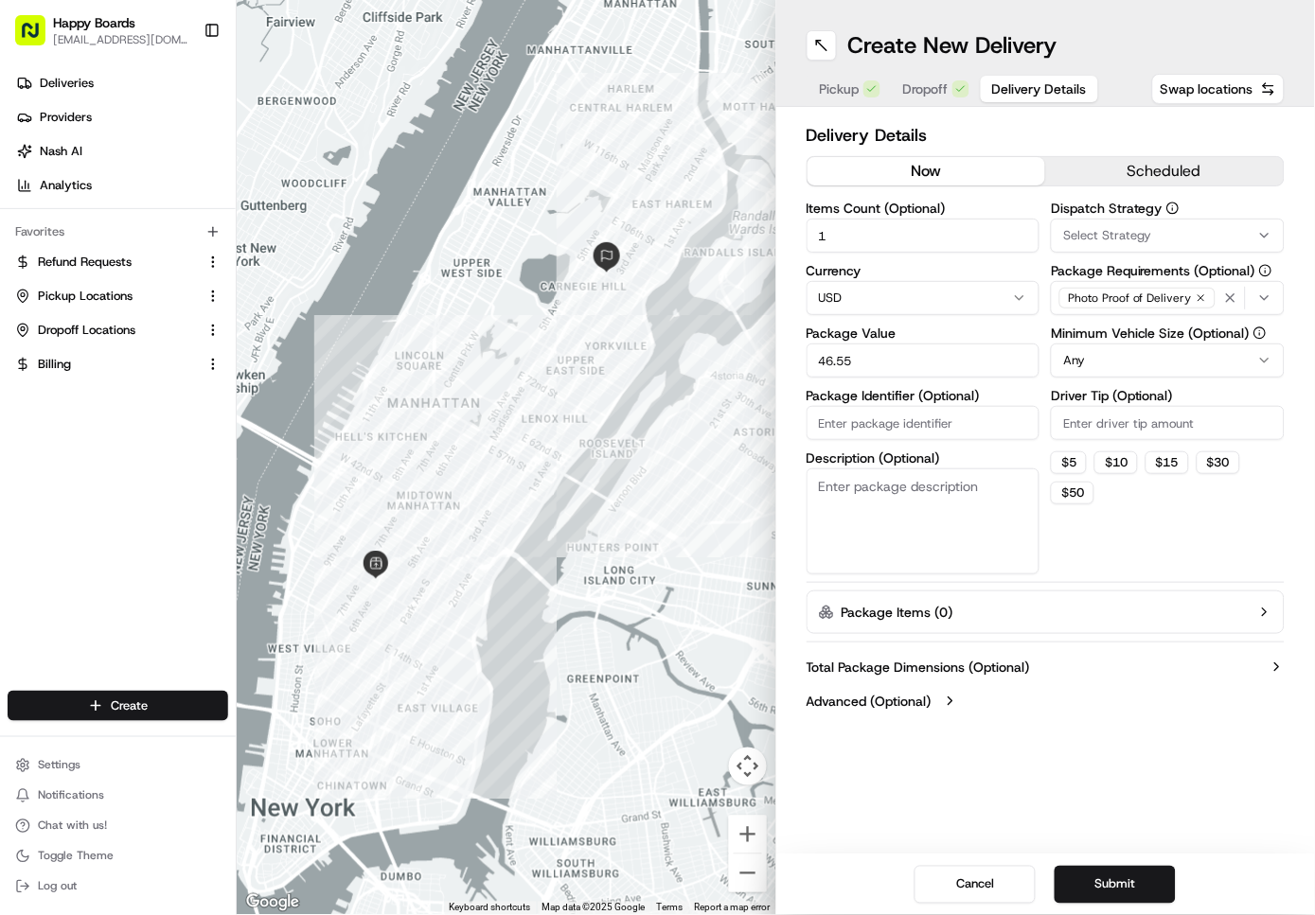
click at [871, 451] on div "Items Count (Optional) 1 Currency USD Package Value 46.55 Package Identifier (O…" at bounding box center [923, 388] width 234 height 373
paste input "0c68dddf"
type input "0c68dddf"
click at [857, 522] on textarea "Description (Optional)" at bounding box center [923, 522] width 234 height 106
type textarea "white/brown bag"
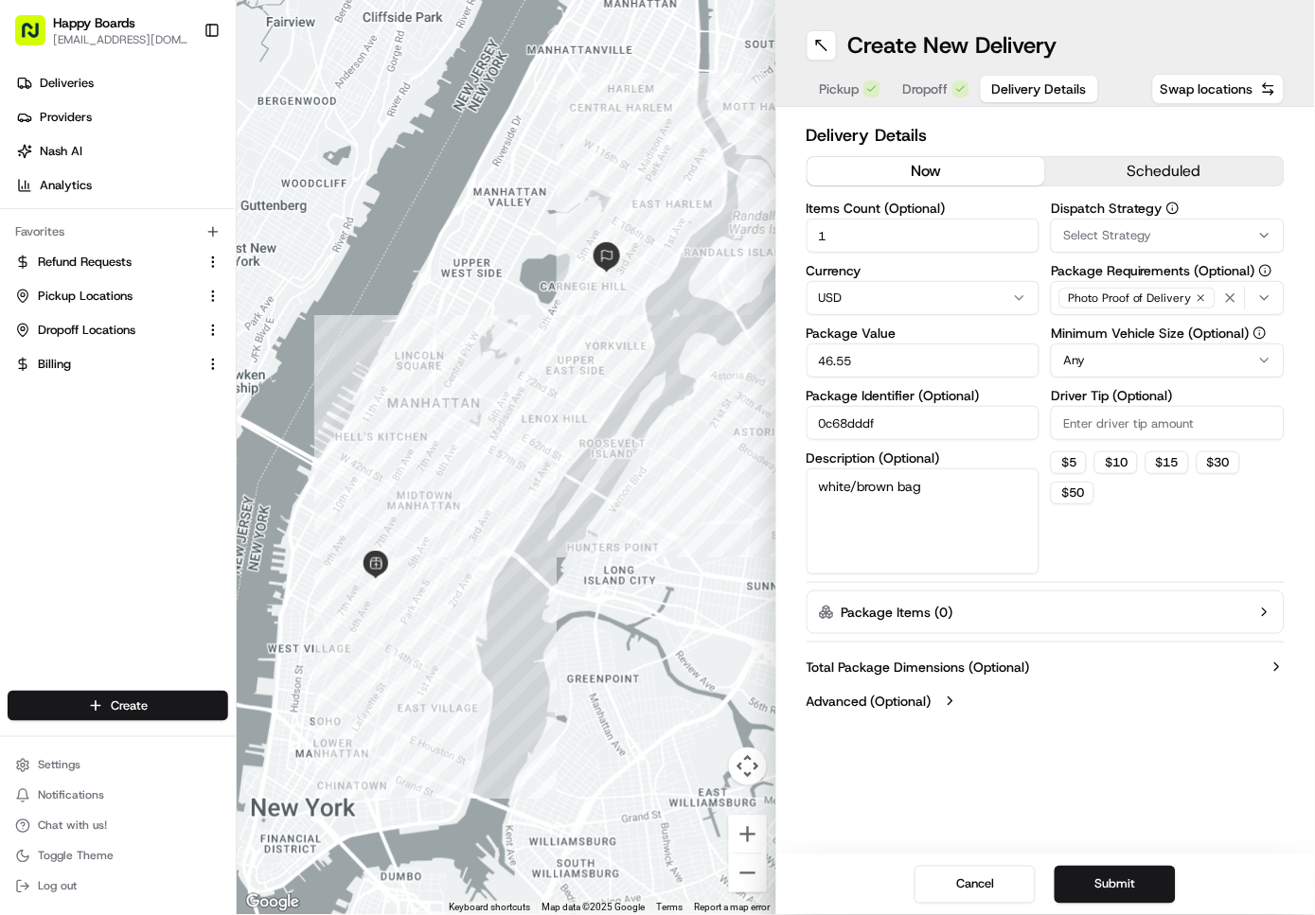
click at [1092, 428] on input "Driver Tip (Optional)" at bounding box center [1168, 423] width 234 height 34
type input "3"
click at [1106, 358] on html "Happy Boards ankit@a7v.co Toggle Sidebar Deliveries Providers Nash AI Analytics…" at bounding box center [657, 457] width 1315 height 915
click at [1102, 884] on button "Submit" at bounding box center [1114, 885] width 121 height 38
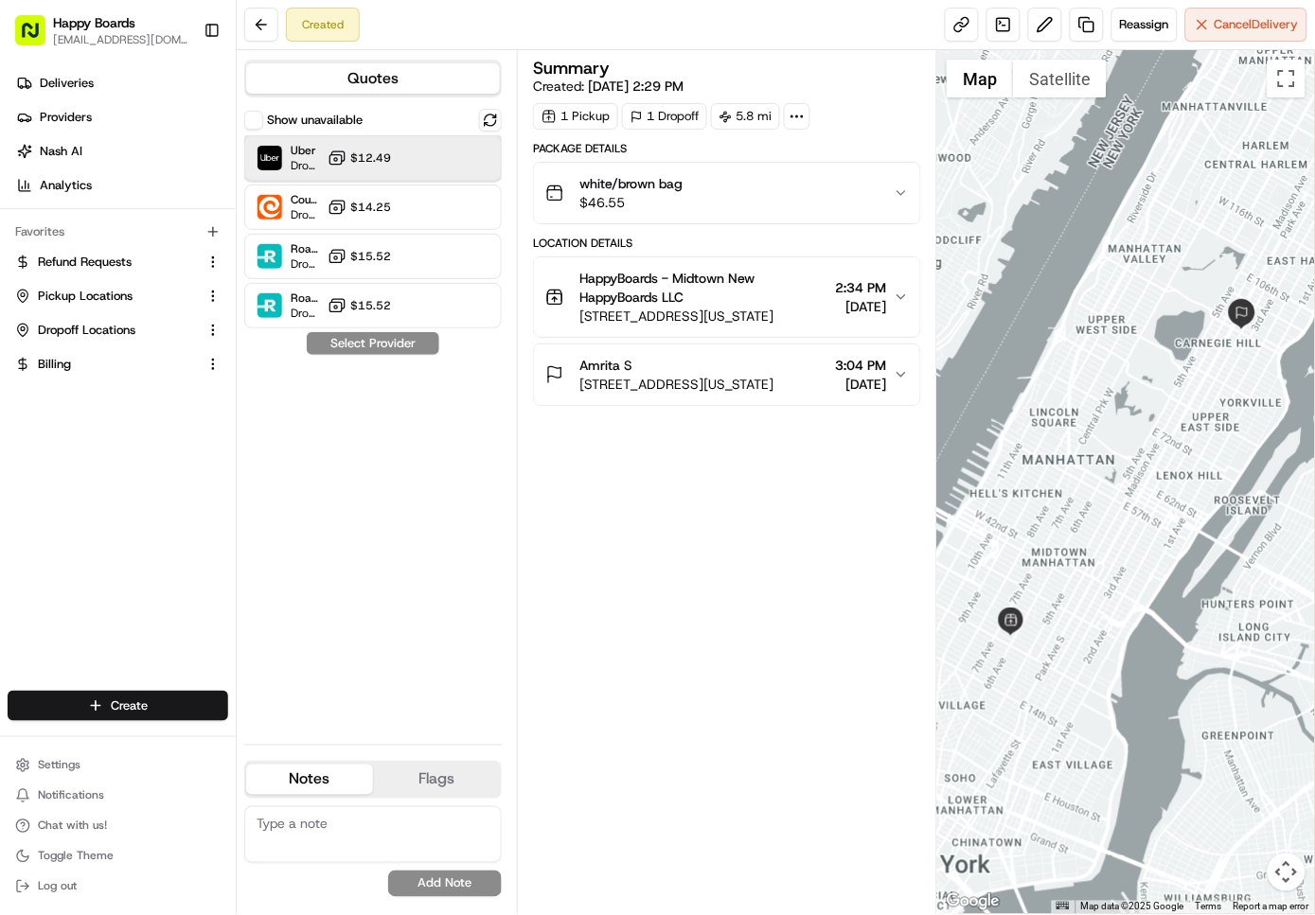
click at [449, 151] on div at bounding box center [444, 158] width 23 height 23
click at [421, 345] on button "Assign Provider" at bounding box center [373, 343] width 134 height 23
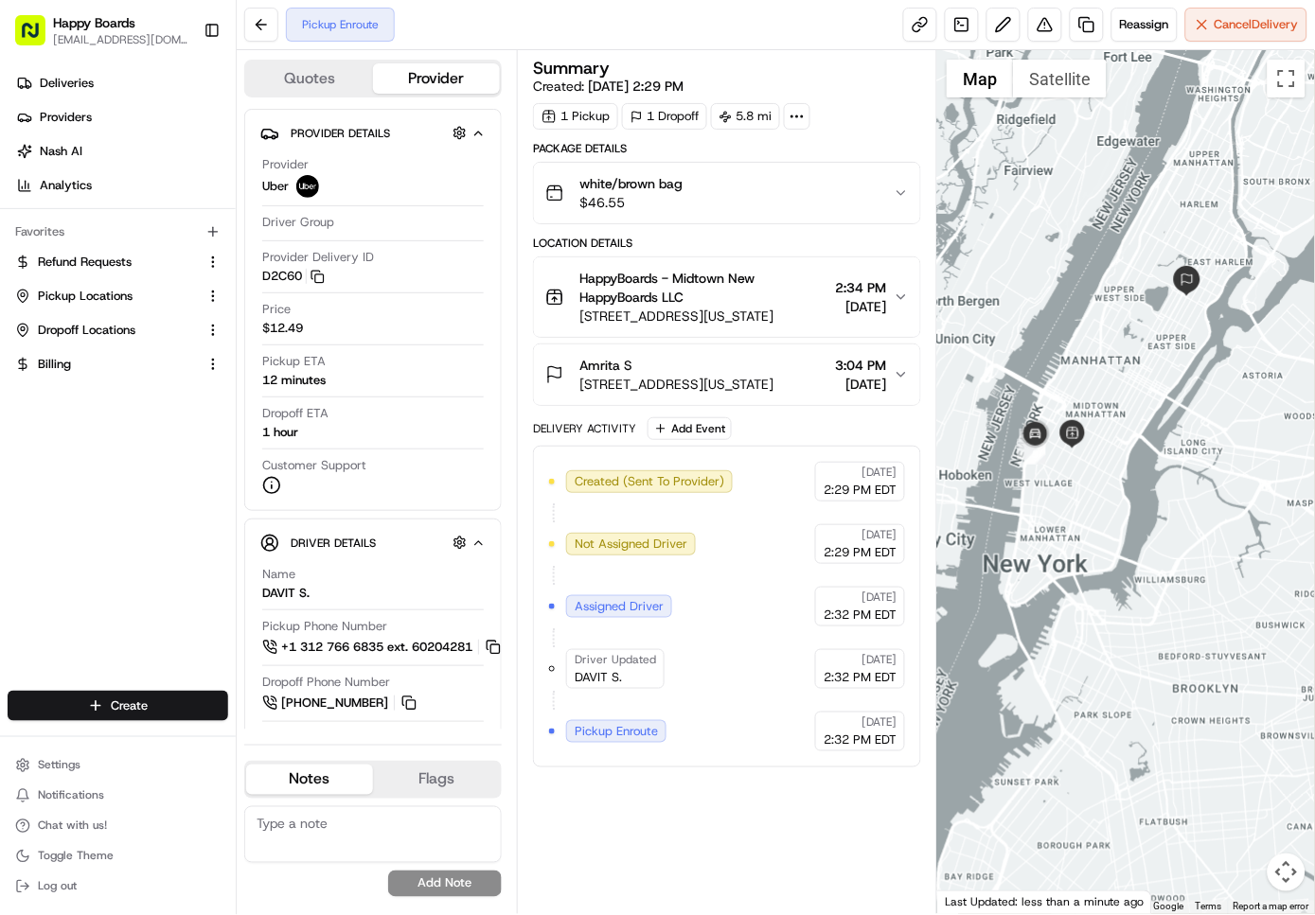
drag, startPoint x: 1081, startPoint y: 405, endPoint x: 1084, endPoint y: 334, distance: 71.0
click at [1084, 334] on div at bounding box center [1126, 482] width 378 height 864
click at [642, 829] on div "Summary Created: 08/16/2025 2:29 PM 1 Pickup 1 Dropoff 5.8 mi Package Details w…" at bounding box center [727, 482] width 388 height 845
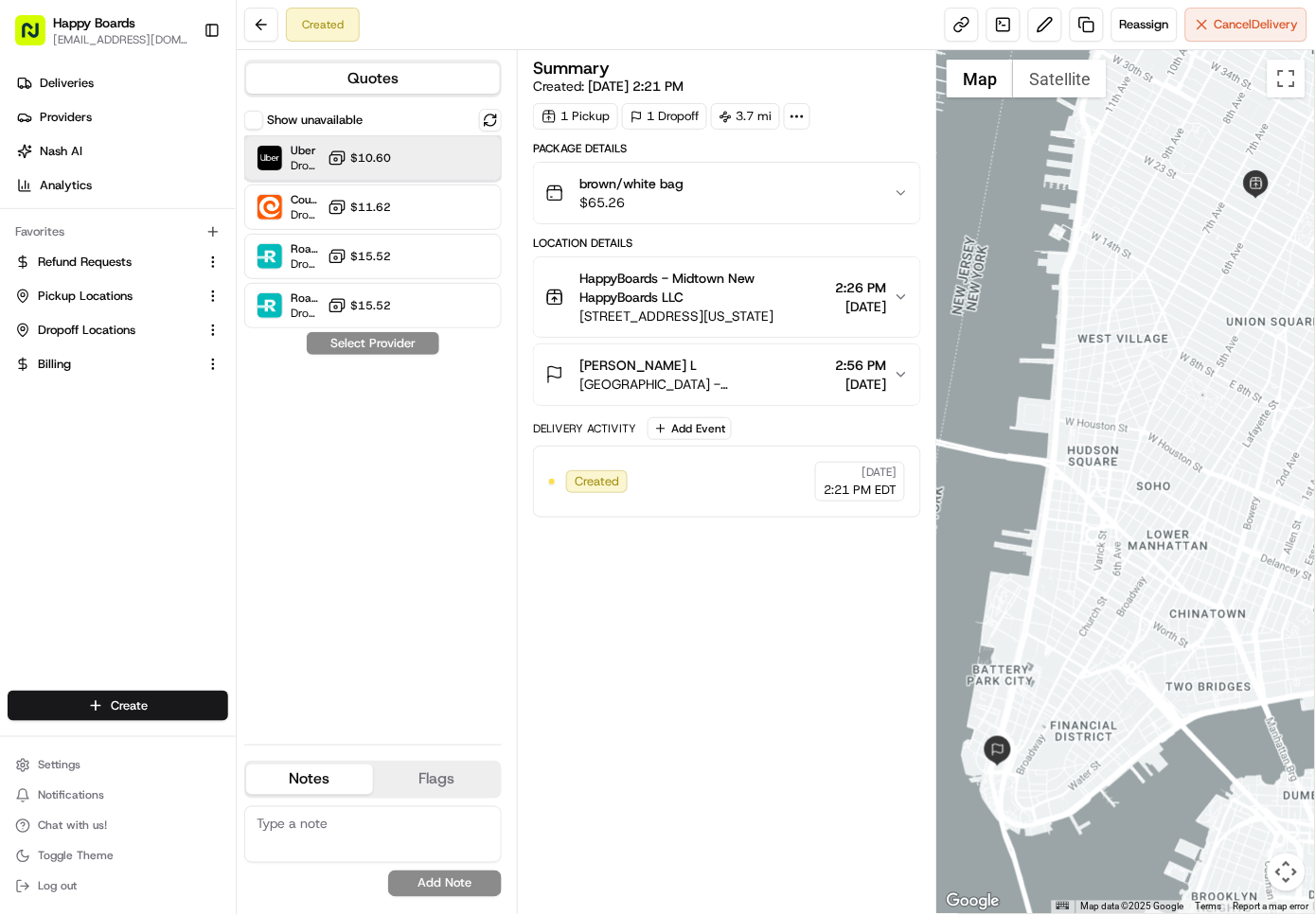
click at [424, 171] on div "Uber Dropoff ETA 1 hour $10.60" at bounding box center [372, 157] width 257 height 45
click at [364, 341] on button "Assign Provider" at bounding box center [373, 343] width 134 height 23
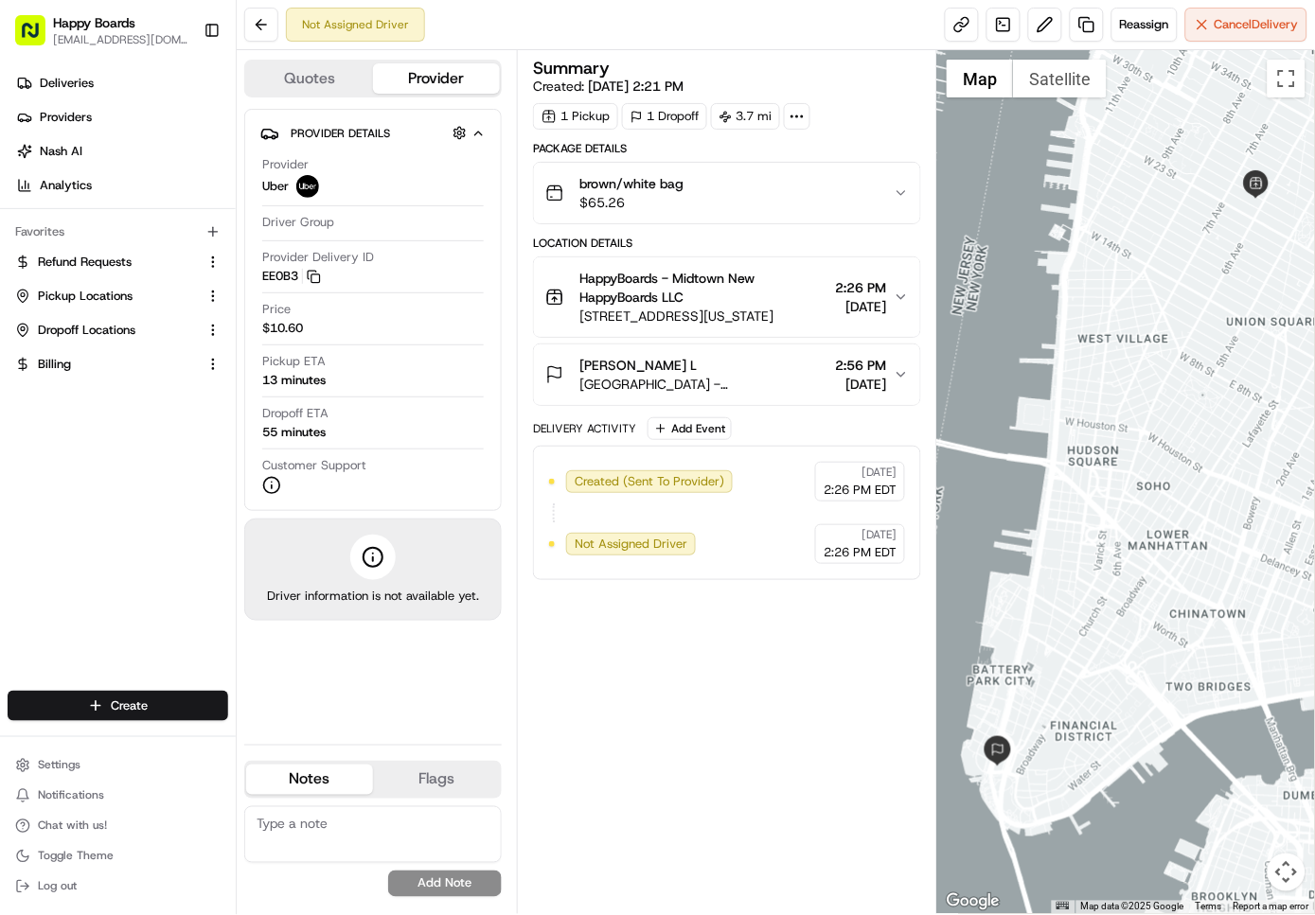
click at [716, 786] on div "Summary Created: [DATE] 2:21 PM 1 Pickup 1 Dropoff 3.7 mi Package Details brown…" at bounding box center [727, 482] width 388 height 845
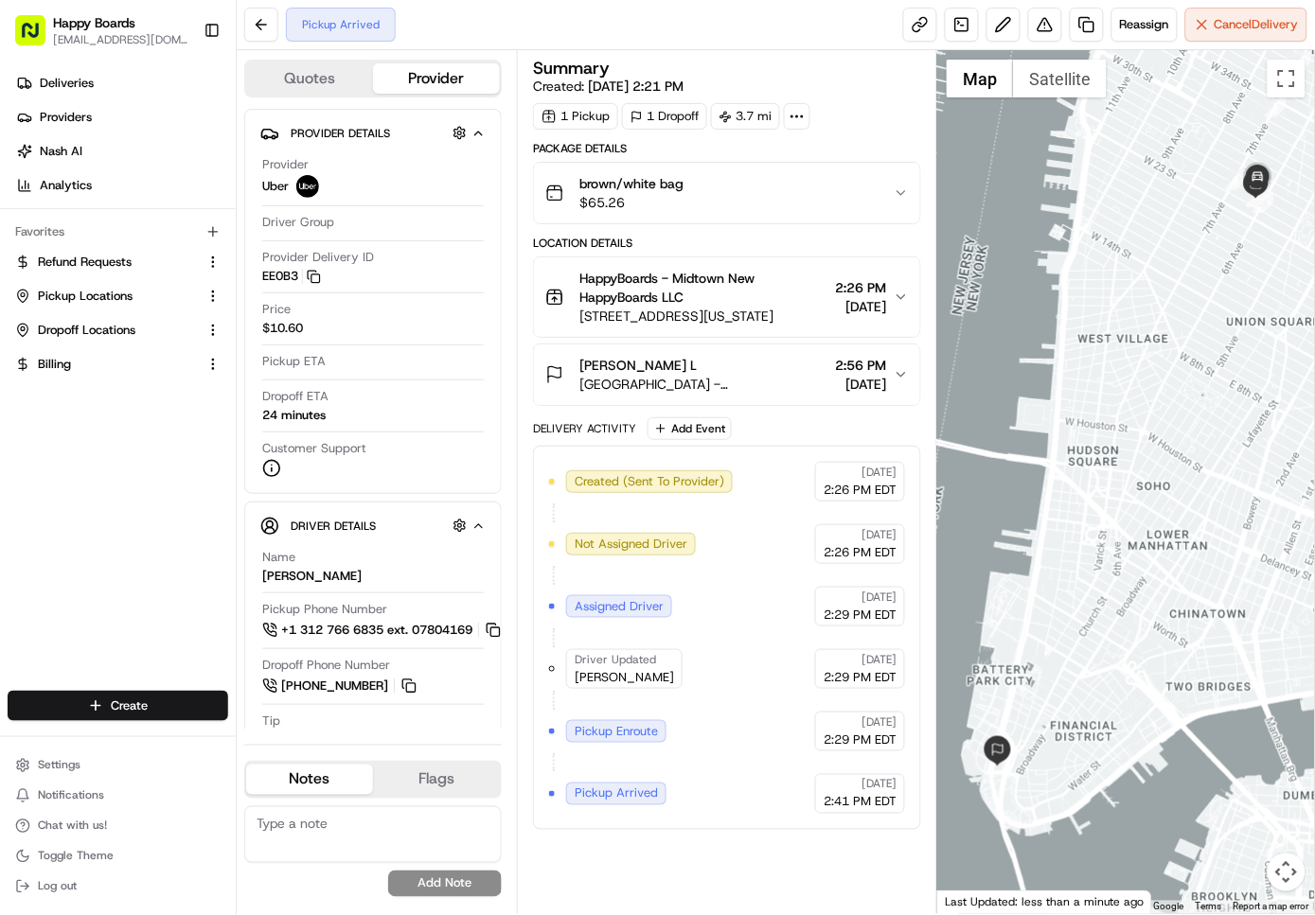
click at [676, 22] on div "Pickup Arrived Reassign Cancel Delivery" at bounding box center [776, 25] width 1078 height 50
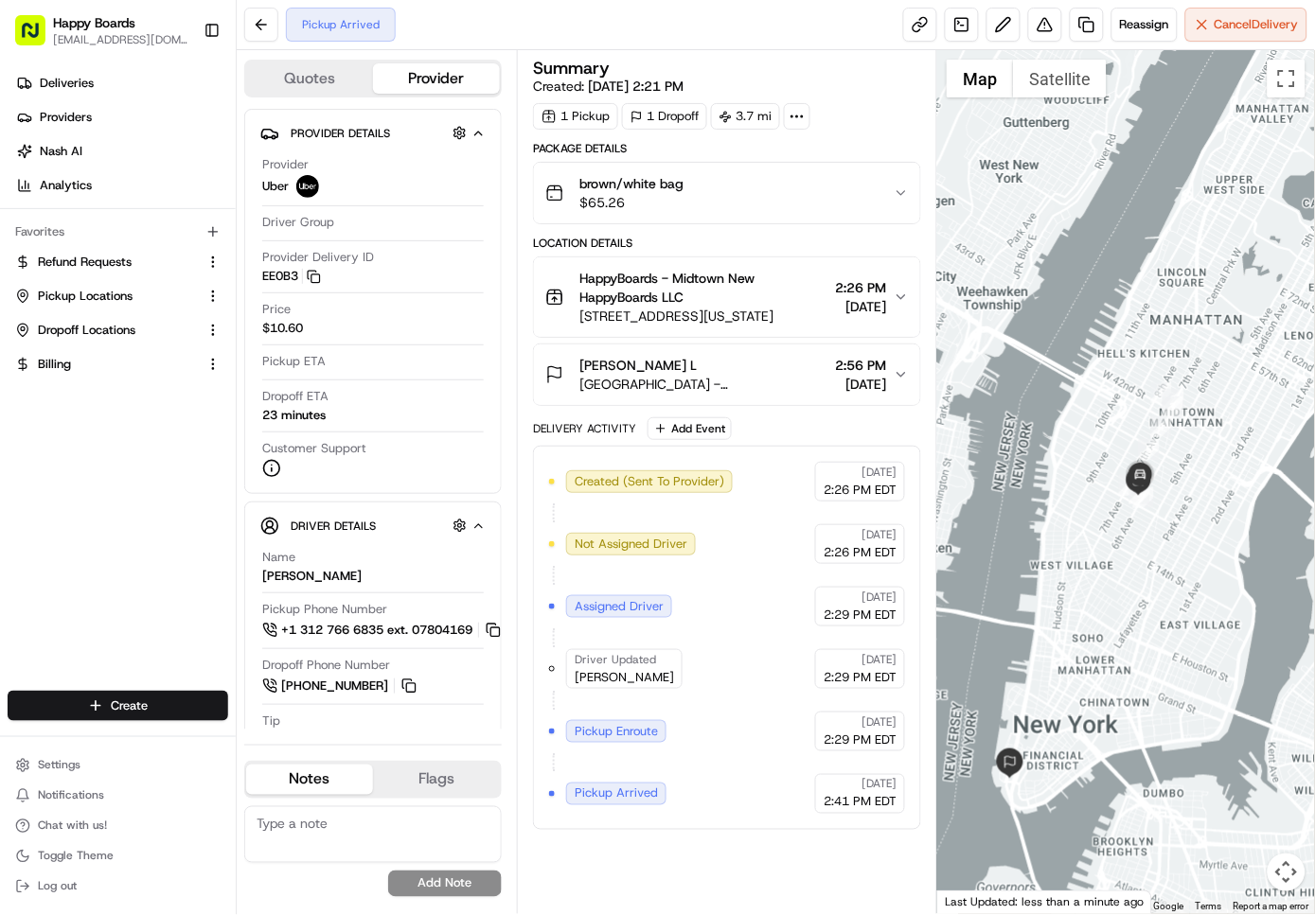
drag, startPoint x: 1126, startPoint y: 694, endPoint x: 1106, endPoint y: 685, distance: 22.5
click at [1106, 685] on div at bounding box center [1126, 482] width 378 height 864
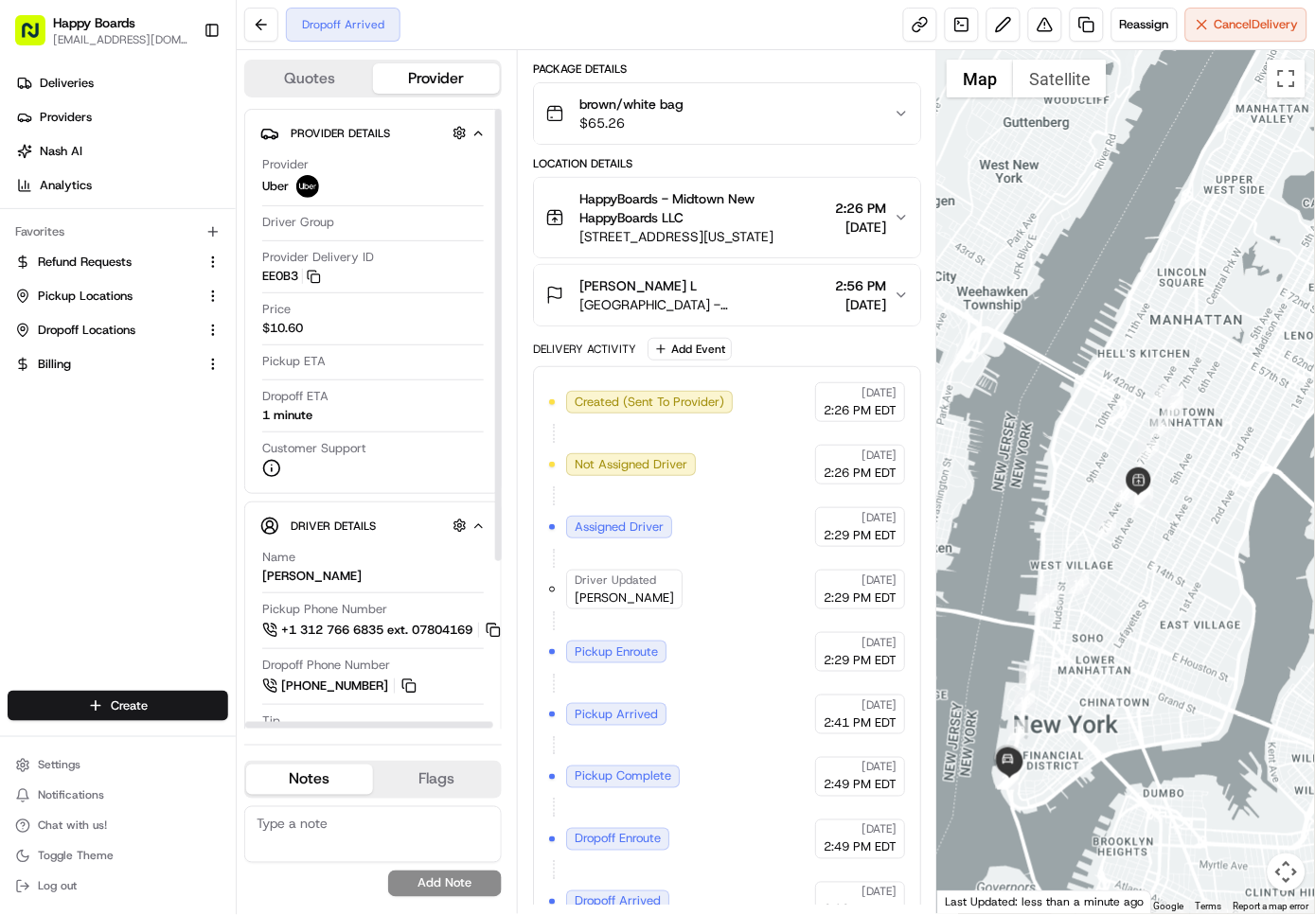
scroll to position [114, 0]
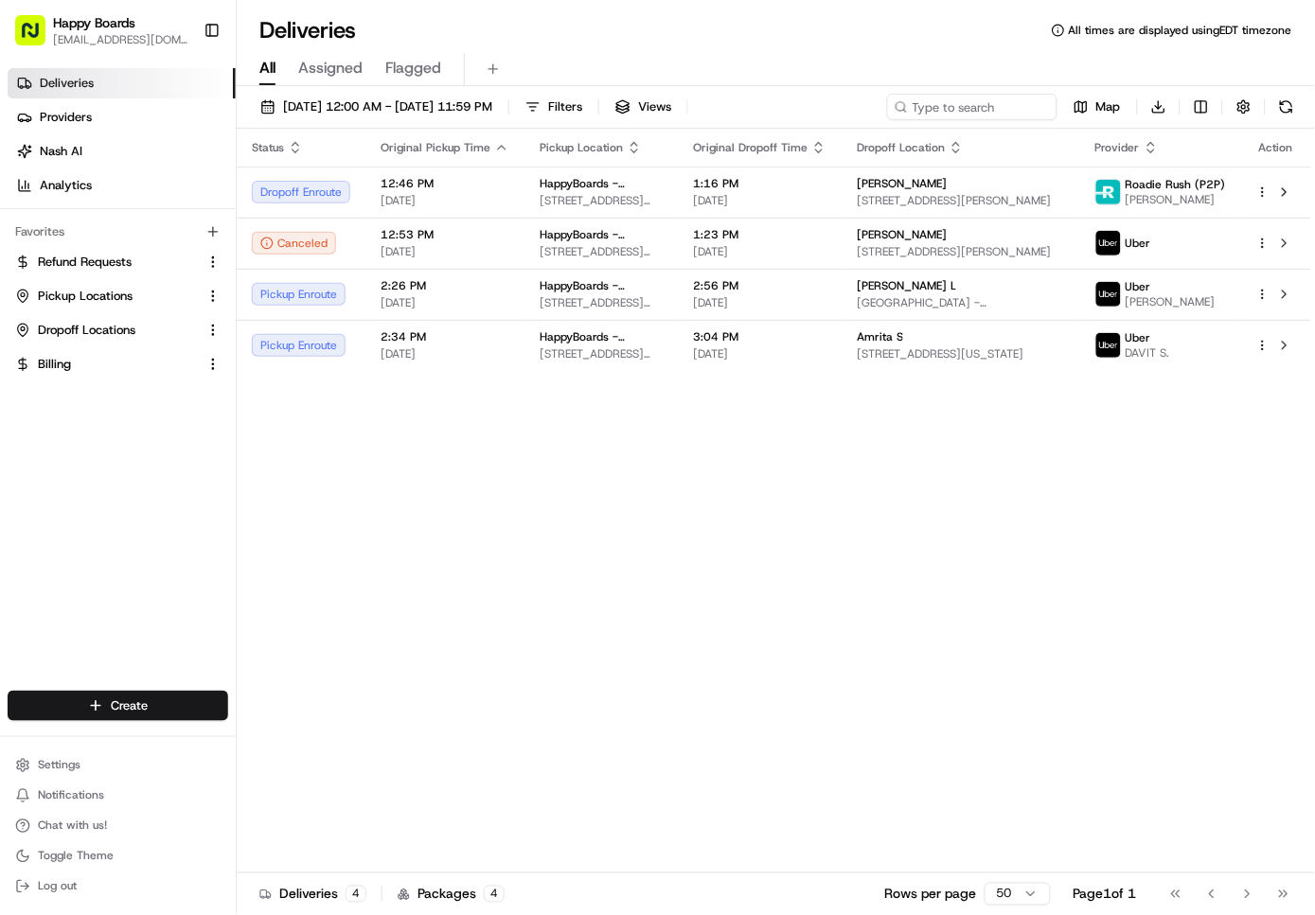
click at [496, 500] on div "Status Original Pickup Time Pickup Location Original Dropoff Time Dropoff Locat…" at bounding box center [774, 501] width 1074 height 745
click at [1027, 183] on div "[PERSON_NAME]" at bounding box center [961, 183] width 208 height 15
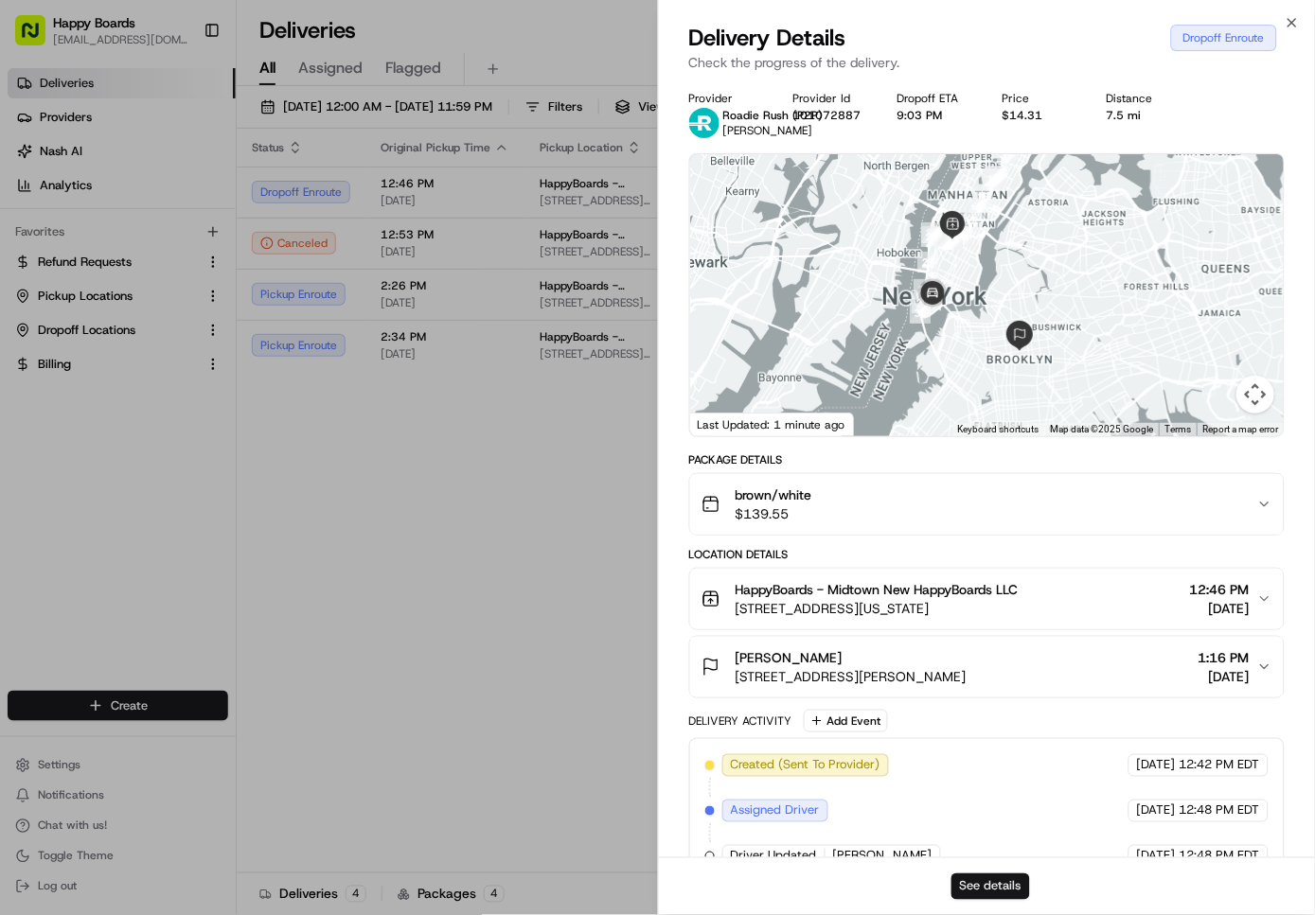
click at [1000, 892] on button "See details" at bounding box center [990, 887] width 79 height 27
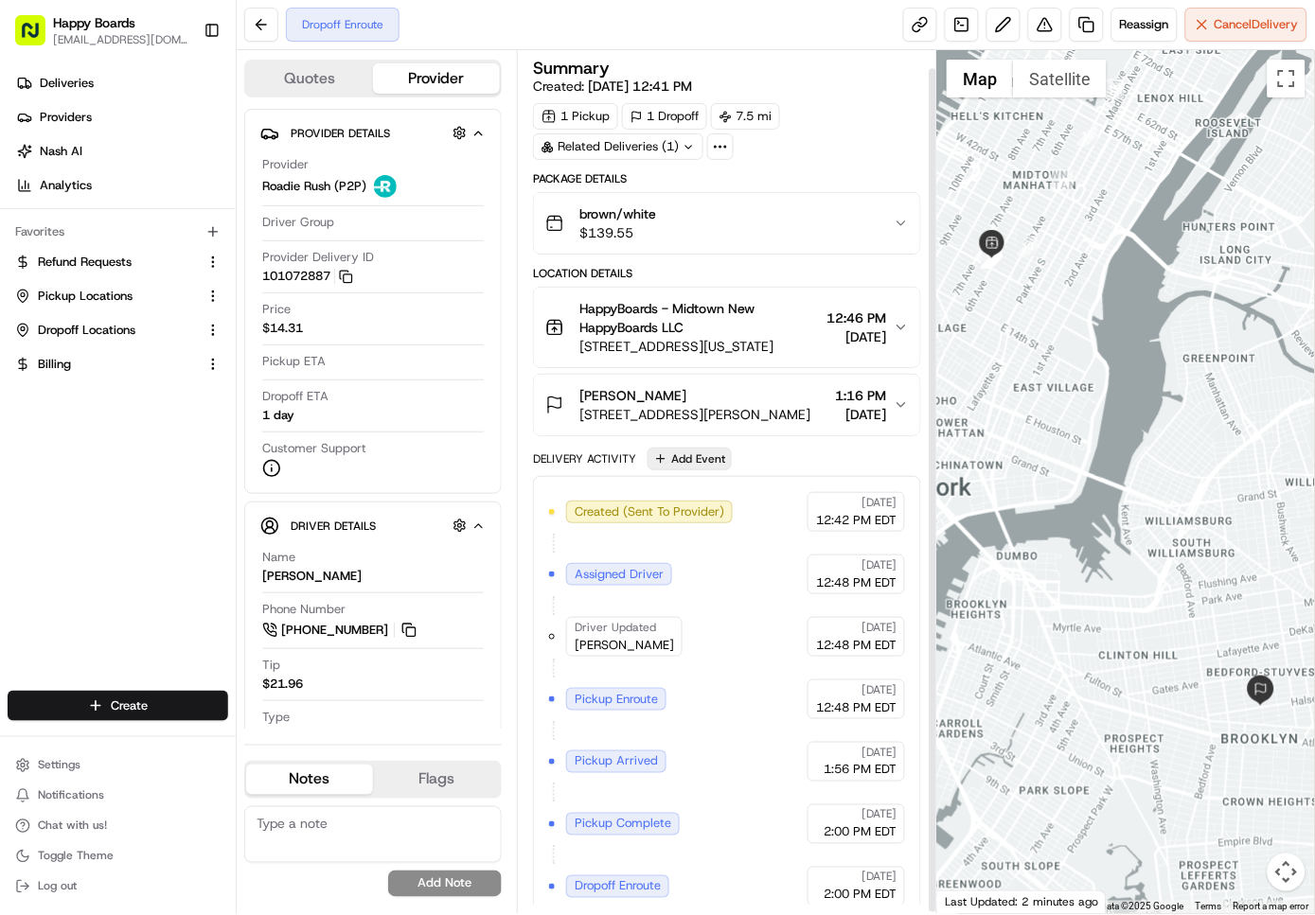
scroll to position [19, 0]
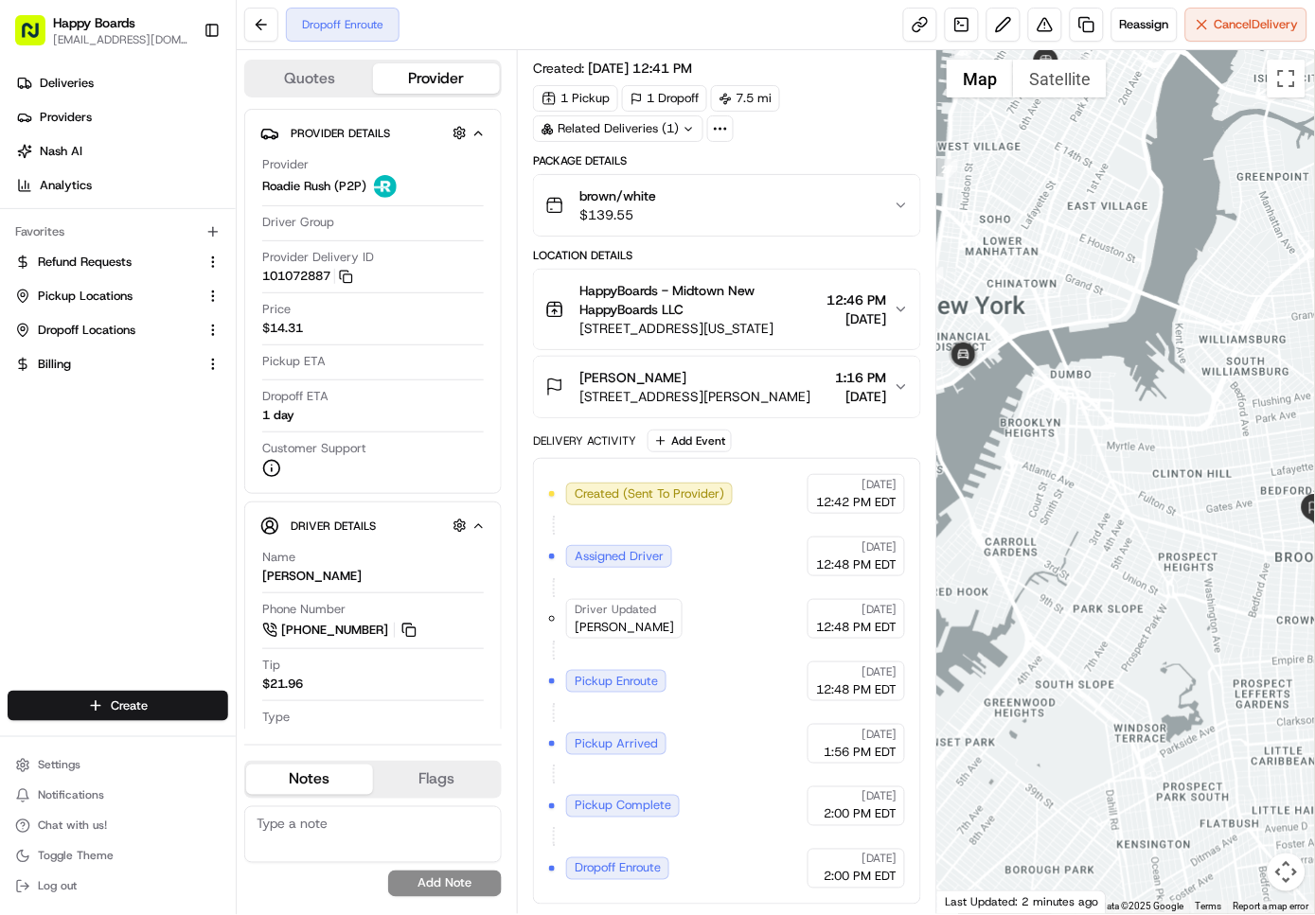
drag, startPoint x: 998, startPoint y: 363, endPoint x: 1053, endPoint y: 182, distance: 190.1
click at [1053, 182] on div at bounding box center [1126, 482] width 378 height 864
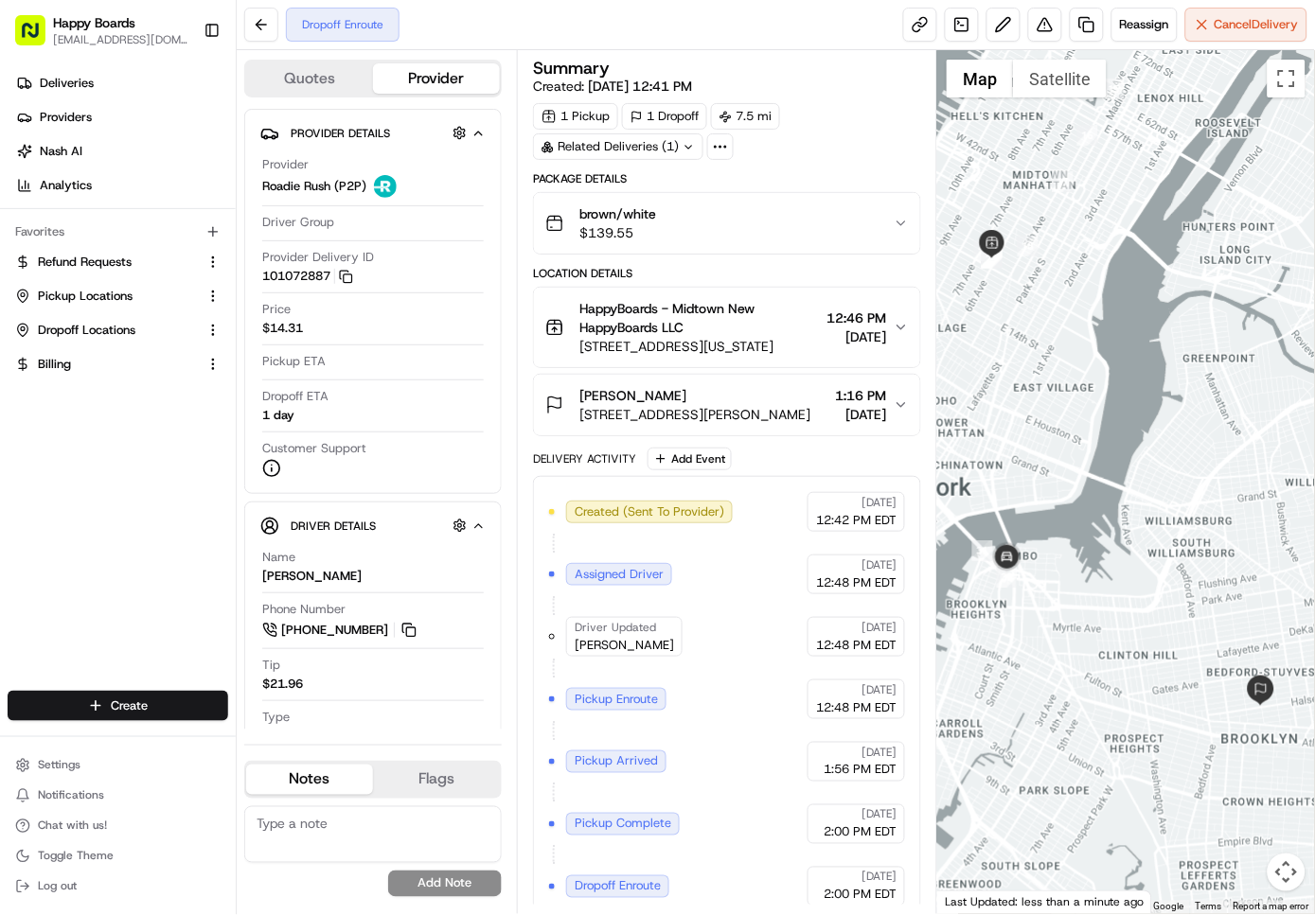
scroll to position [19, 0]
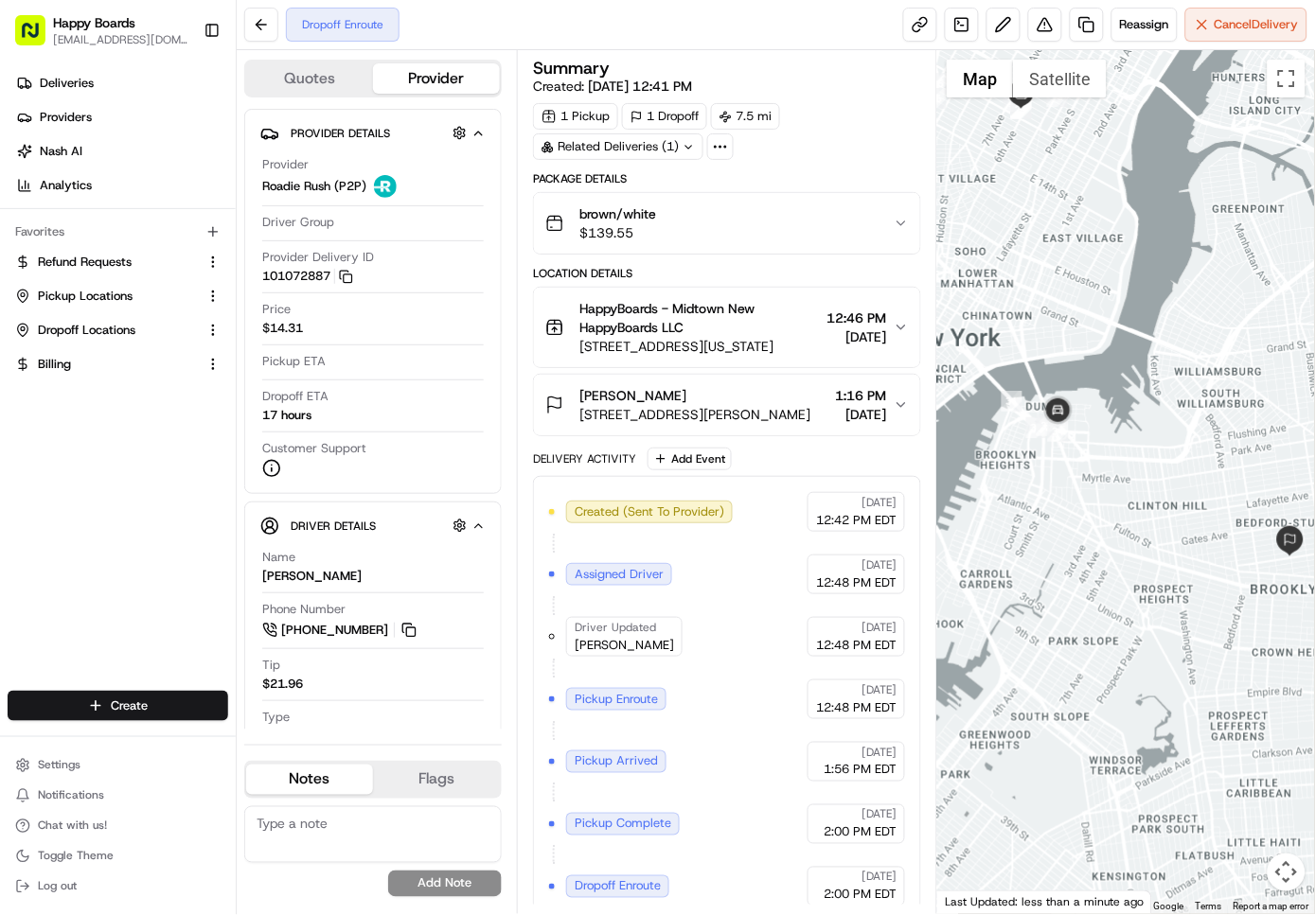
drag, startPoint x: 1091, startPoint y: 723, endPoint x: 1085, endPoint y: 497, distance: 226.3
click at [1102, 509] on div at bounding box center [1126, 482] width 378 height 864
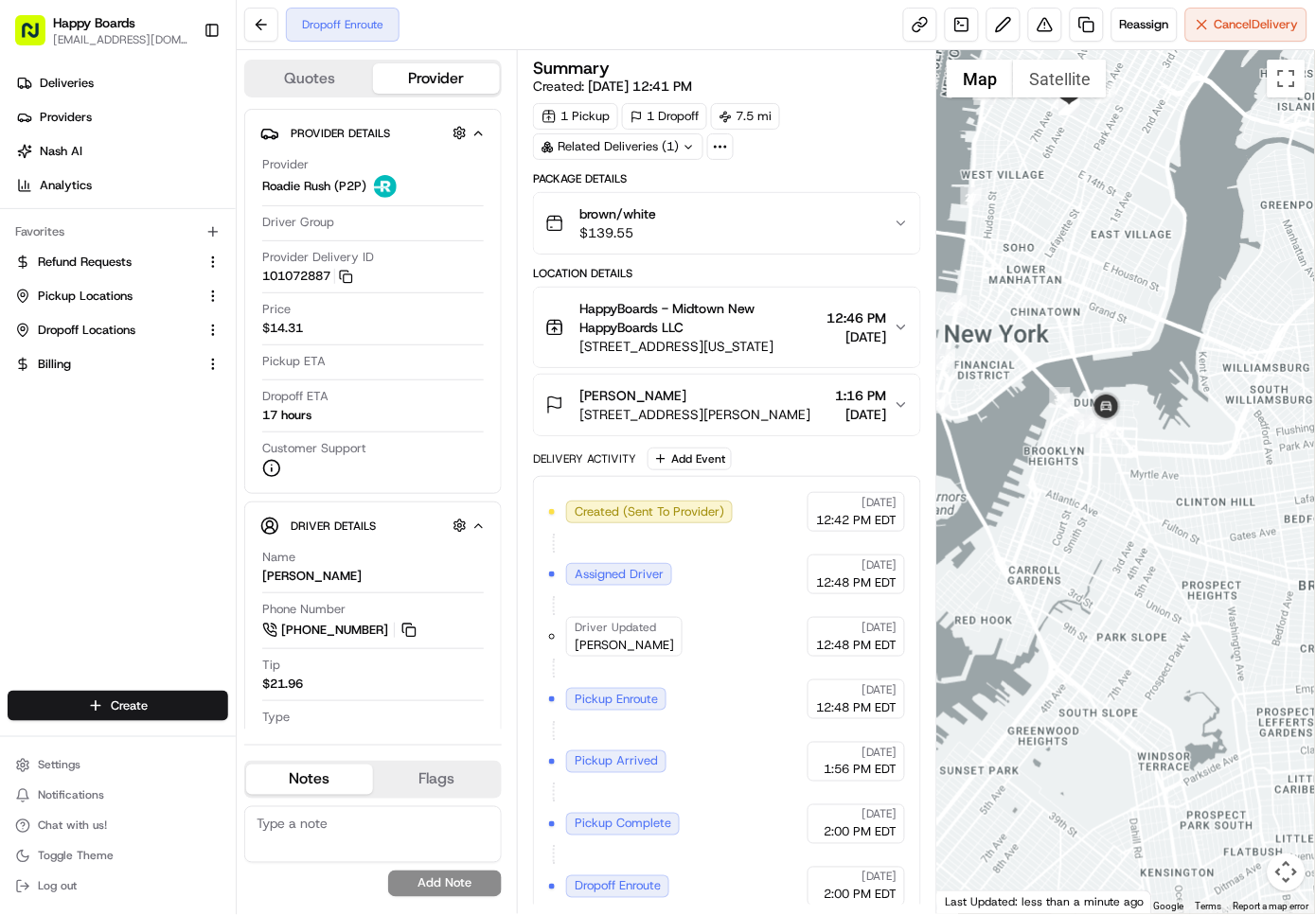
drag, startPoint x: 1078, startPoint y: 476, endPoint x: 1132, endPoint y: 476, distance: 54.0
click at [1132, 476] on div at bounding box center [1126, 482] width 378 height 864
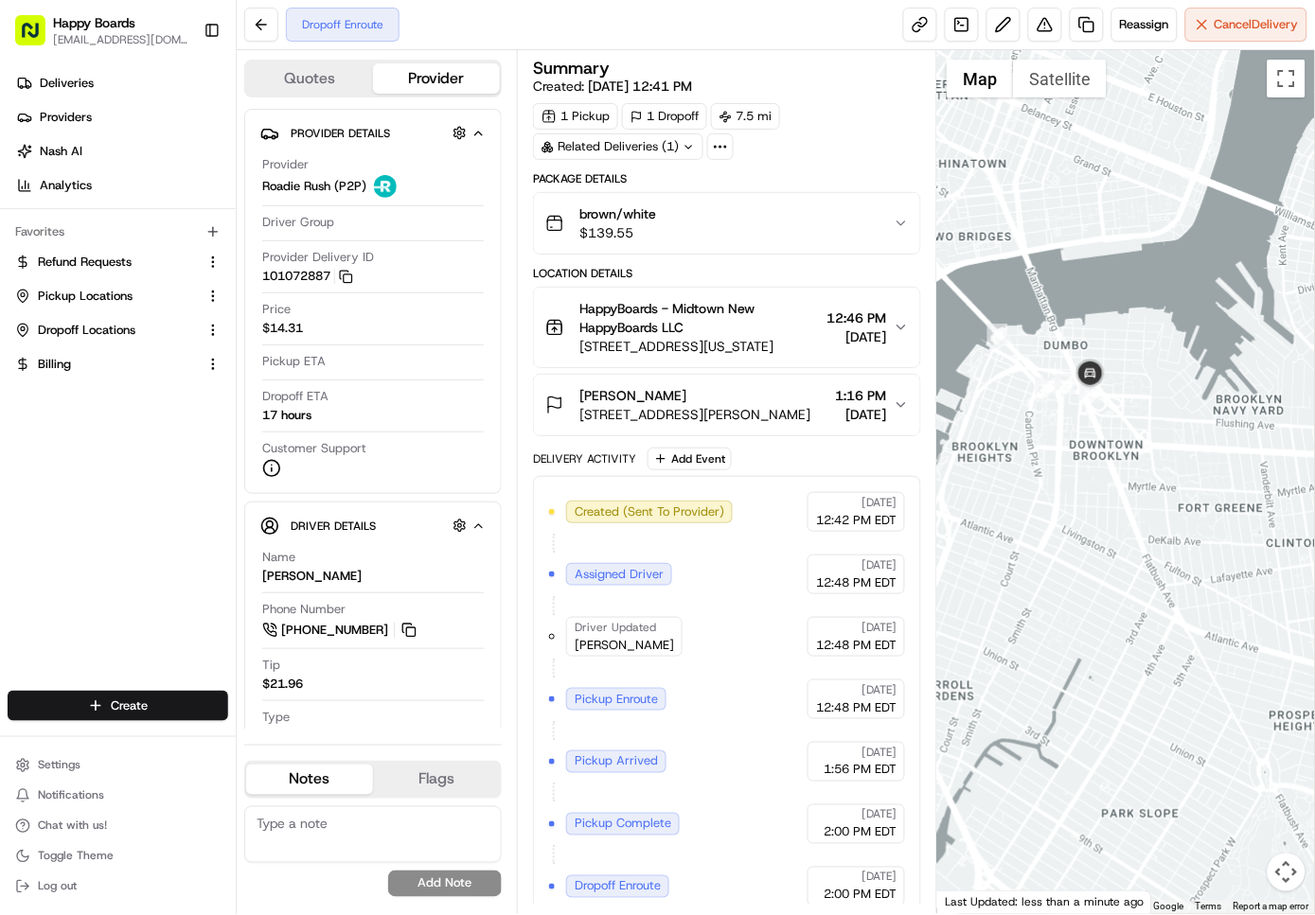
drag, startPoint x: 1101, startPoint y: 430, endPoint x: 1088, endPoint y: 474, distance: 46.4
click at [1088, 474] on div at bounding box center [1126, 482] width 378 height 864
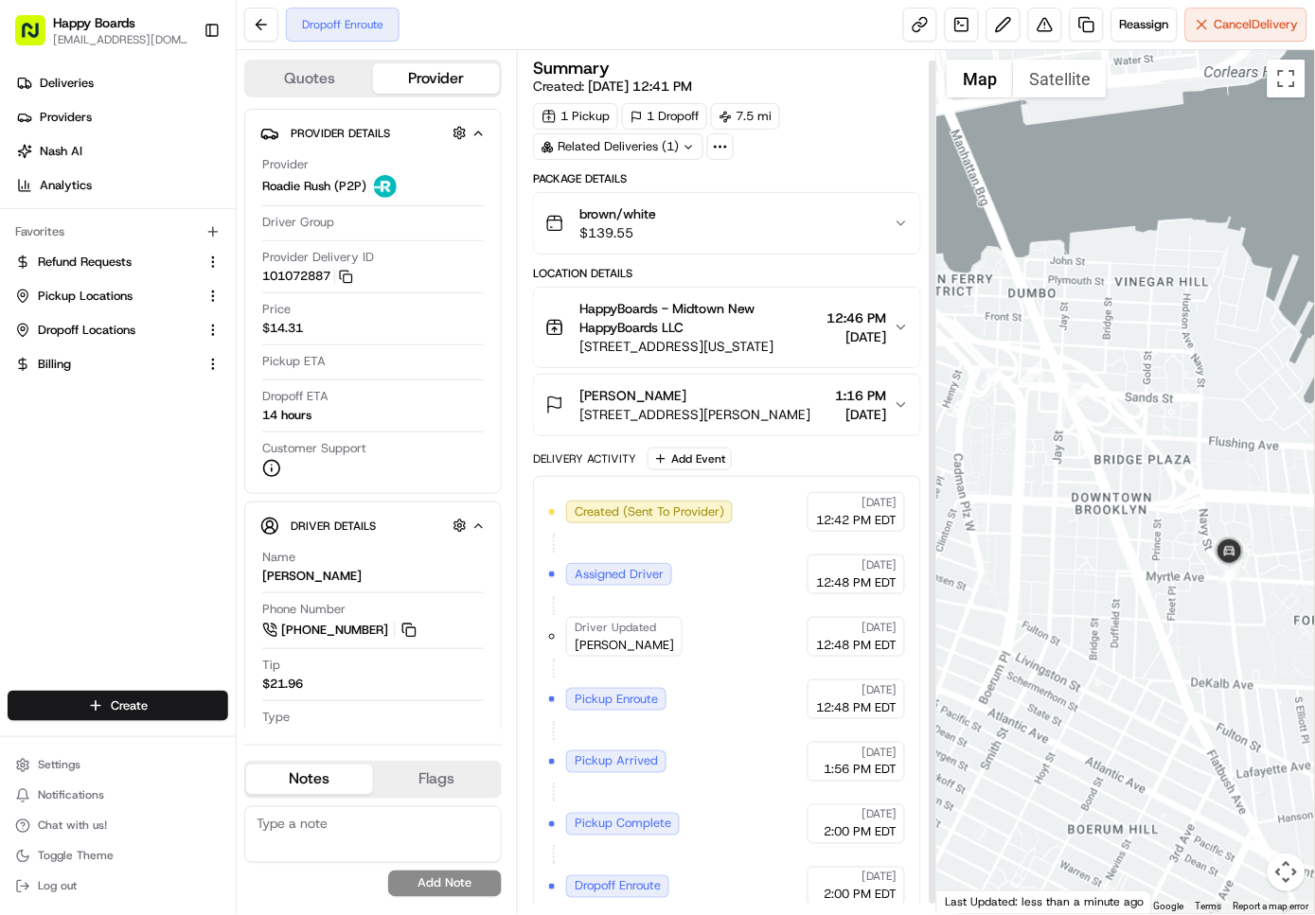
scroll to position [19, 0]
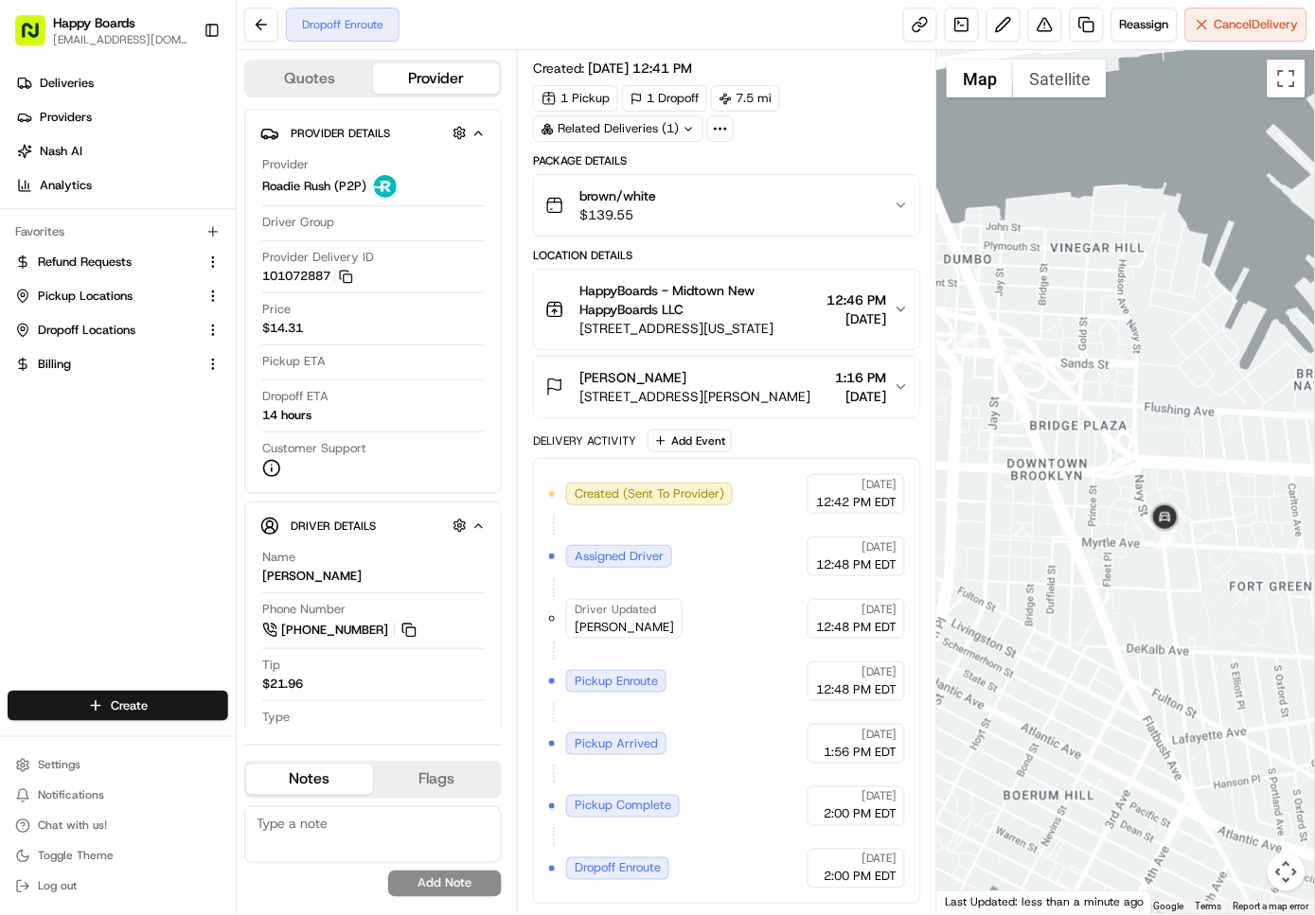
drag, startPoint x: 1171, startPoint y: 639, endPoint x: 1025, endPoint y: 557, distance: 166.9
click at [1025, 557] on div at bounding box center [1126, 482] width 378 height 864
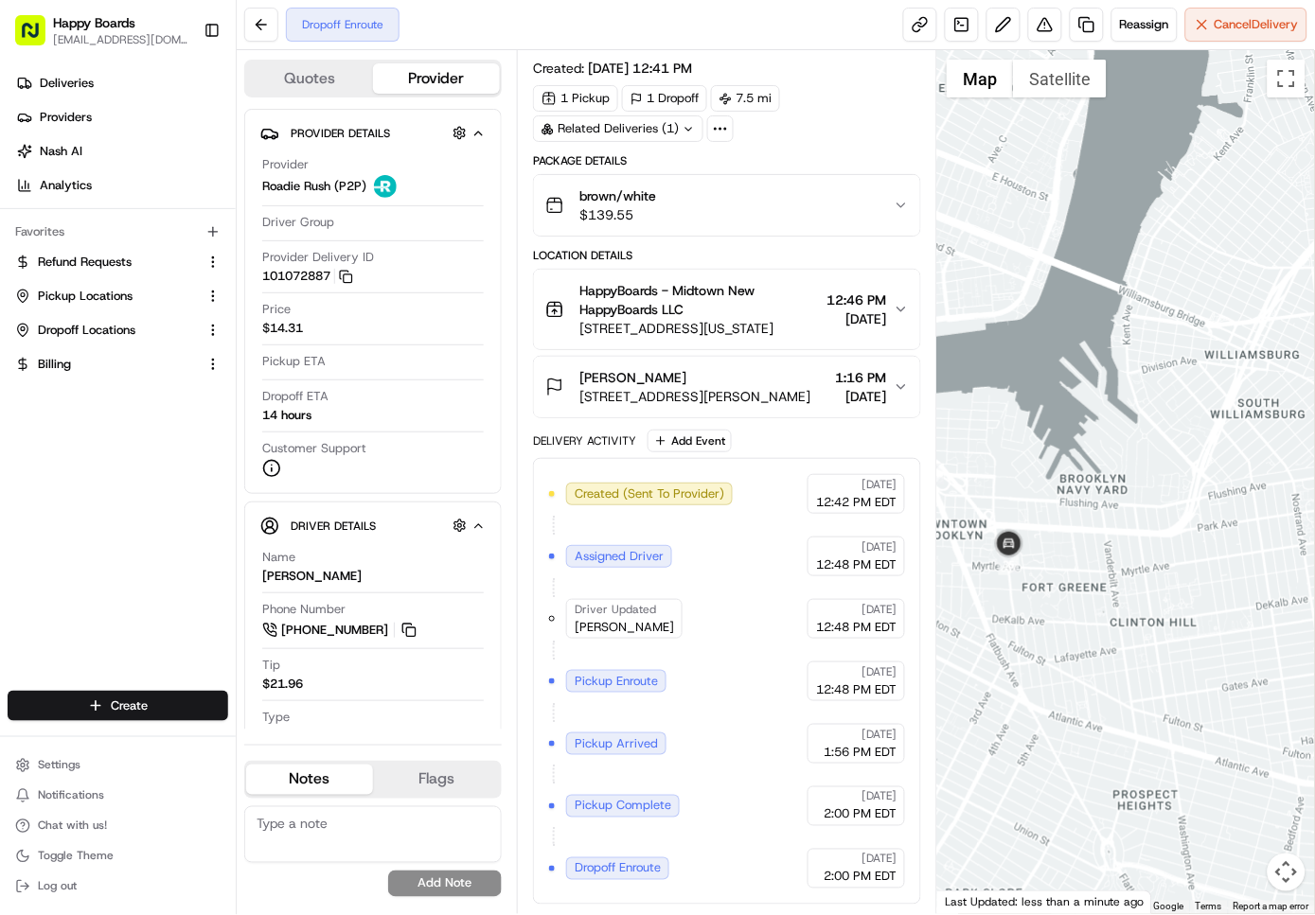
drag, startPoint x: 1217, startPoint y: 653, endPoint x: 1021, endPoint y: 593, distance: 204.8
click at [1021, 593] on div at bounding box center [1126, 482] width 378 height 864
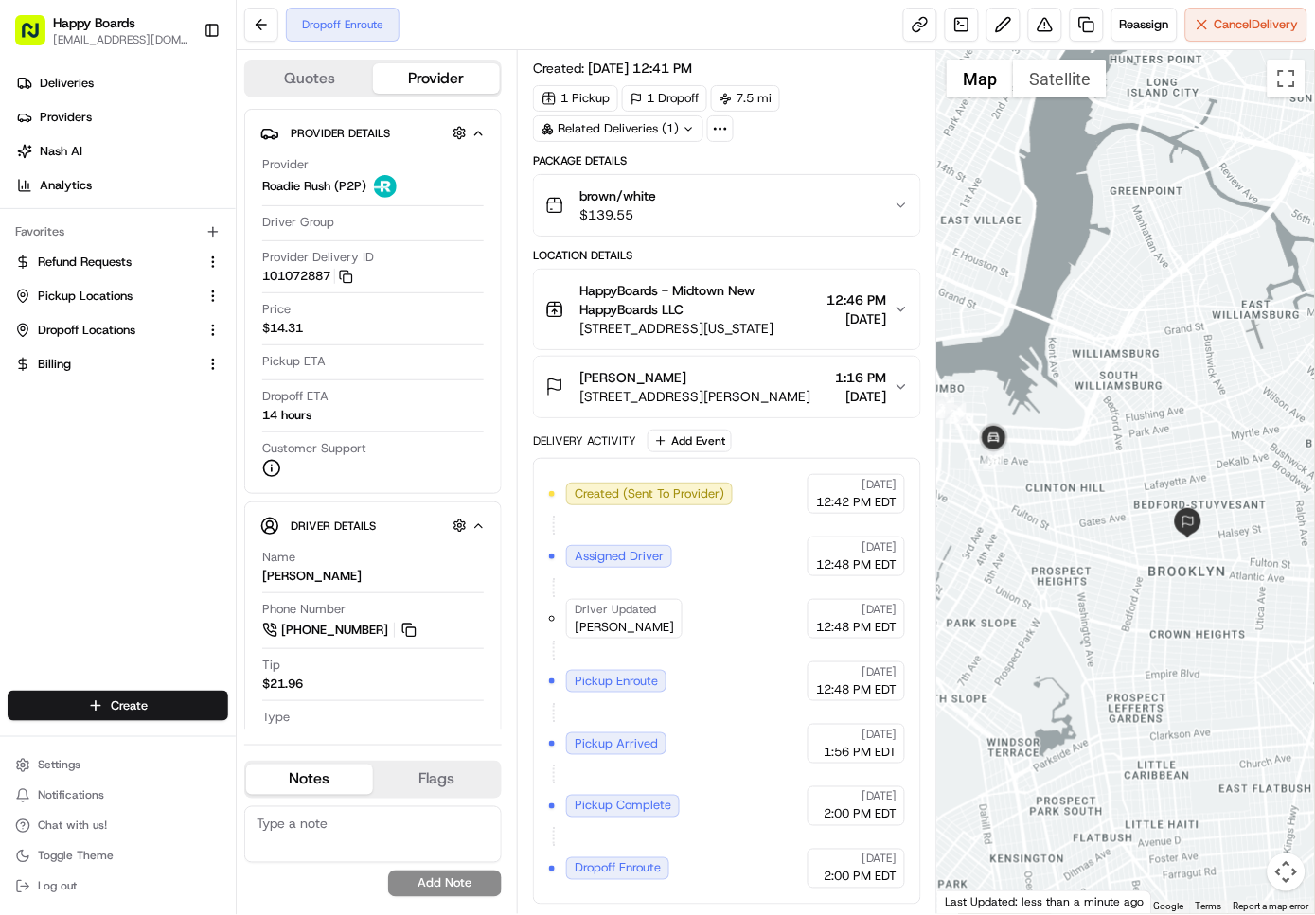
drag, startPoint x: 1024, startPoint y: 593, endPoint x: 1103, endPoint y: 542, distance: 93.7
click at [1103, 542] on div at bounding box center [1126, 482] width 378 height 864
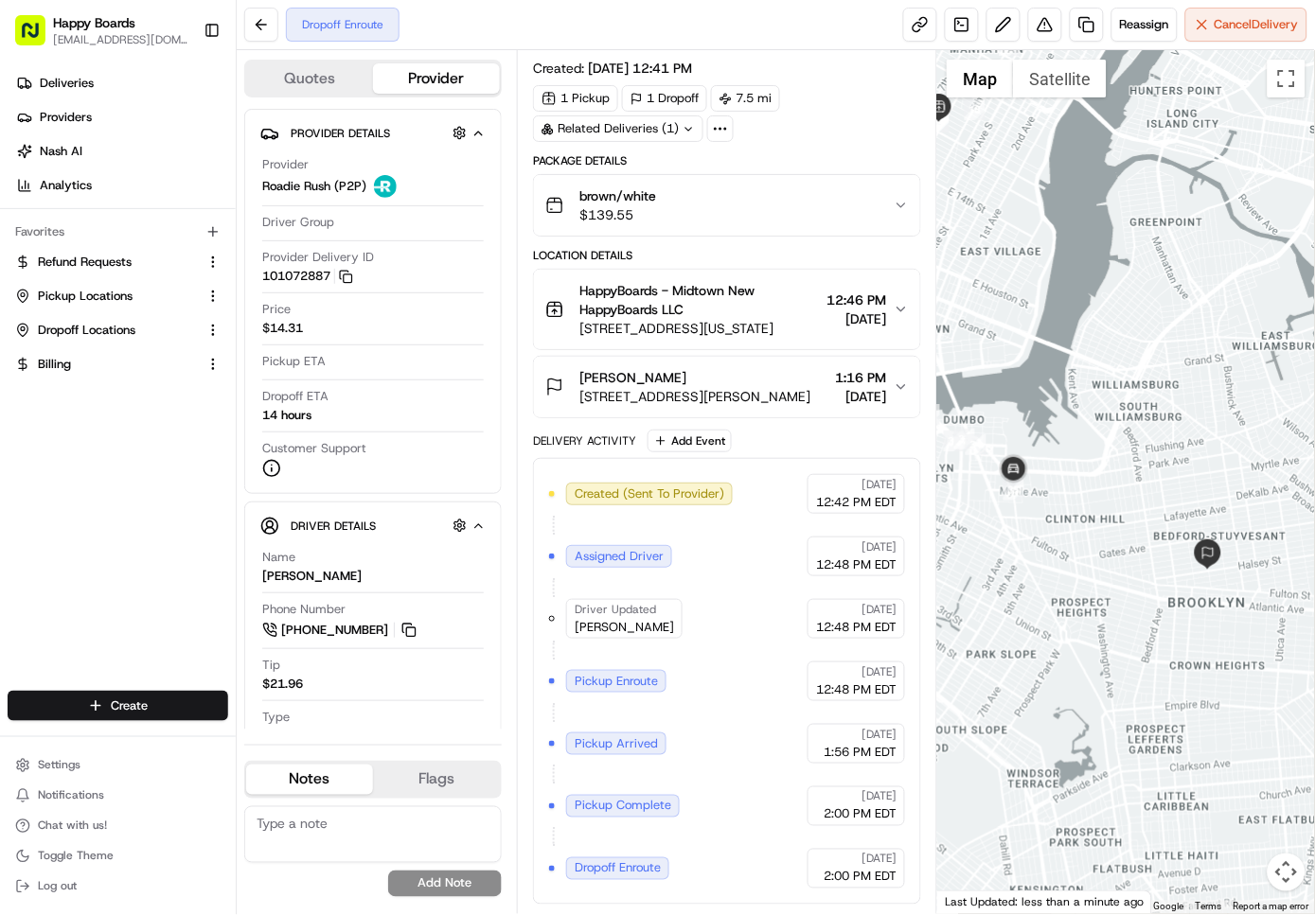
drag, startPoint x: 1033, startPoint y: 529, endPoint x: 1054, endPoint y: 564, distance: 41.2
click at [1054, 564] on div at bounding box center [1126, 482] width 378 height 864
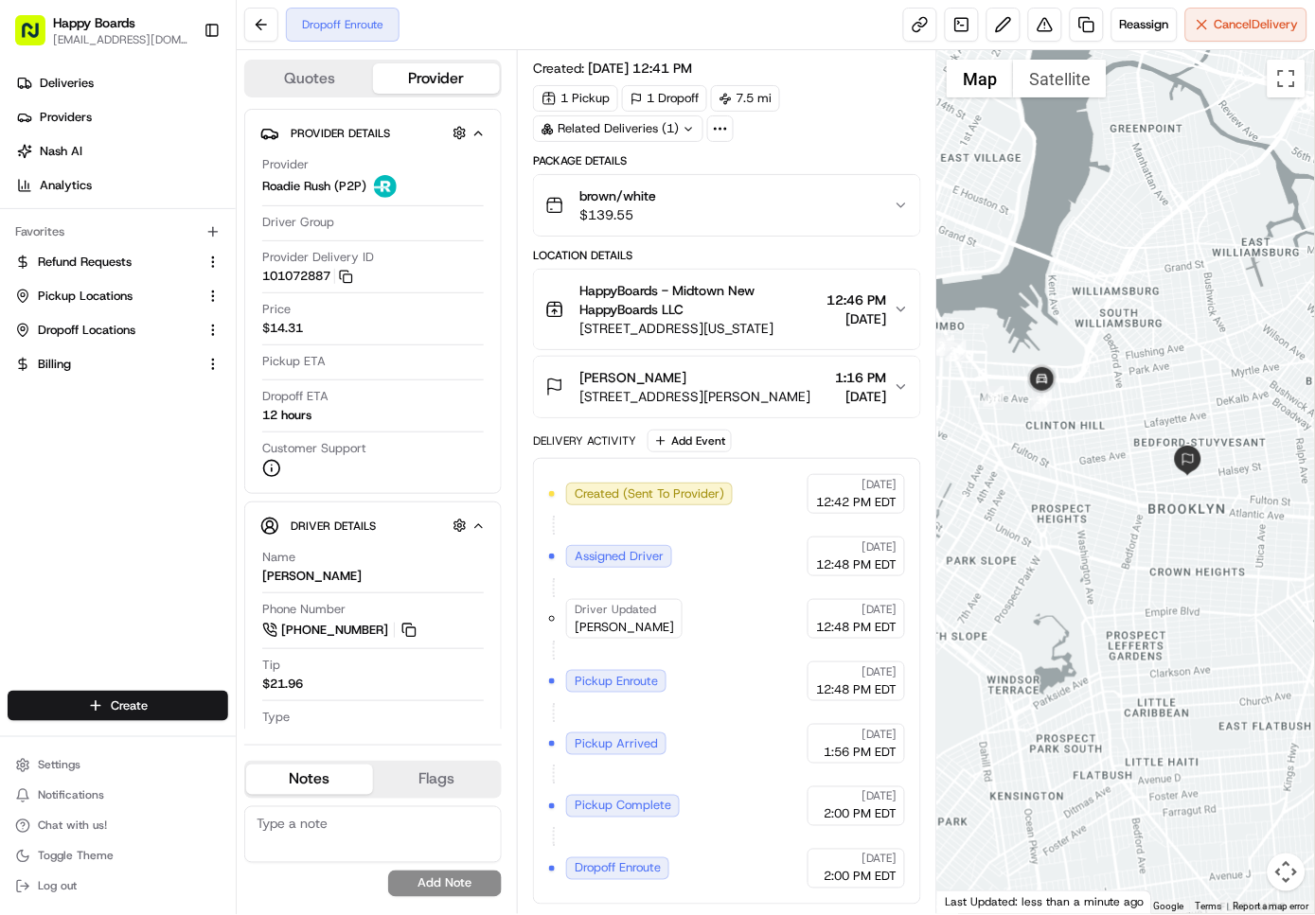
drag, startPoint x: 1203, startPoint y: 690, endPoint x: 1175, endPoint y: 581, distance: 112.5
click at [1175, 581] on div at bounding box center [1126, 482] width 378 height 864
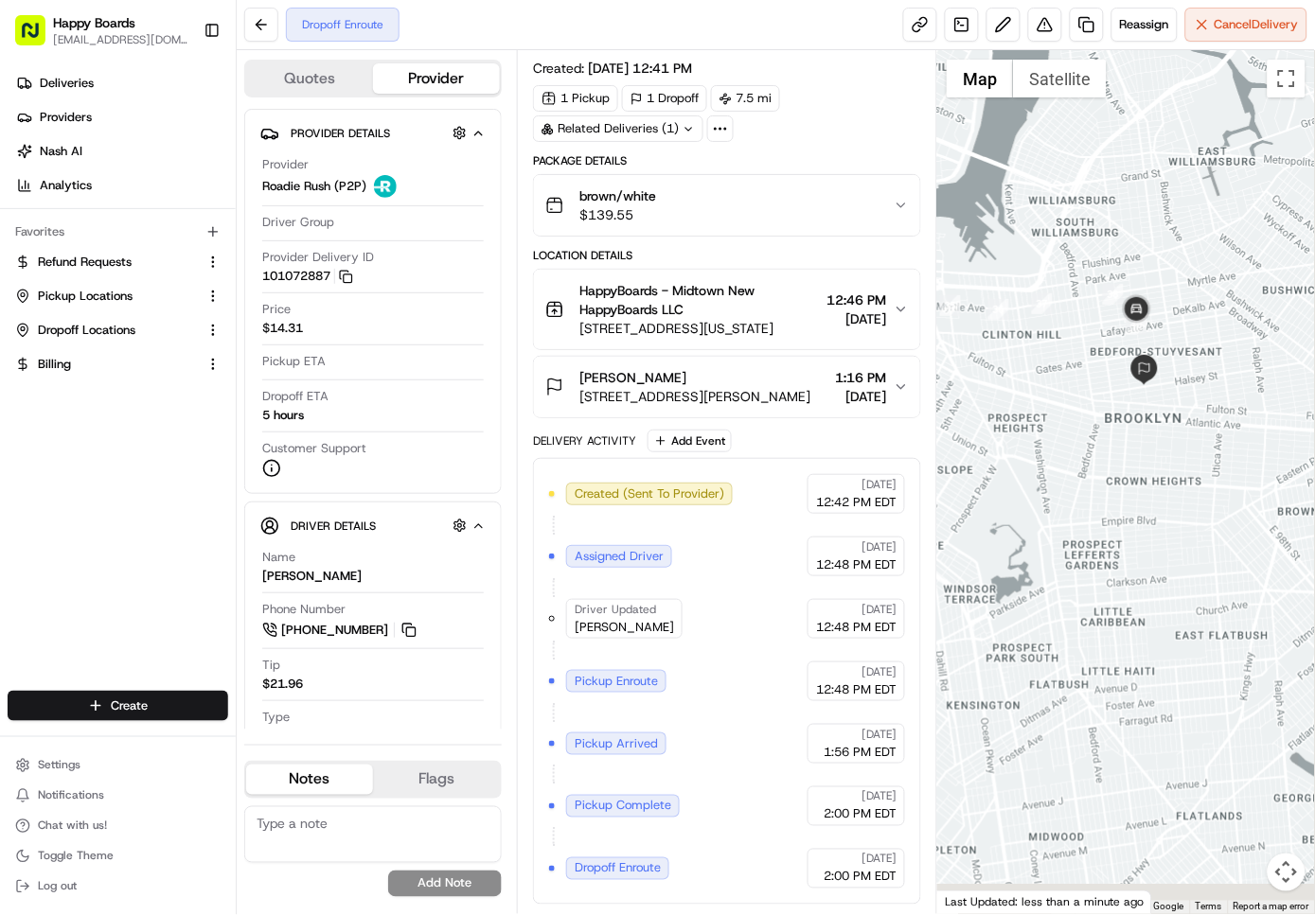
drag, startPoint x: 1119, startPoint y: 554, endPoint x: 1073, endPoint y: 461, distance: 103.3
click at [1073, 461] on div at bounding box center [1126, 482] width 378 height 864
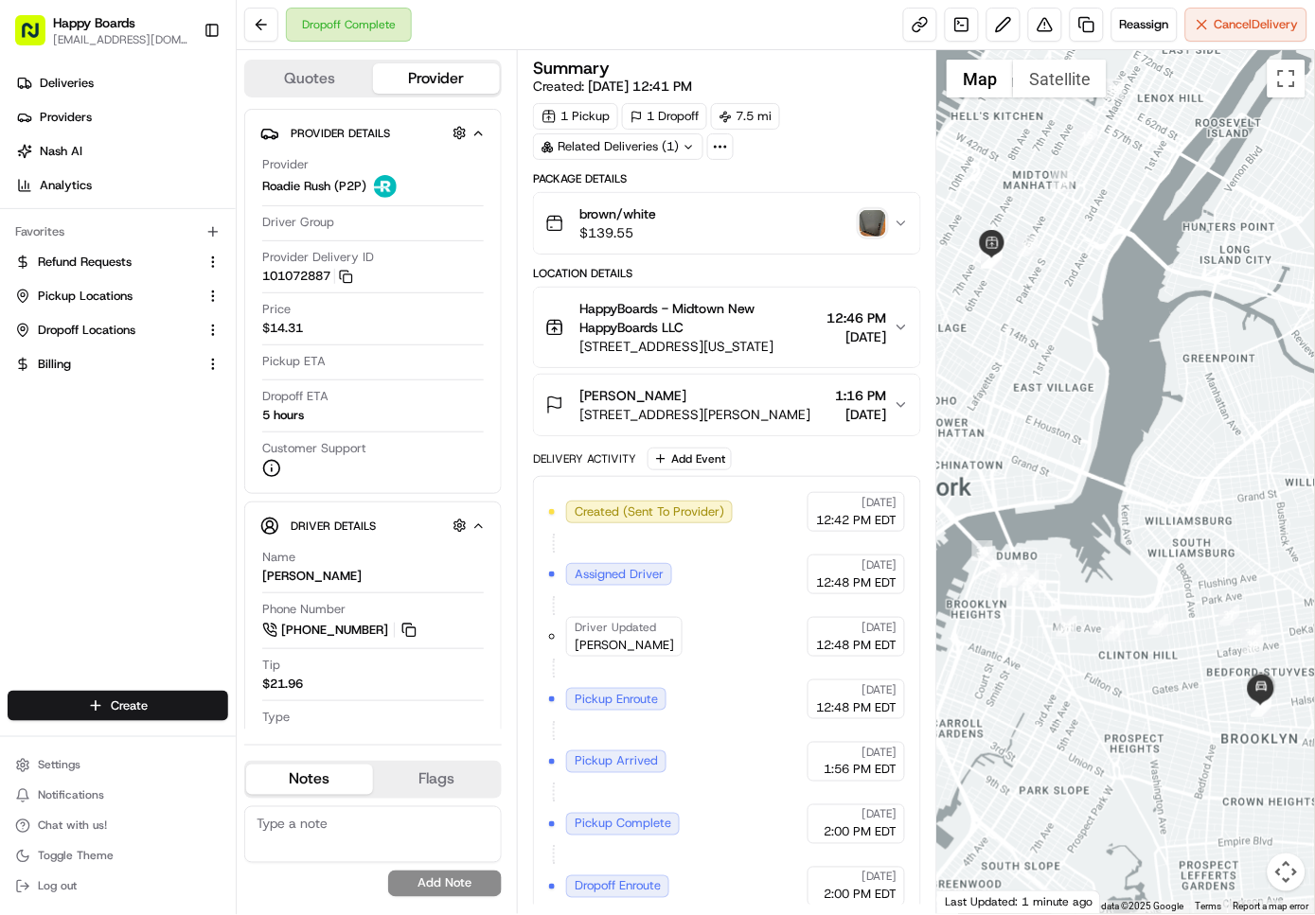
click at [872, 229] on img "button" at bounding box center [872, 223] width 27 height 27
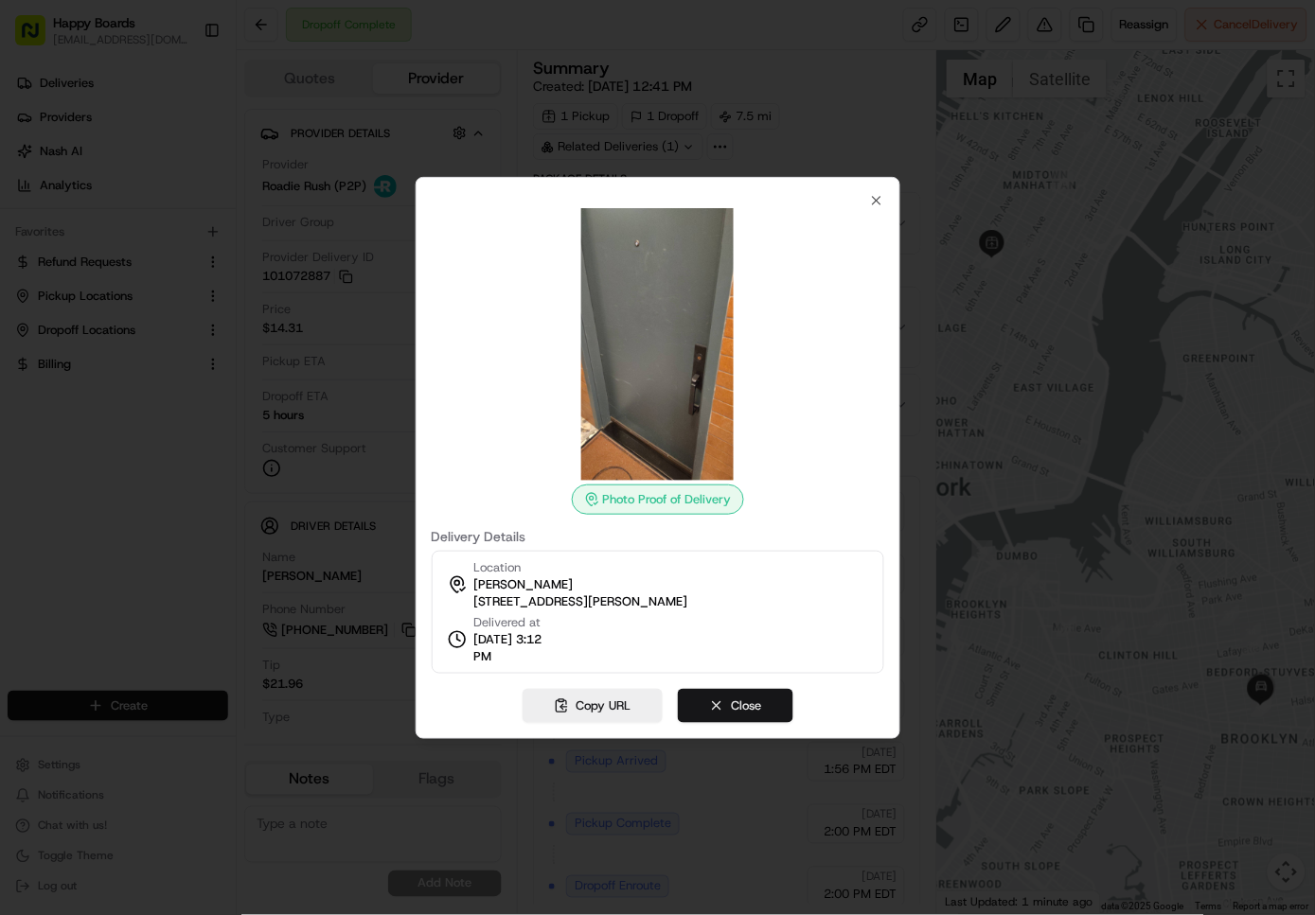
click at [747, 705] on button "Close" at bounding box center [735, 706] width 115 height 34
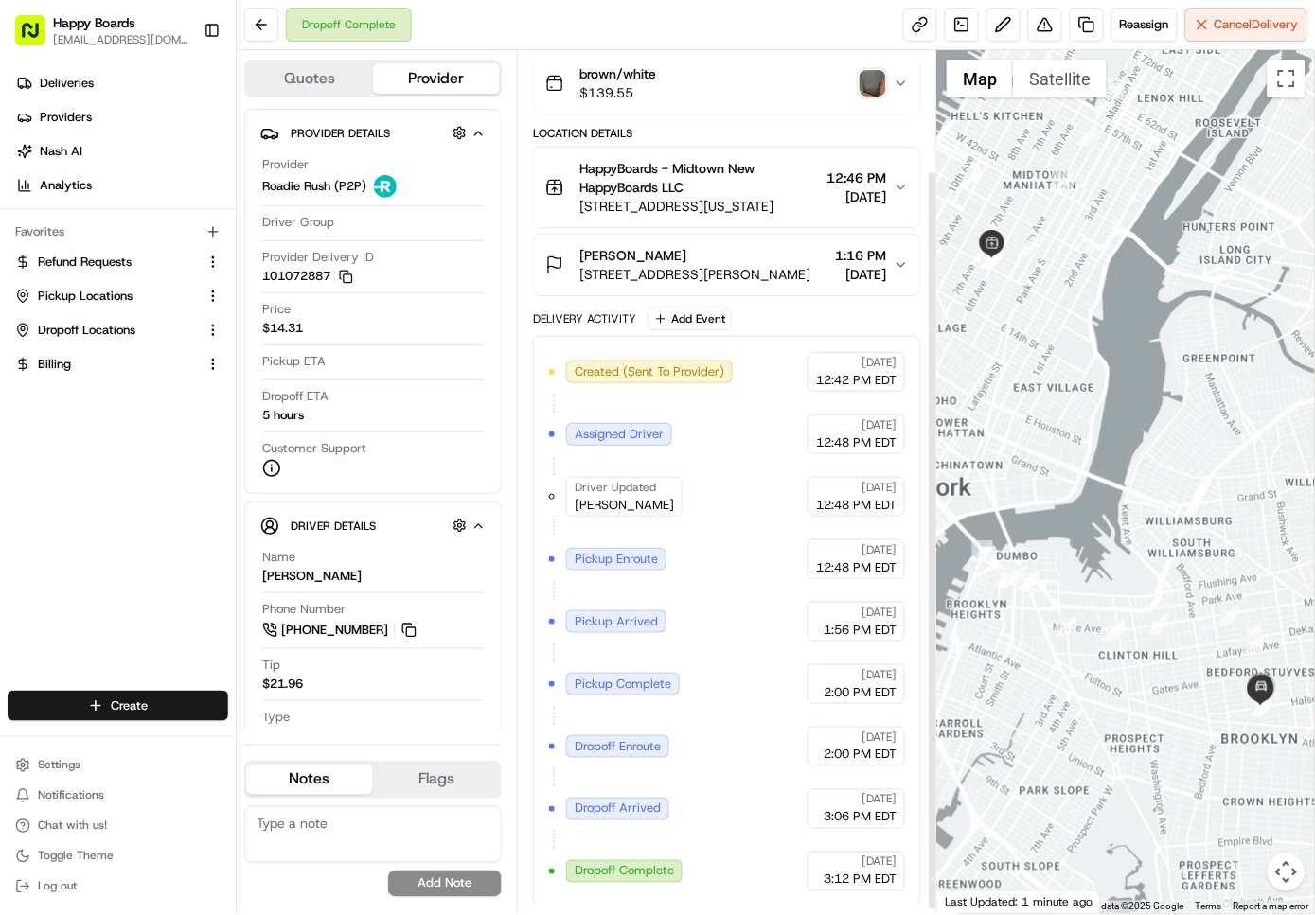
scroll to position [144, 0]
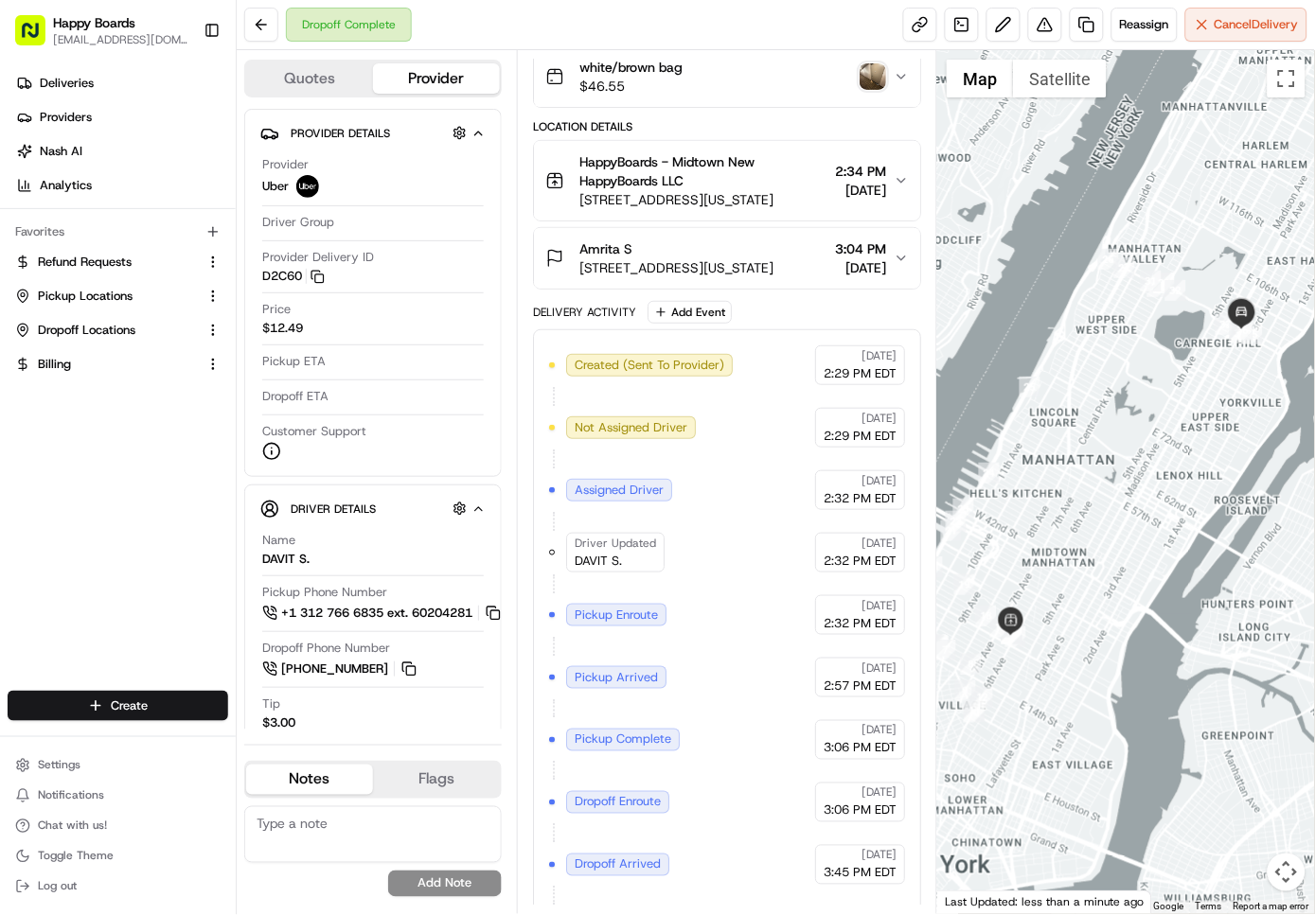
scroll to position [176, 0]
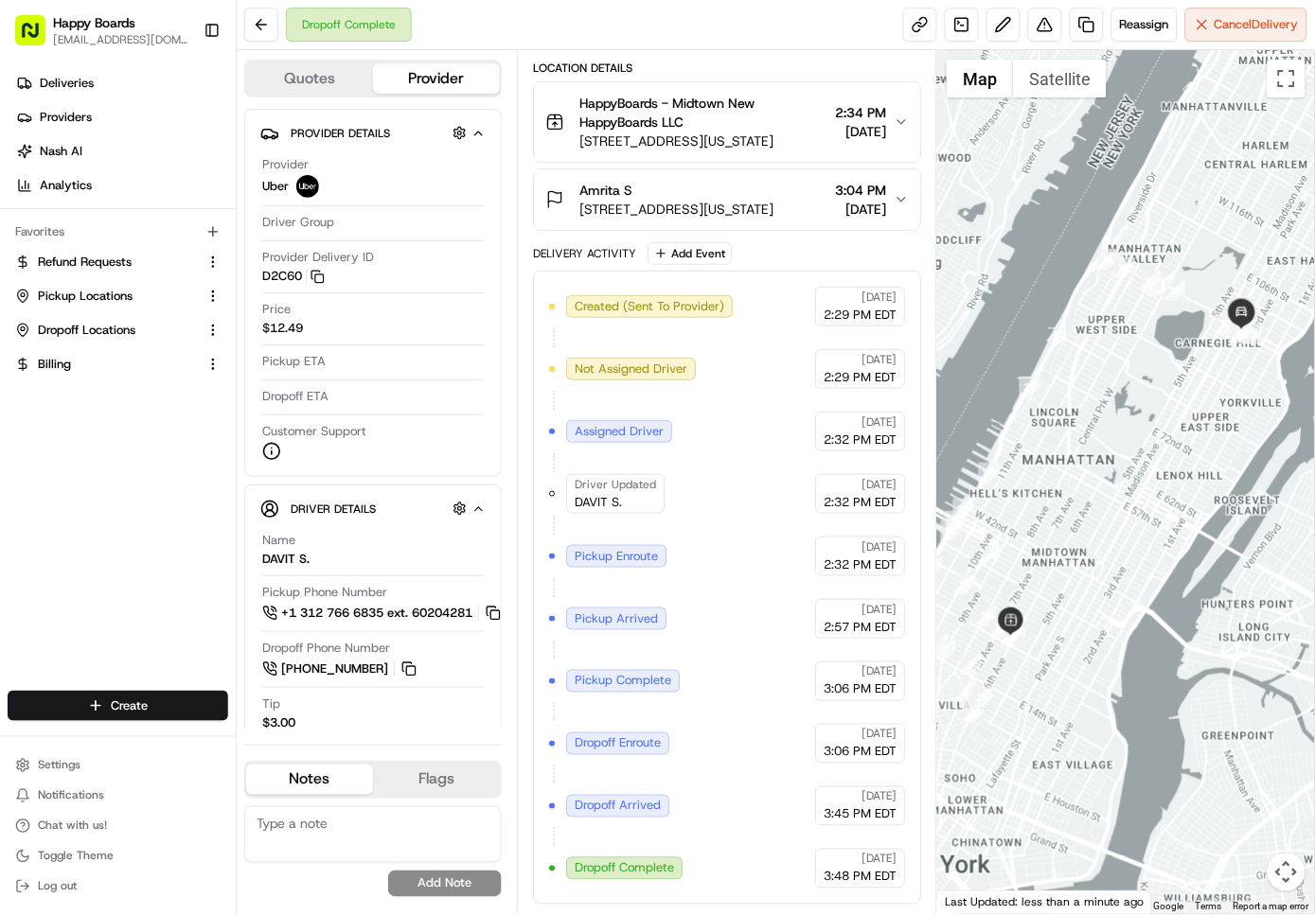
click at [900, 125] on icon "button" at bounding box center [900, 122] width 15 height 15
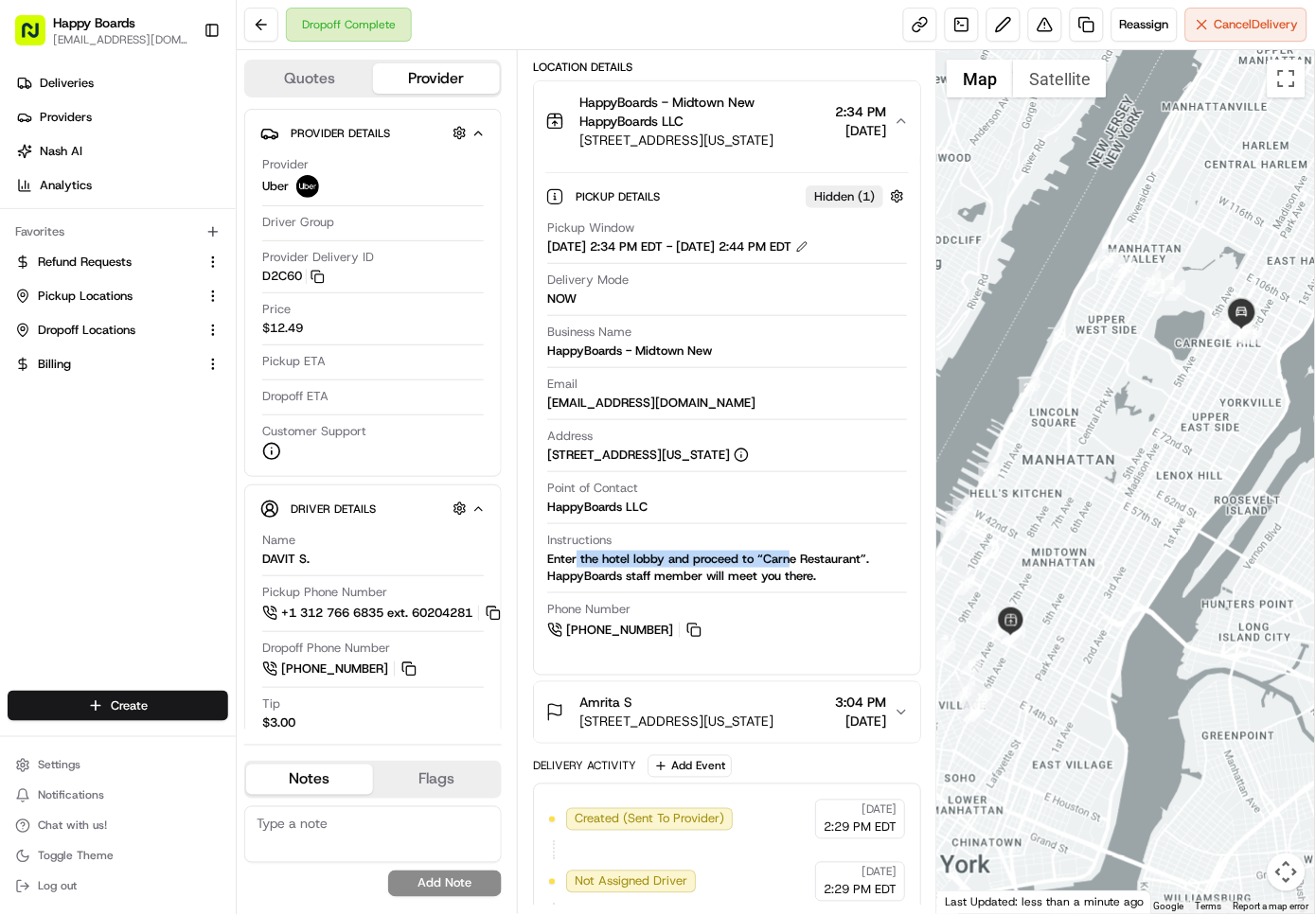
drag, startPoint x: 578, startPoint y: 563, endPoint x: 783, endPoint y: 579, distance: 205.1
click at [789, 562] on div "Enter the hotel lobby and proceed to “Carne Restaurant”. HappyBoards staff memb…" at bounding box center [727, 568] width 360 height 34
click at [779, 579] on div "Enter the hotel lobby and proceed to “Carne Restaurant”. HappyBoards staff memb…" at bounding box center [727, 568] width 360 height 34
drag, startPoint x: 565, startPoint y: 573, endPoint x: 768, endPoint y: 568, distance: 202.6
click at [768, 568] on div "Enter the hotel lobby and proceed to “Carne Restaurant”. HappyBoards staff memb…" at bounding box center [727, 568] width 360 height 34
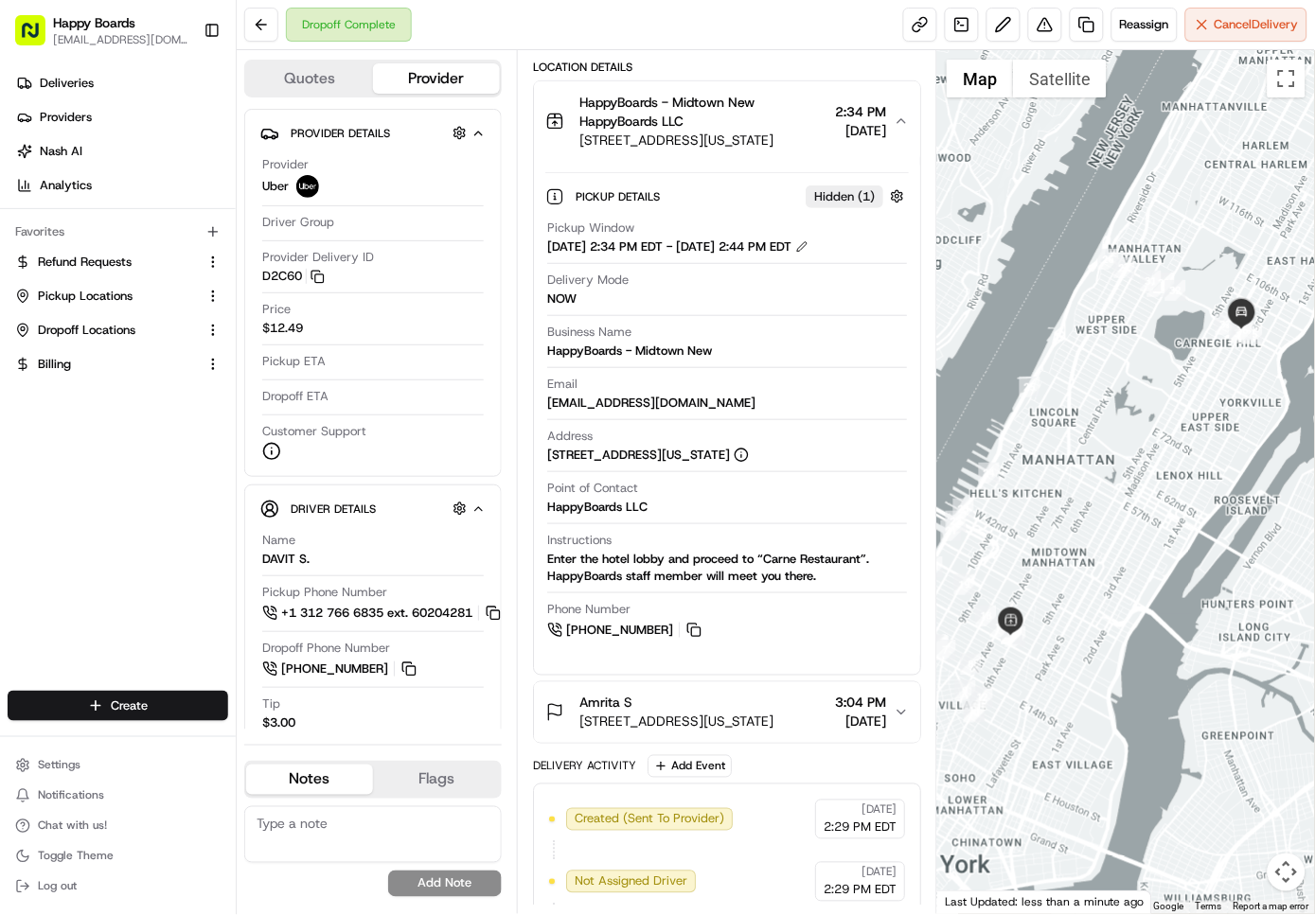
click at [782, 563] on div "Enter the hotel lobby and proceed to “Carne Restaurant”. HappyBoards staff memb…" at bounding box center [727, 568] width 360 height 34
drag, startPoint x: 825, startPoint y: 577, endPoint x: 543, endPoint y: 552, distance: 283.2
click at [543, 552] on div "Pickup Details Hidden ( 1 ) Pickup Window 08/16/2025 2:34 PM EDT - 08/16/2025 2…" at bounding box center [727, 410] width 386 height 499
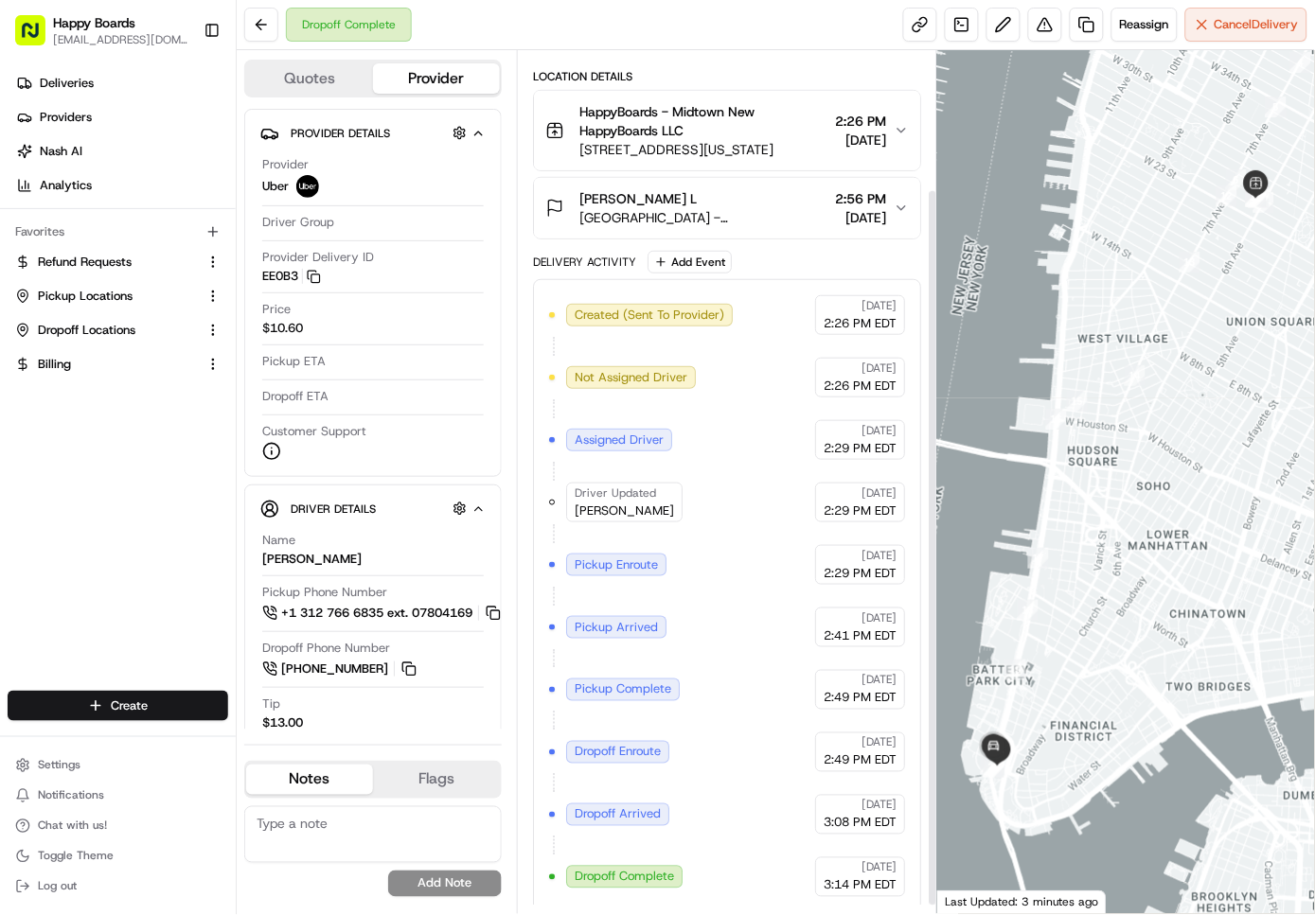
scroll to position [176, 0]
